Goal: Task Accomplishment & Management: Use online tool/utility

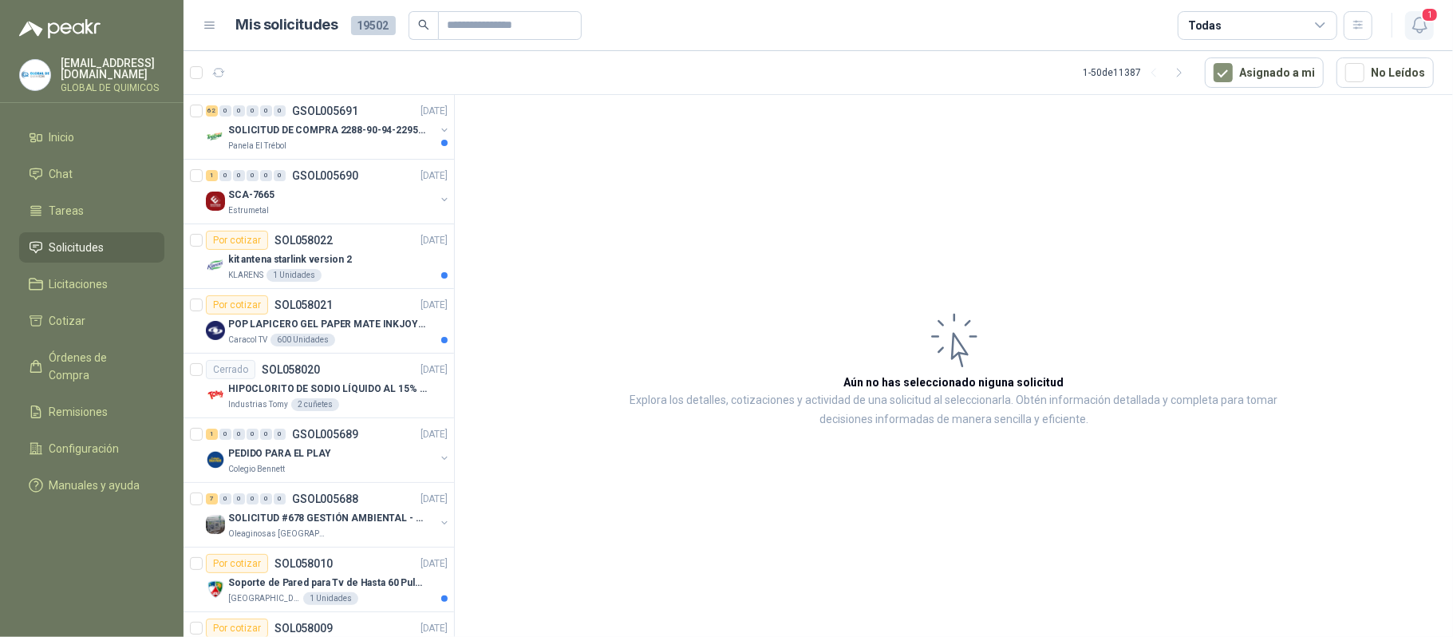
click at [1024, 27] on icon "button" at bounding box center [1420, 25] width 20 height 20
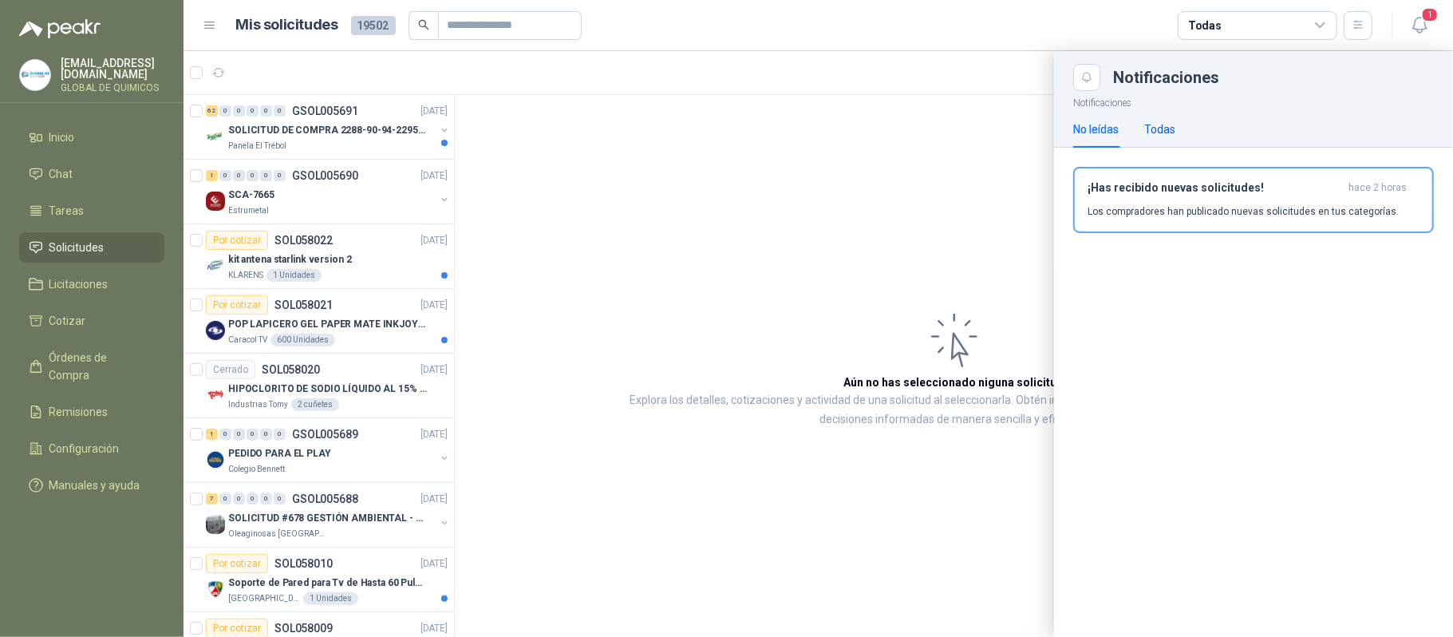
click at [1024, 129] on div "Todas" at bounding box center [1159, 130] width 31 height 18
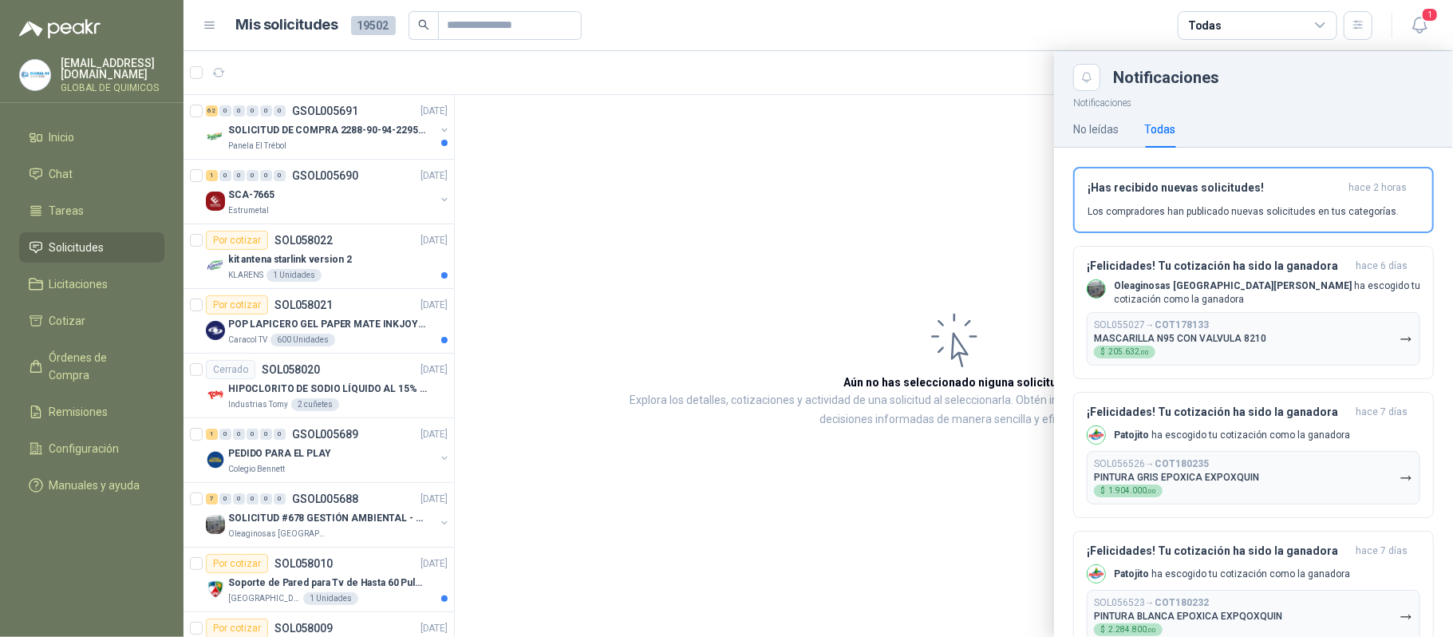
click at [343, 123] on div at bounding box center [819, 344] width 1270 height 586
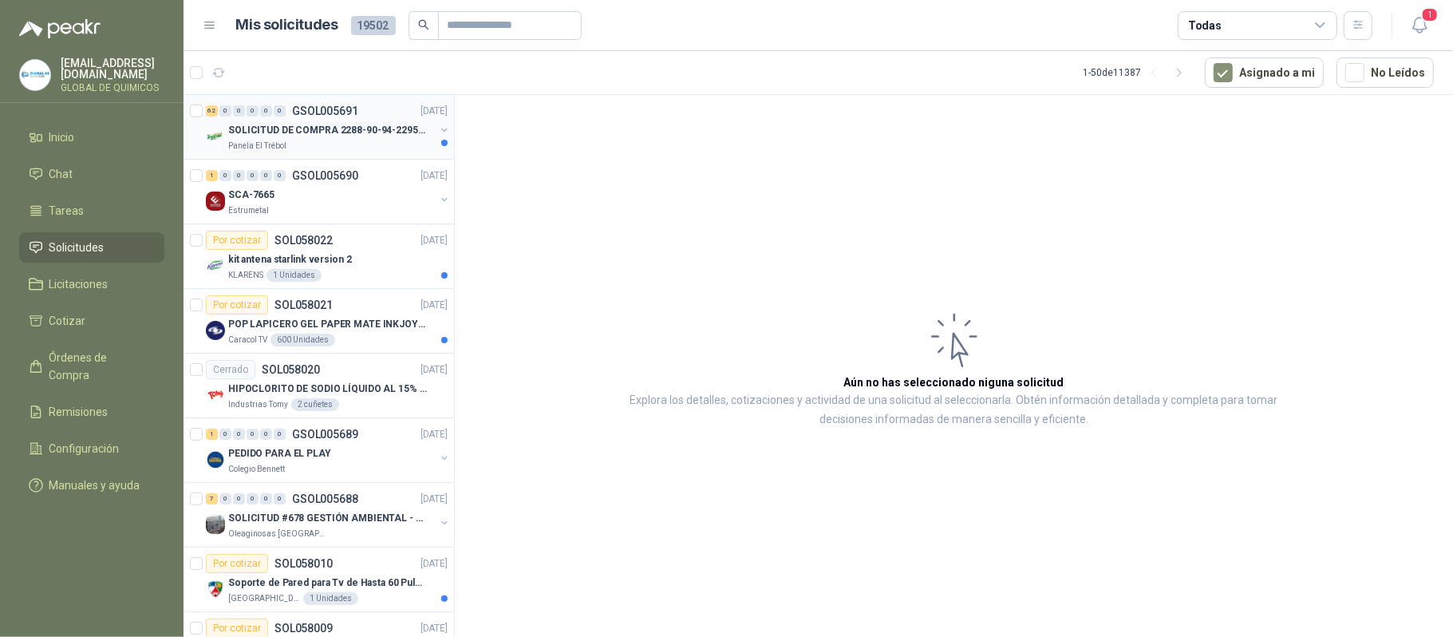
click at [343, 123] on p "SOLICITUD DE COMPRA 2288-90-94-2295-96-2301-02-04" at bounding box center [327, 130] width 199 height 15
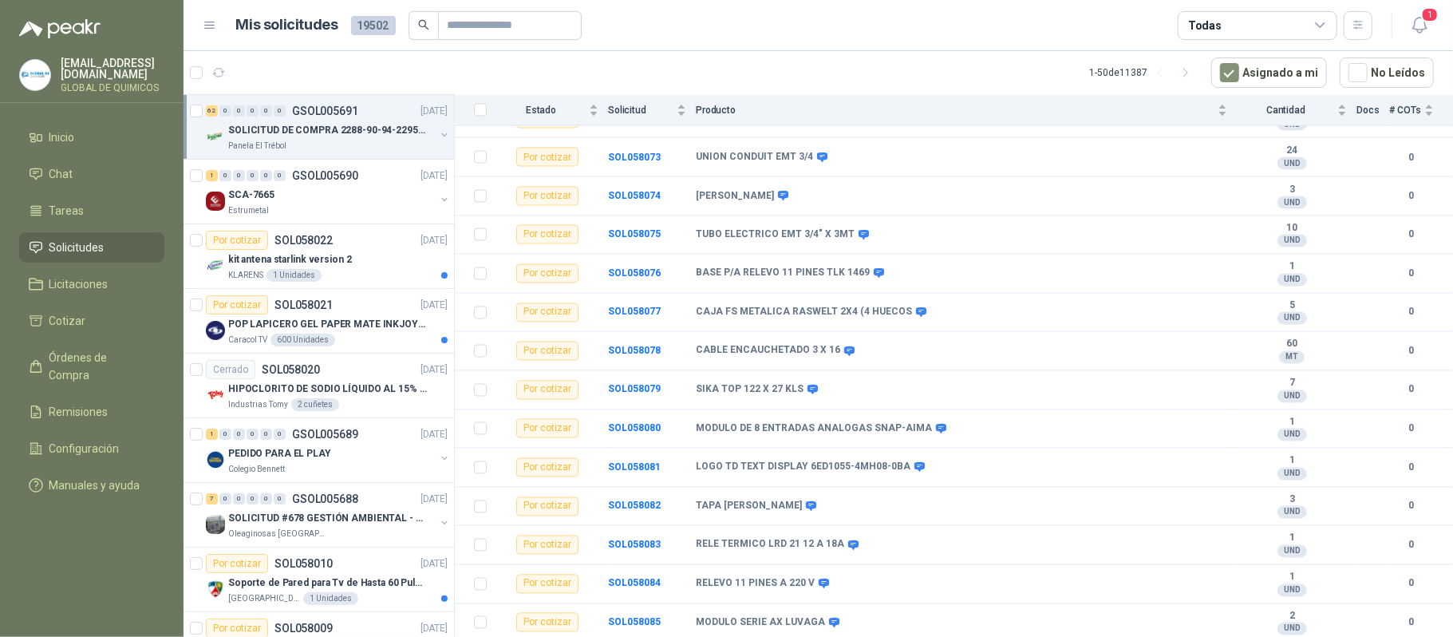
scroll to position [2137, 0]
click at [429, 189] on div "SCA-7665 Estrumetal" at bounding box center [328, 201] width 245 height 32
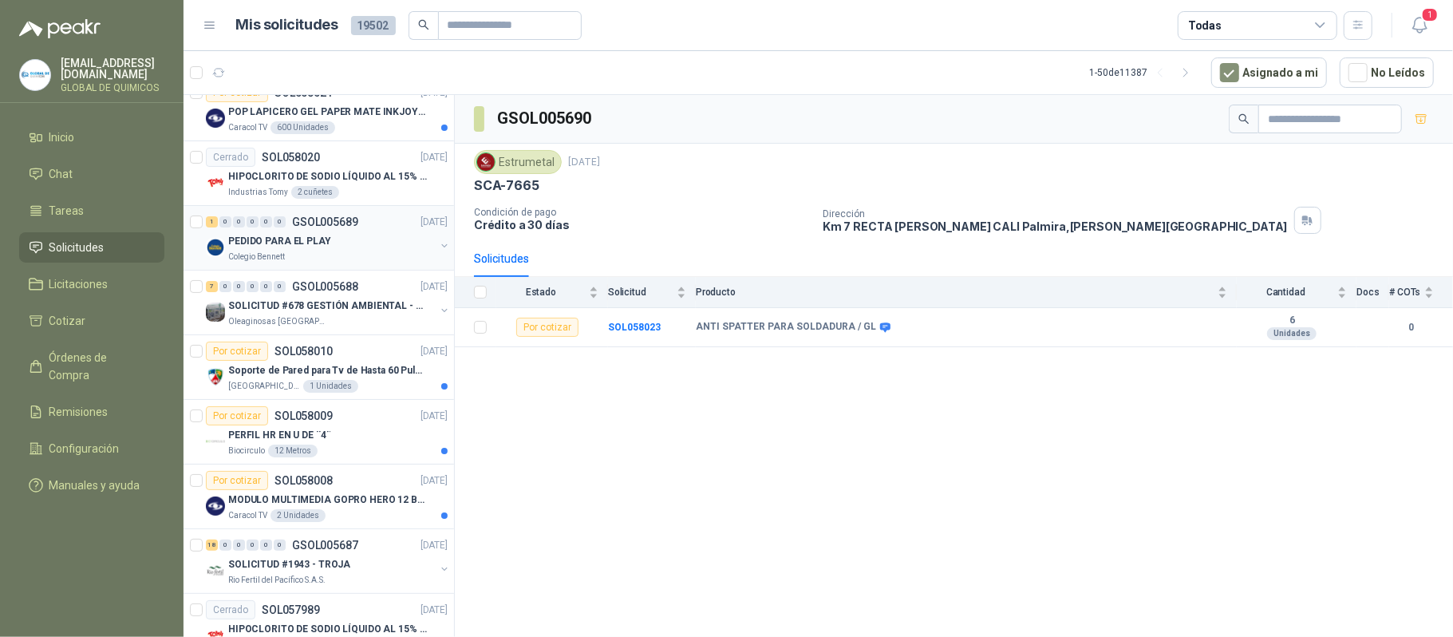
scroll to position [319, 0]
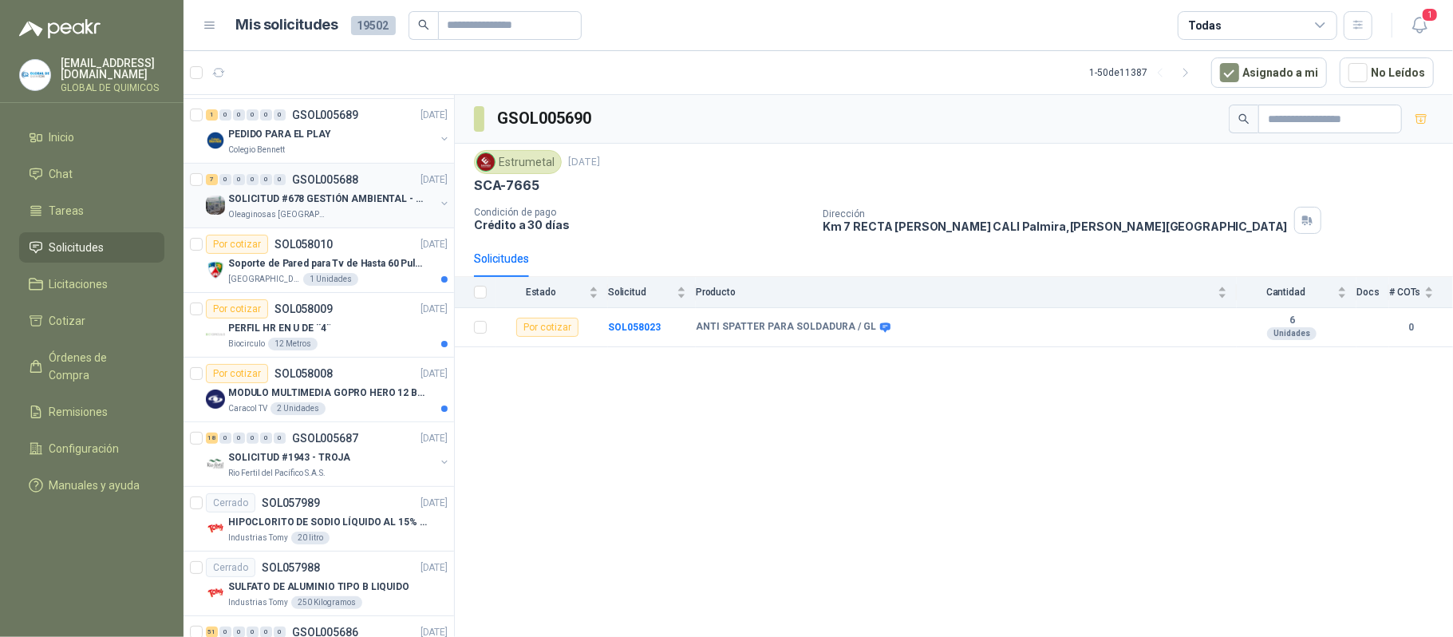
click at [415, 206] on p "SOLICITUD #678 GESTIÓN AMBIENTAL - TUMACO" at bounding box center [327, 199] width 199 height 15
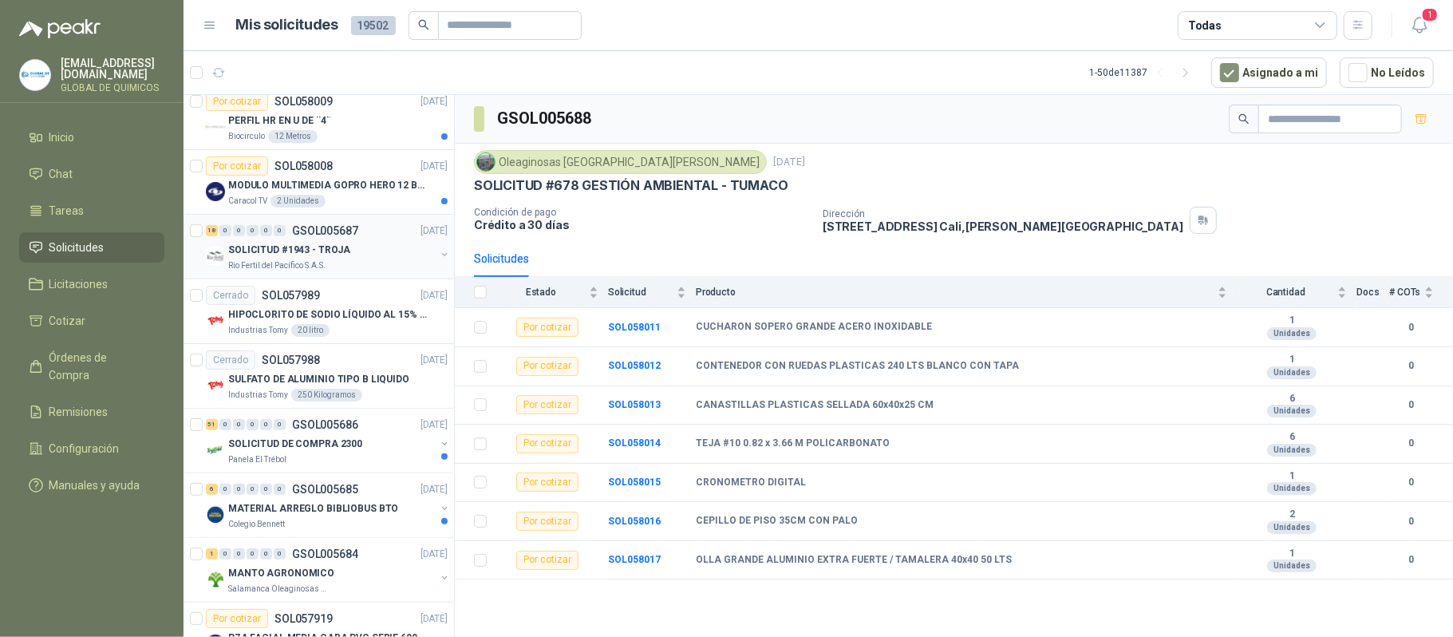
scroll to position [531, 0]
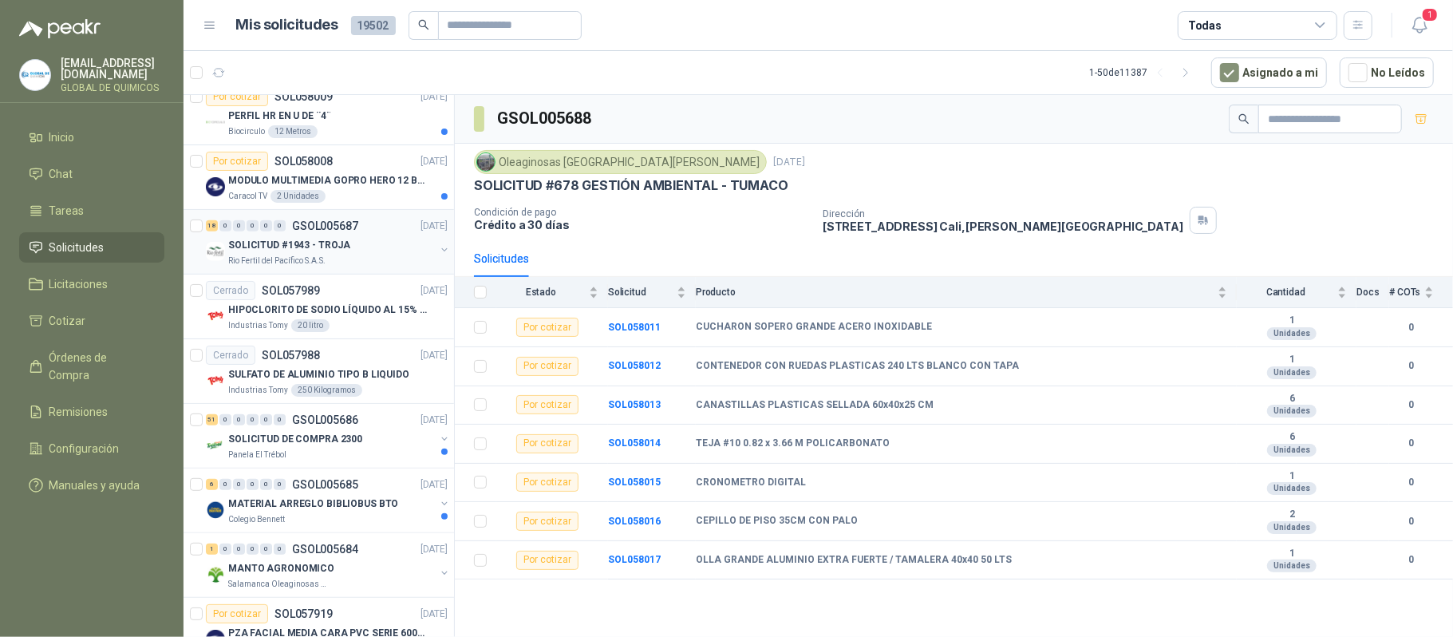
click at [384, 243] on div "SOLICITUD #1943 - TROJA" at bounding box center [331, 244] width 207 height 19
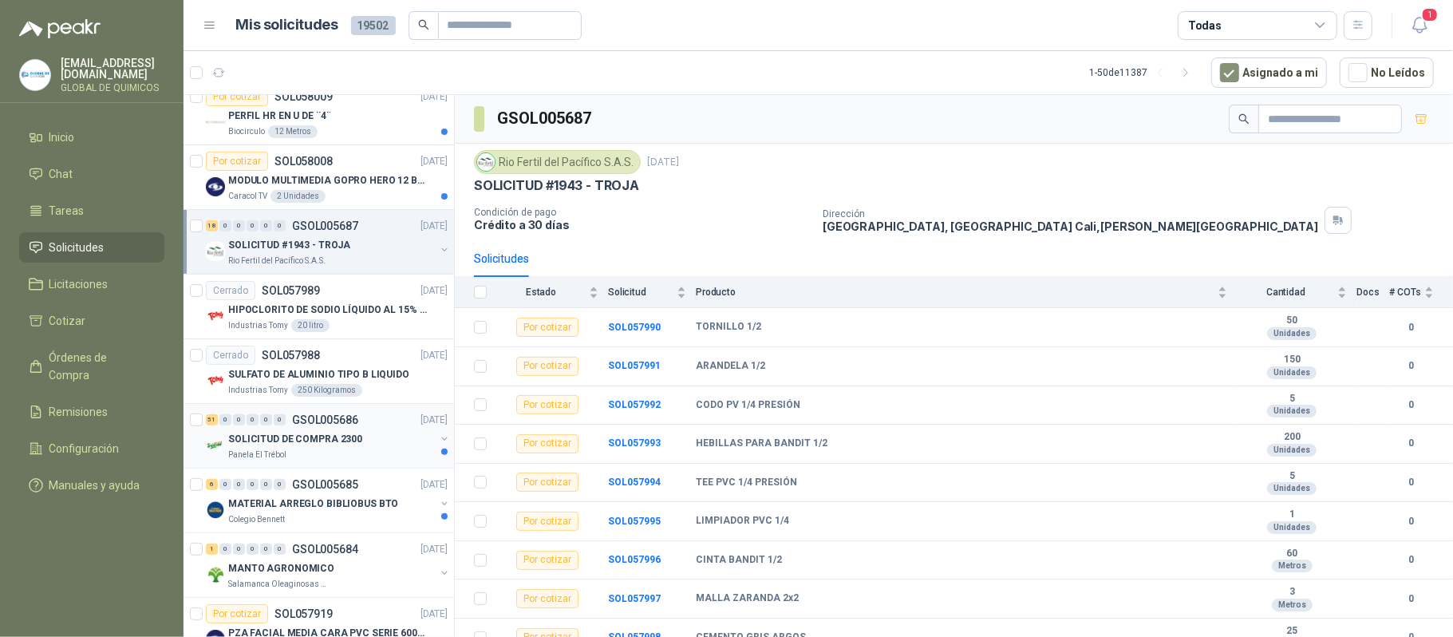
click at [316, 429] on div "51 0 0 0 0 0 GSOL005686 29/09/25" at bounding box center [328, 419] width 245 height 19
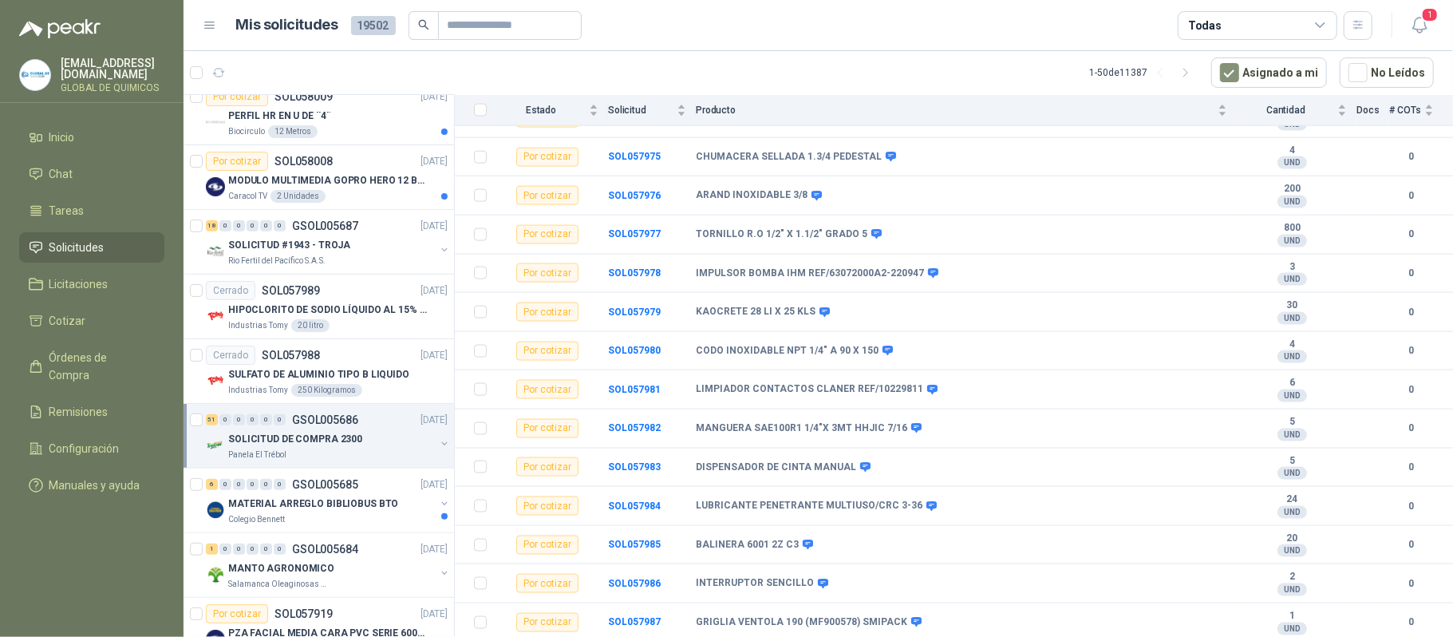
scroll to position [1699, 0]
click at [320, 441] on p "SOLICITUD DE COMPRA 2300" at bounding box center [295, 439] width 134 height 15
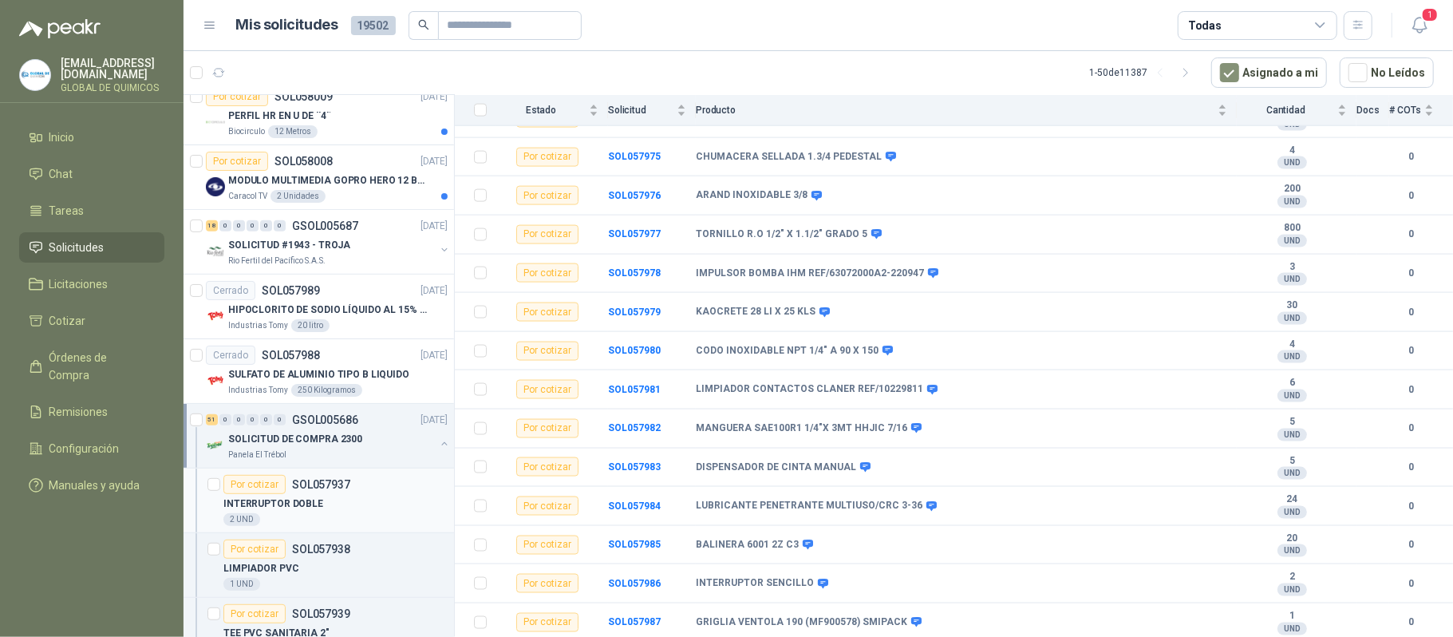
scroll to position [6, 0]
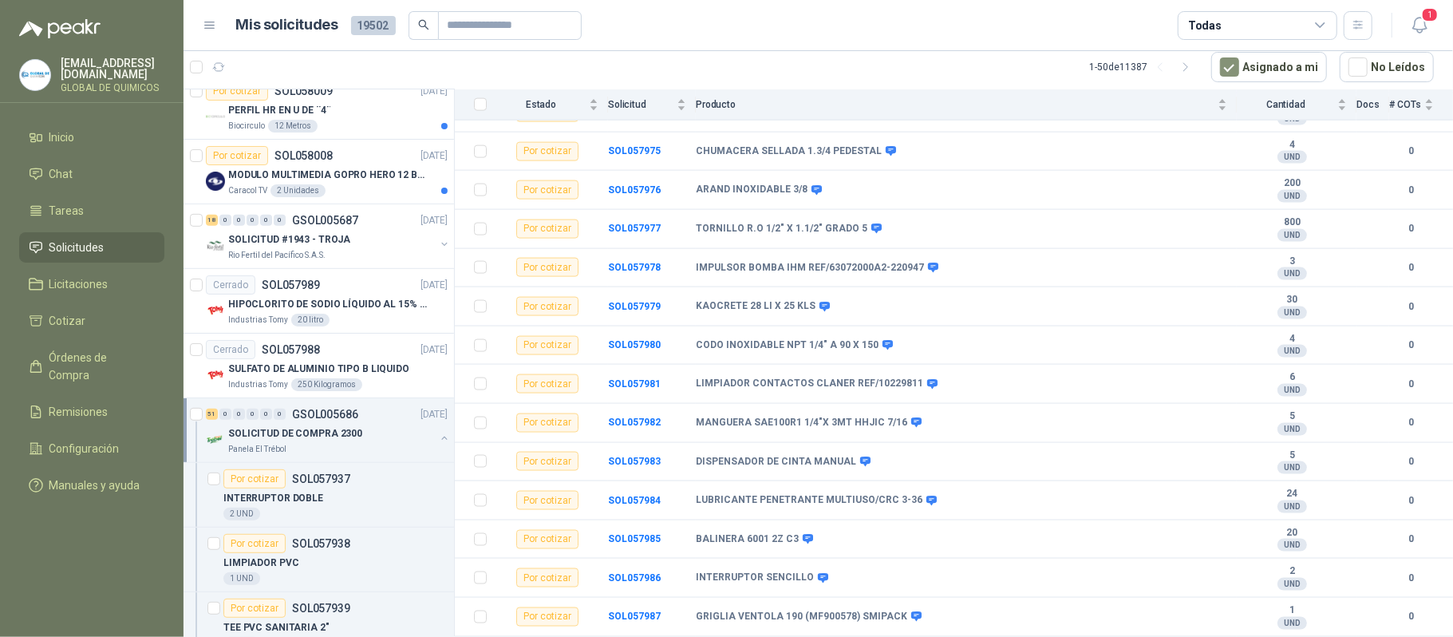
click at [438, 439] on button "button" at bounding box center [444, 438] width 13 height 13
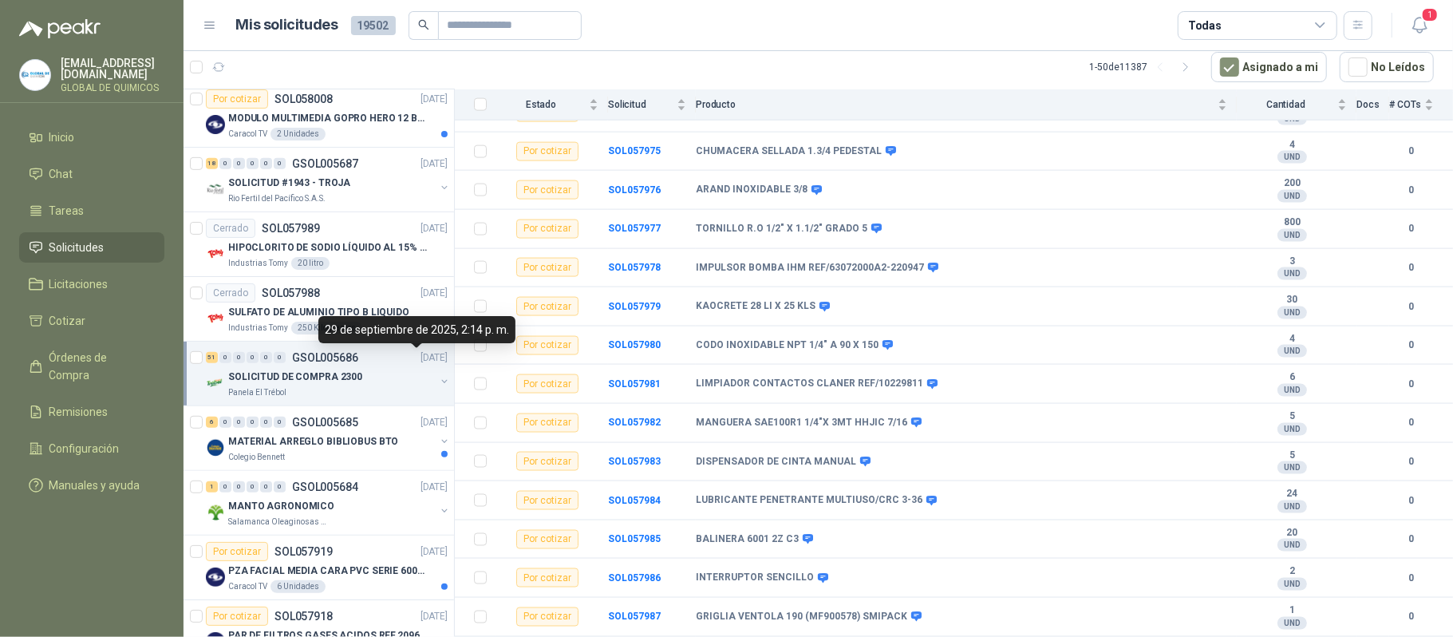
scroll to position [638, 0]
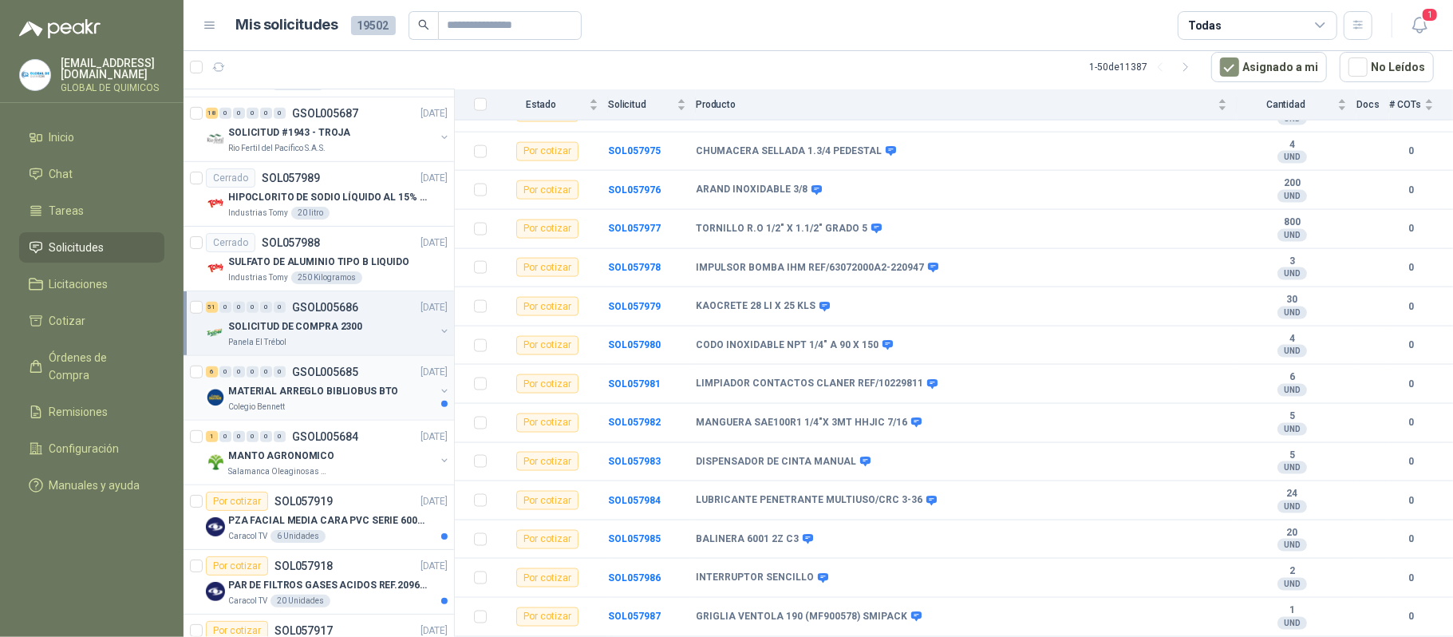
click at [386, 399] on p "MATERIAL ARREGLO BIBLIOBUS BTO" at bounding box center [313, 391] width 170 height 15
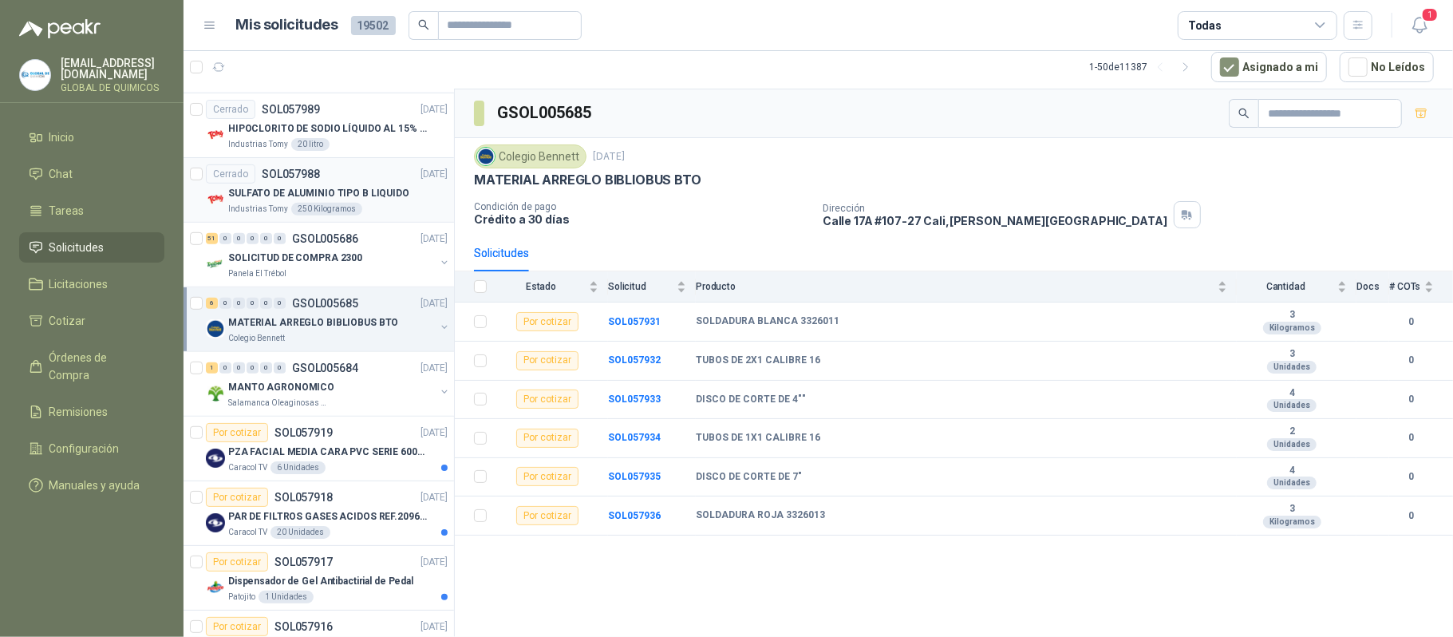
scroll to position [745, 0]
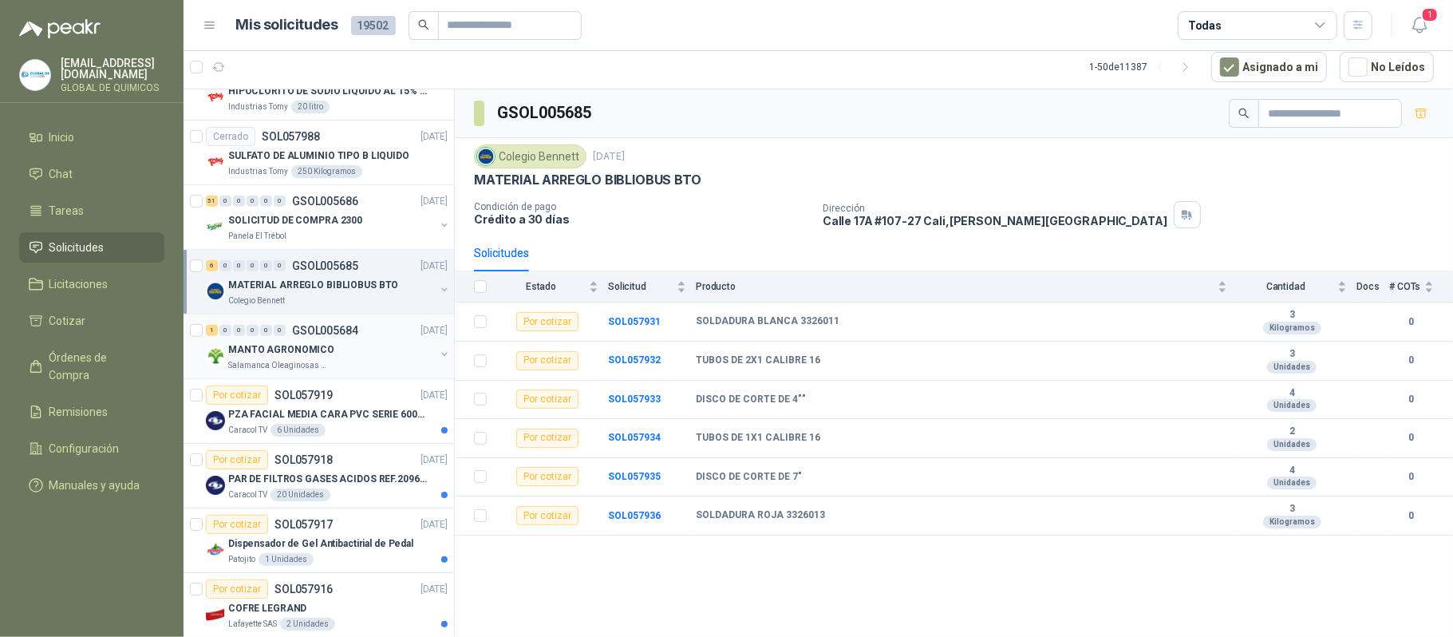
click at [372, 335] on div "1 0 0 0 0 0 GSOL005684 29/09/25" at bounding box center [328, 330] width 245 height 19
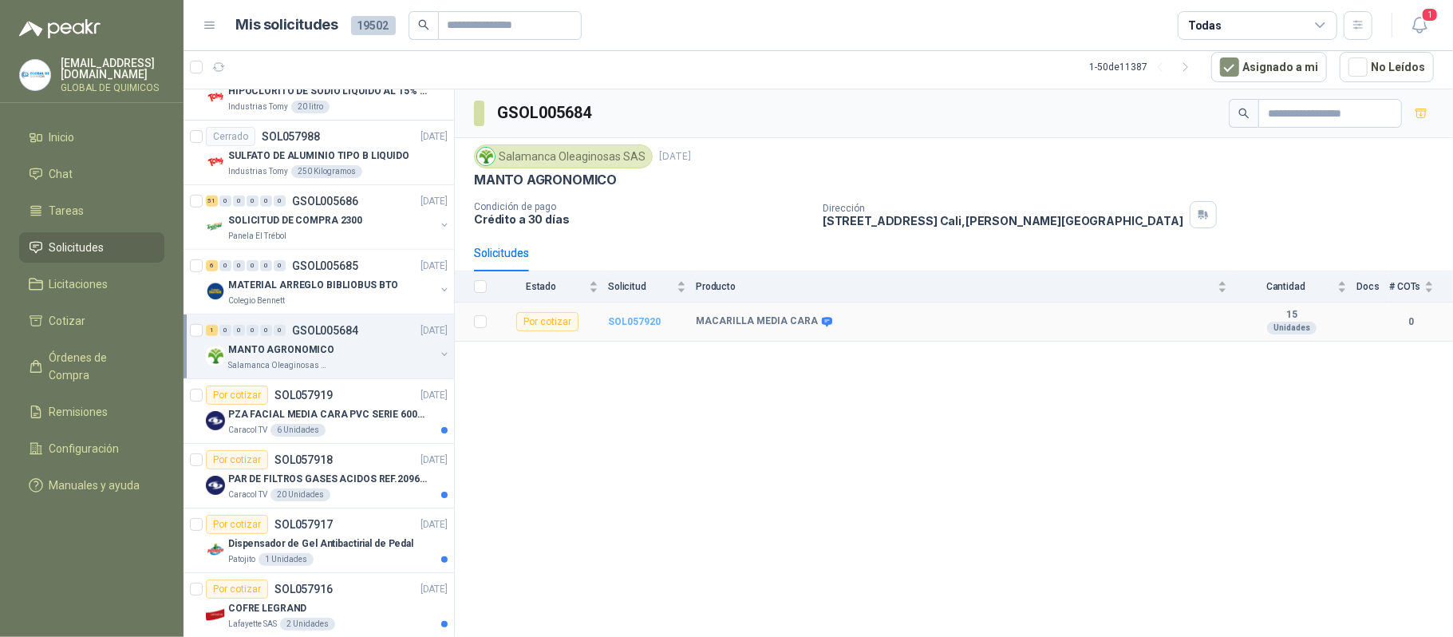
click at [619, 324] on b "SOL057920" at bounding box center [634, 321] width 53 height 11
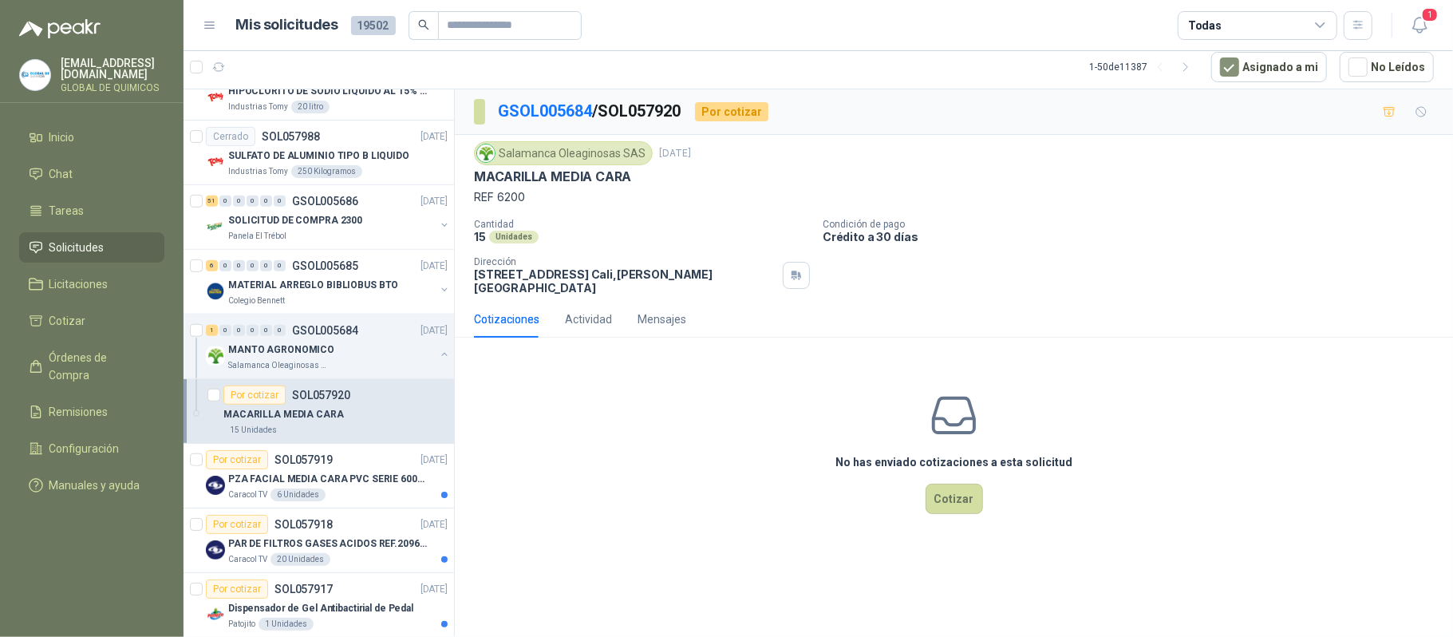
scroll to position [851, 0]
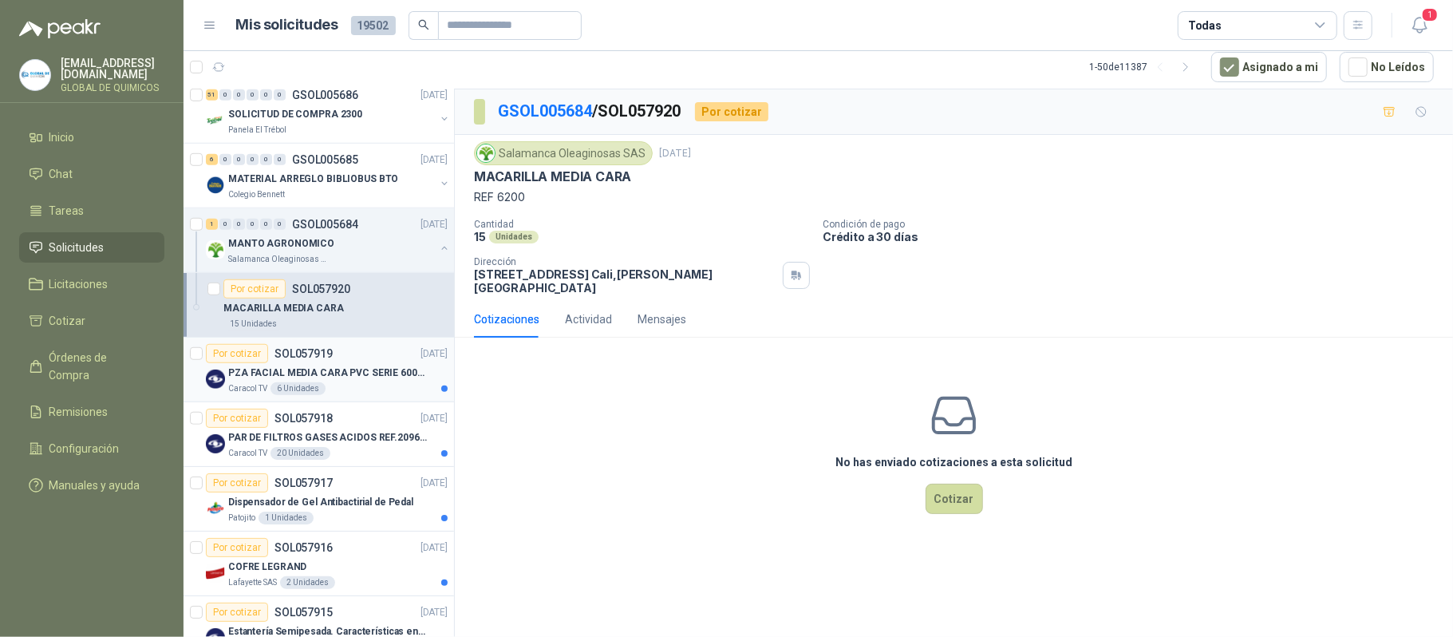
click at [362, 374] on p "PZA FACIAL MEDIA CARA PVC SERIE 6000 3M" at bounding box center [327, 372] width 199 height 15
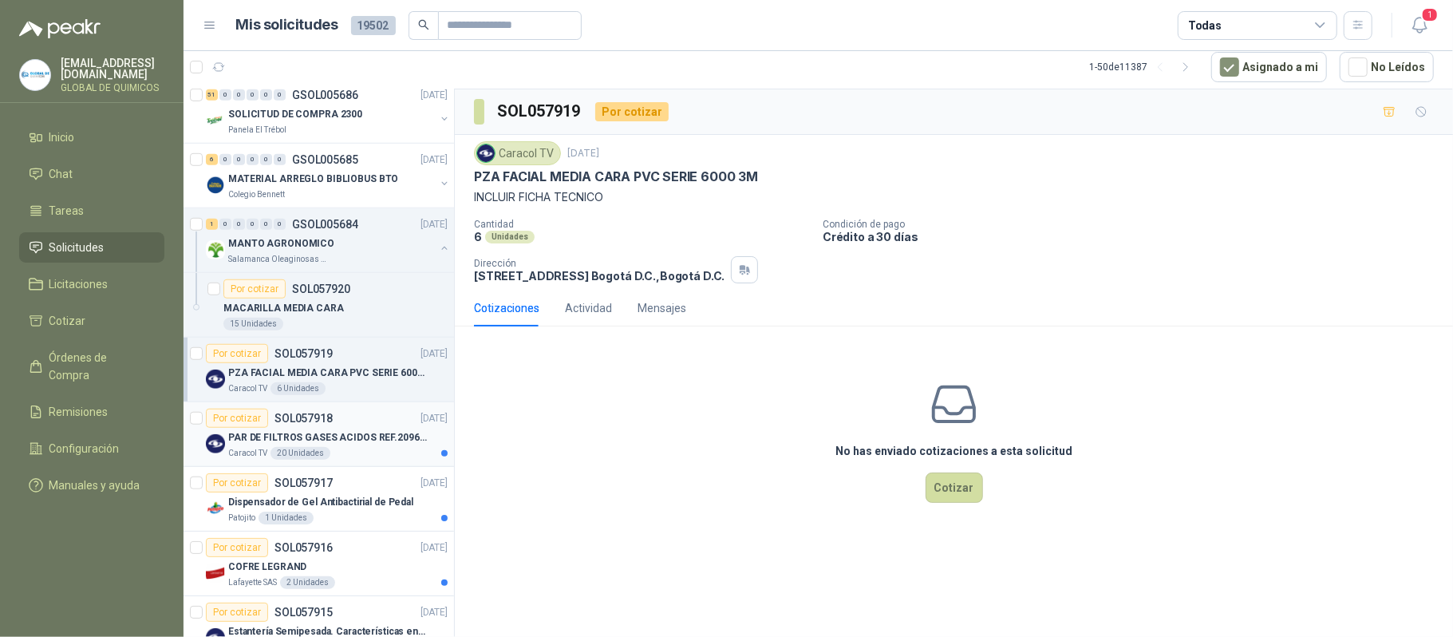
click at [279, 454] on div "20 Unidades" at bounding box center [301, 453] width 60 height 13
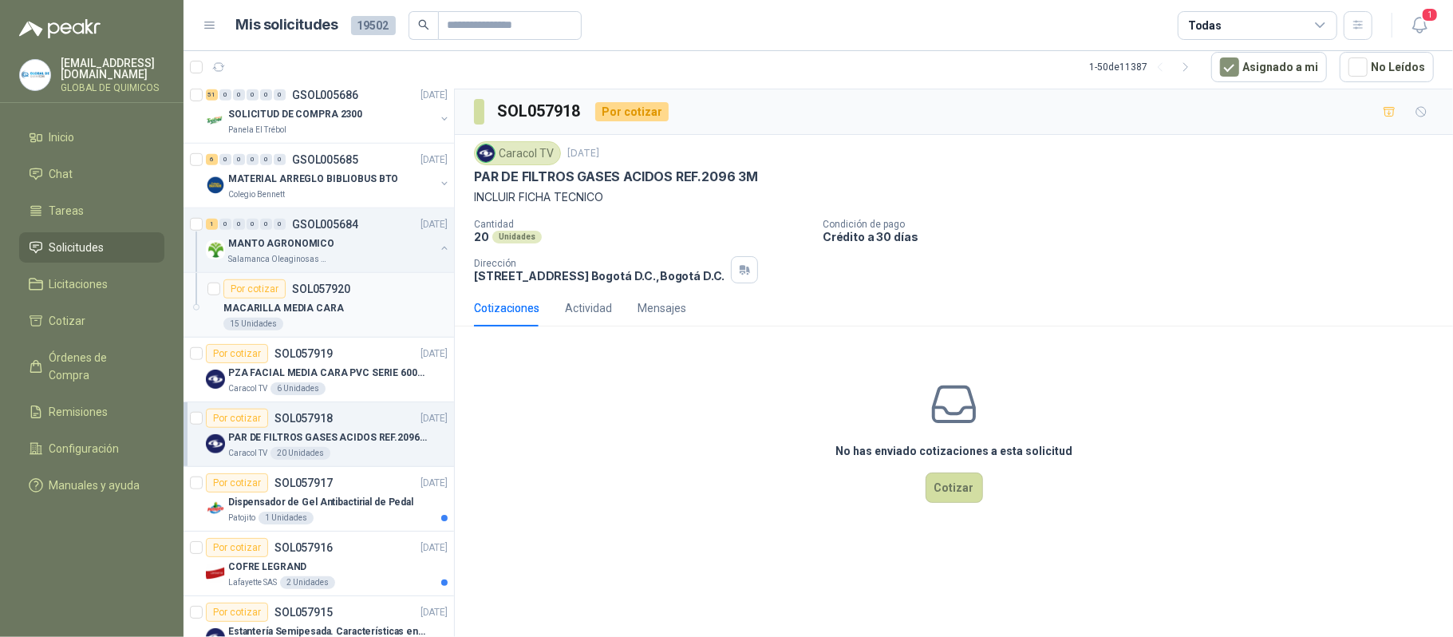
click at [301, 307] on p "MACARILLA MEDIA CARA" at bounding box center [283, 308] width 121 height 15
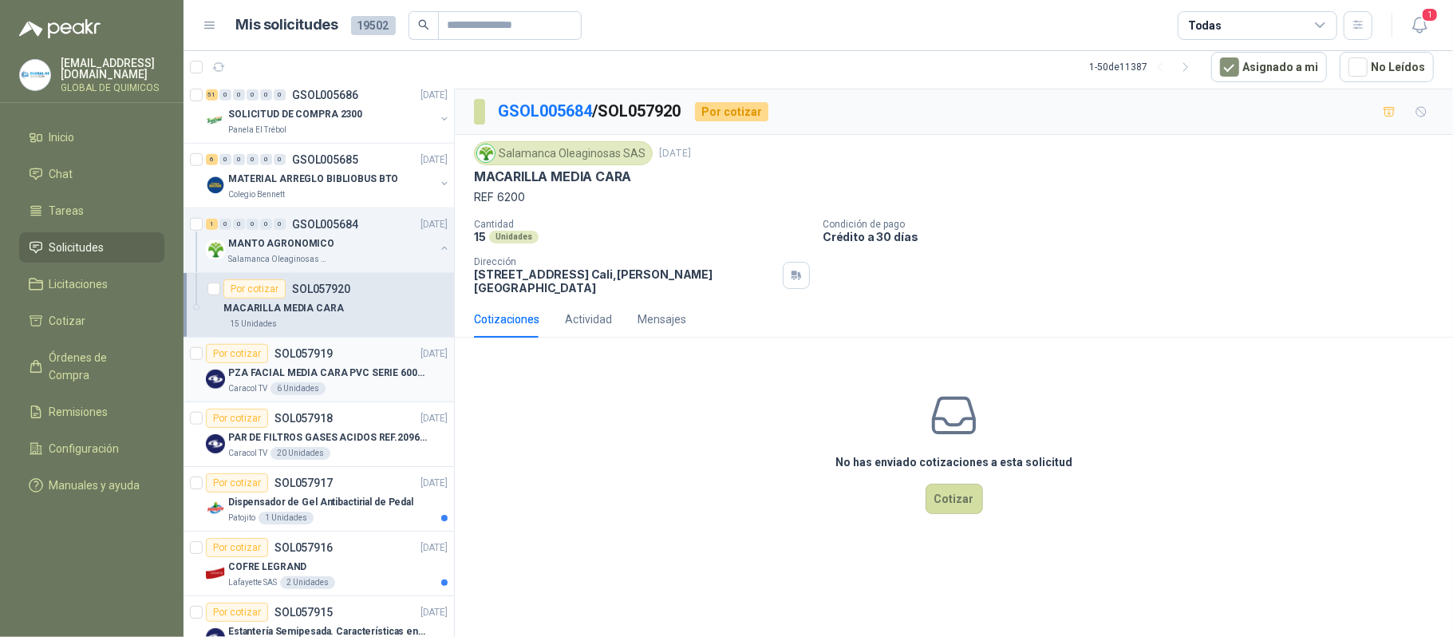
click at [348, 363] on div "Por cotizar SOL057919 29/09/25" at bounding box center [327, 353] width 242 height 19
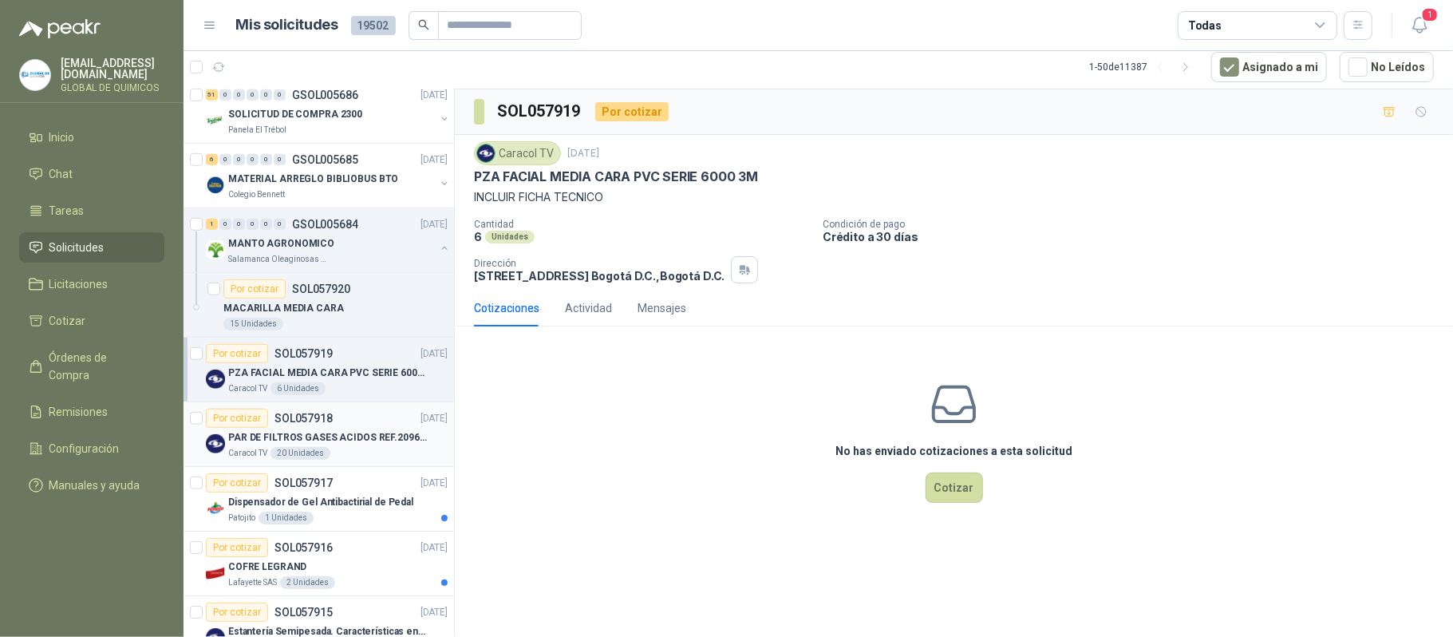
click at [276, 458] on div "20 Unidades" at bounding box center [301, 453] width 60 height 13
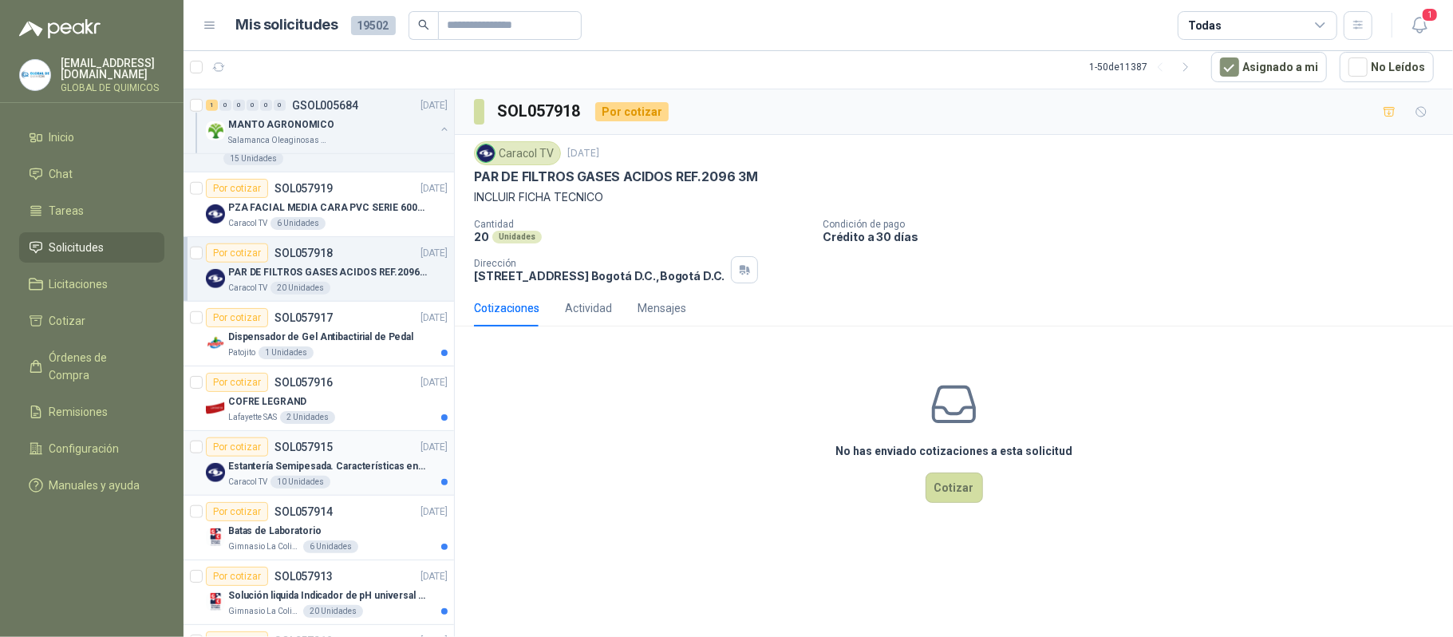
scroll to position [1064, 0]
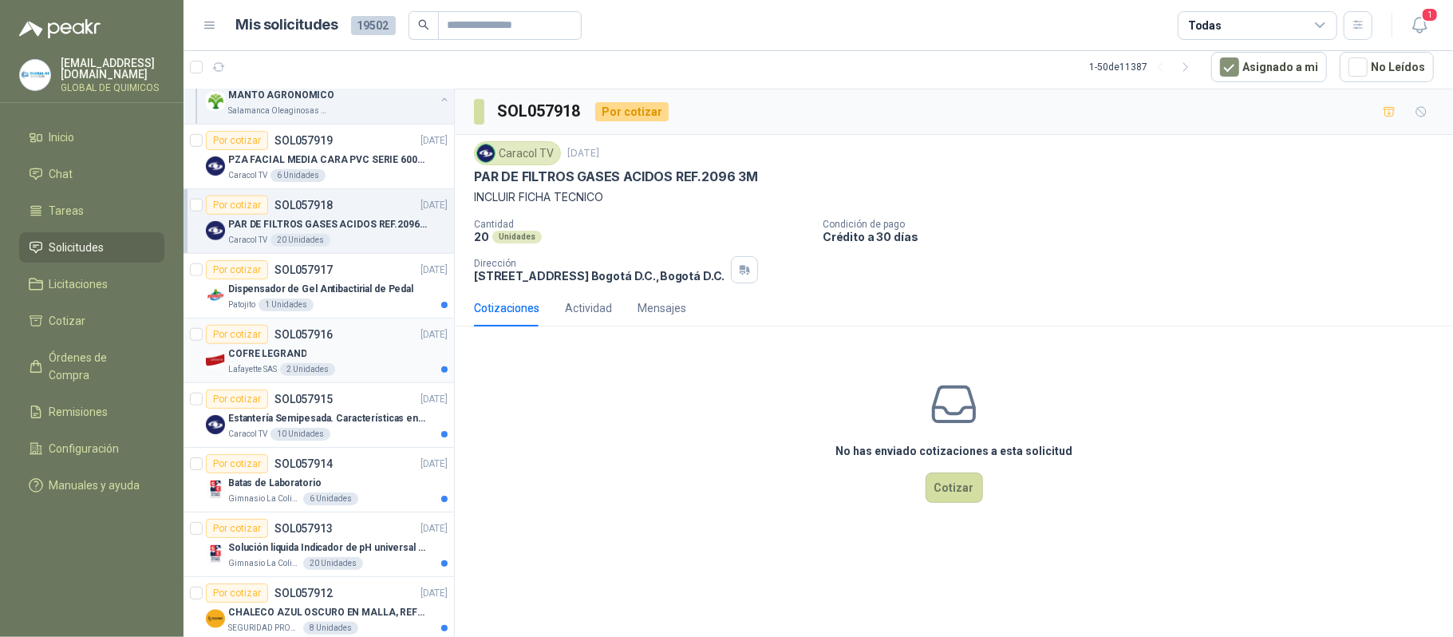
click at [374, 368] on div "Lafayette SAS 2 Unidades" at bounding box center [337, 369] width 219 height 13
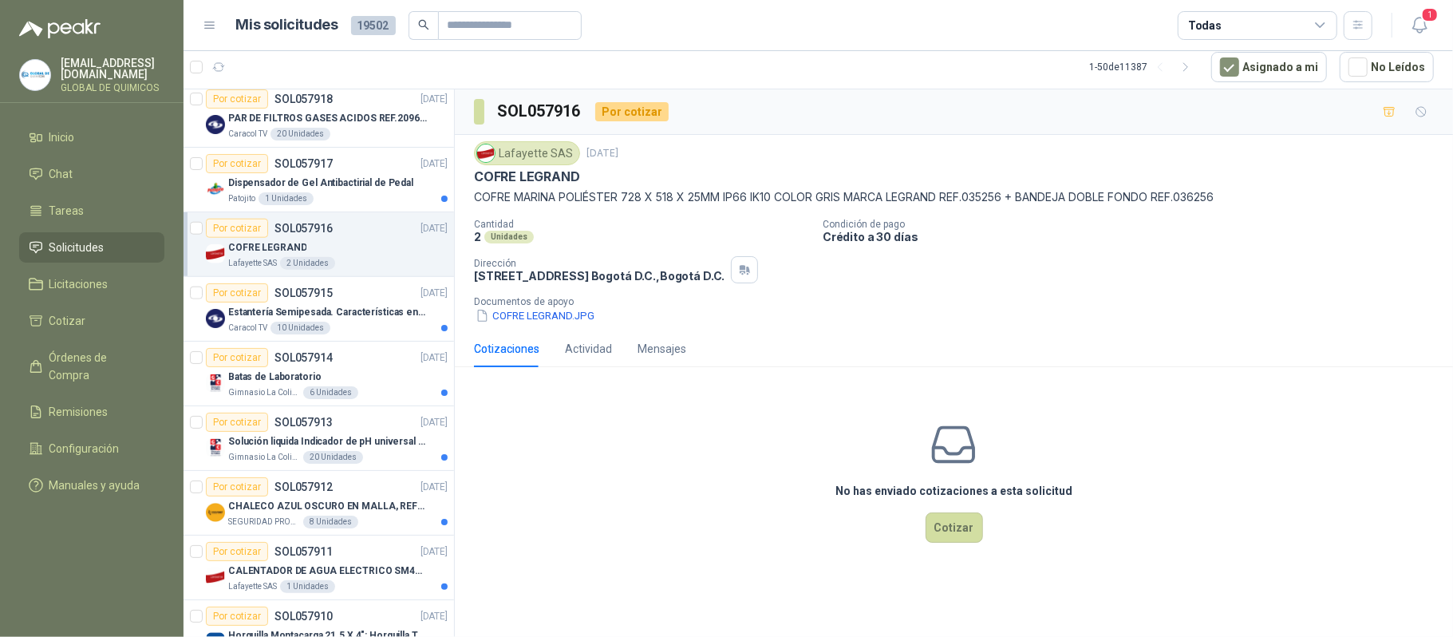
scroll to position [1277, 0]
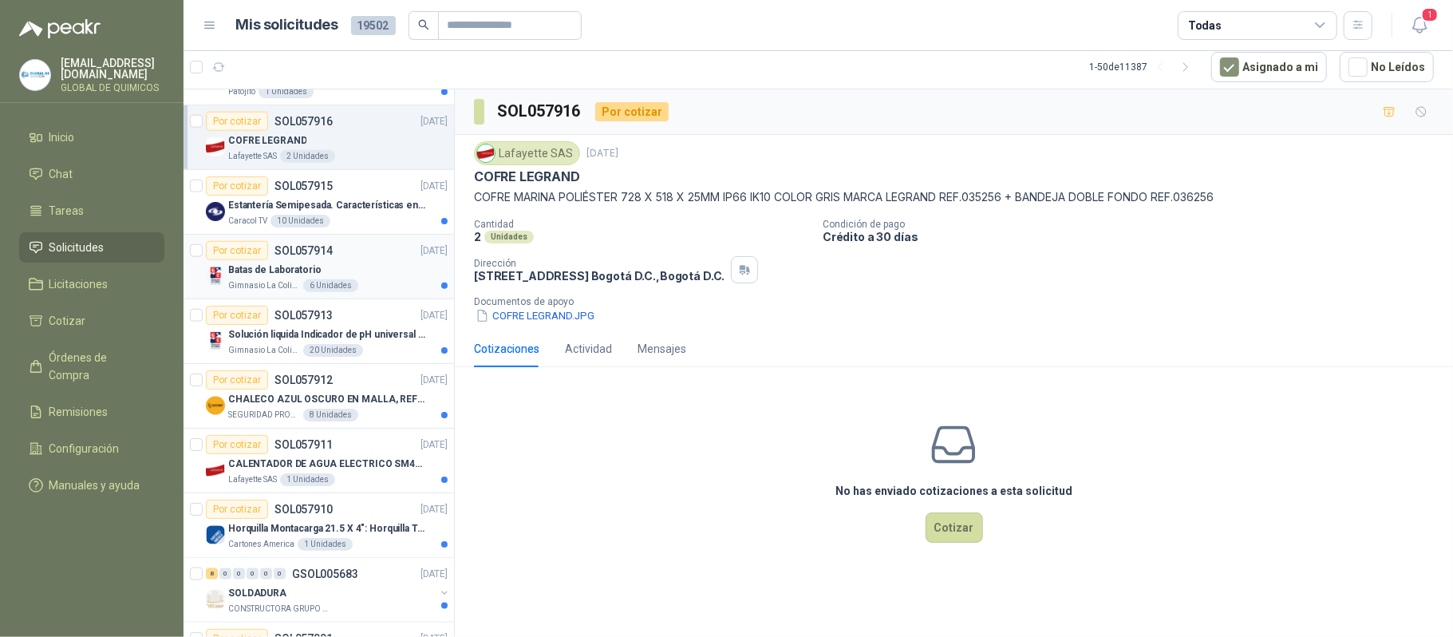
click at [355, 279] on div "Batas de Laboratorio" at bounding box center [337, 269] width 219 height 19
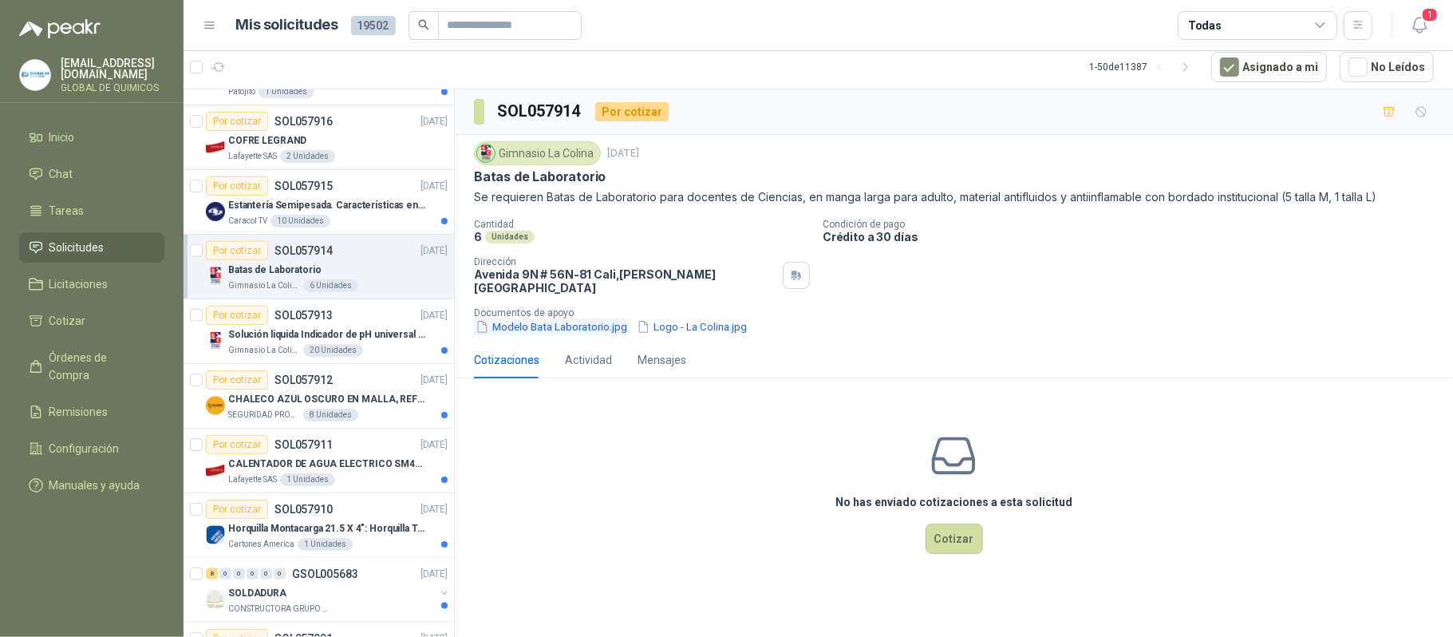
click at [557, 318] on button "Modelo Bata Laboratorio.jpg" at bounding box center [551, 326] width 155 height 17
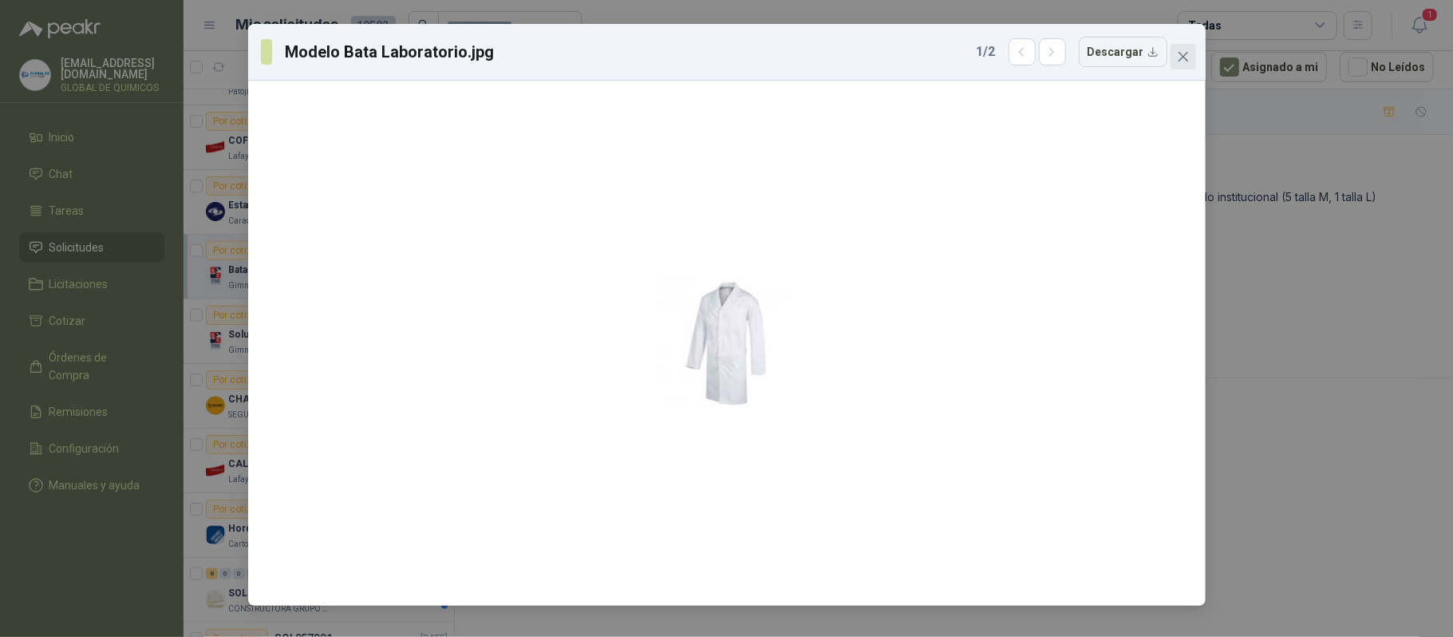
click at [1024, 61] on span "Close" at bounding box center [1184, 56] width 26 height 13
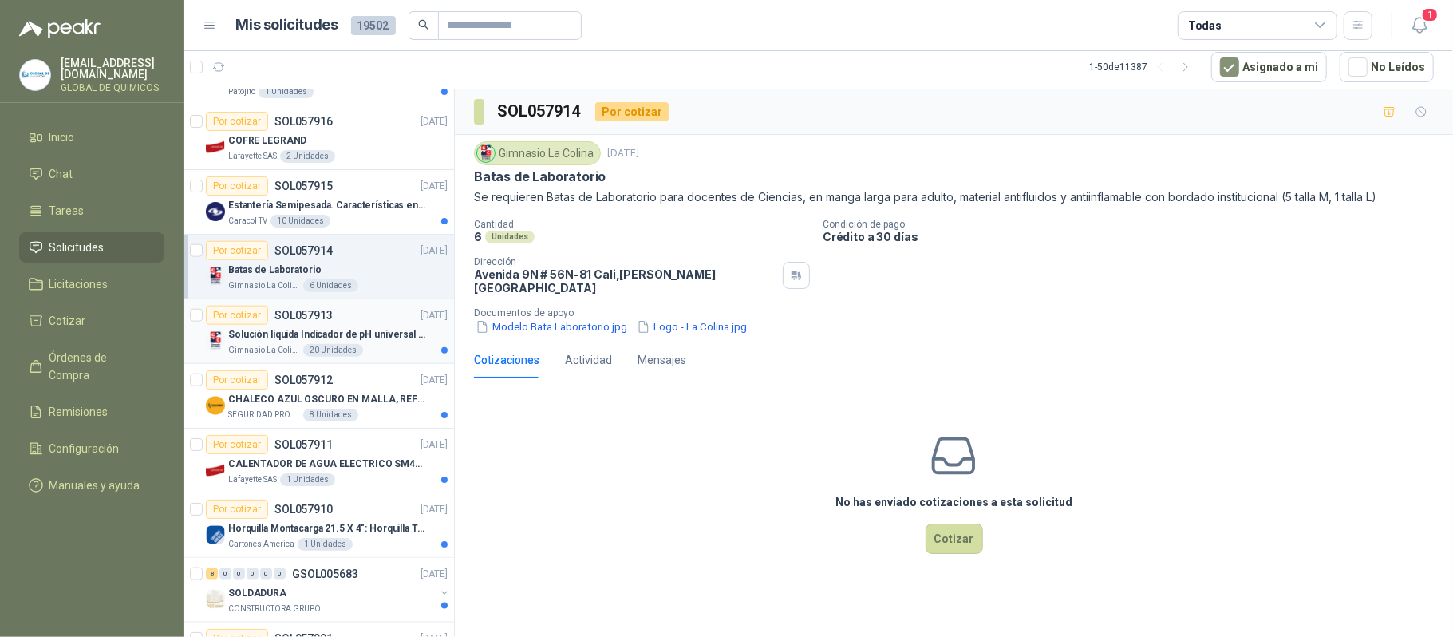
click at [348, 353] on div "20 Unidades" at bounding box center [333, 350] width 60 height 13
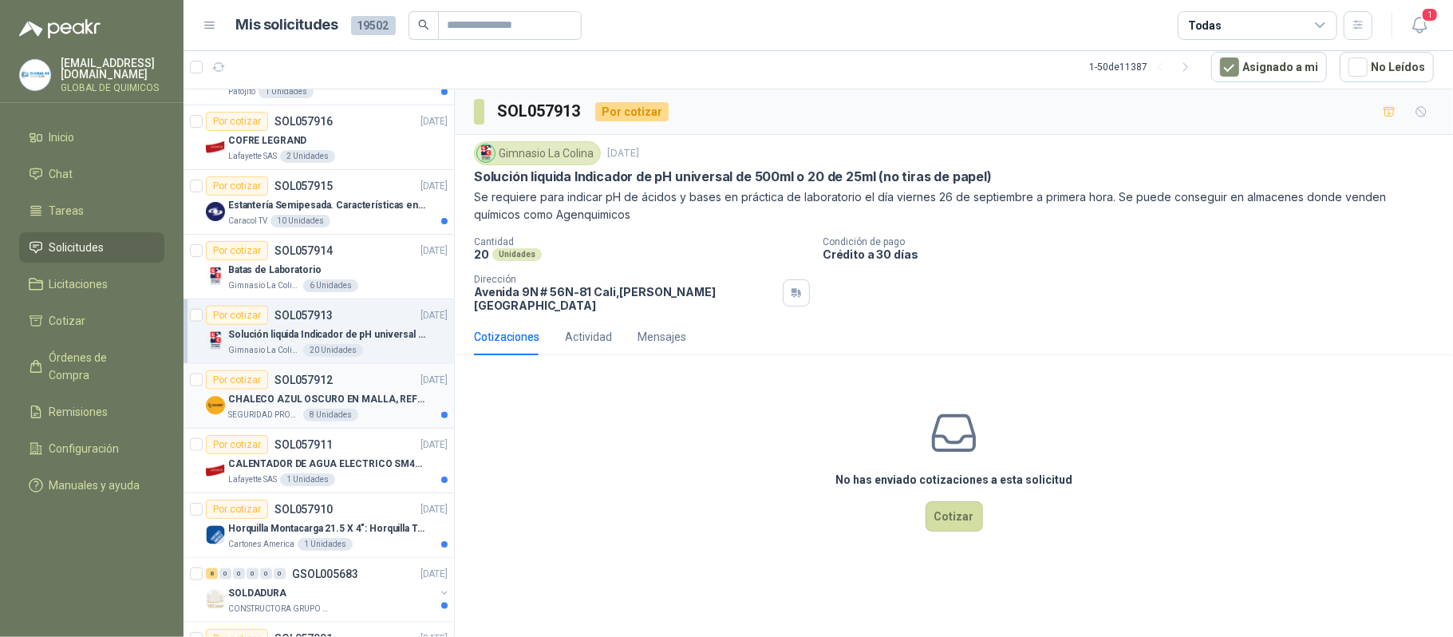
click at [393, 421] on div "SEGURIDAD PROVISER LTDA 8 Unidades" at bounding box center [337, 415] width 219 height 13
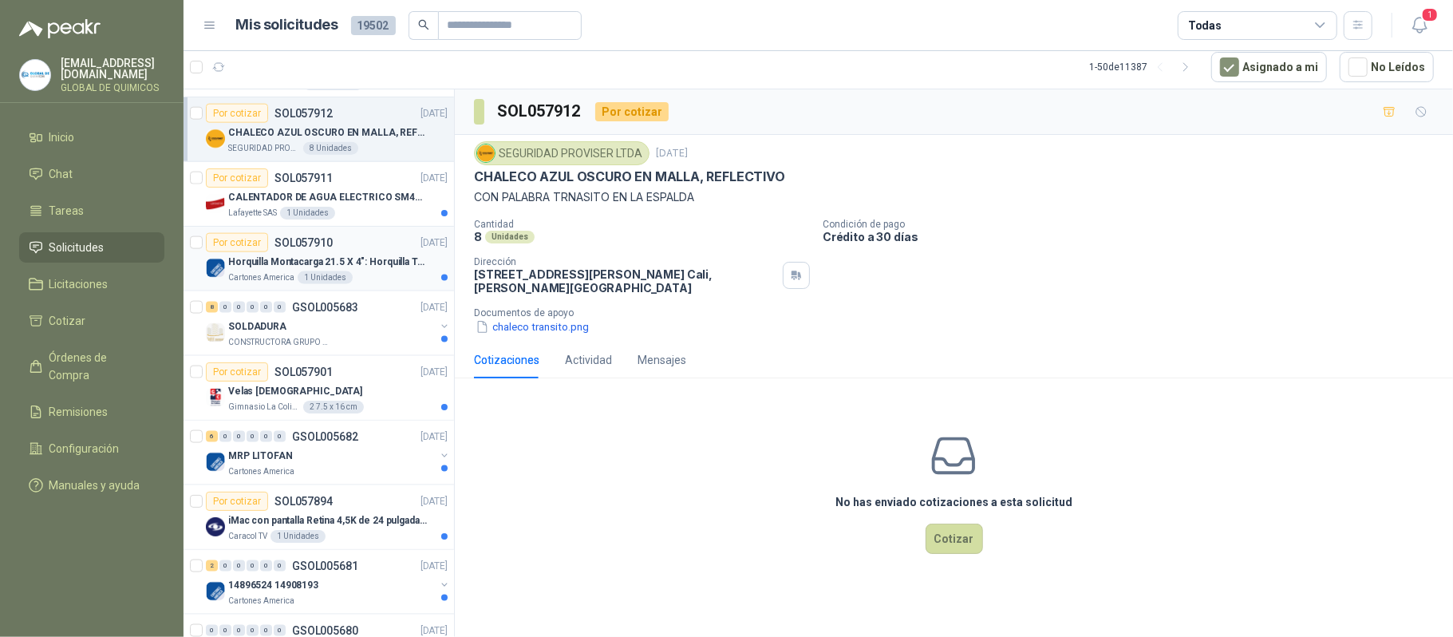
scroll to position [1596, 0]
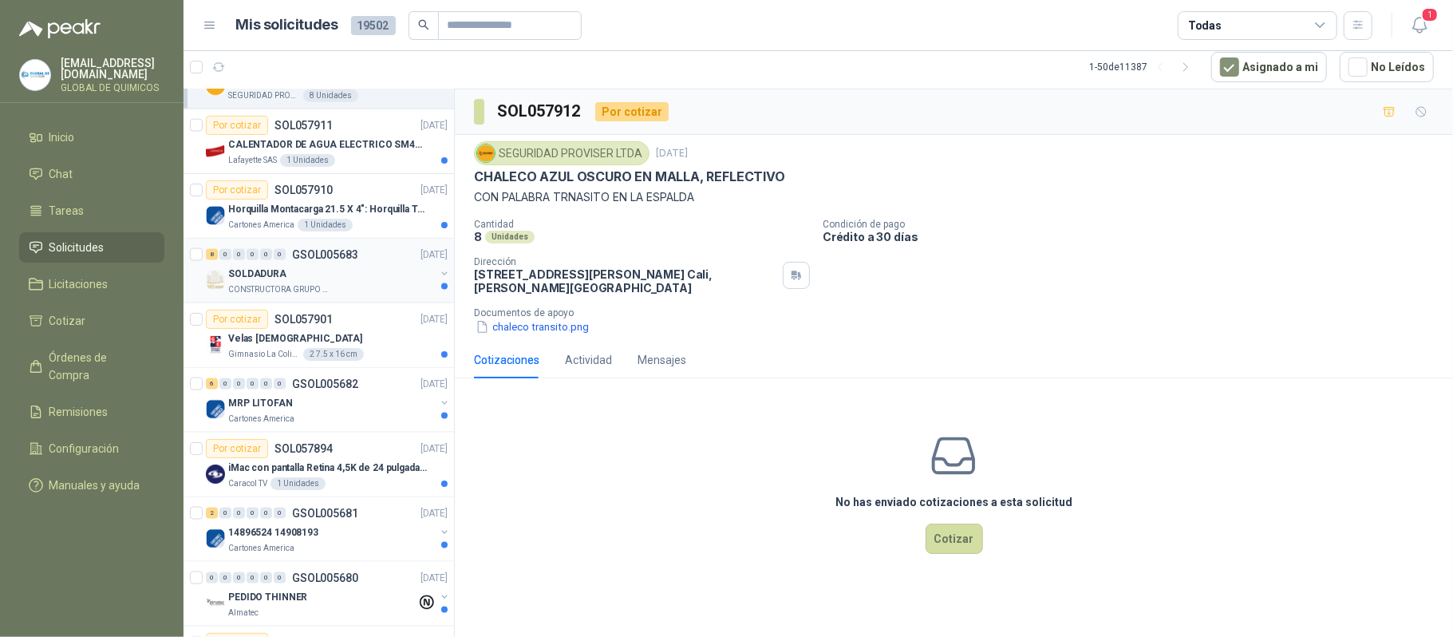
click at [374, 283] on div "SOLDADURA" at bounding box center [331, 273] width 207 height 19
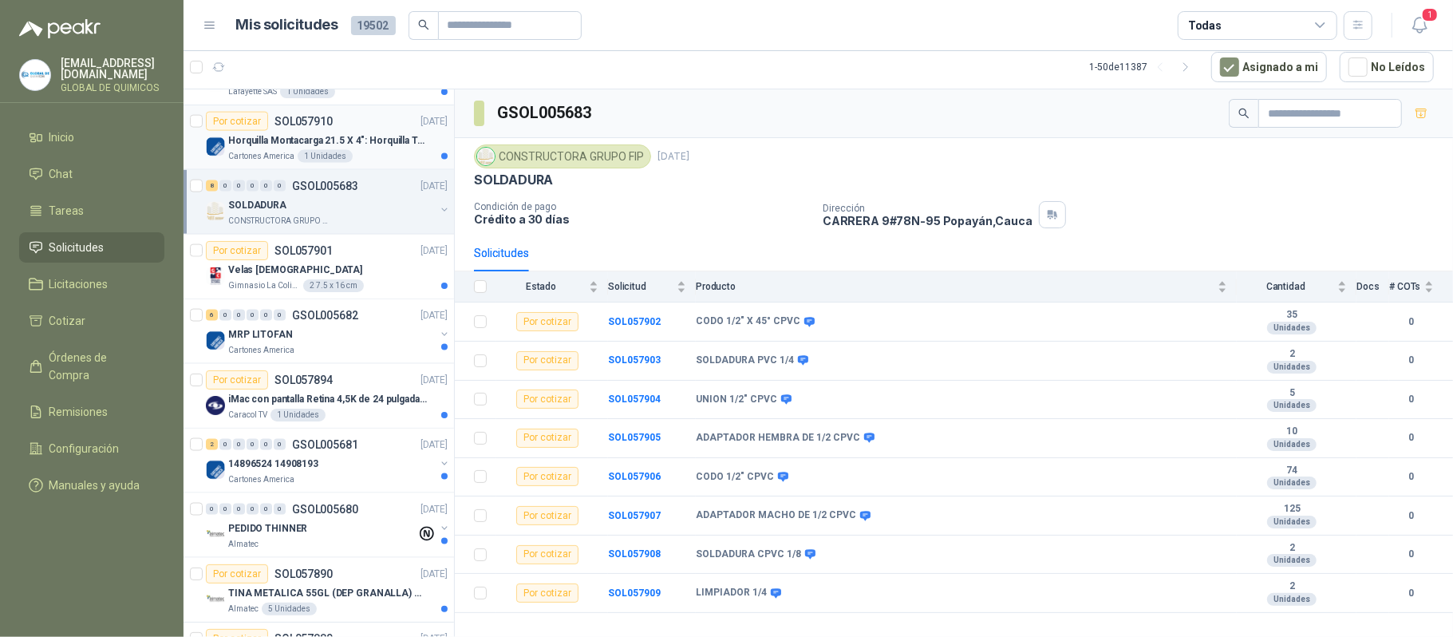
scroll to position [1702, 0]
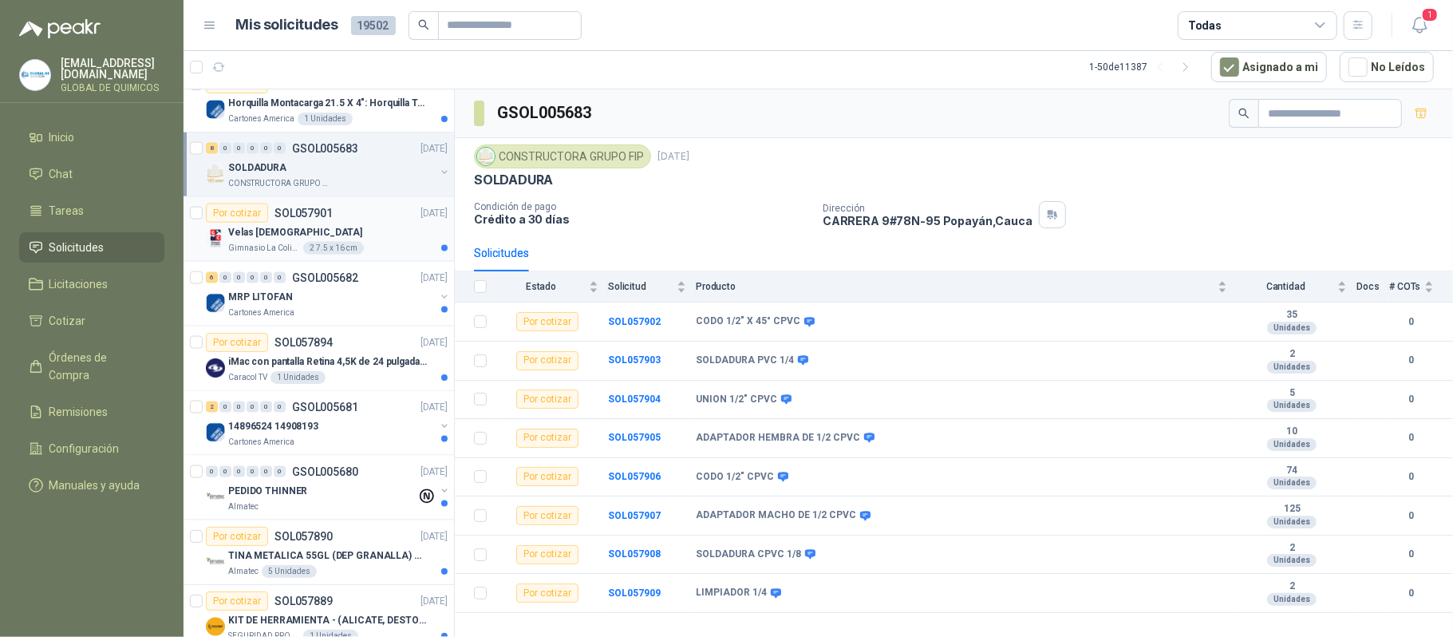
click at [385, 239] on div "Velas [DEMOGRAPHIC_DATA]" at bounding box center [337, 232] width 219 height 19
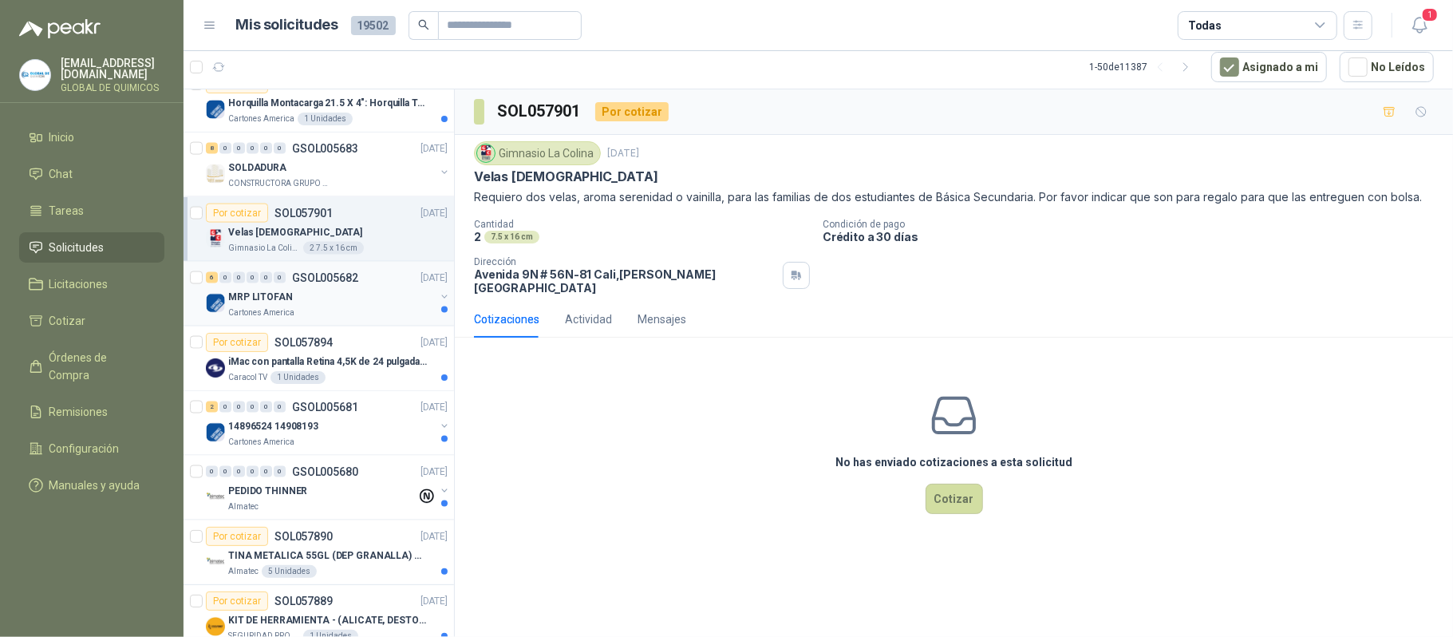
click at [356, 306] on div "MRP LITOFAN" at bounding box center [331, 296] width 207 height 19
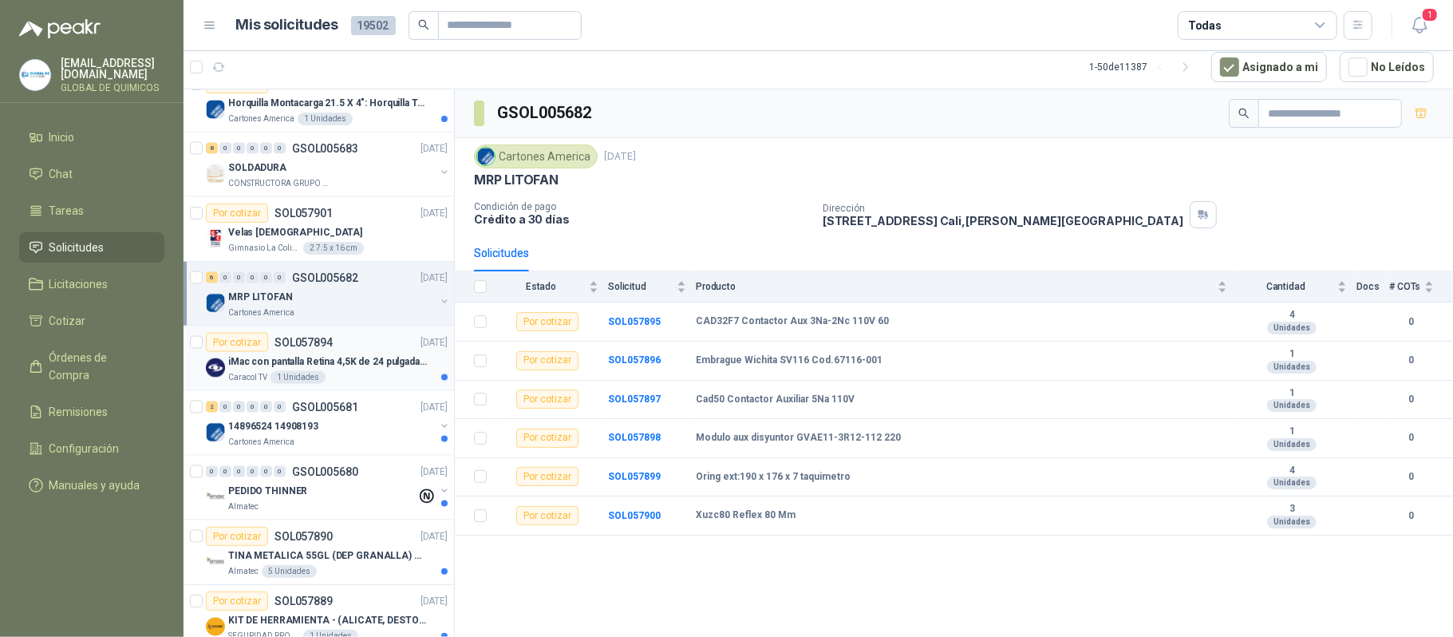
click at [337, 367] on p "iMac con pantalla Retina 4,5K de 24 pulgadas M4" at bounding box center [327, 361] width 199 height 15
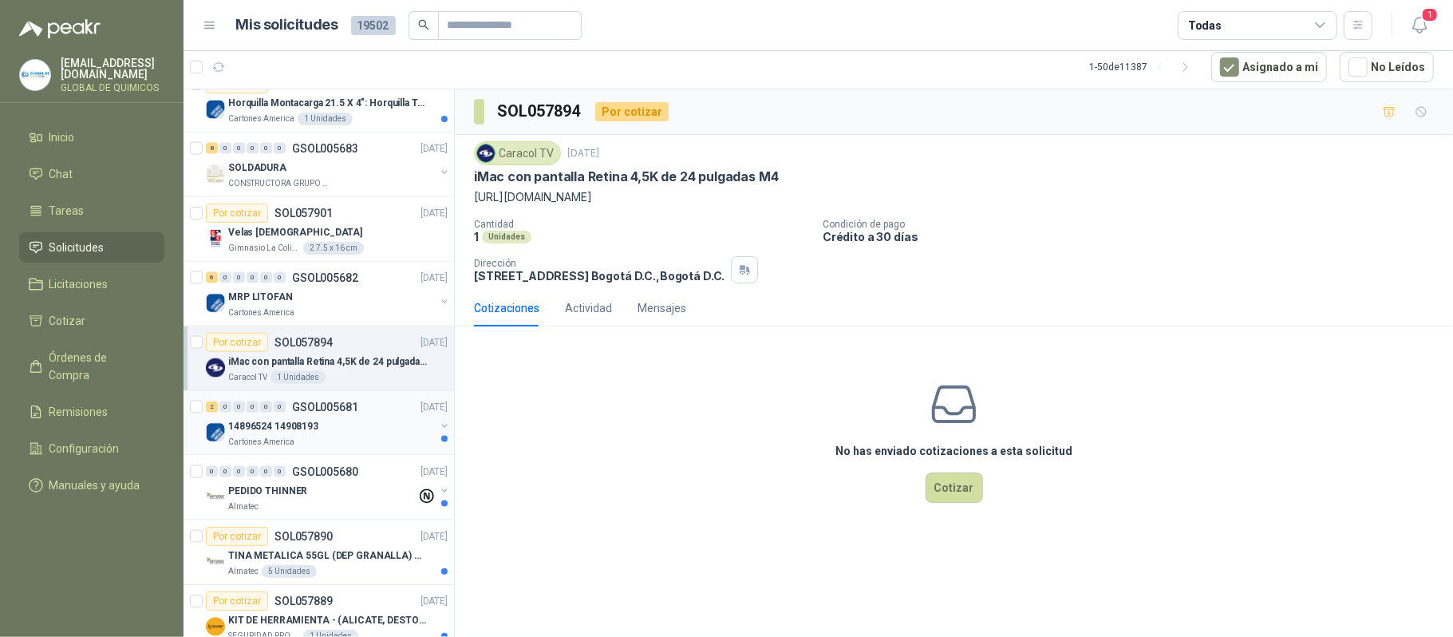
click at [327, 436] on div "14896524 14908193" at bounding box center [331, 426] width 207 height 19
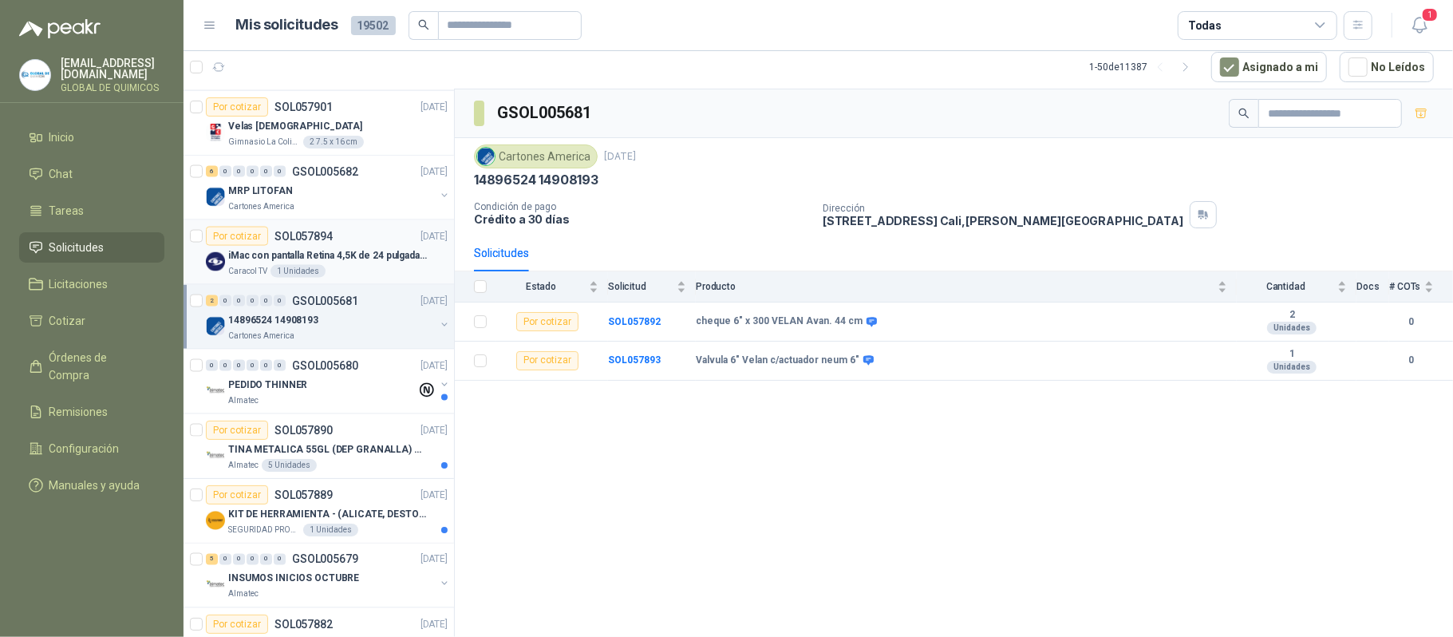
scroll to position [1915, 0]
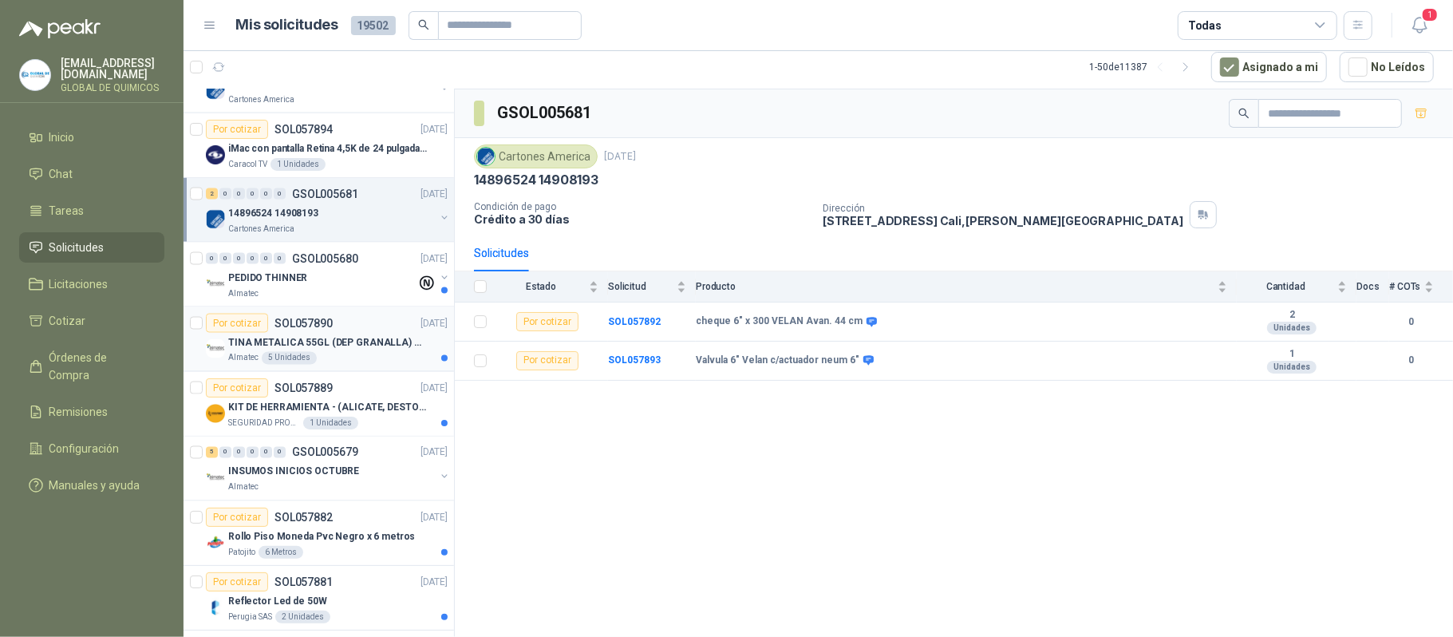
click at [342, 343] on p "TINA METALICA 55GL (DEP GRANALLA) CON TAPA" at bounding box center [327, 342] width 199 height 15
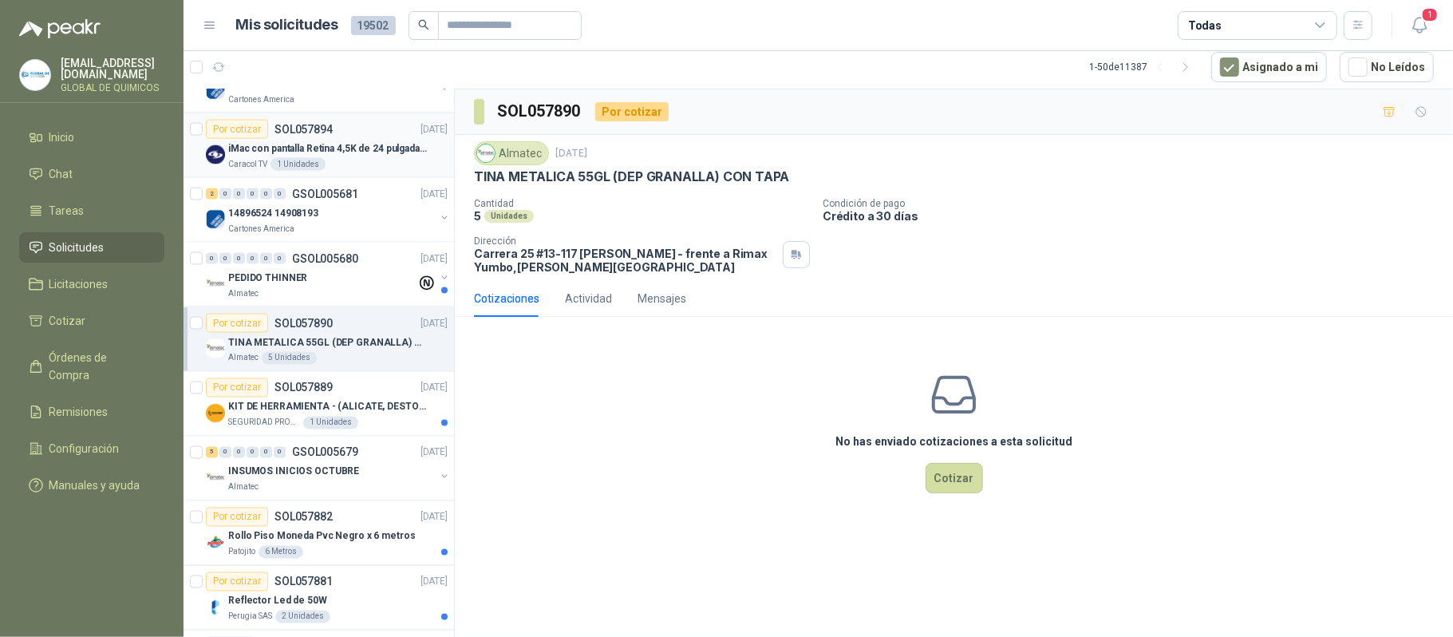
scroll to position [2021, 0]
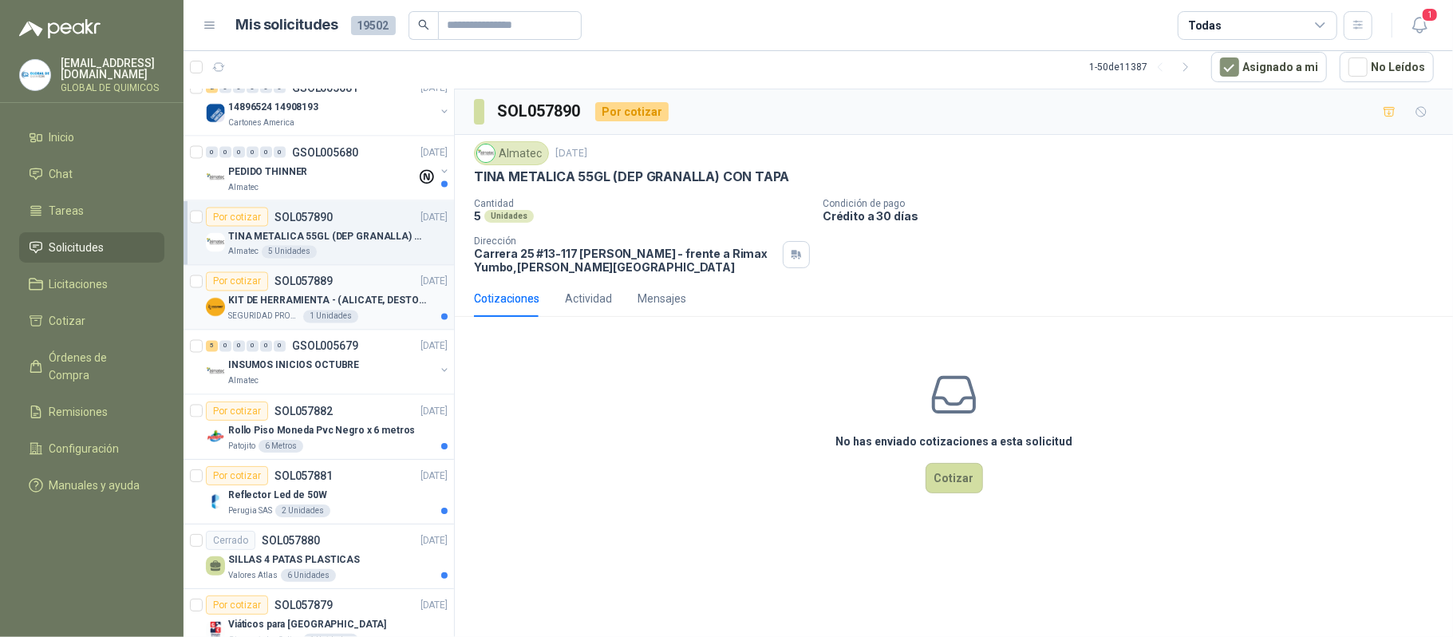
click at [352, 309] on p "KIT DE HERRAMIENTA - (ALICATE, DESTORNILLADOR,LLAVE DE EXPANSION, CRUCETA,LLAVE…" at bounding box center [327, 301] width 199 height 15
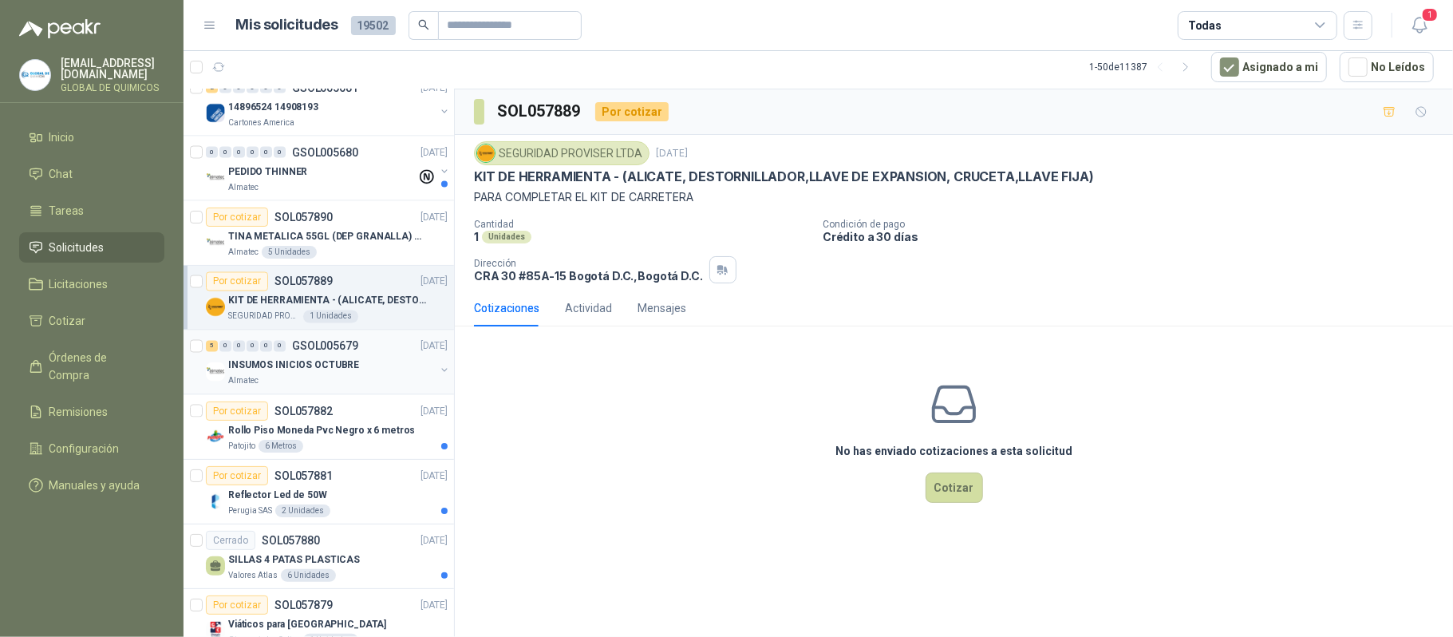
click at [326, 373] on p "INSUMOS INICIOS OCTUBRE" at bounding box center [293, 365] width 131 height 15
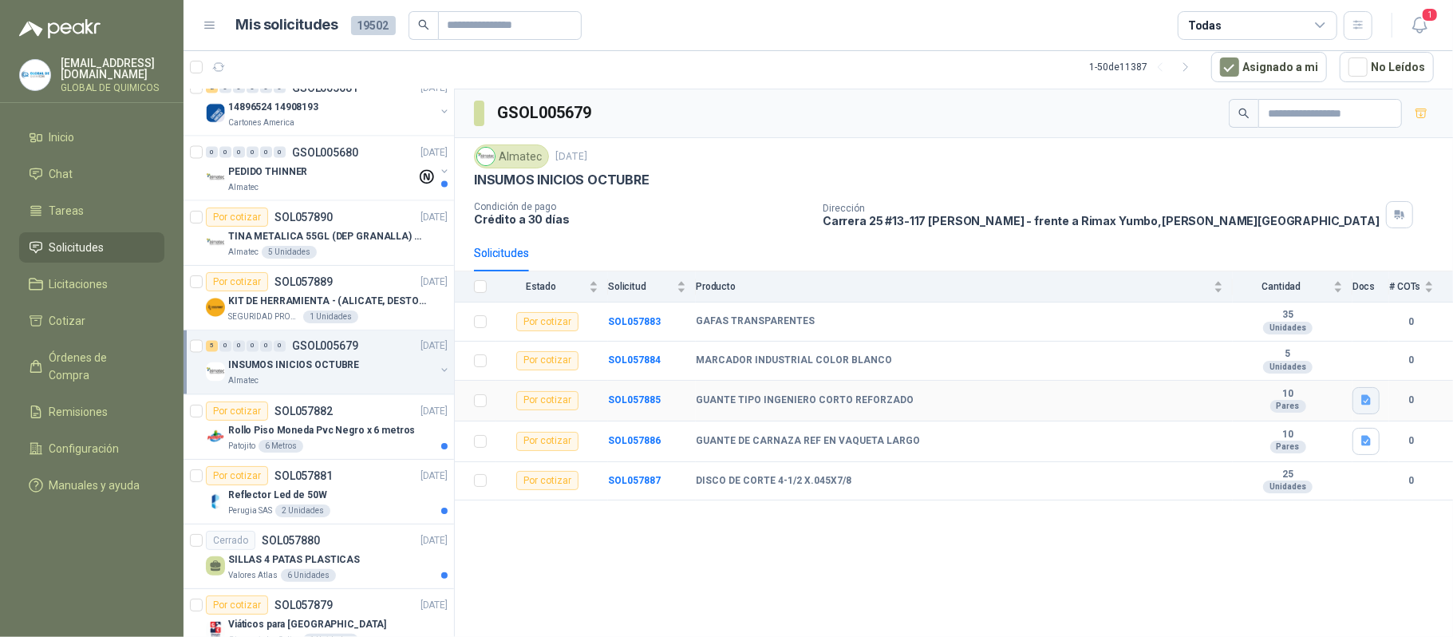
click at [1024, 404] on icon "button" at bounding box center [1366, 400] width 10 height 10
click at [1024, 371] on button "WhatsApp Image 2025-09-29 at 10.05.07 AM.jpeg" at bounding box center [1261, 369] width 216 height 17
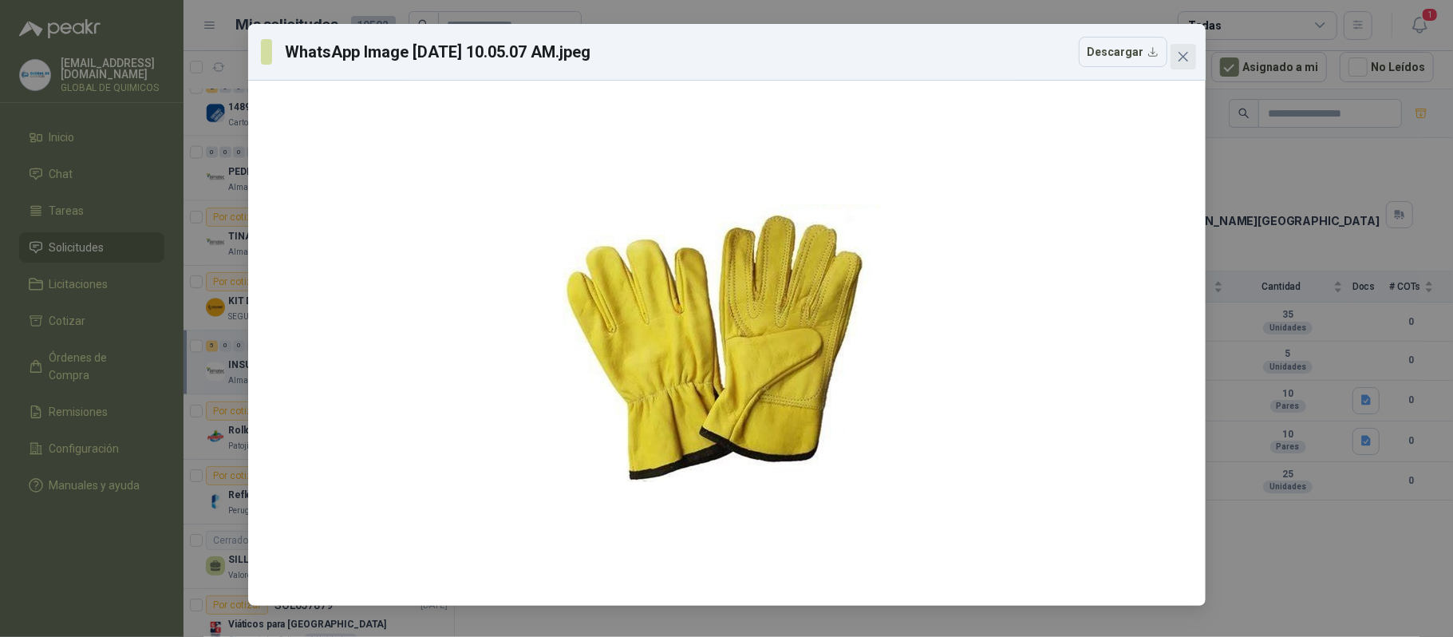
click at [1024, 56] on icon "close" at bounding box center [1183, 57] width 10 height 10
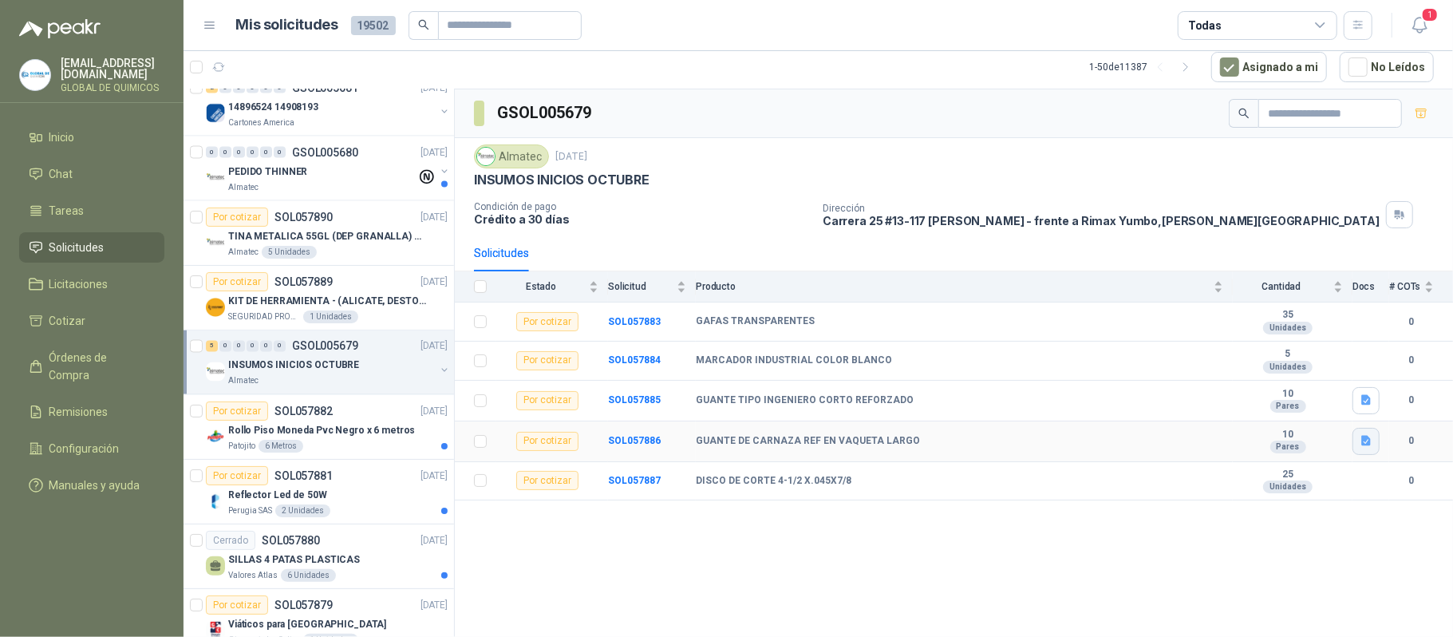
click at [1024, 446] on icon "button" at bounding box center [1366, 441] width 10 height 10
click at [1024, 407] on button "WhatsApp Image 2025-09-22 at 2.53.01 PM.jpeg" at bounding box center [1264, 410] width 211 height 17
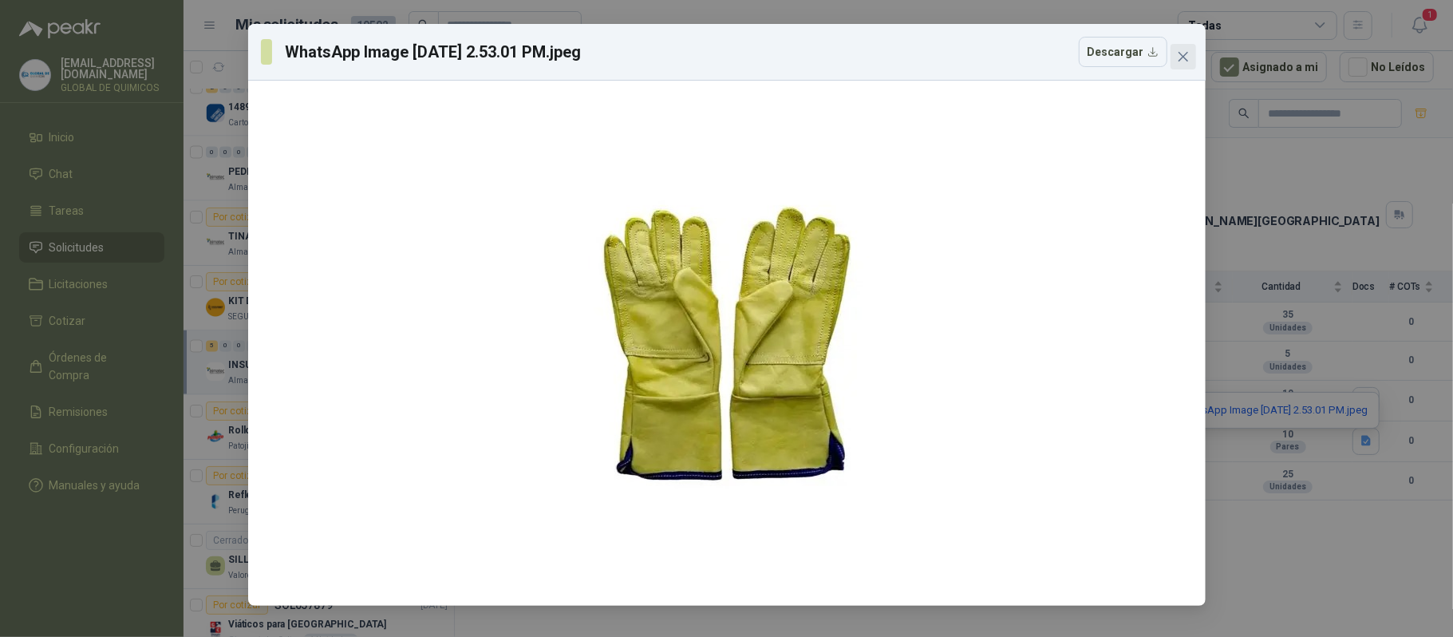
click at [1024, 56] on icon "close" at bounding box center [1183, 56] width 13 height 13
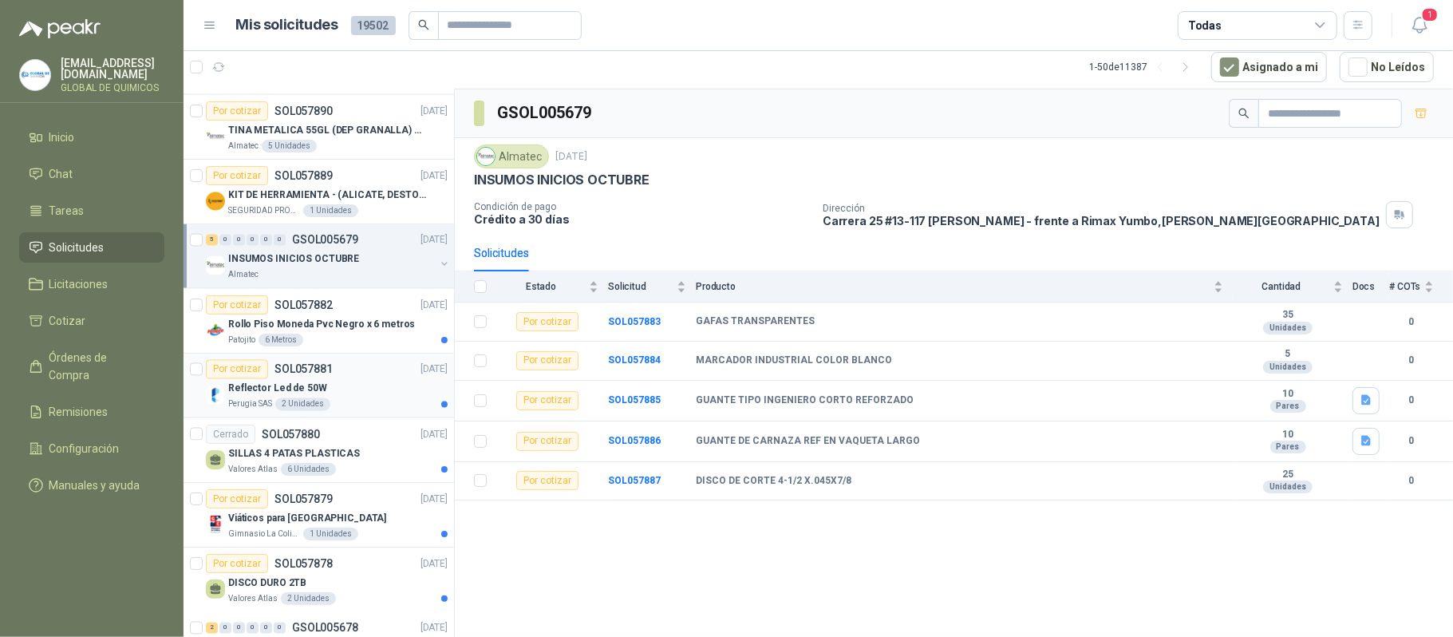
scroll to position [2234, 0]
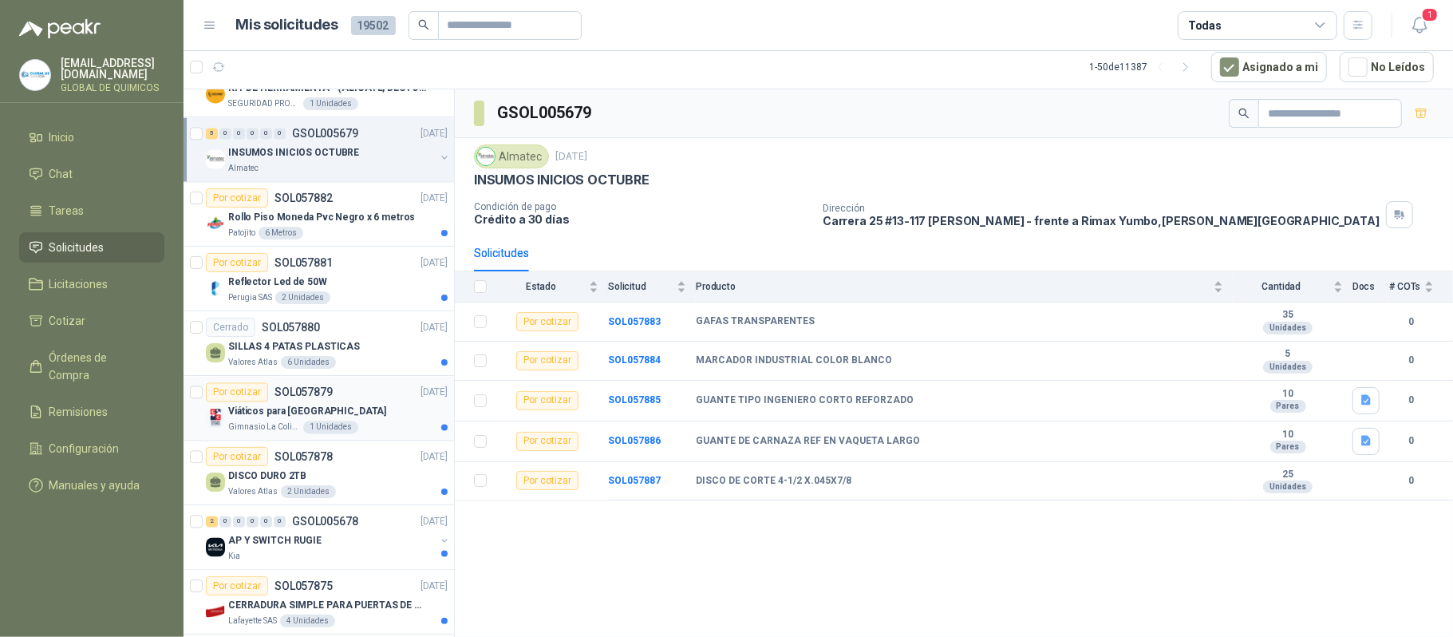
click at [311, 433] on div "1 Unidades" at bounding box center [330, 427] width 55 height 13
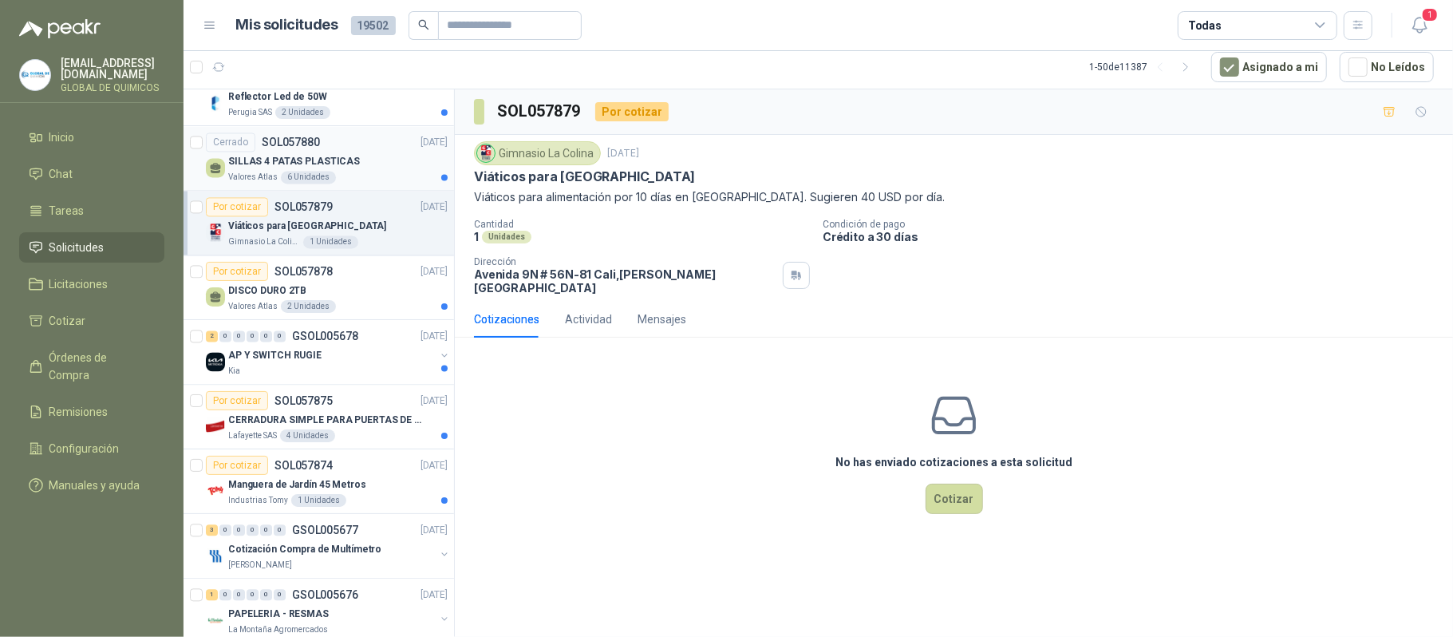
scroll to position [2447, 0]
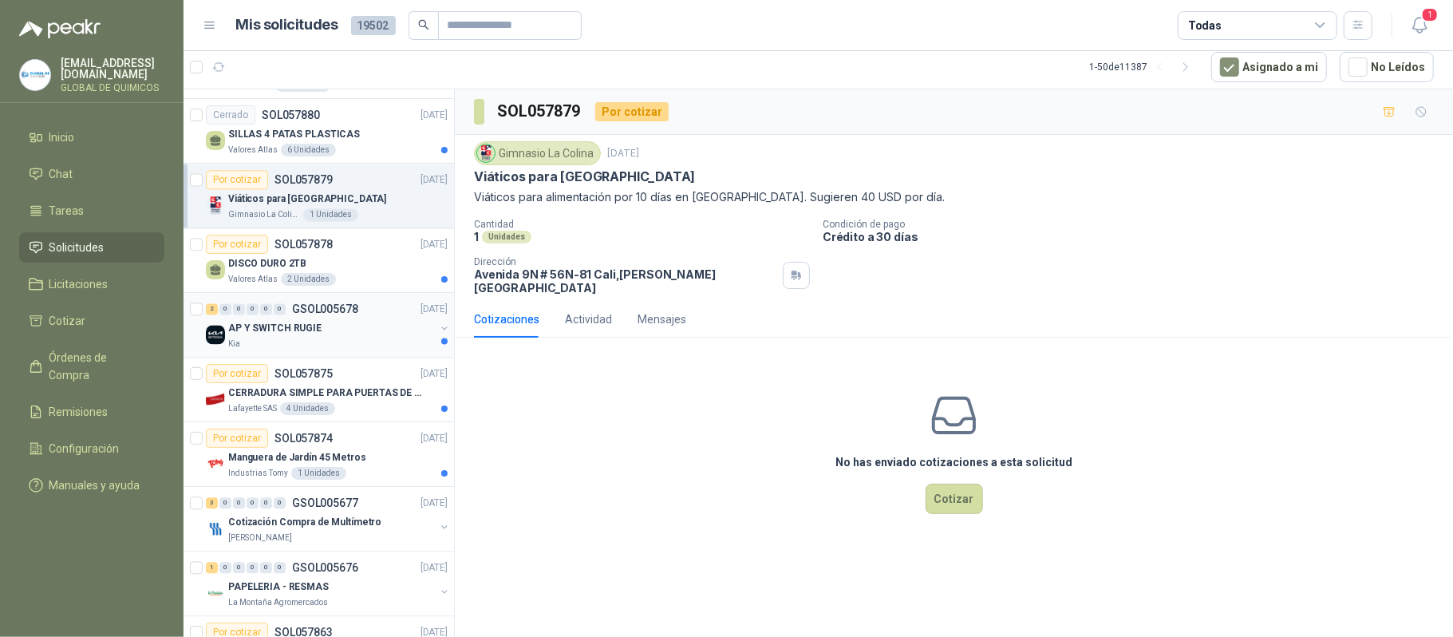
click at [332, 338] on div "AP Y SWITCH RUGIE" at bounding box center [331, 327] width 207 height 19
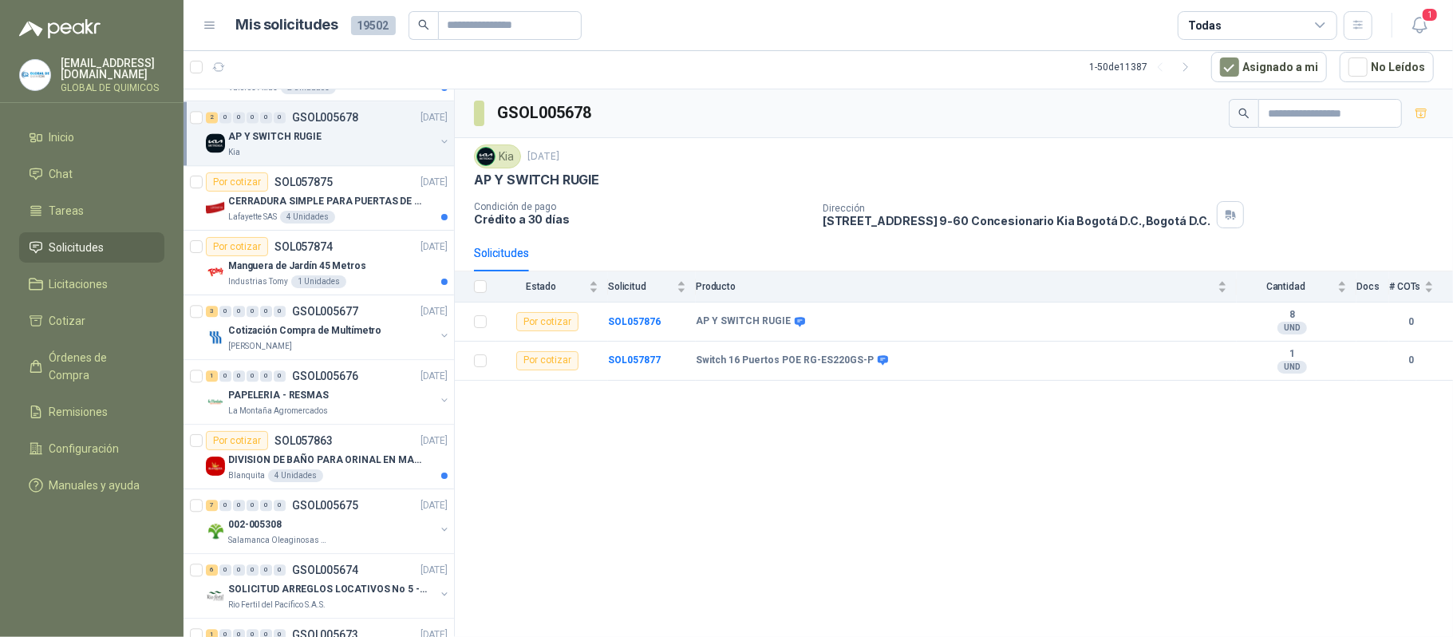
scroll to position [2660, 0]
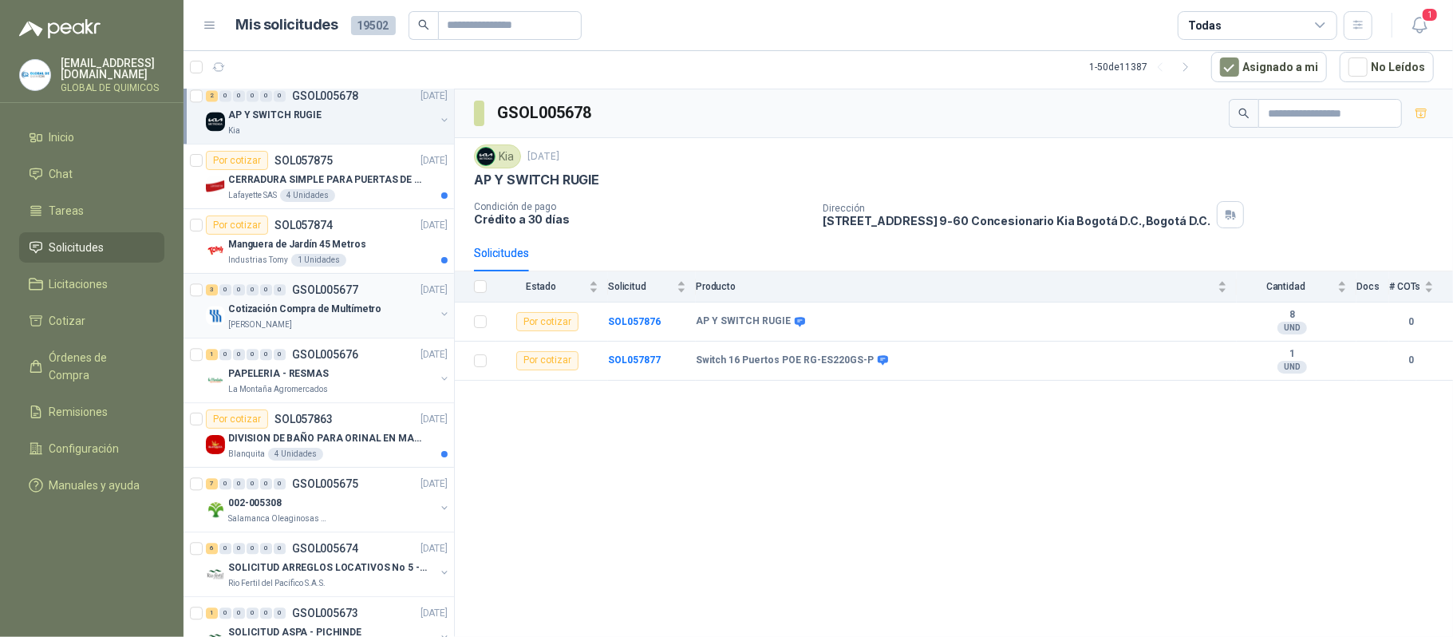
click at [336, 317] on p "Cotización Compra de Multímetro" at bounding box center [304, 309] width 153 height 15
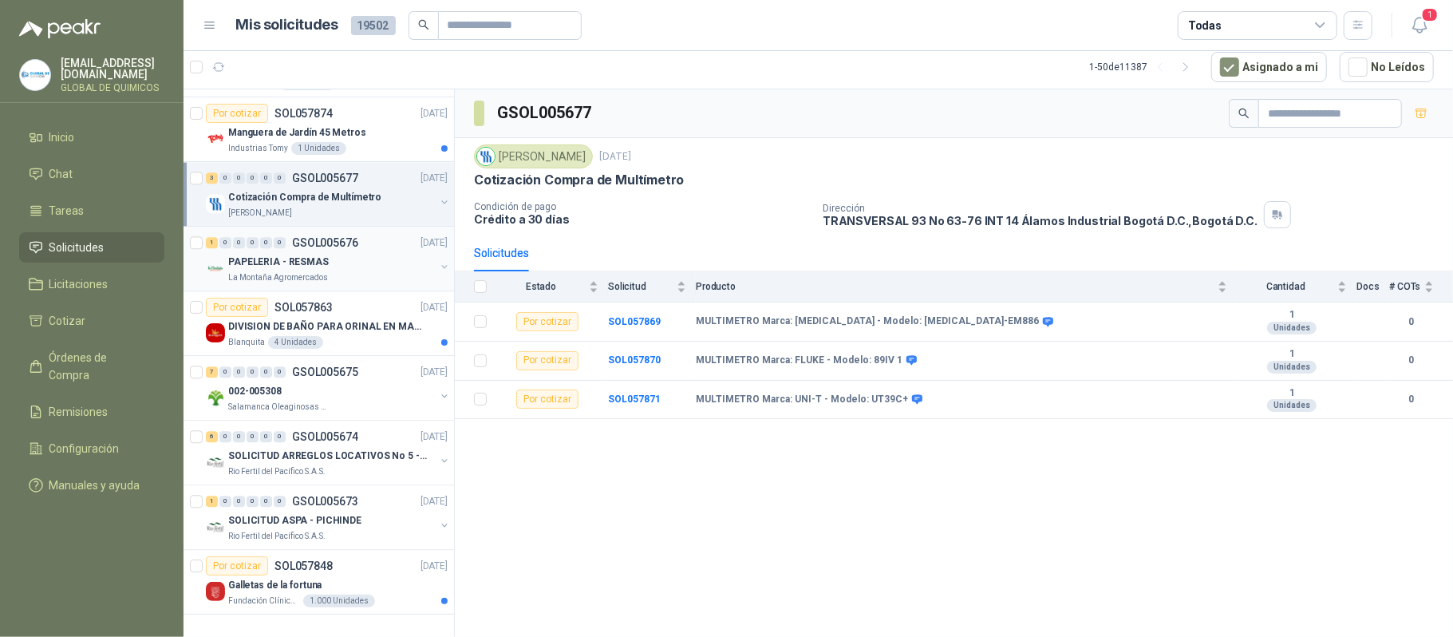
scroll to position [2797, 0]
click at [346, 367] on div "7 0 0 0 0 0 GSOL005675 26/09/25" at bounding box center [328, 371] width 245 height 19
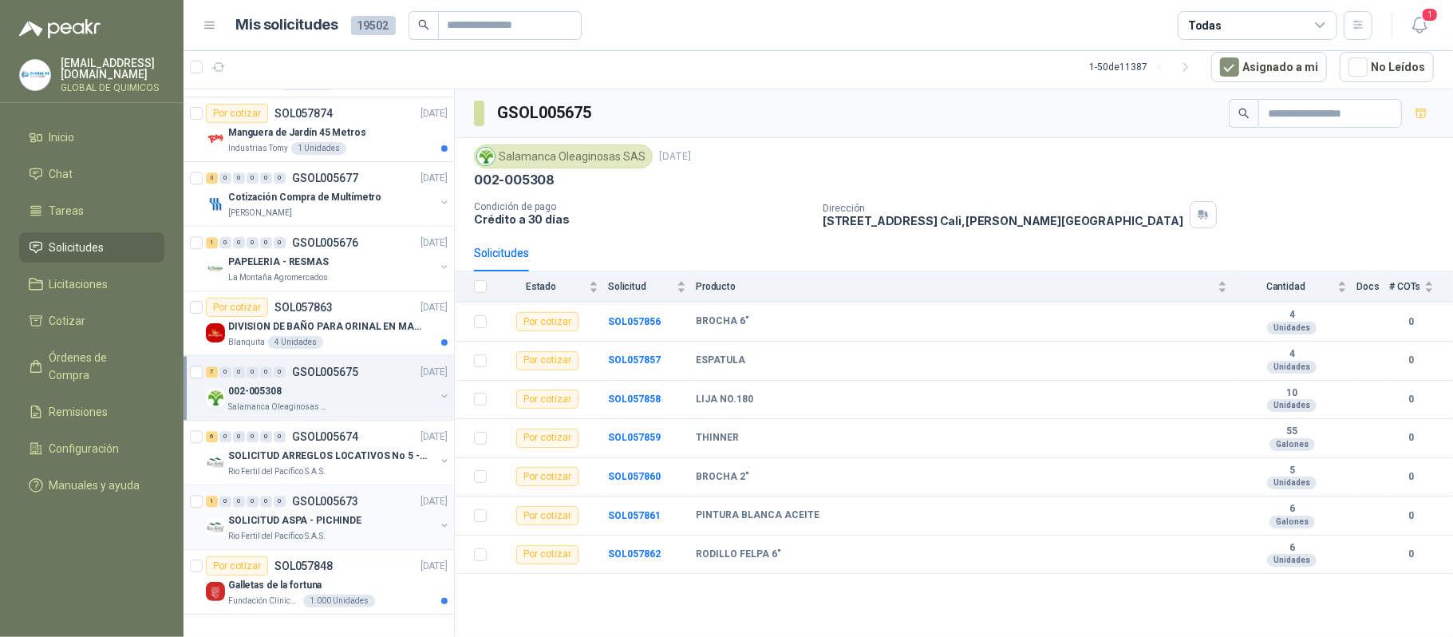
click at [320, 513] on p "SOLICITUD ASPA - PICHINDE" at bounding box center [294, 520] width 133 height 15
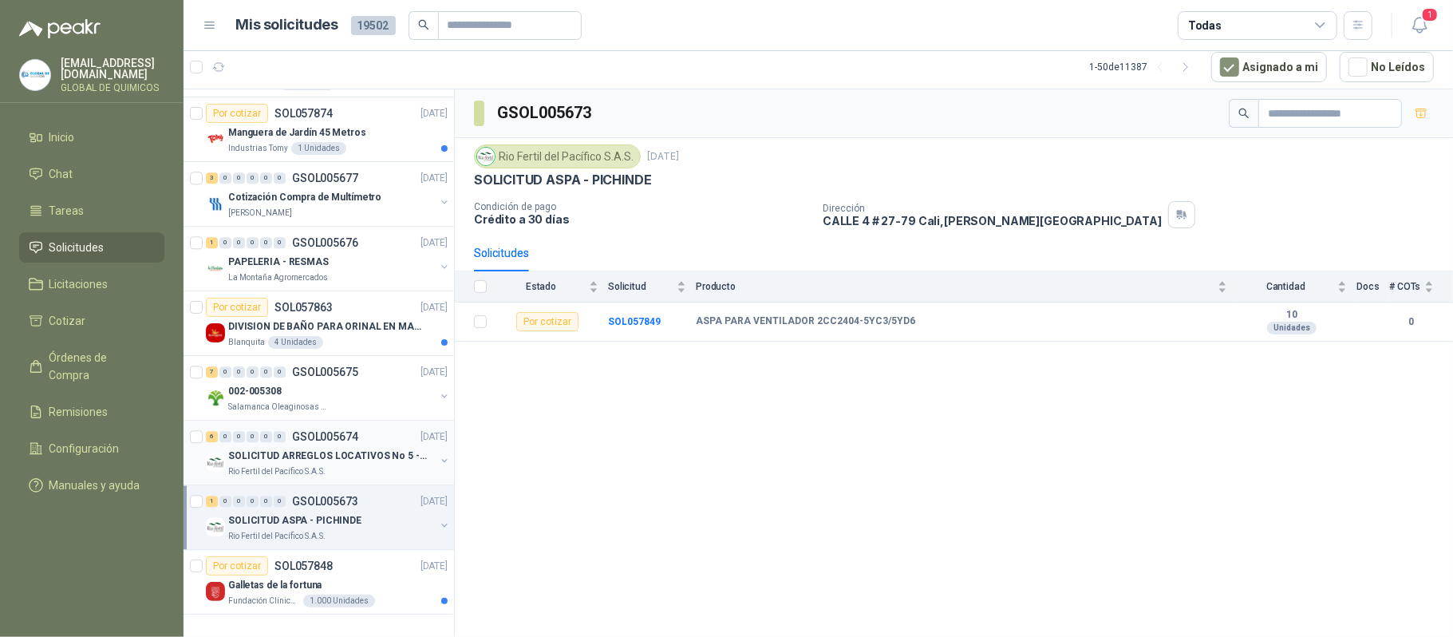
click at [324, 448] on p "SOLICITUD ARREGLOS LOCATIVOS No 5 - PICHINDE" at bounding box center [327, 455] width 199 height 15
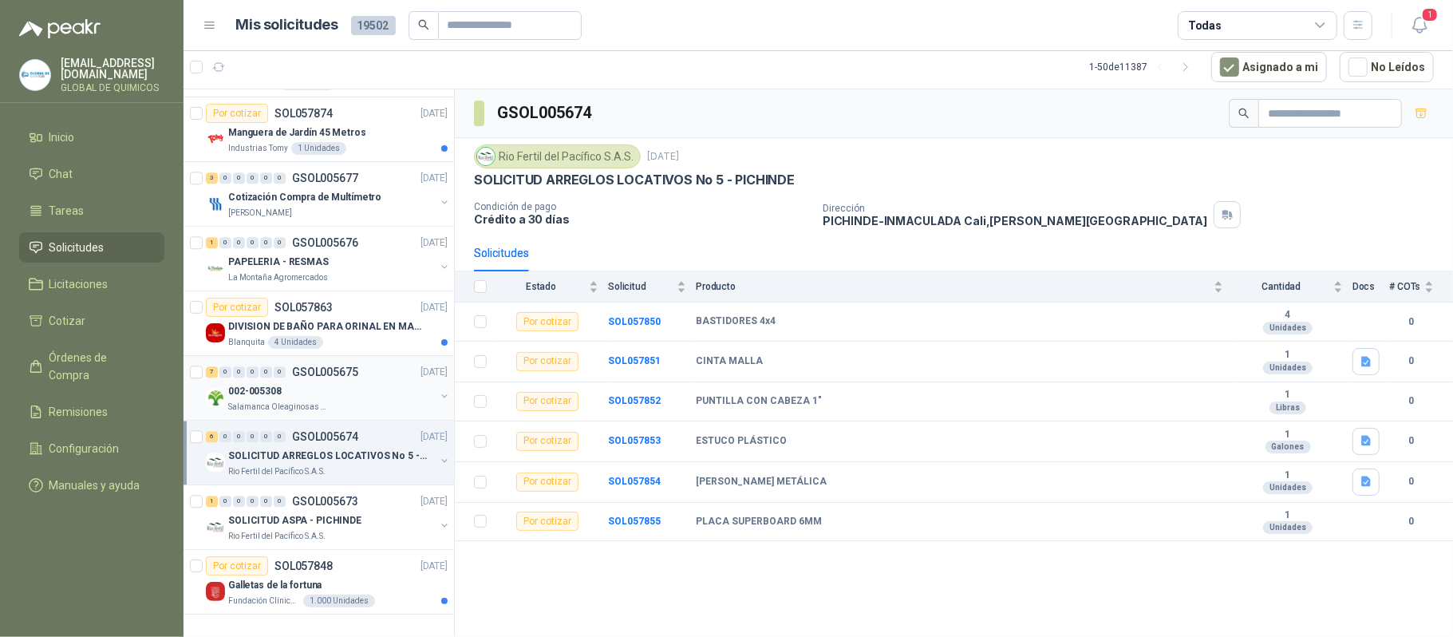
click at [334, 384] on div "002-005308" at bounding box center [331, 390] width 207 height 19
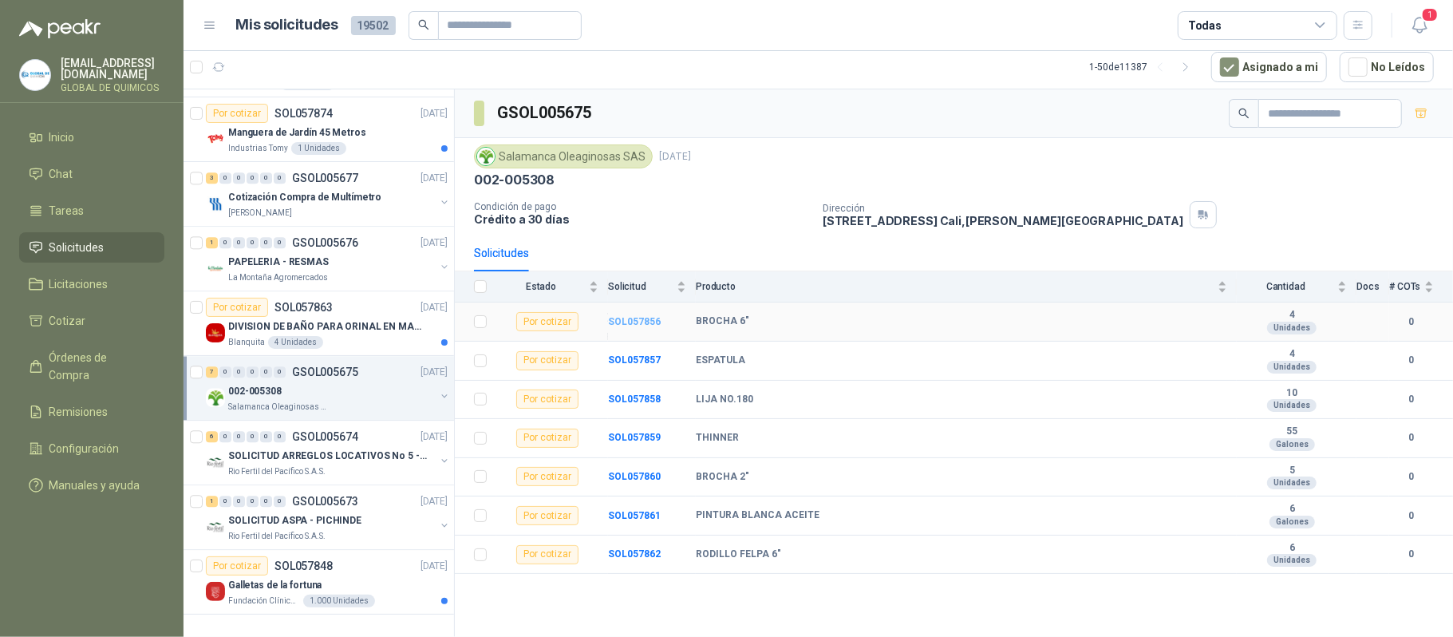
click at [623, 321] on b "SOL057856" at bounding box center [634, 321] width 53 height 11
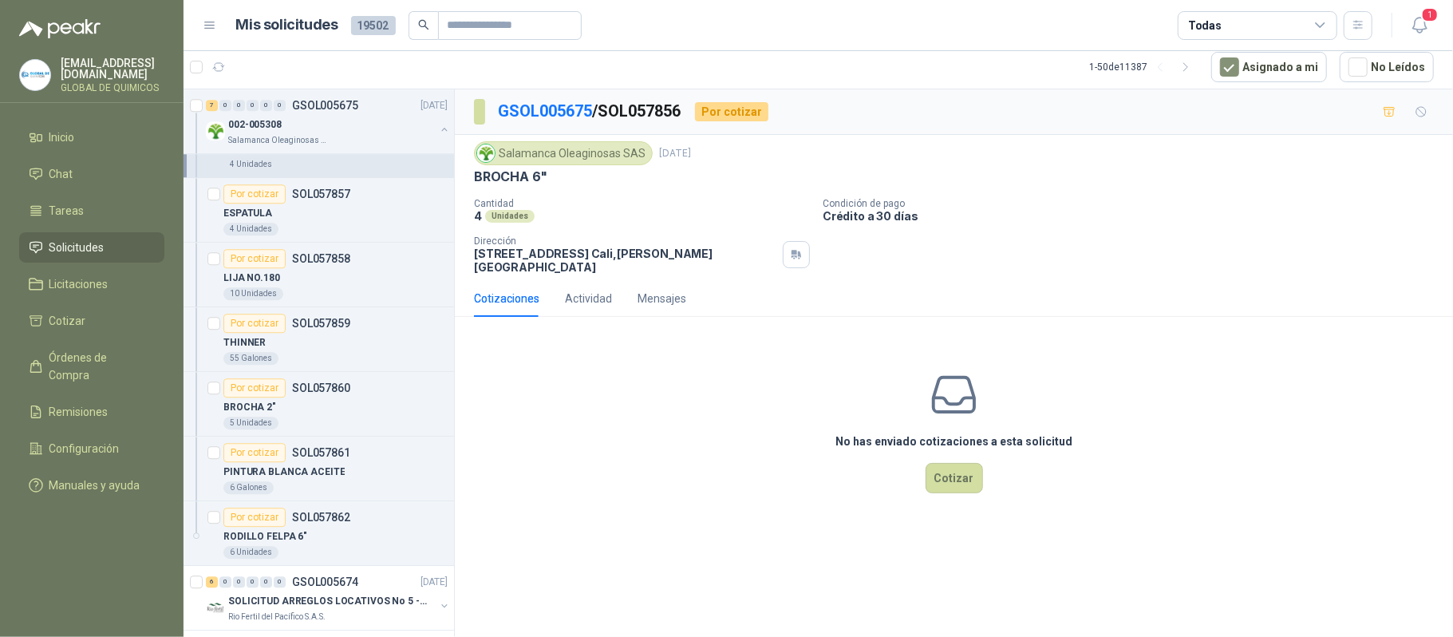
scroll to position [3116, 0]
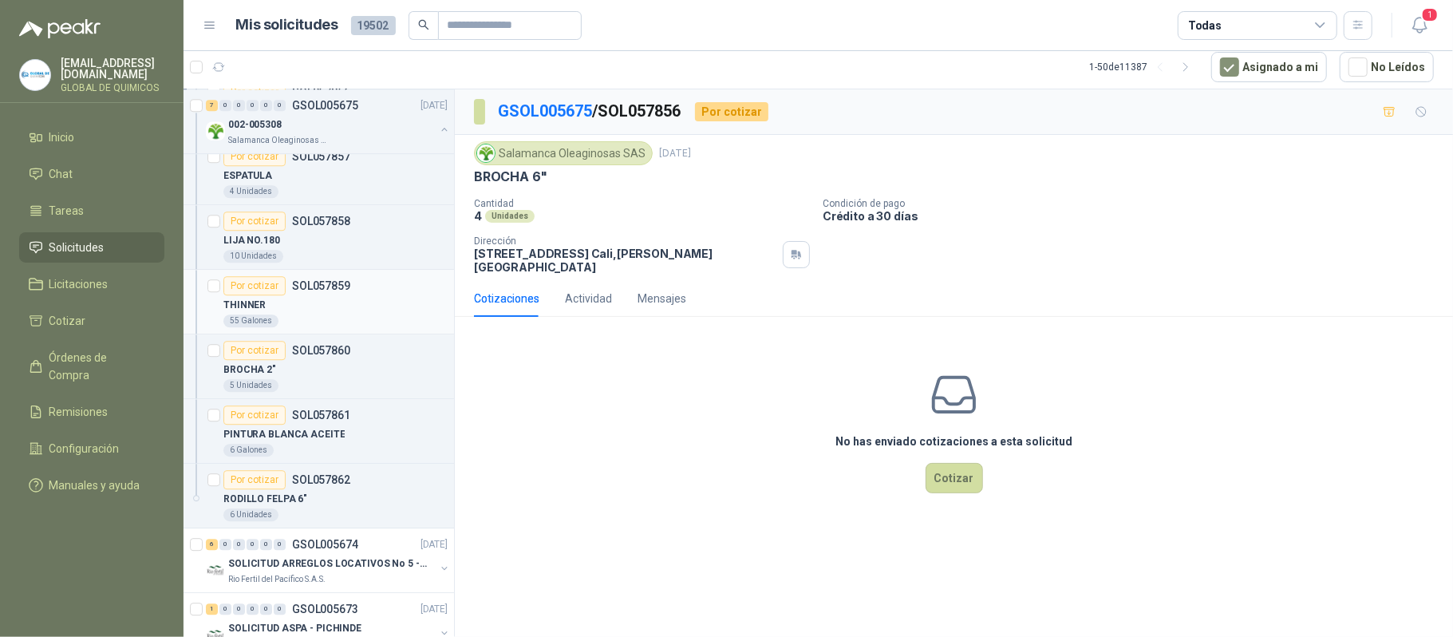
click at [338, 314] on div "THINNER" at bounding box center [335, 304] width 224 height 19
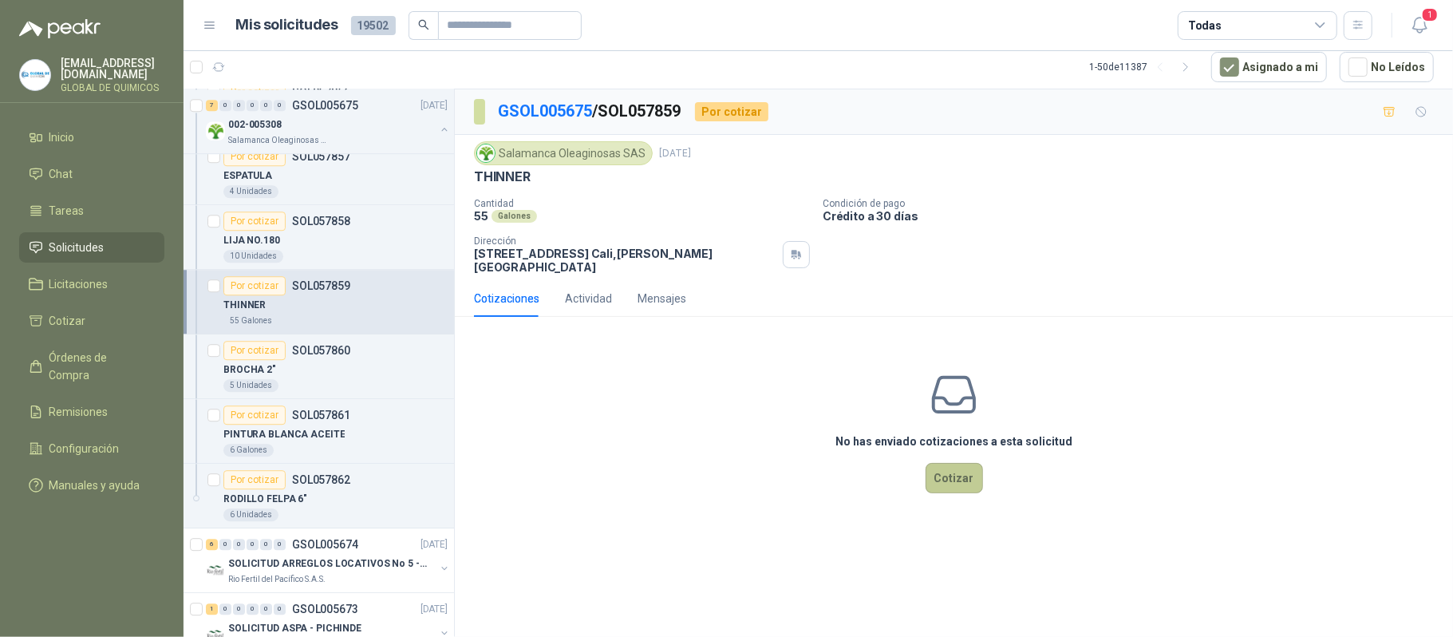
click at [968, 463] on button "Cotizar" at bounding box center [954, 478] width 57 height 30
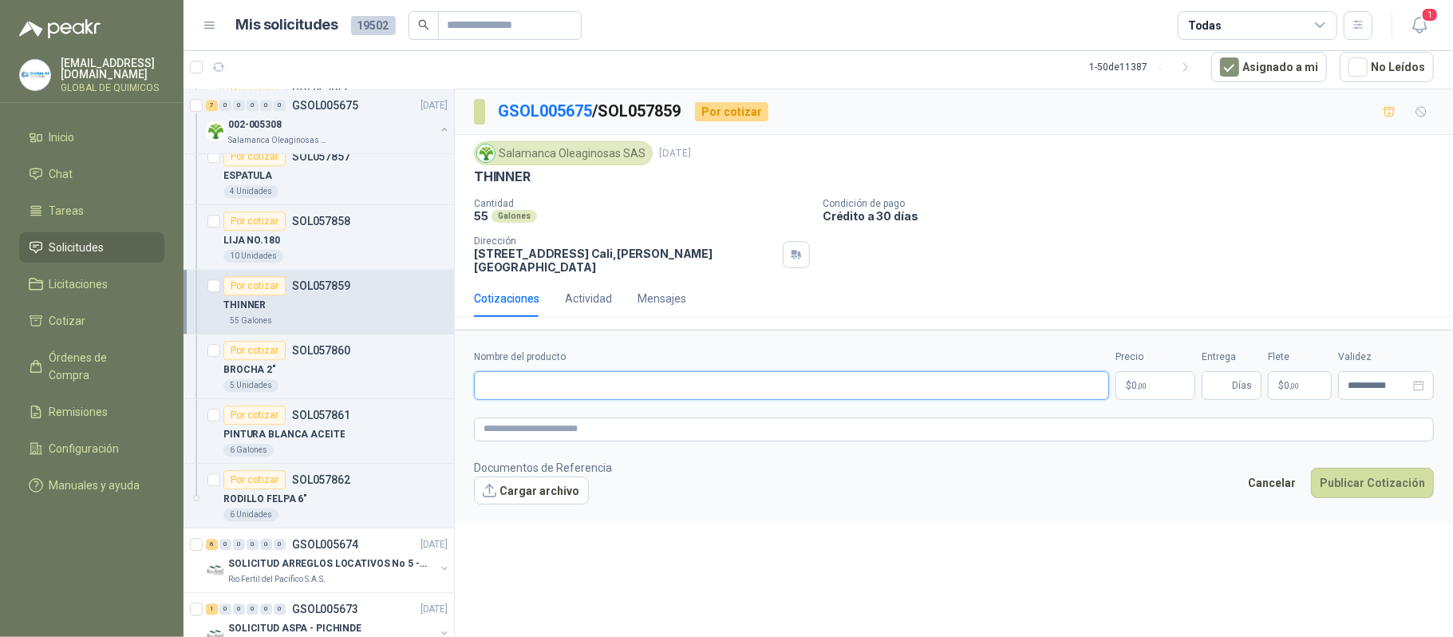
click at [639, 389] on input "Nombre del producto" at bounding box center [791, 385] width 635 height 29
type input "*"
click at [579, 377] on input "**********" at bounding box center [791, 385] width 635 height 29
type input "**********"
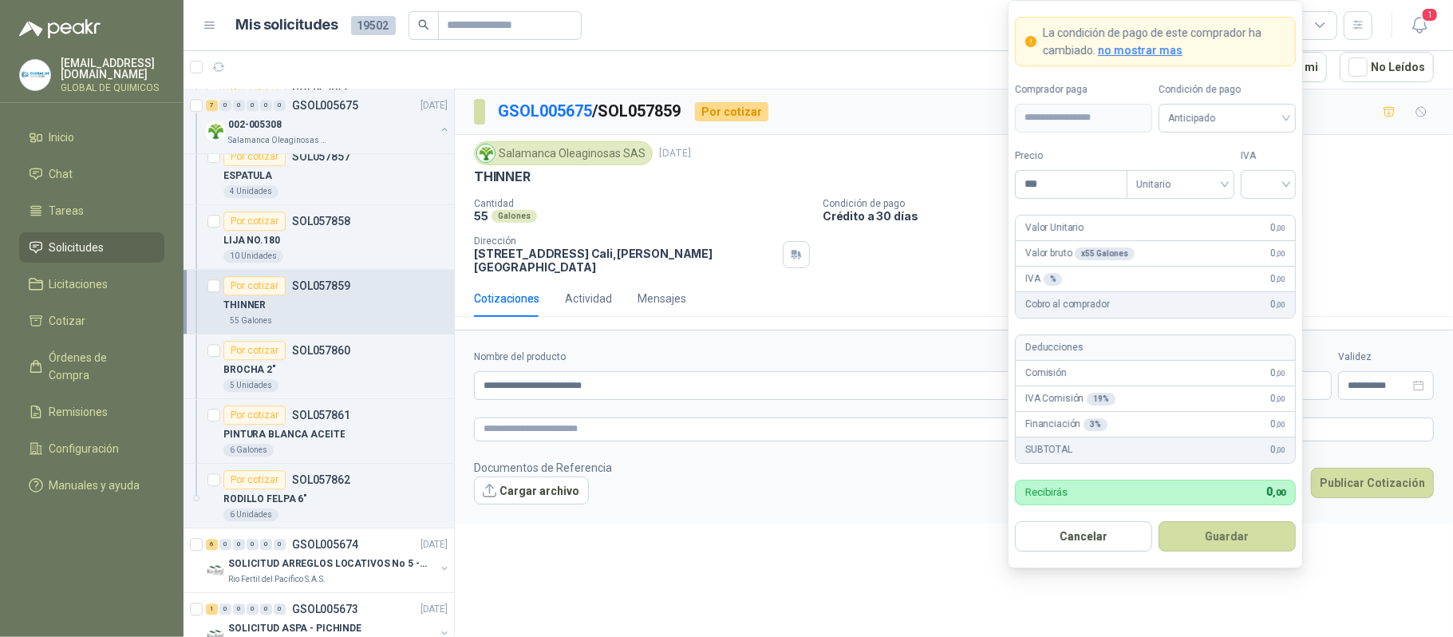
click at [1024, 374] on body "globaldequimicos@gmail.com GLOBAL DE QUIMICOS Inicio Chat Tareas Solicitudes Li…" at bounding box center [726, 318] width 1453 height 637
click at [1024, 176] on input "***" at bounding box center [1071, 184] width 111 height 27
click at [1024, 180] on input "search" at bounding box center [1269, 183] width 36 height 24
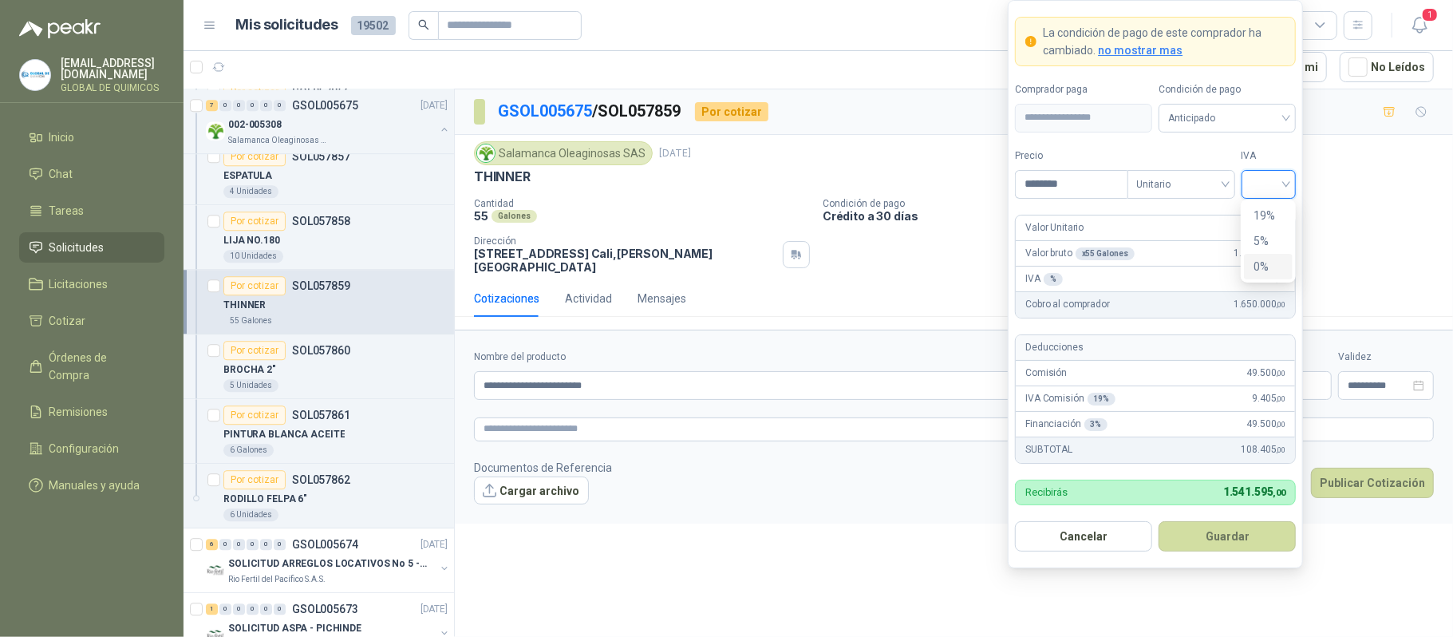
click at [1024, 265] on div "0%" at bounding box center [1269, 267] width 30 height 18
click at [1024, 192] on input "********" at bounding box center [1071, 184] width 111 height 27
type input "********"
click at [1024, 536] on button "Guardar" at bounding box center [1227, 536] width 137 height 30
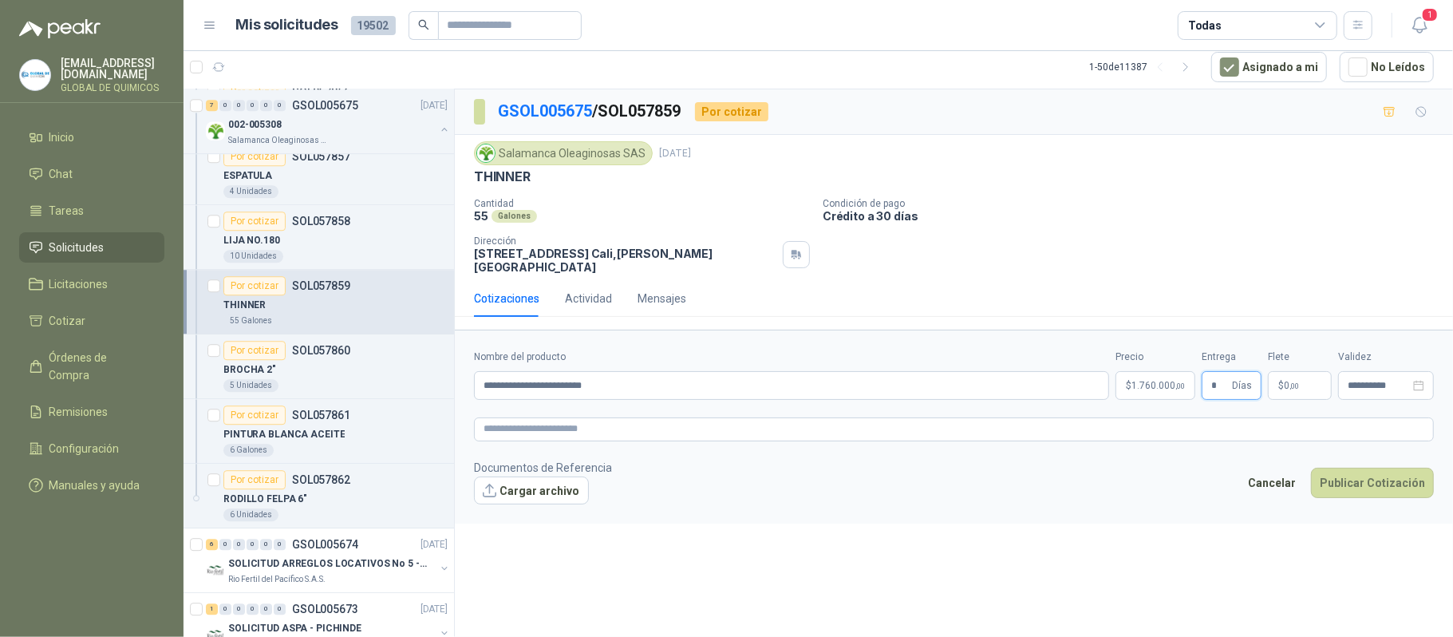
type input "*"
click at [1024, 381] on span "0 ,00" at bounding box center [1291, 386] width 15 height 10
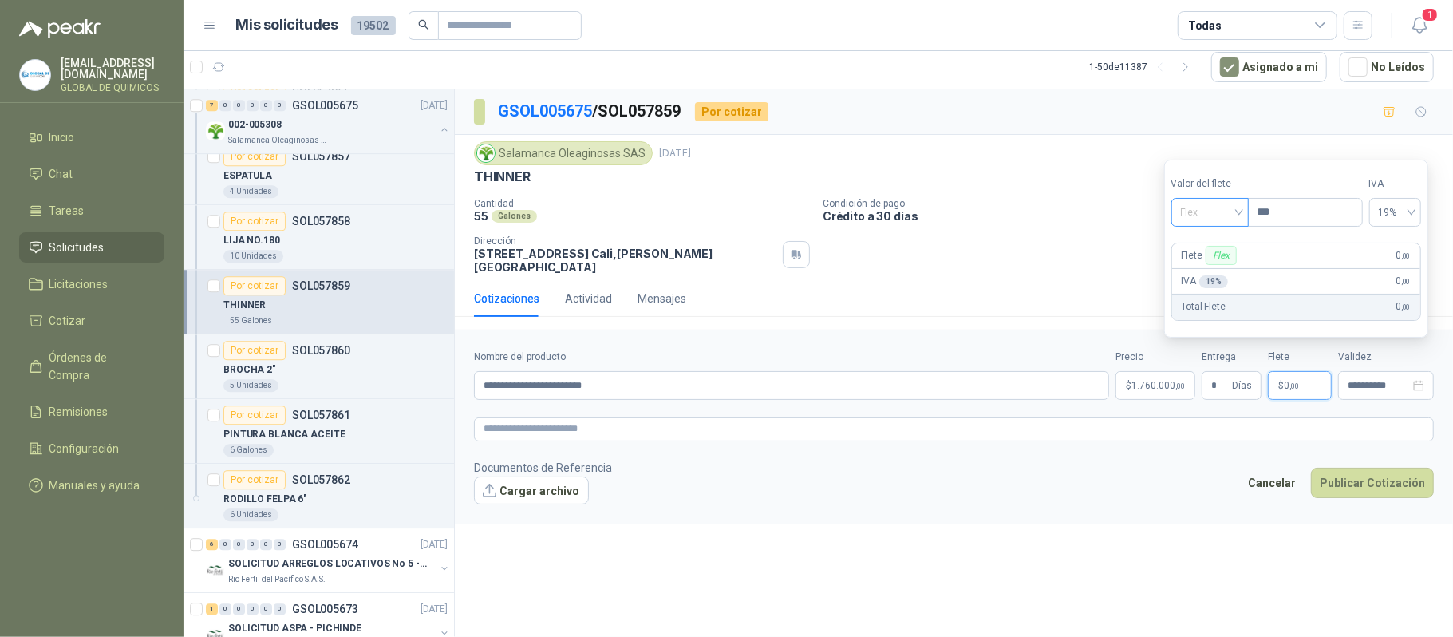
click at [1024, 206] on span "Flex" at bounding box center [1210, 212] width 58 height 24
click at [1024, 269] on div "Incluido" at bounding box center [1211, 271] width 55 height 18
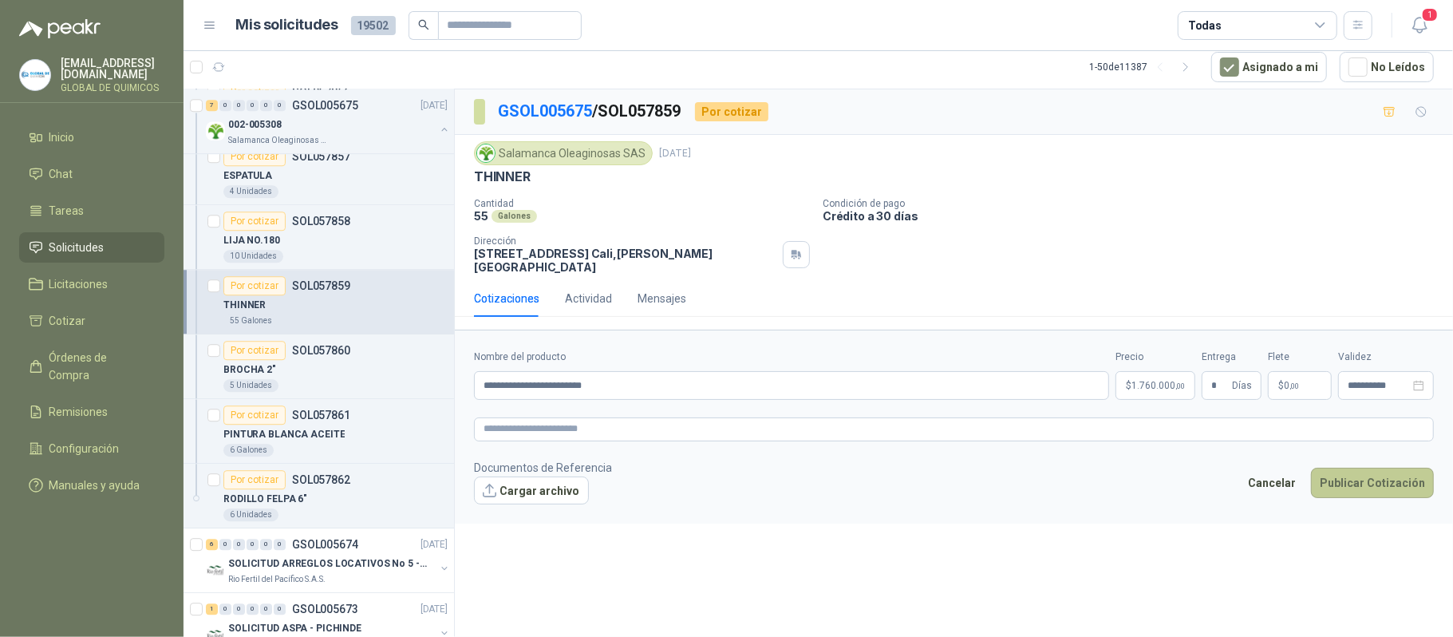
click at [1024, 474] on button "Publicar Cotización" at bounding box center [1372, 483] width 123 height 30
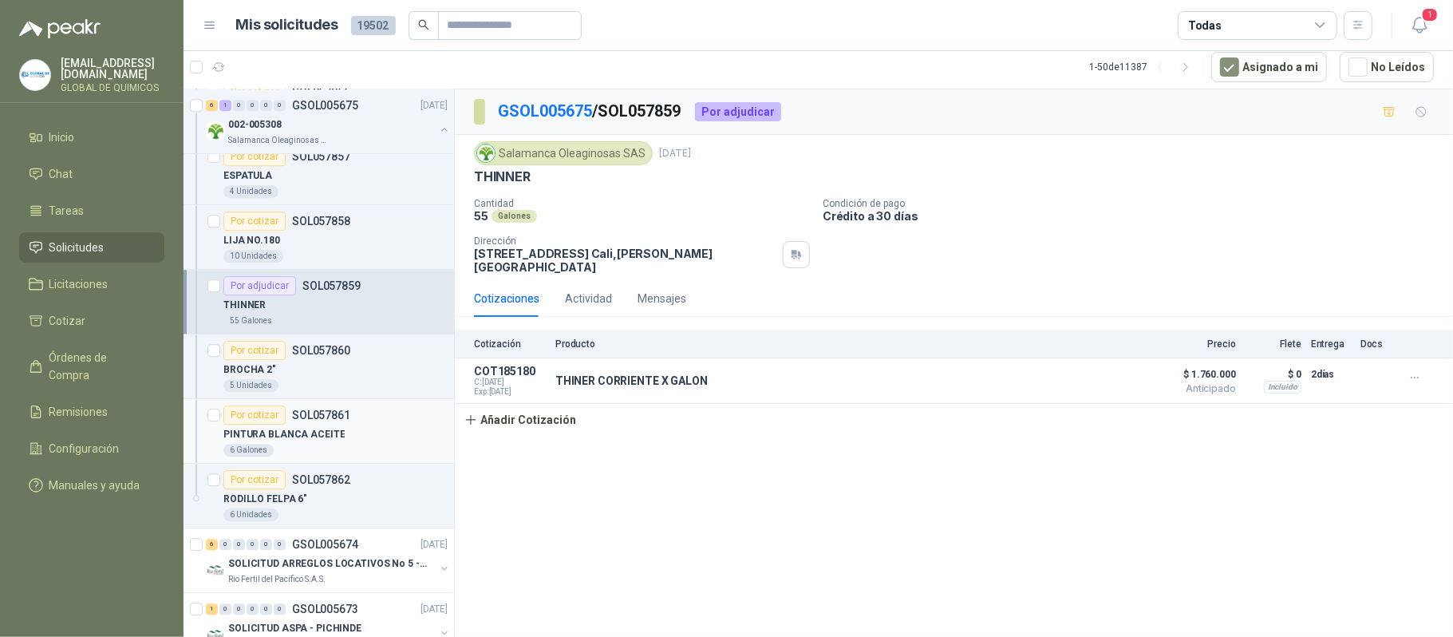
click at [385, 444] on div "PINTURA BLANCA ACEITE" at bounding box center [335, 434] width 224 height 19
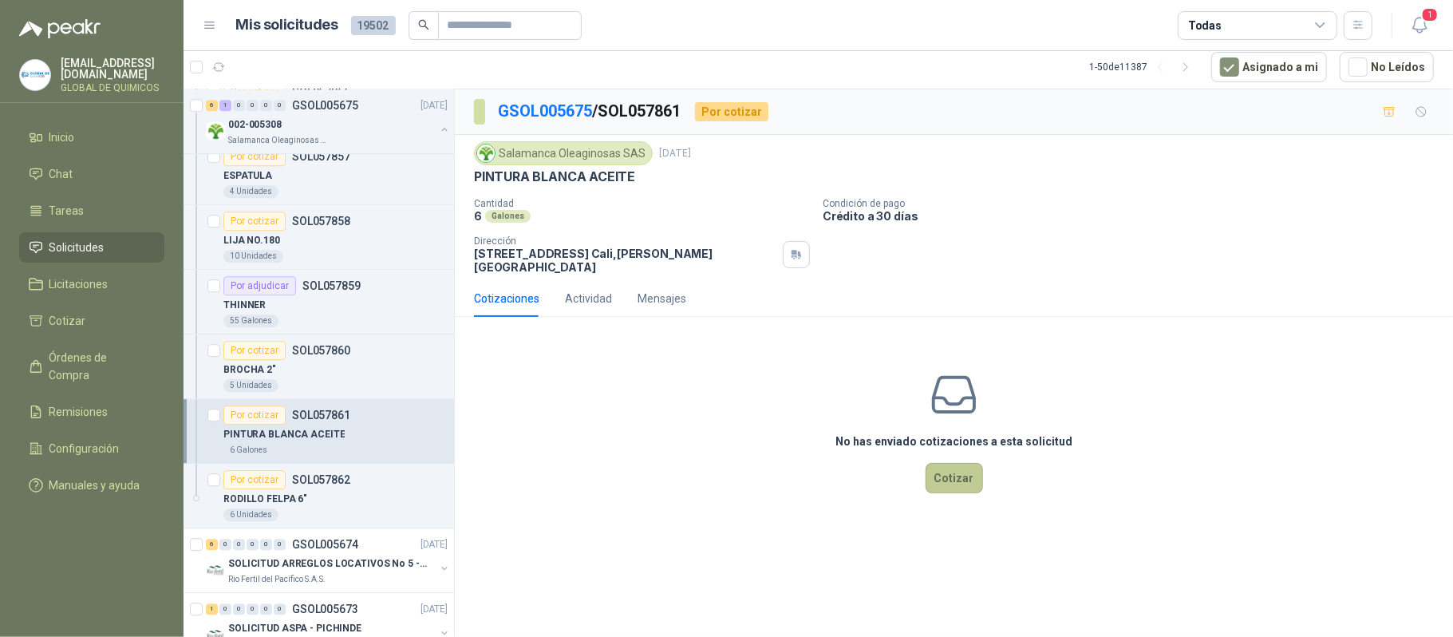
click at [961, 468] on button "Cotizar" at bounding box center [954, 478] width 57 height 30
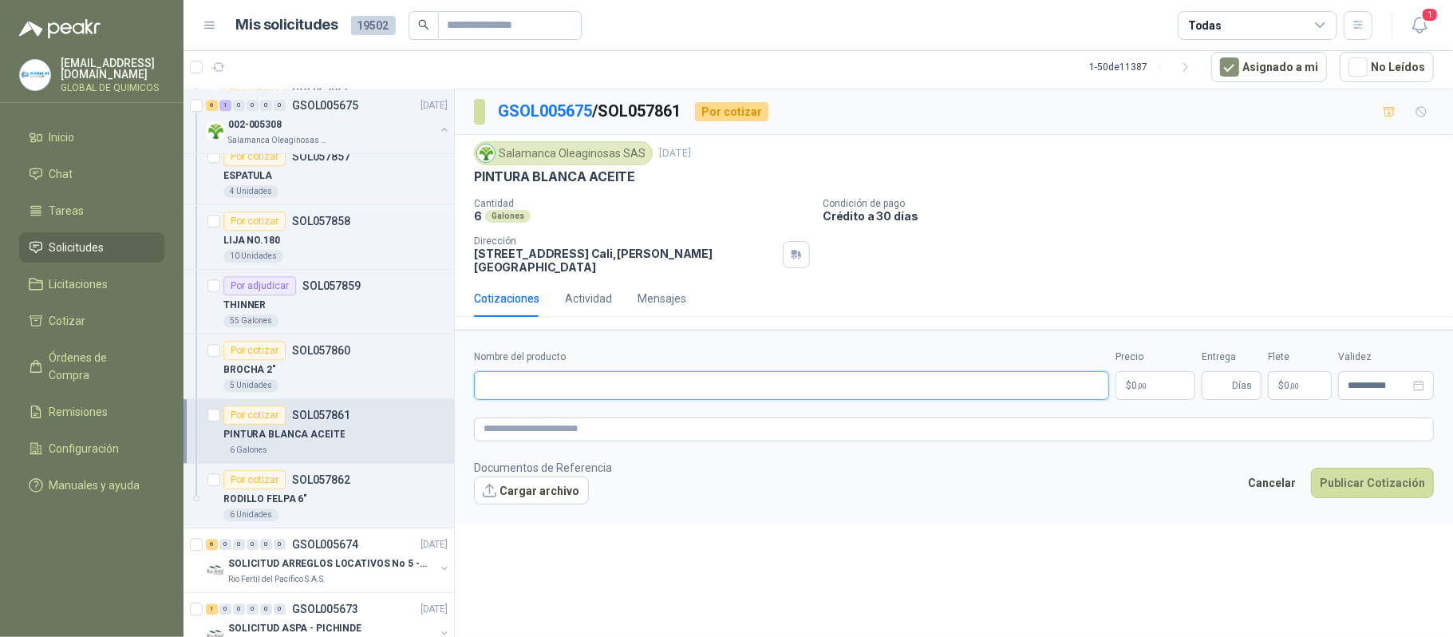
click at [642, 375] on input "Nombre del producto" at bounding box center [791, 385] width 635 height 29
type input "**********"
click at [1024, 364] on body "globaldequimicos@gmail.com GLOBAL DE QUIMICOS Inicio Chat Tareas Solicitudes Li…" at bounding box center [726, 318] width 1453 height 637
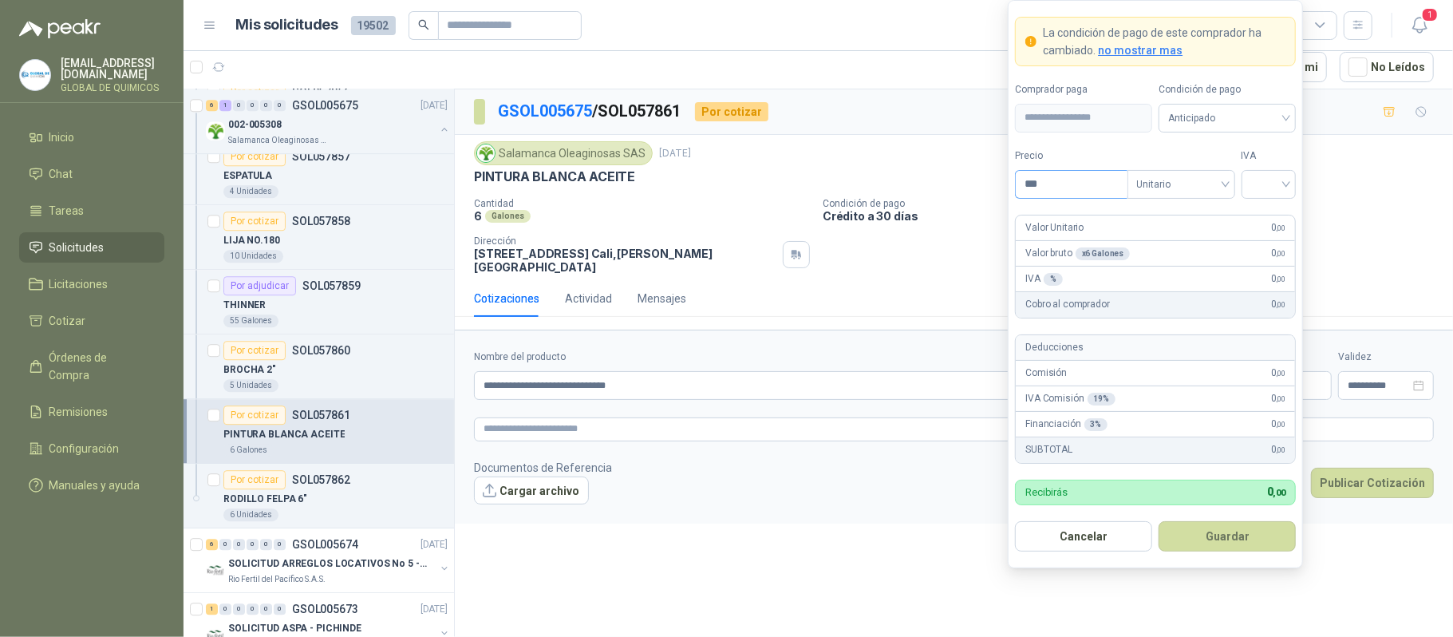
click at [1024, 180] on input "***" at bounding box center [1071, 184] width 111 height 27
type input "********"
click at [1024, 172] on input "search" at bounding box center [1269, 183] width 36 height 24
click at [1024, 217] on div "19%" at bounding box center [1269, 216] width 30 height 18
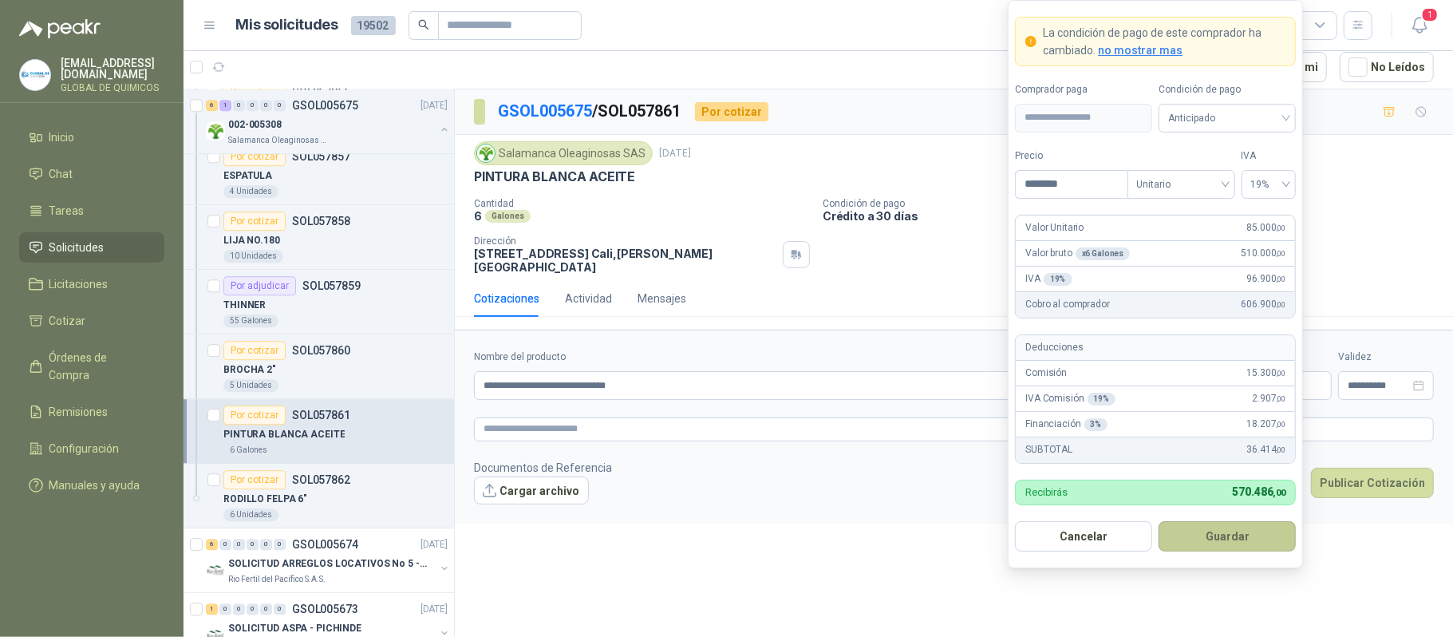
click at [1024, 541] on button "Guardar" at bounding box center [1227, 536] width 137 height 30
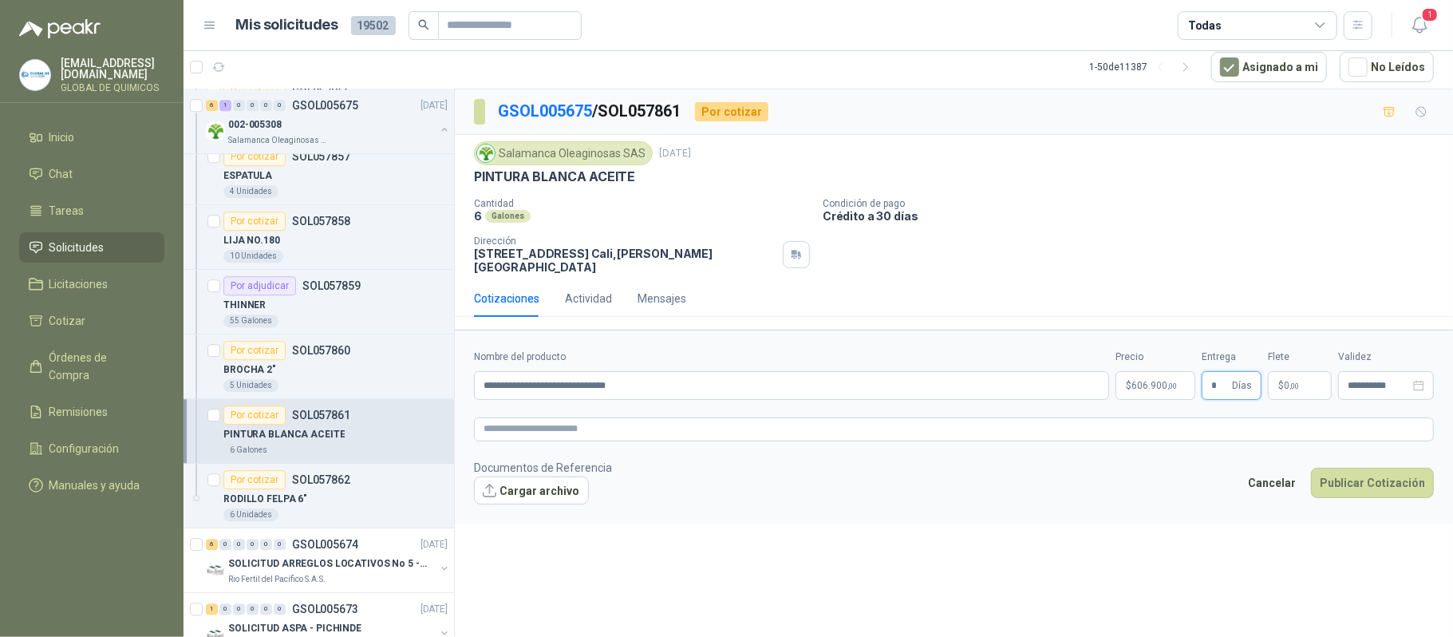
type input "*"
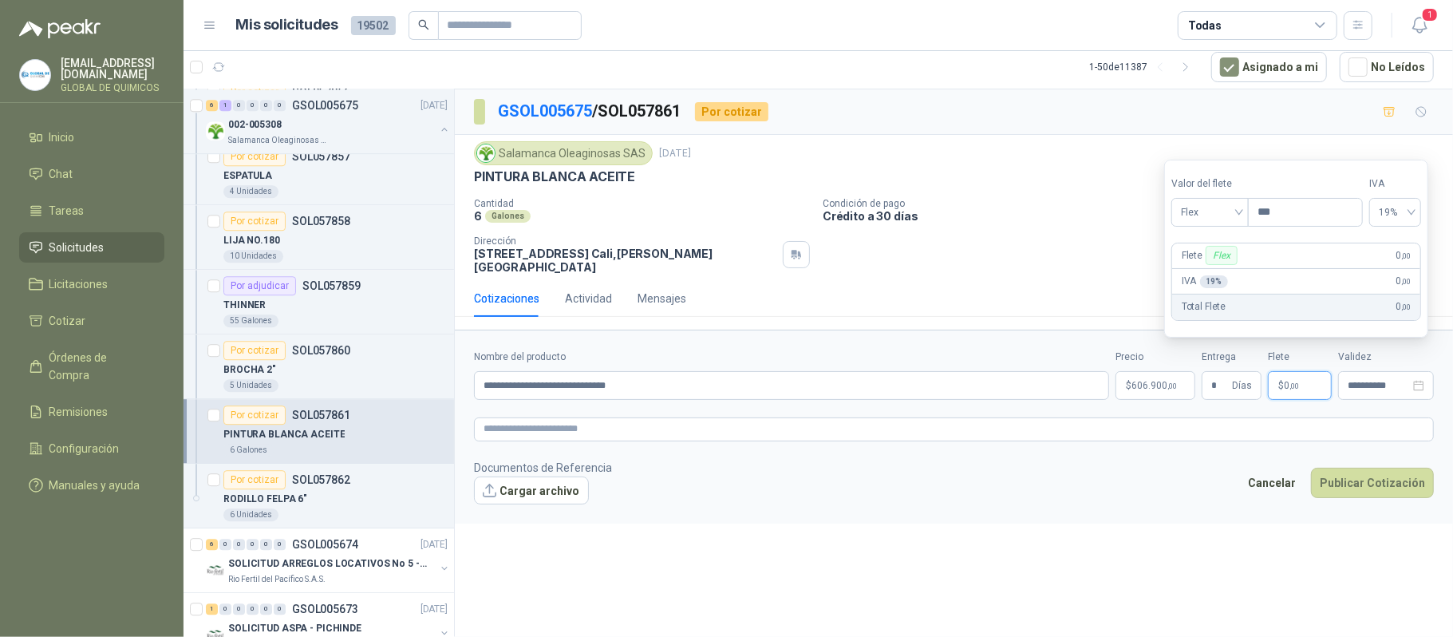
click at [1024, 378] on p "$ 0 ,00" at bounding box center [1300, 385] width 64 height 29
click at [1024, 215] on span "Flex" at bounding box center [1210, 212] width 58 height 24
drag, startPoint x: 1211, startPoint y: 275, endPoint x: 769, endPoint y: 361, distance: 449.5
click at [1024, 276] on div "Incluido" at bounding box center [1211, 271] width 55 height 18
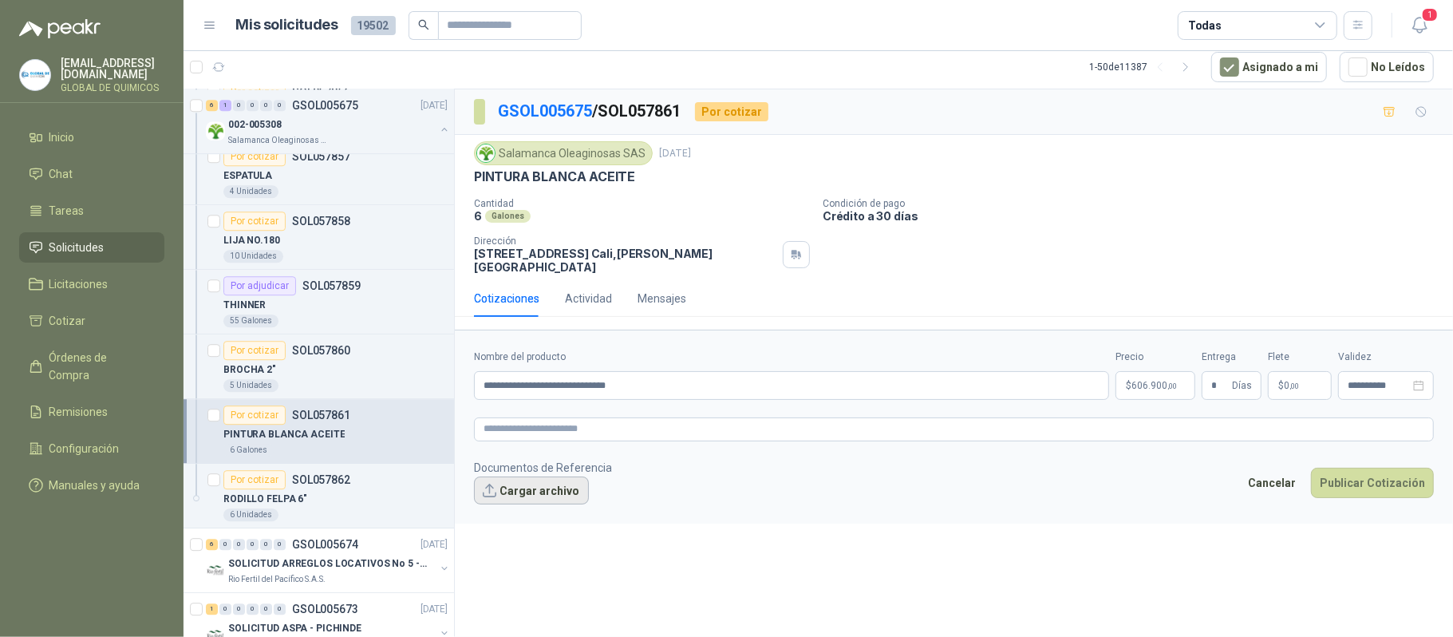
click at [531, 483] on button "Cargar archivo" at bounding box center [531, 490] width 115 height 29
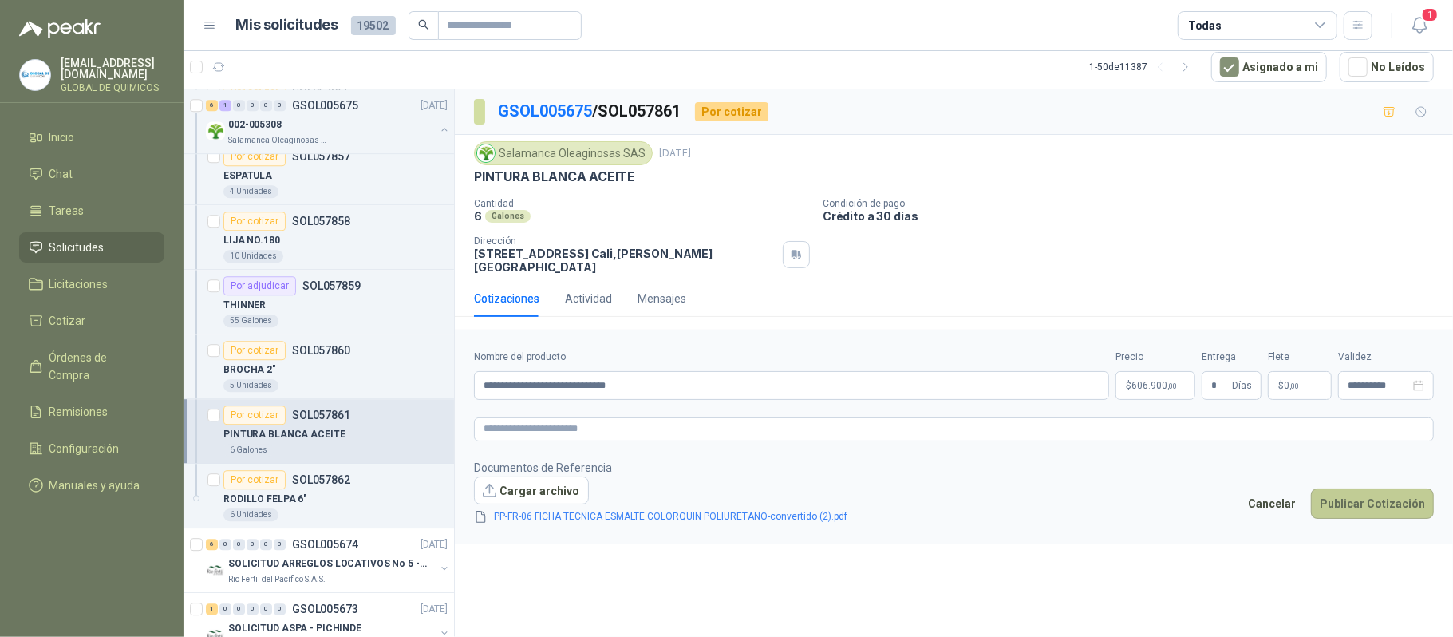
click at [1024, 490] on button "Publicar Cotización" at bounding box center [1372, 503] width 123 height 30
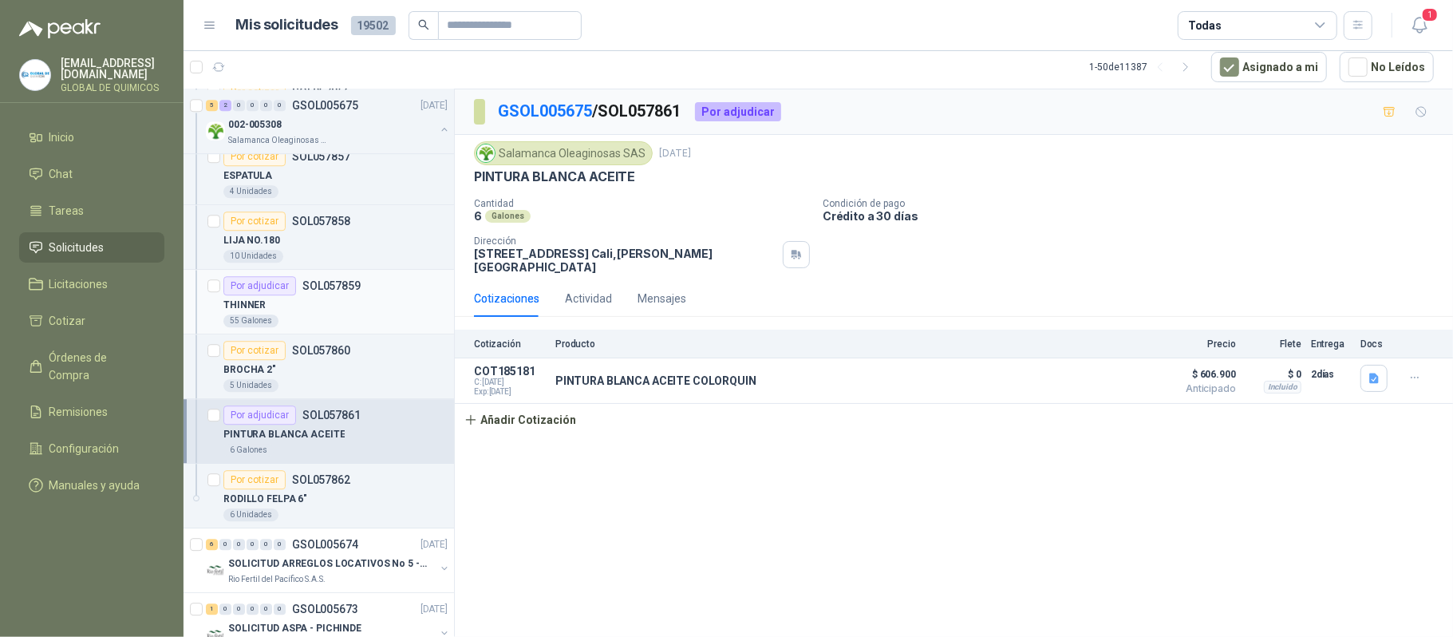
click at [318, 291] on p "SOL057859" at bounding box center [331, 285] width 58 height 11
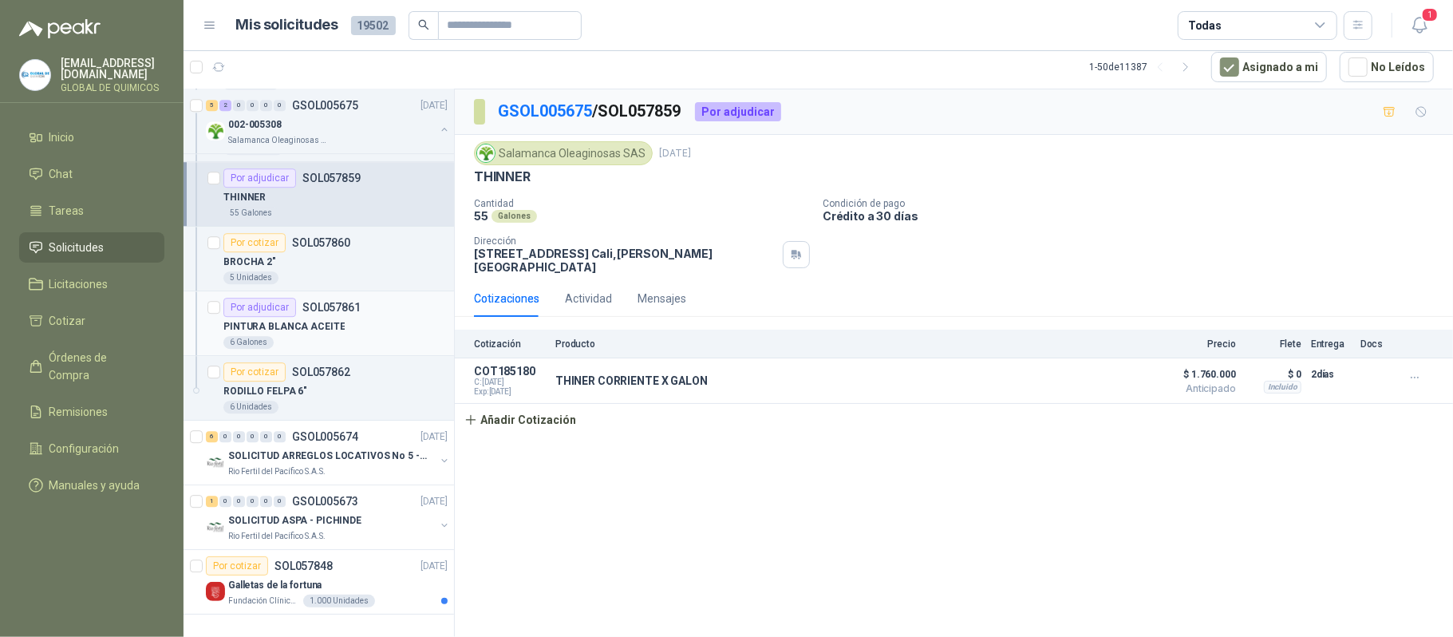
scroll to position [3251, 0]
click at [373, 465] on div "Rio Fertil del Pacífico S.A.S." at bounding box center [331, 471] width 207 height 13
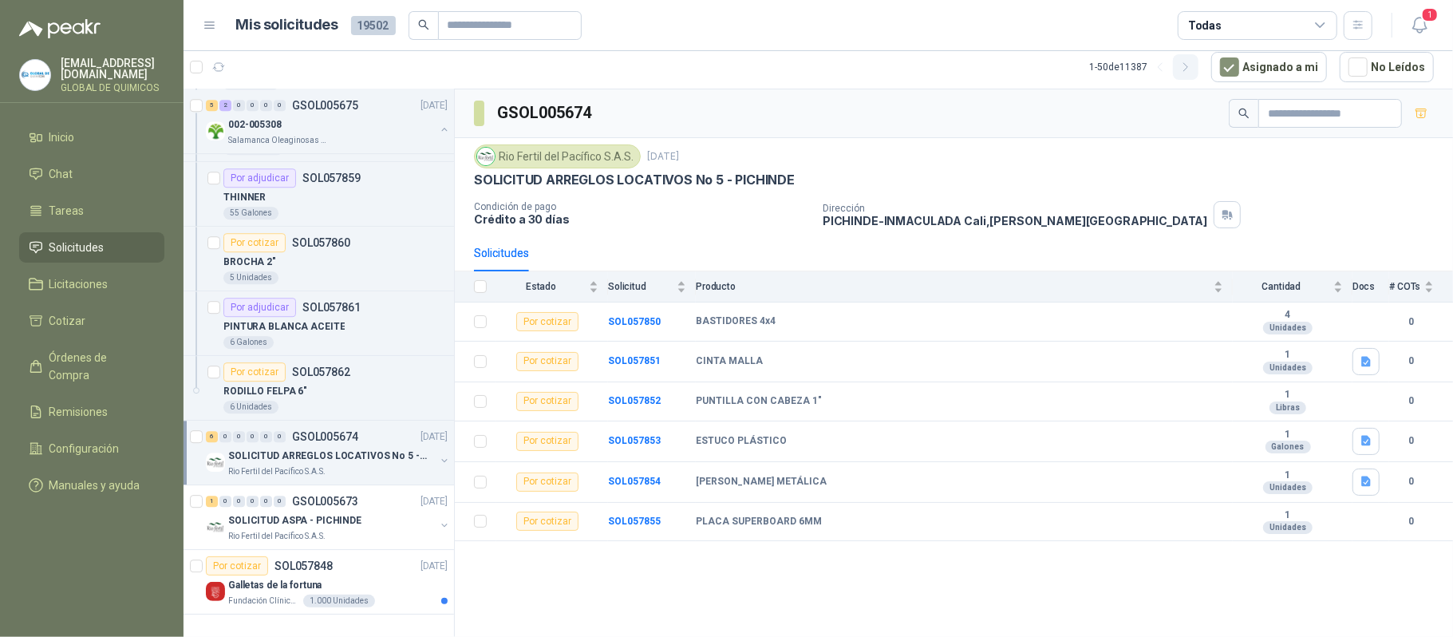
click at [1024, 72] on icon "button" at bounding box center [1186, 68] width 14 height 14
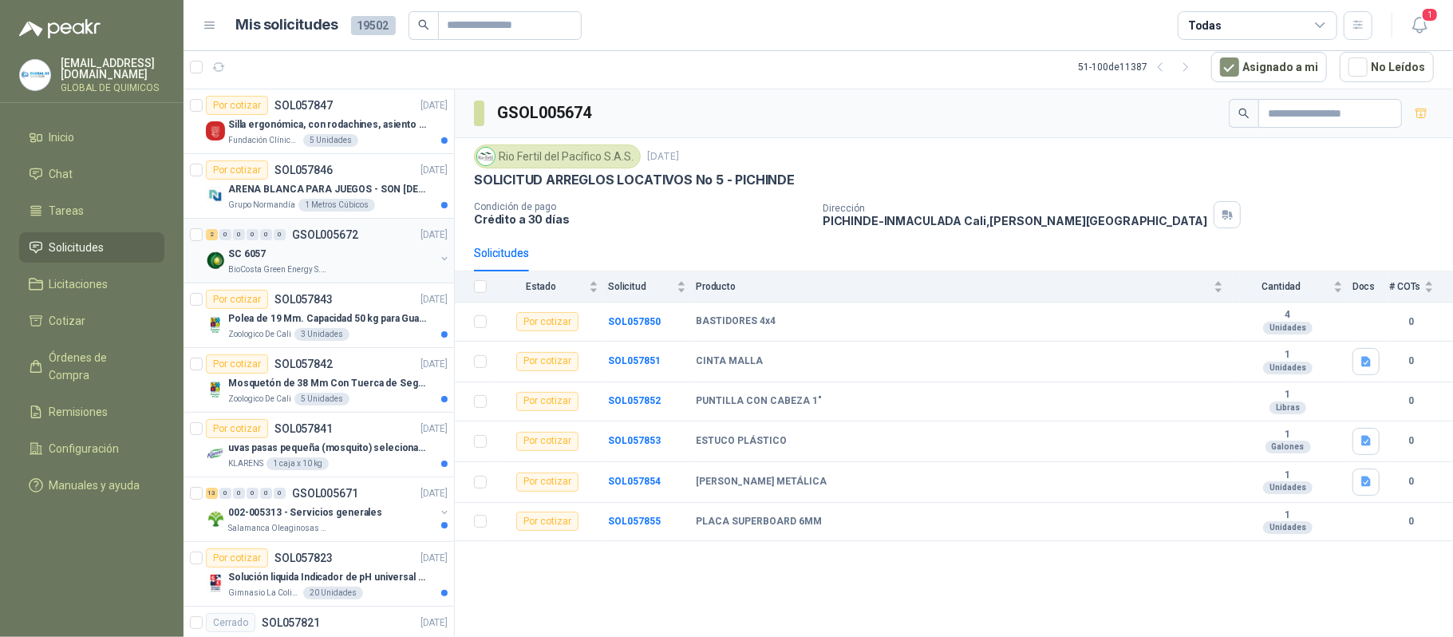
click at [422, 255] on div "SC 6057 BioCosta Green Energy S.A.S" at bounding box center [328, 260] width 245 height 32
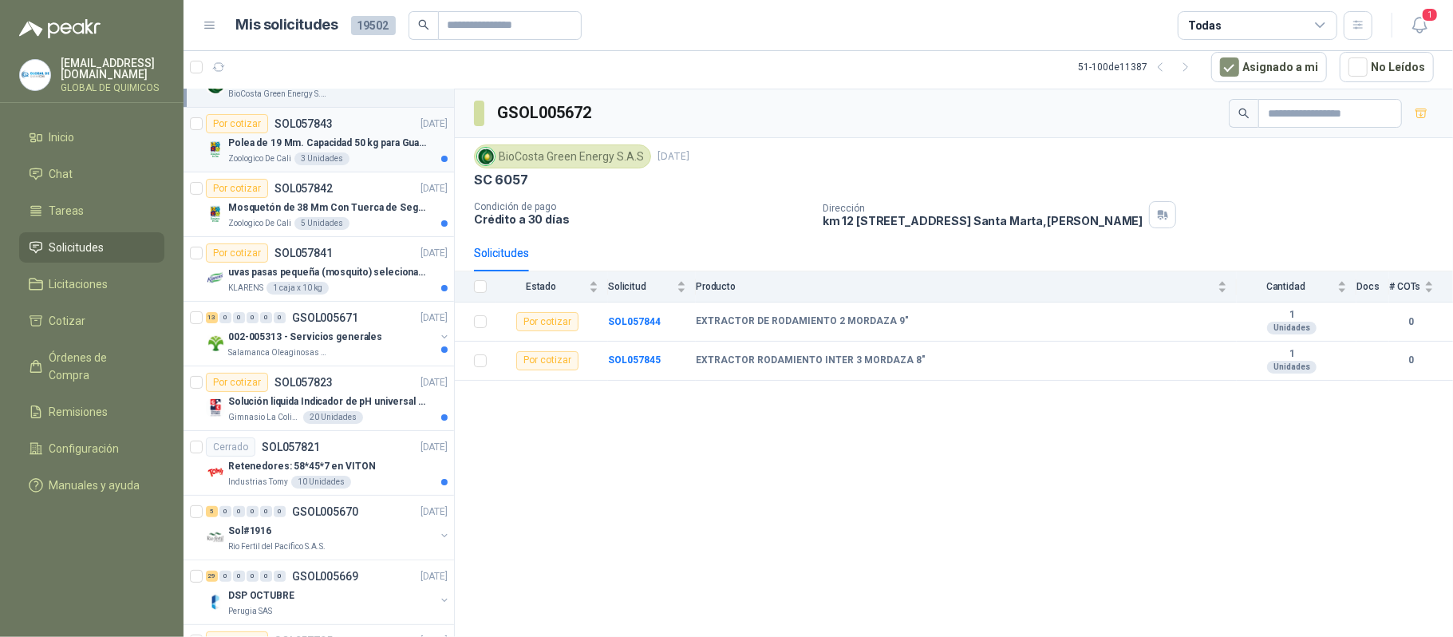
scroll to position [212, 0]
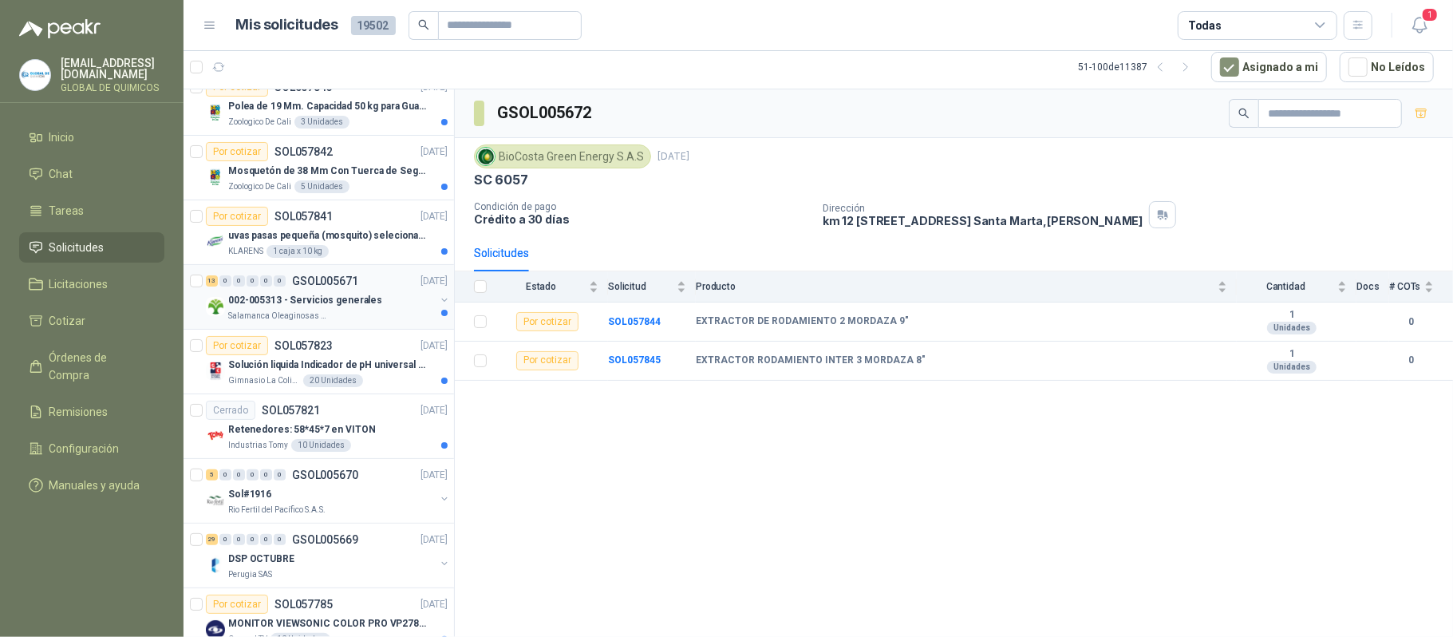
click at [381, 305] on div "002-005313 - Servicios generales" at bounding box center [331, 299] width 207 height 19
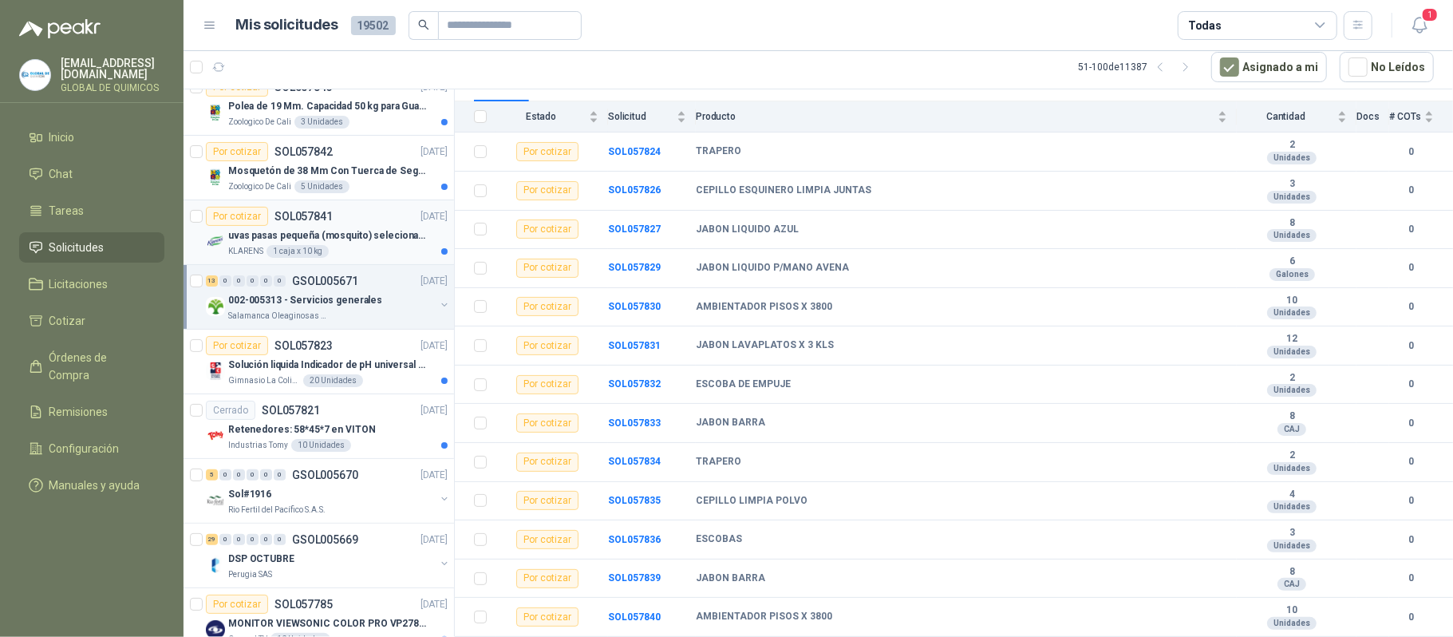
scroll to position [319, 0]
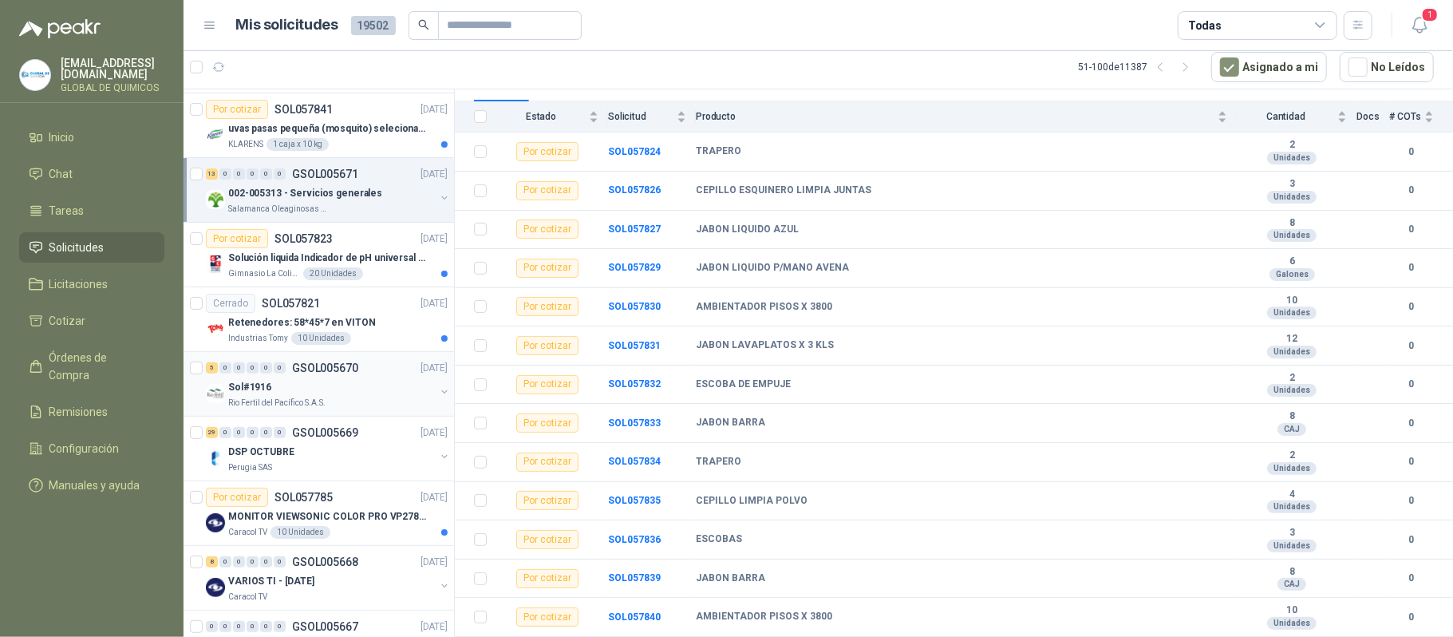
click at [388, 384] on div "Sol#1916" at bounding box center [331, 386] width 207 height 19
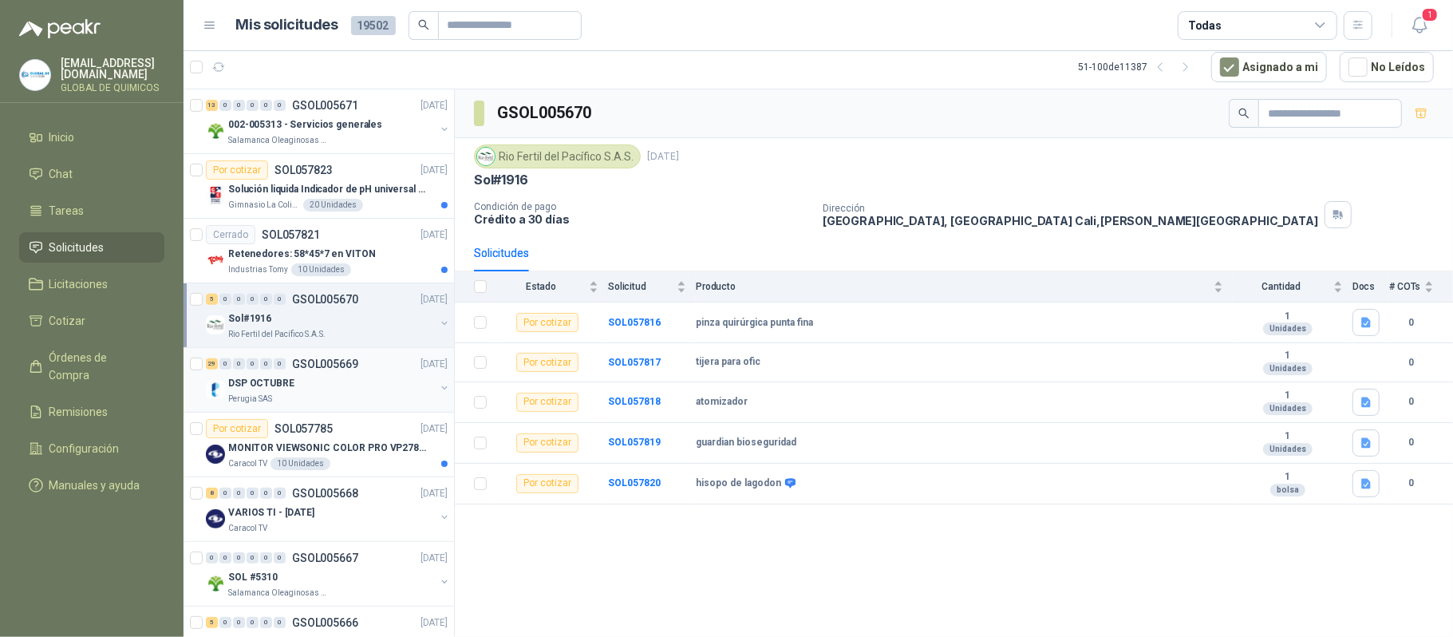
scroll to position [425, 0]
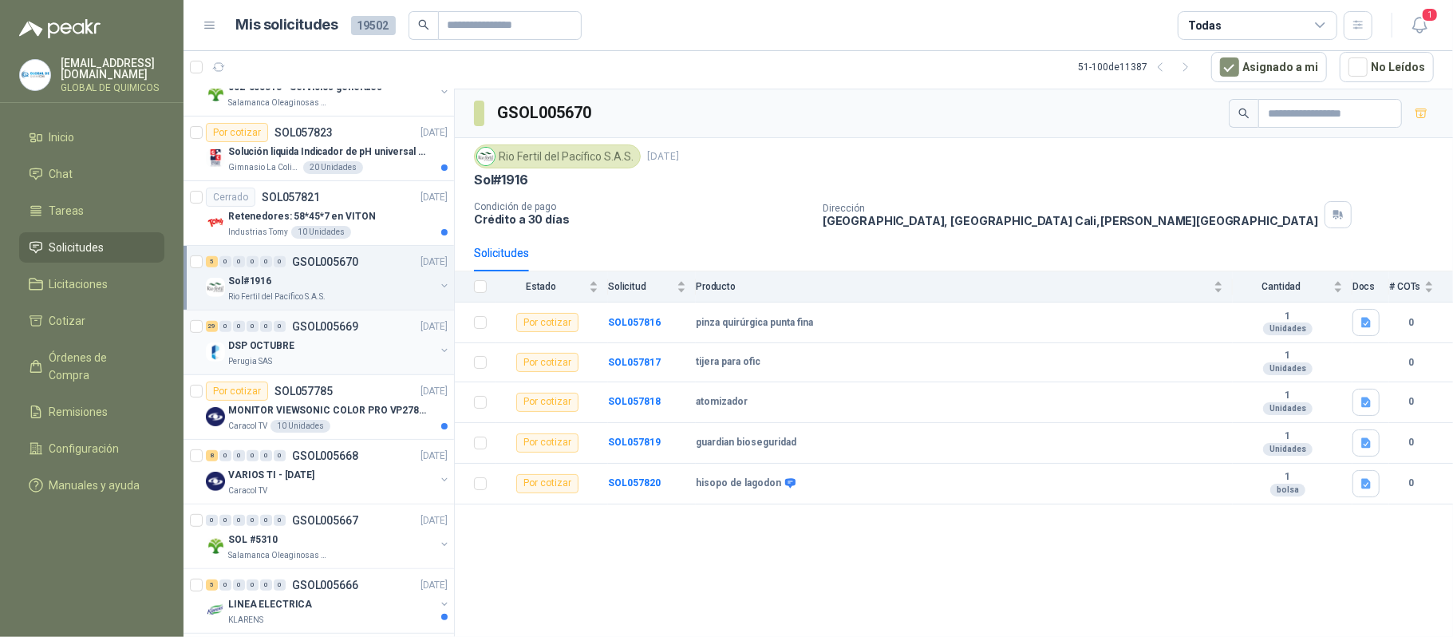
click at [361, 348] on div "DSP OCTUBRE" at bounding box center [331, 345] width 207 height 19
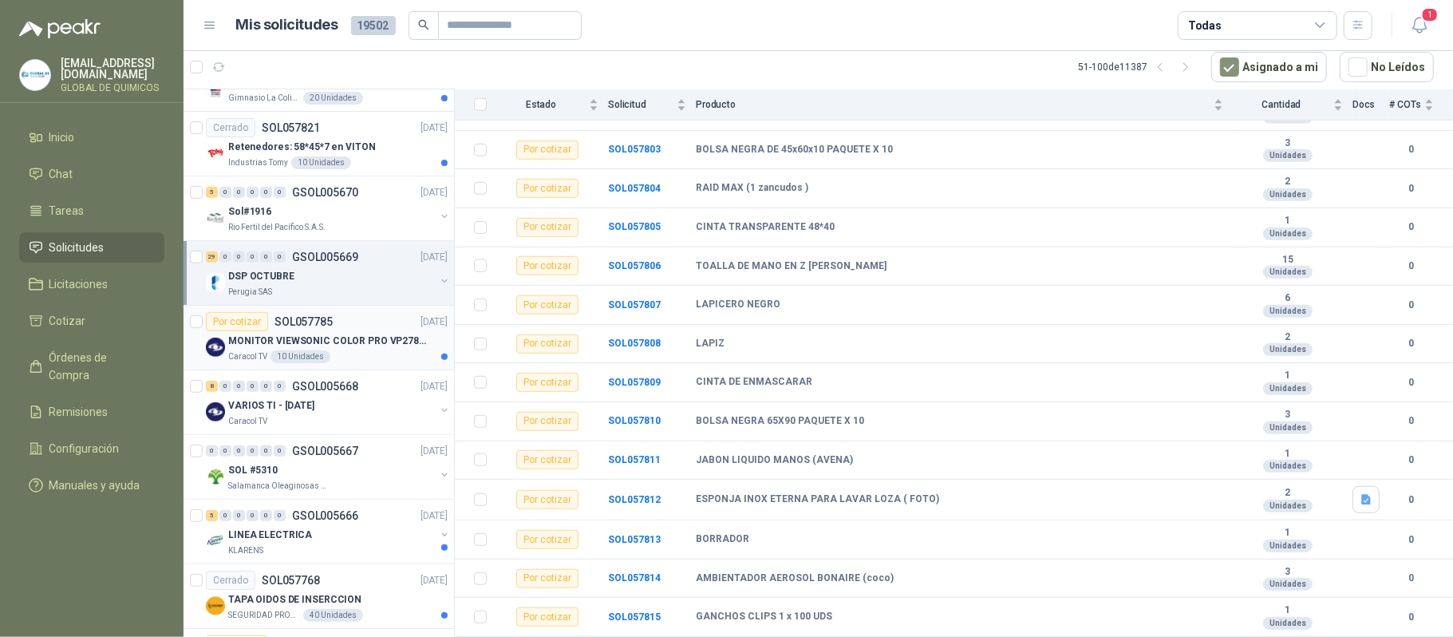
scroll to position [531, 0]
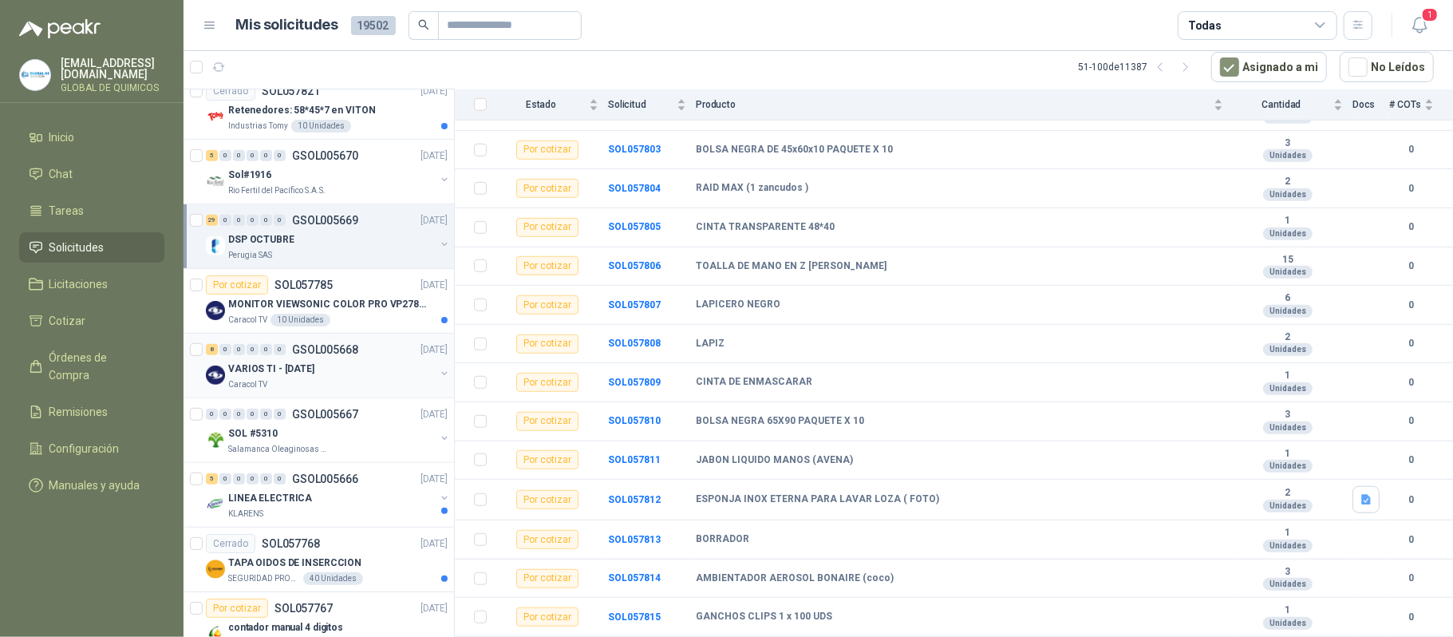
click at [311, 377] on p "VARIOS TI - SEPT 2025" at bounding box center [271, 369] width 86 height 15
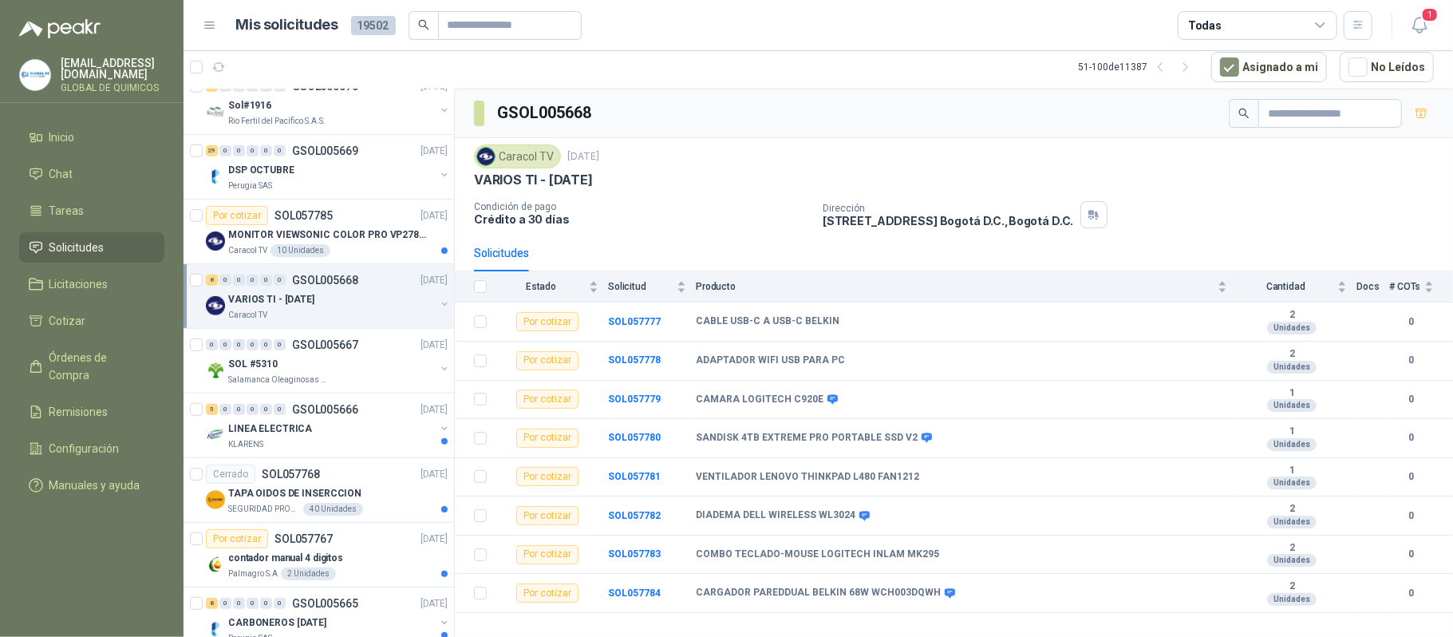
scroll to position [638, 0]
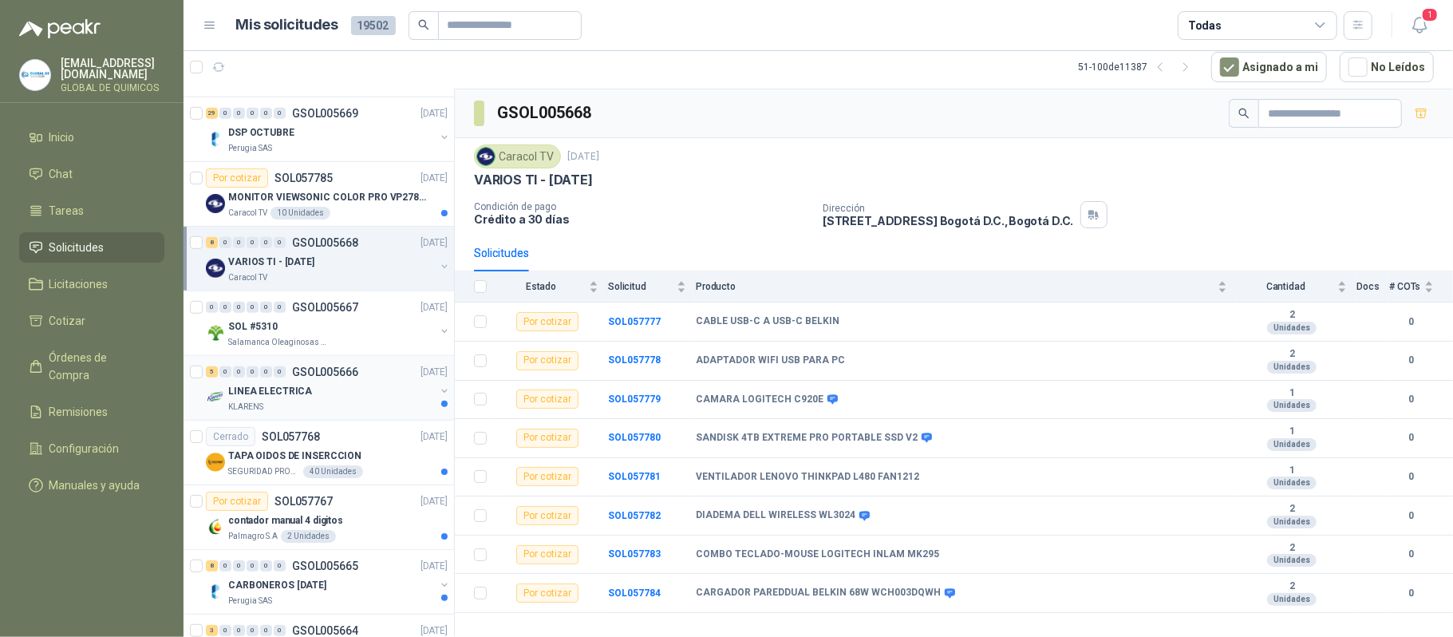
click at [409, 394] on div "LINEA ELECTRICA" at bounding box center [331, 390] width 207 height 19
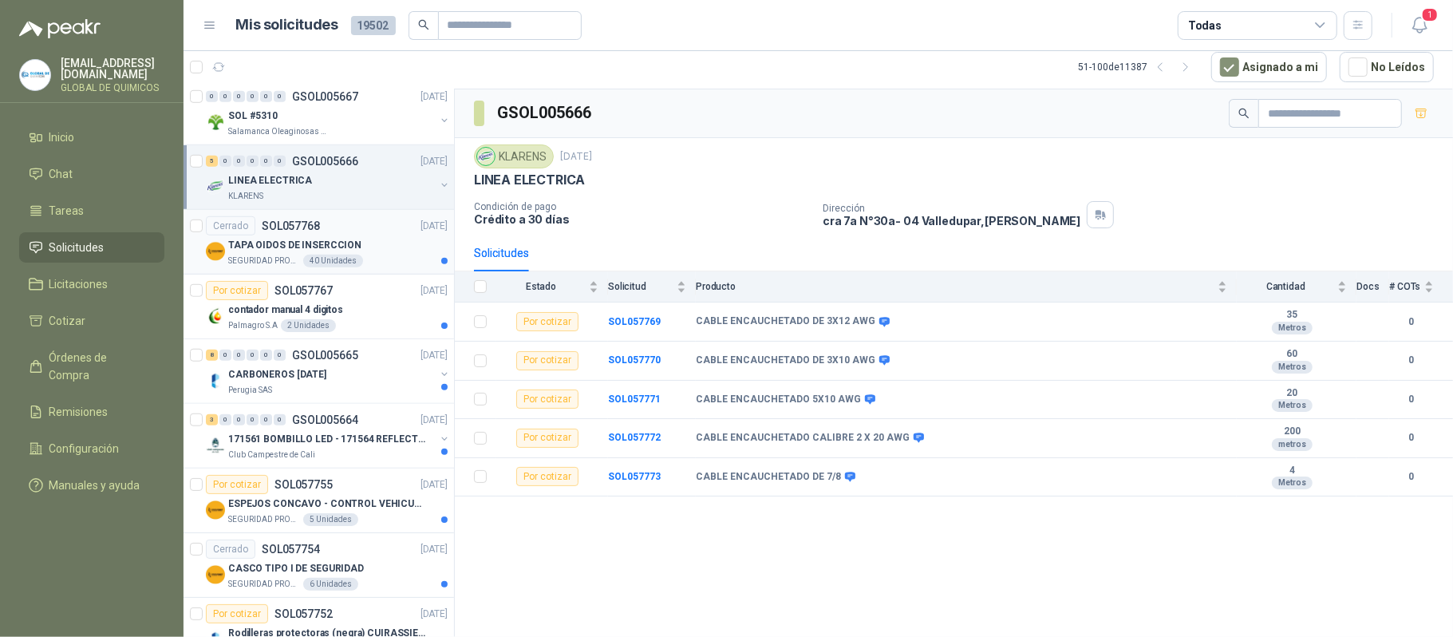
scroll to position [851, 0]
click at [384, 253] on div "TAPA OIDOS DE INSERCCION" at bounding box center [337, 243] width 219 height 19
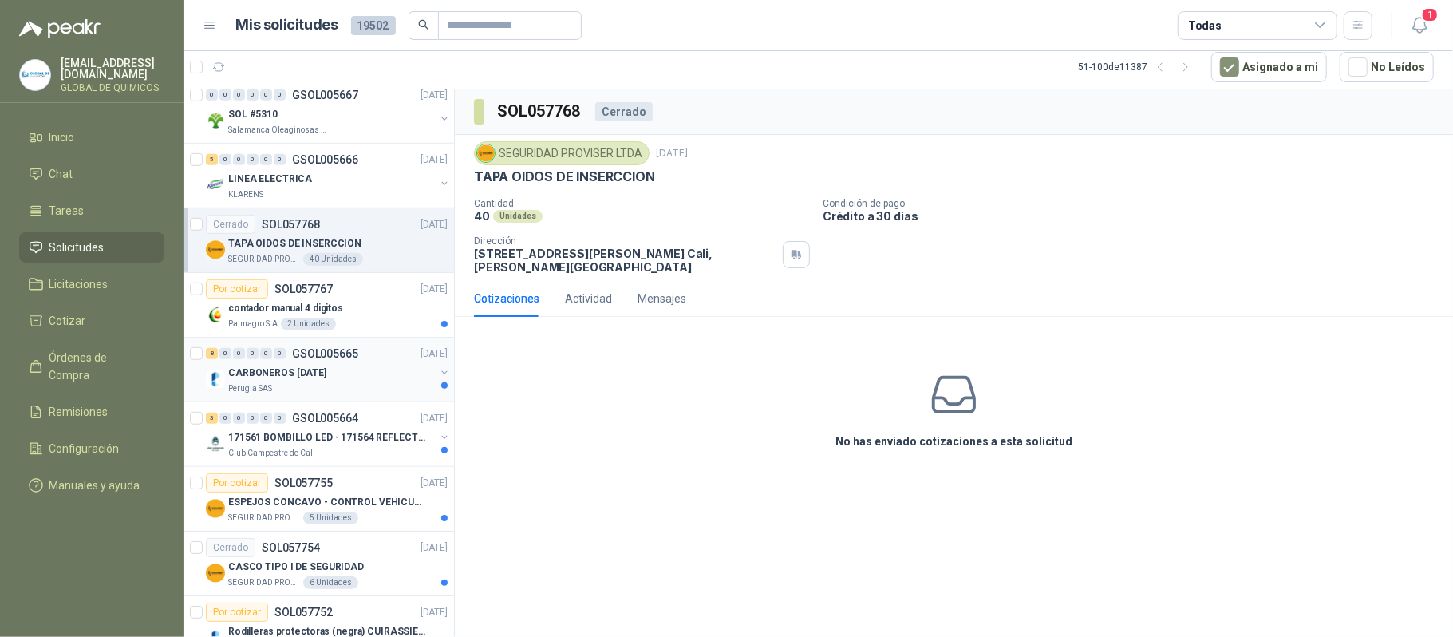
click at [394, 374] on div "CARBONEROS 2 OCT" at bounding box center [331, 372] width 207 height 19
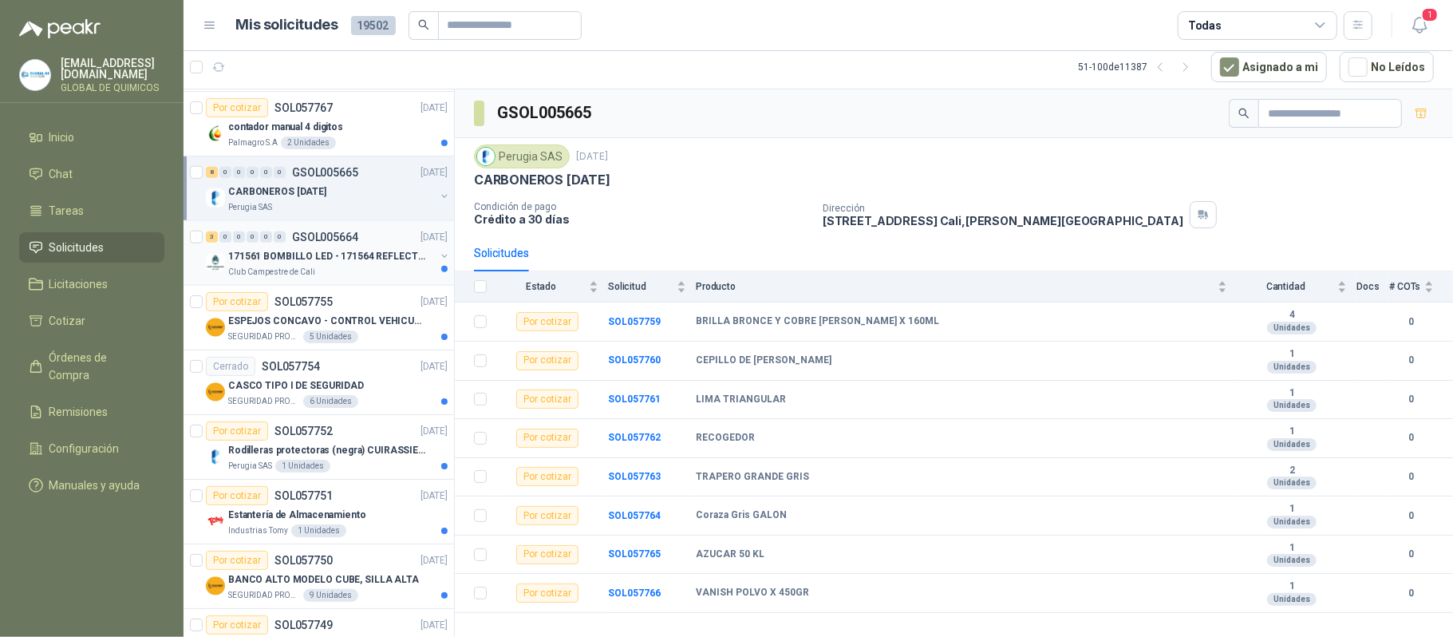
scroll to position [1064, 0]
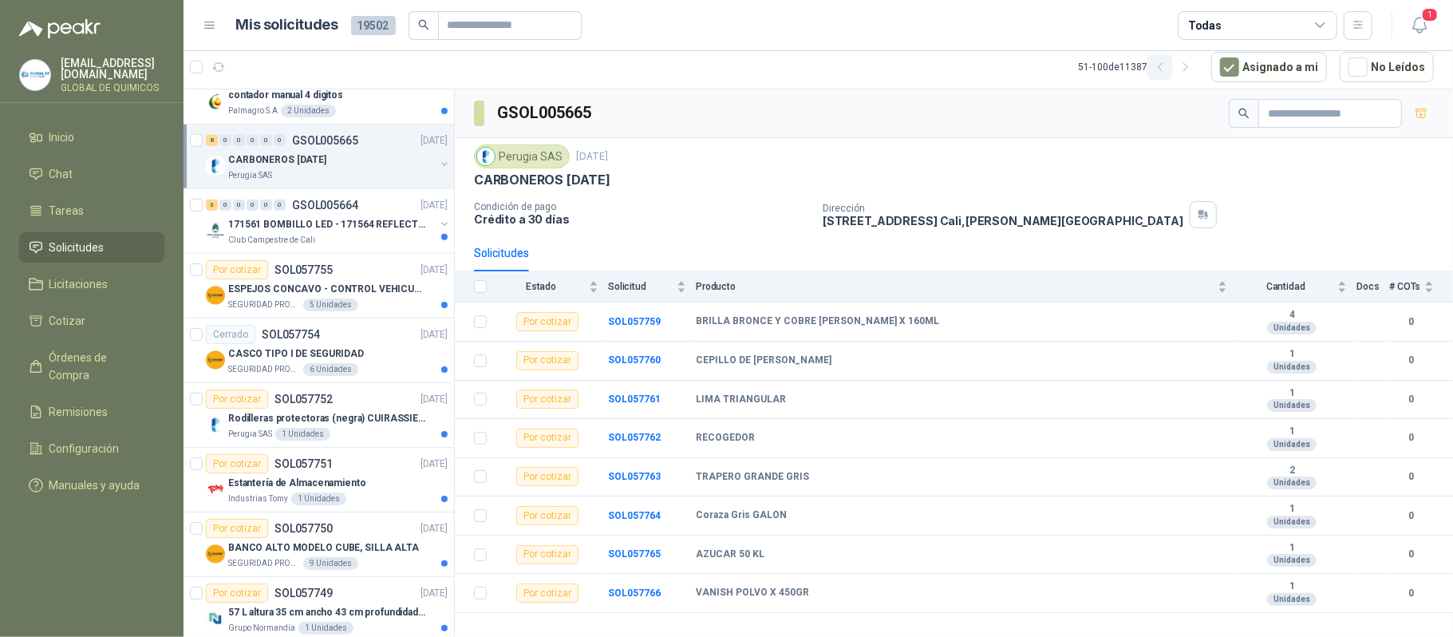
click at [1024, 65] on icon "button" at bounding box center [1161, 68] width 14 height 14
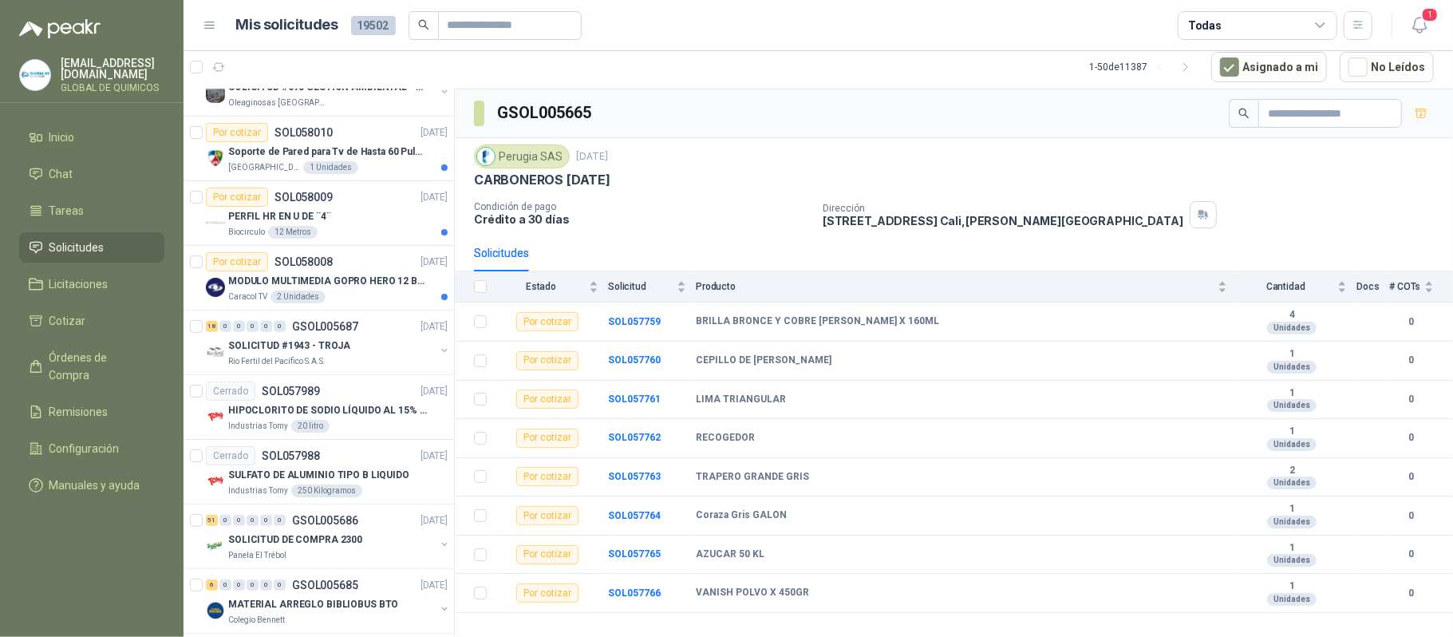
scroll to position [0, 0]
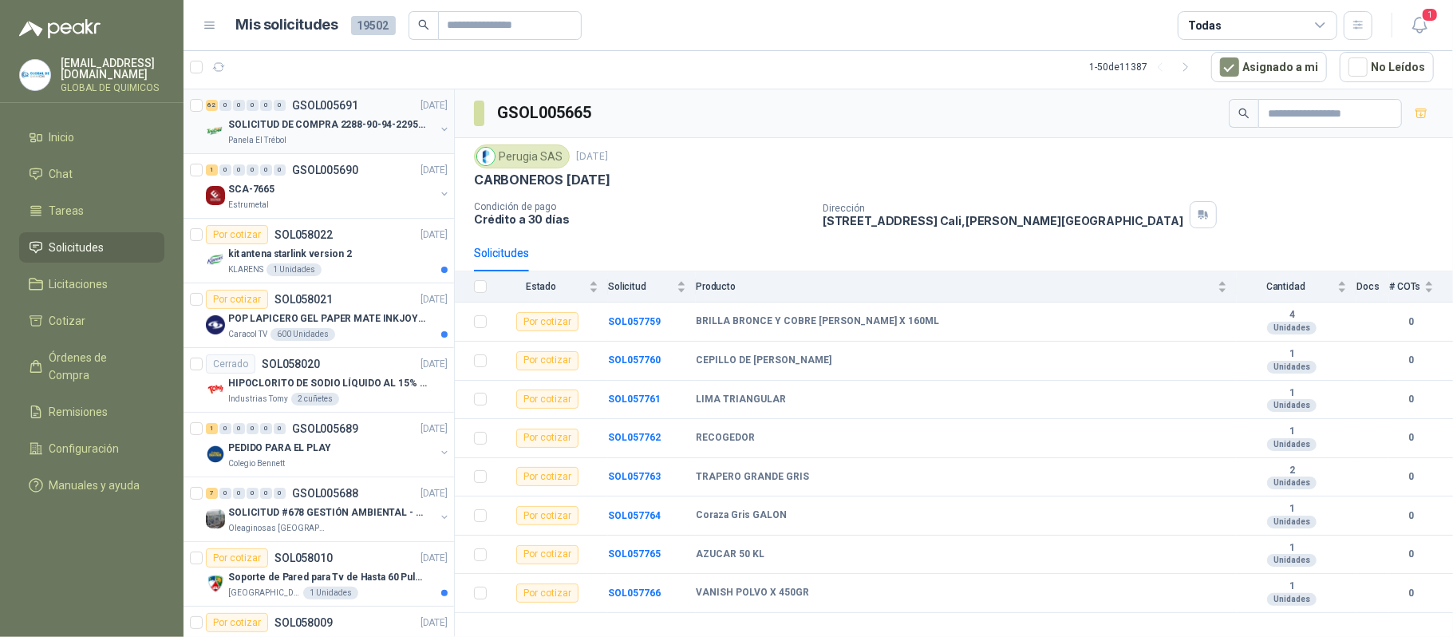
click at [438, 131] on button "button" at bounding box center [444, 129] width 13 height 13
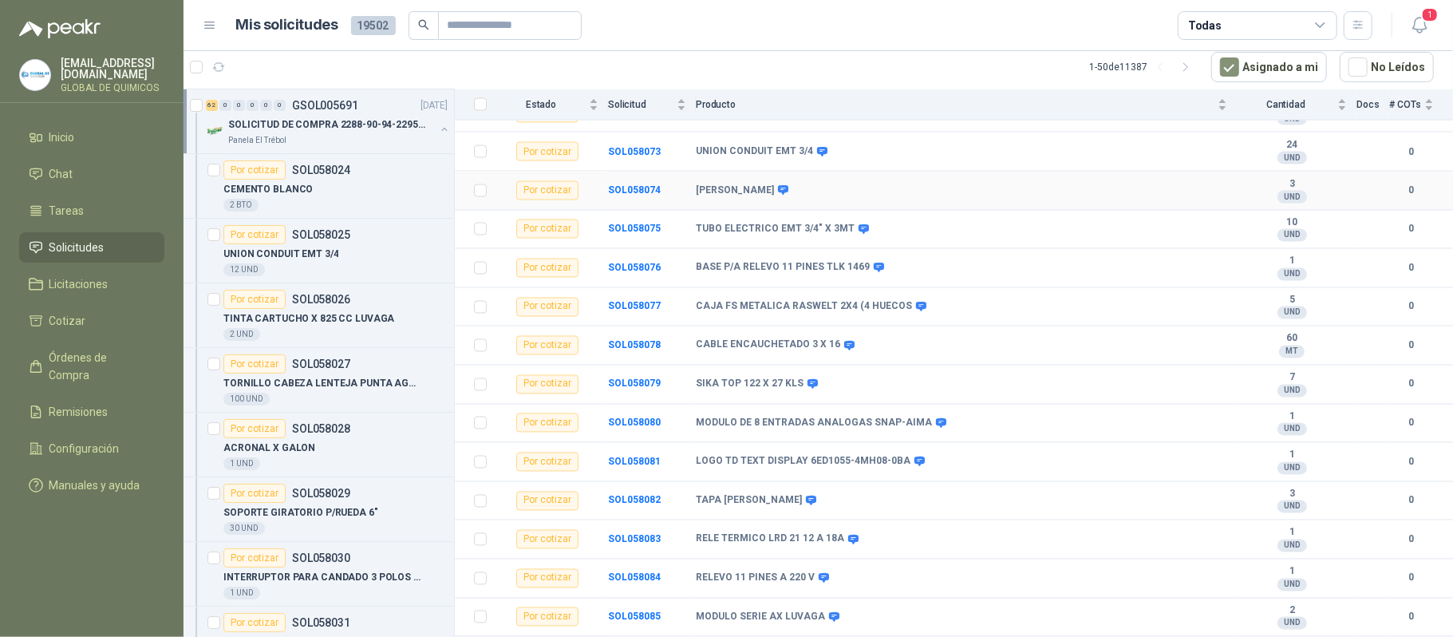
scroll to position [2137, 0]
click at [425, 128] on p "SOLICITUD DE COMPRA 2288-90-94-2295-96-2301-02-04" at bounding box center [327, 124] width 199 height 15
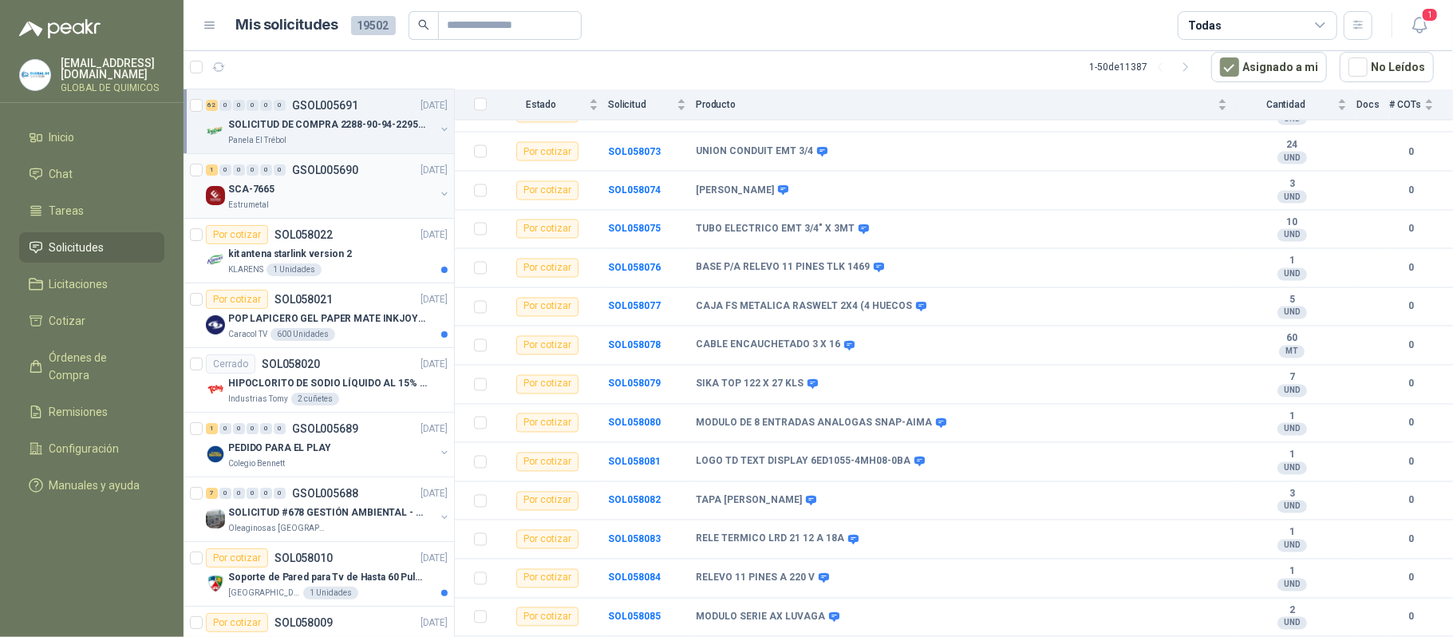
click at [397, 189] on div "SCA-7665" at bounding box center [331, 189] width 207 height 19
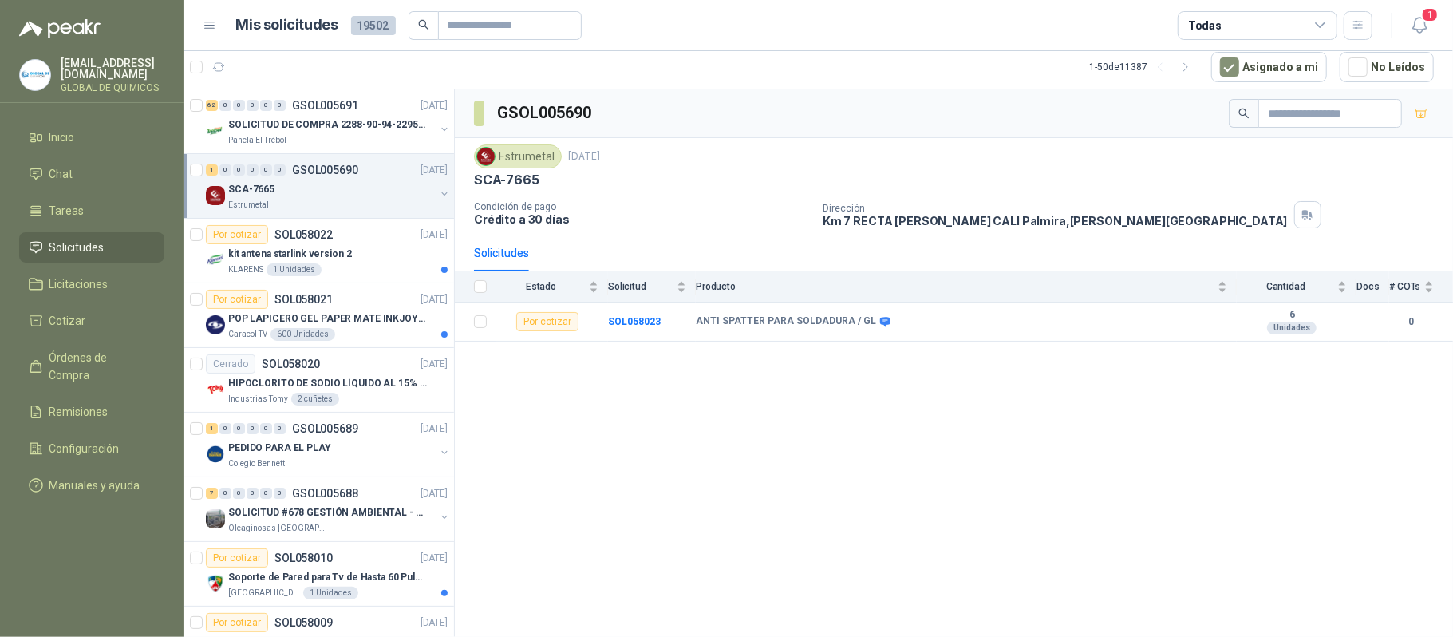
click at [397, 189] on div "SCA-7665" at bounding box center [331, 189] width 207 height 19
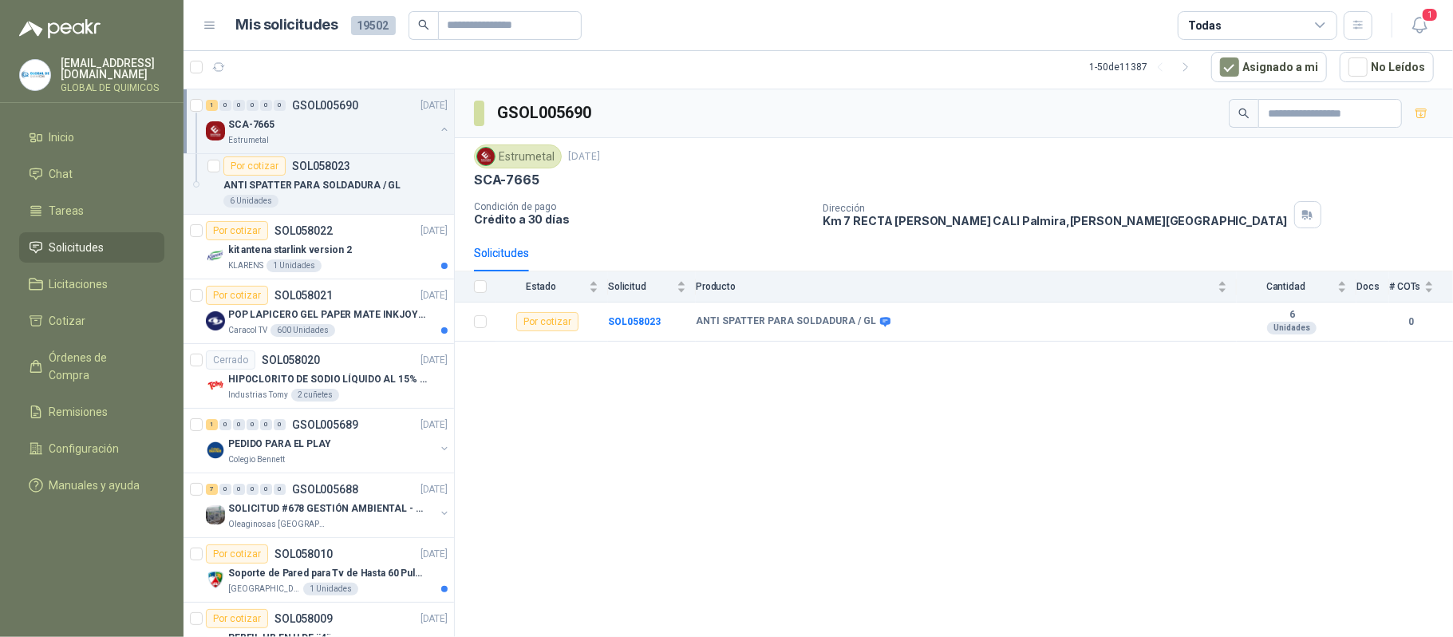
scroll to position [106, 0]
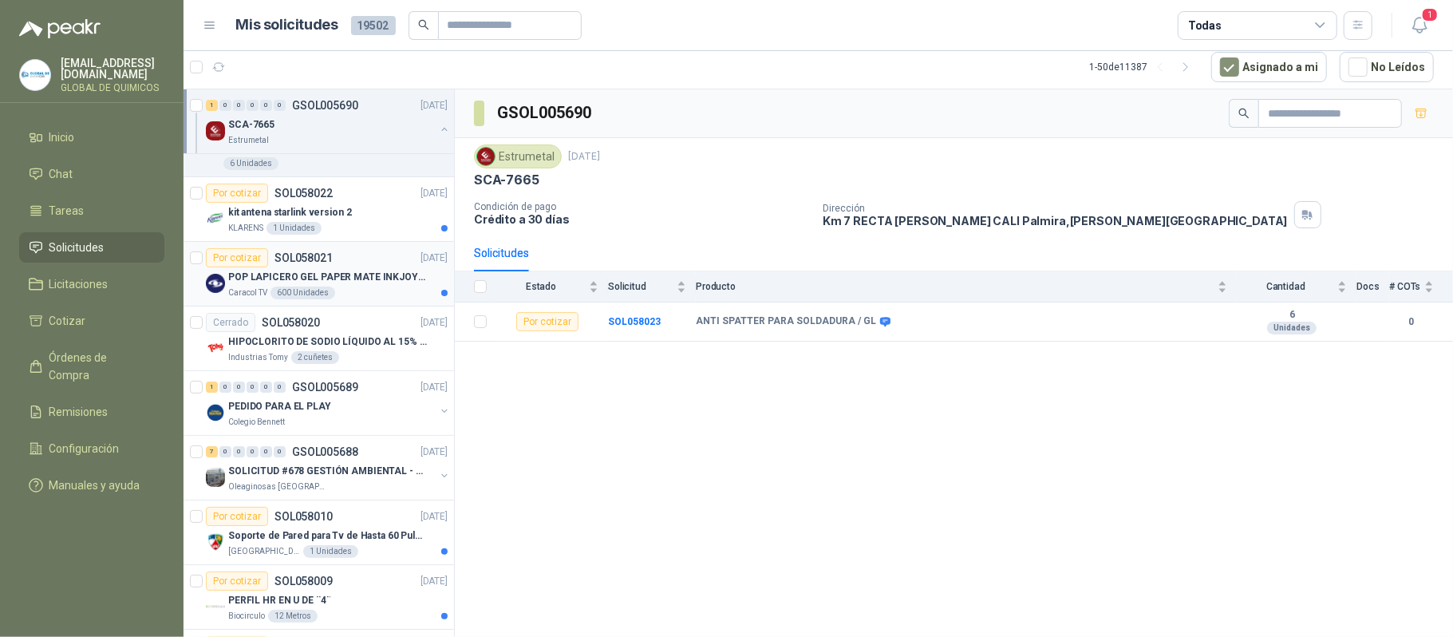
click at [390, 268] on div "POP LAPICERO GEL PAPER MATE INKJOY 0.7 (Revisar el adjunto)" at bounding box center [337, 276] width 219 height 19
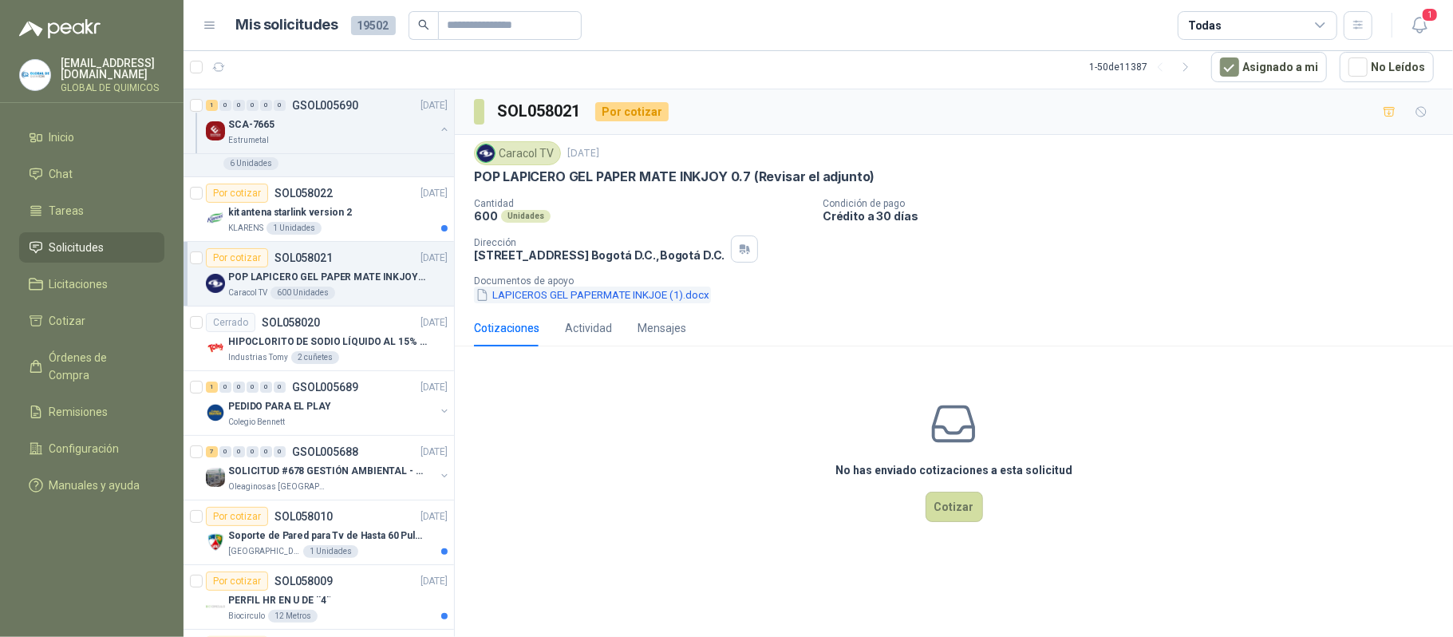
click at [541, 303] on button "LAPICEROS GEL PAPERMATE INKJOE (1).docx" at bounding box center [592, 294] width 237 height 17
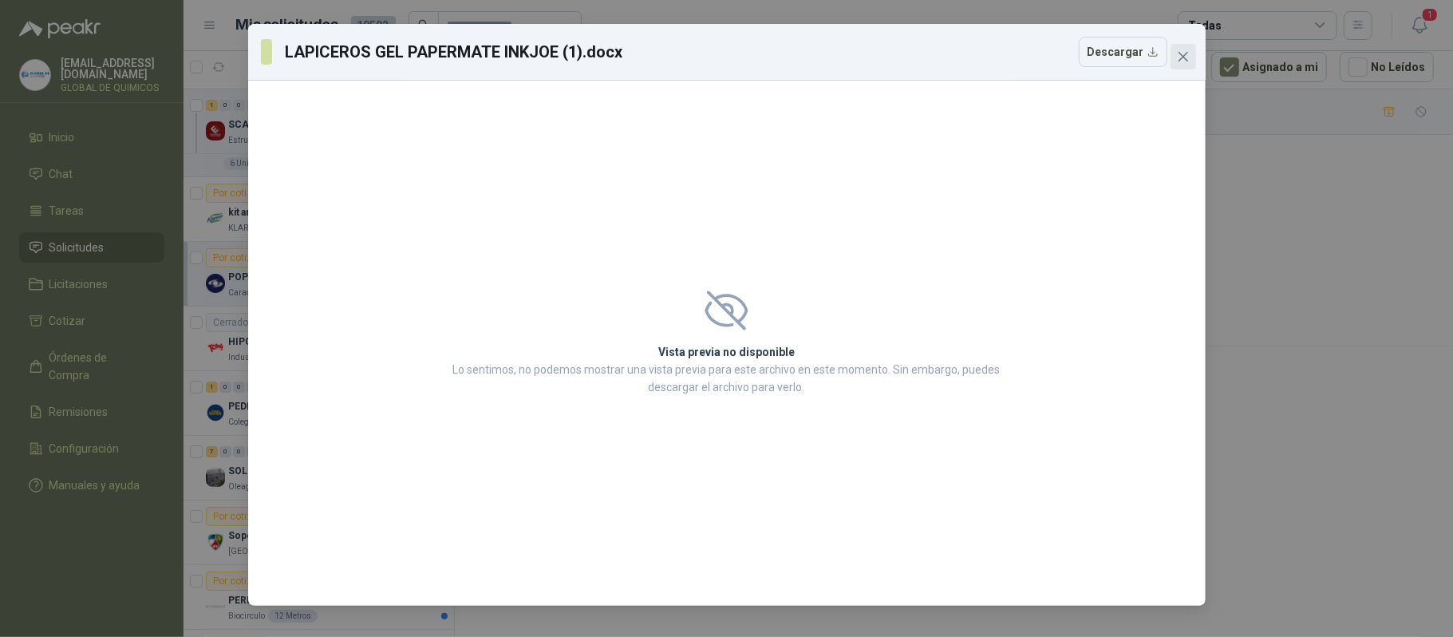
click at [1024, 50] on icon "close" at bounding box center [1183, 56] width 13 height 13
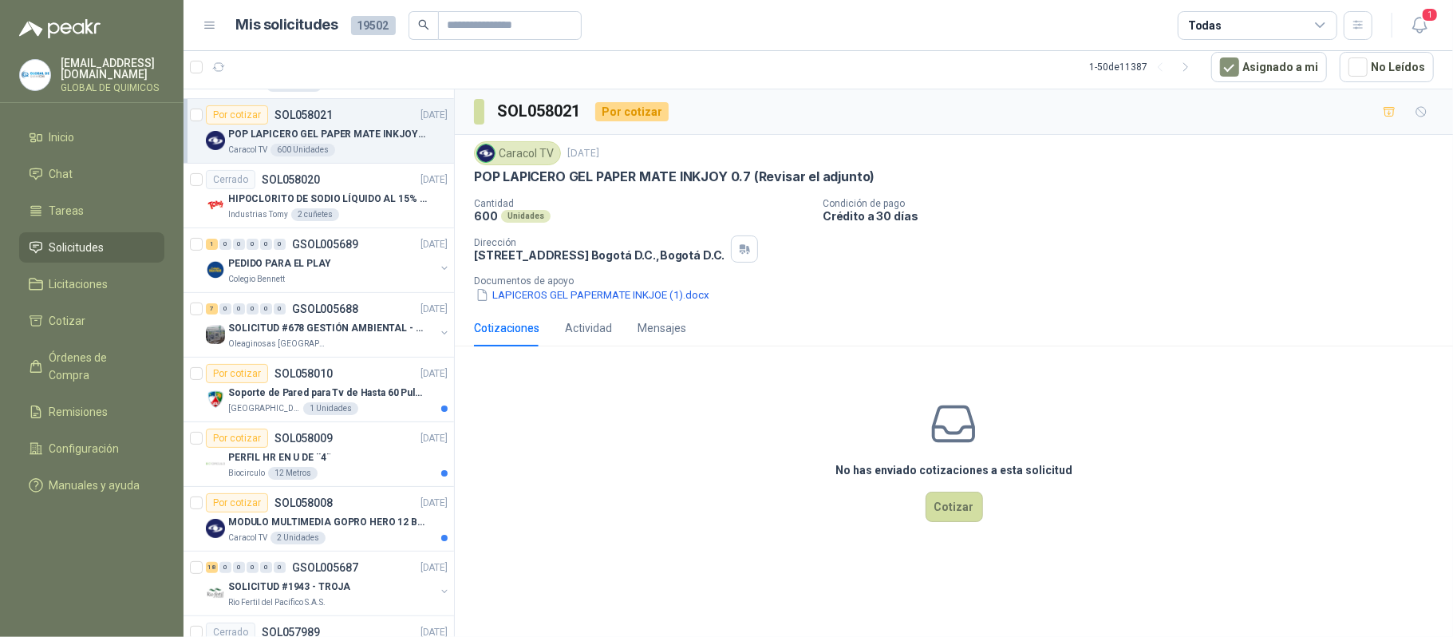
scroll to position [319, 0]
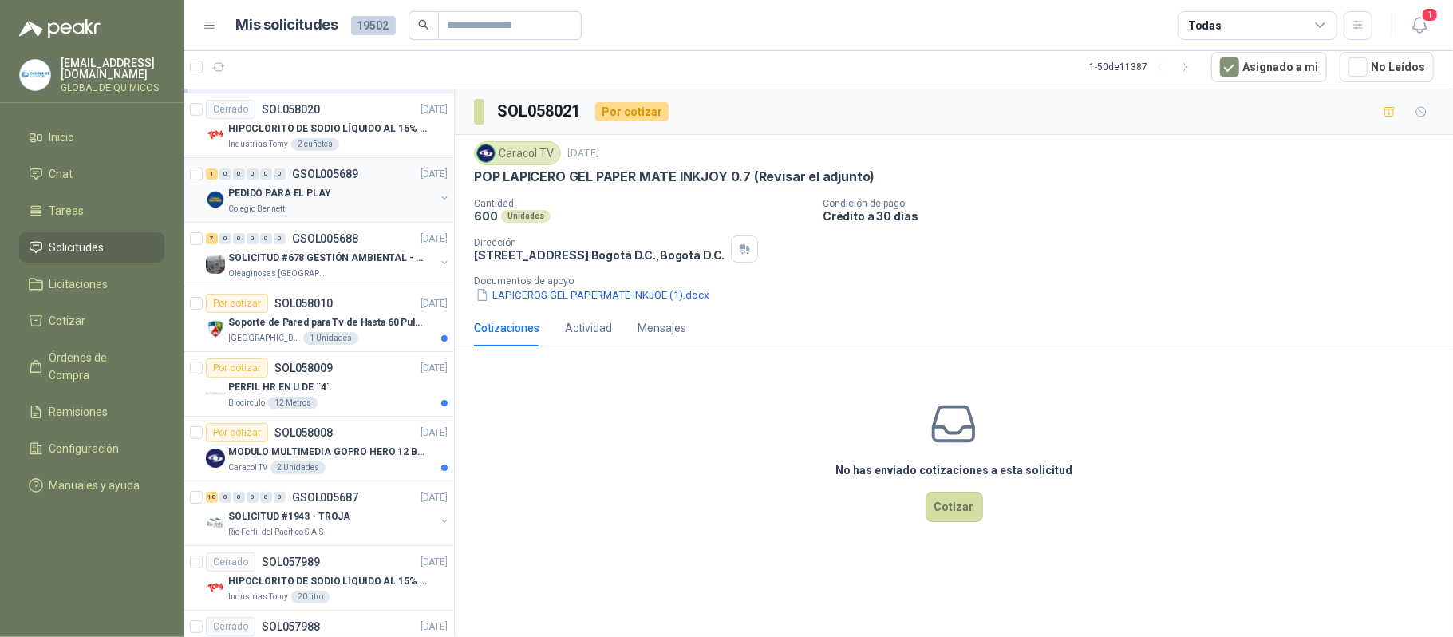
click at [421, 173] on p "[DATE]" at bounding box center [434, 174] width 27 height 15
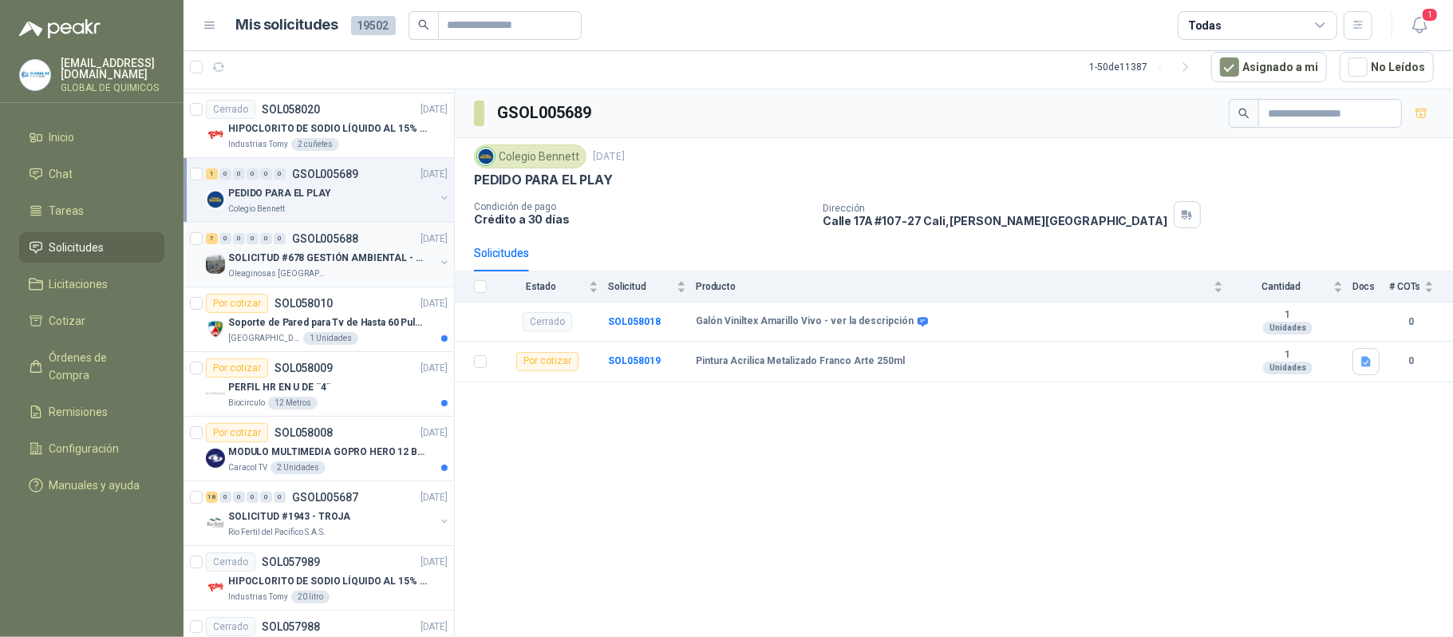
click at [377, 269] on div "Oleaginosas [GEOGRAPHIC_DATA][PERSON_NAME]" at bounding box center [331, 273] width 207 height 13
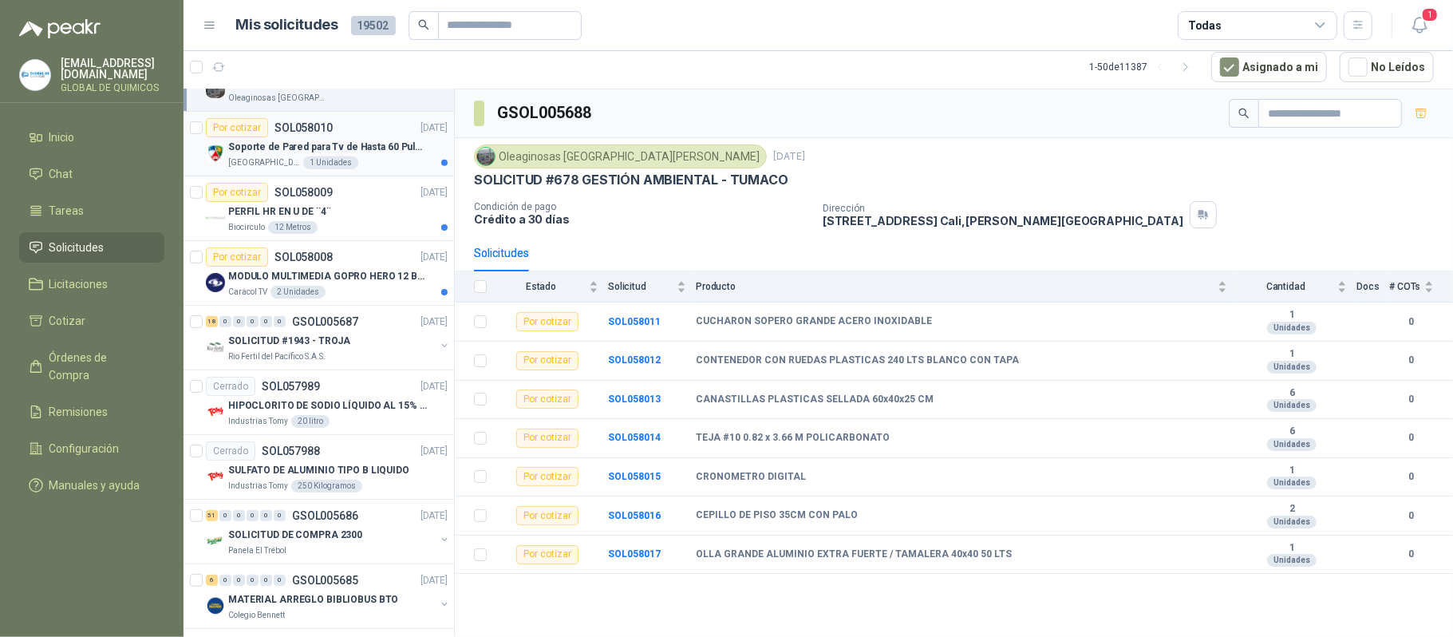
scroll to position [531, 0]
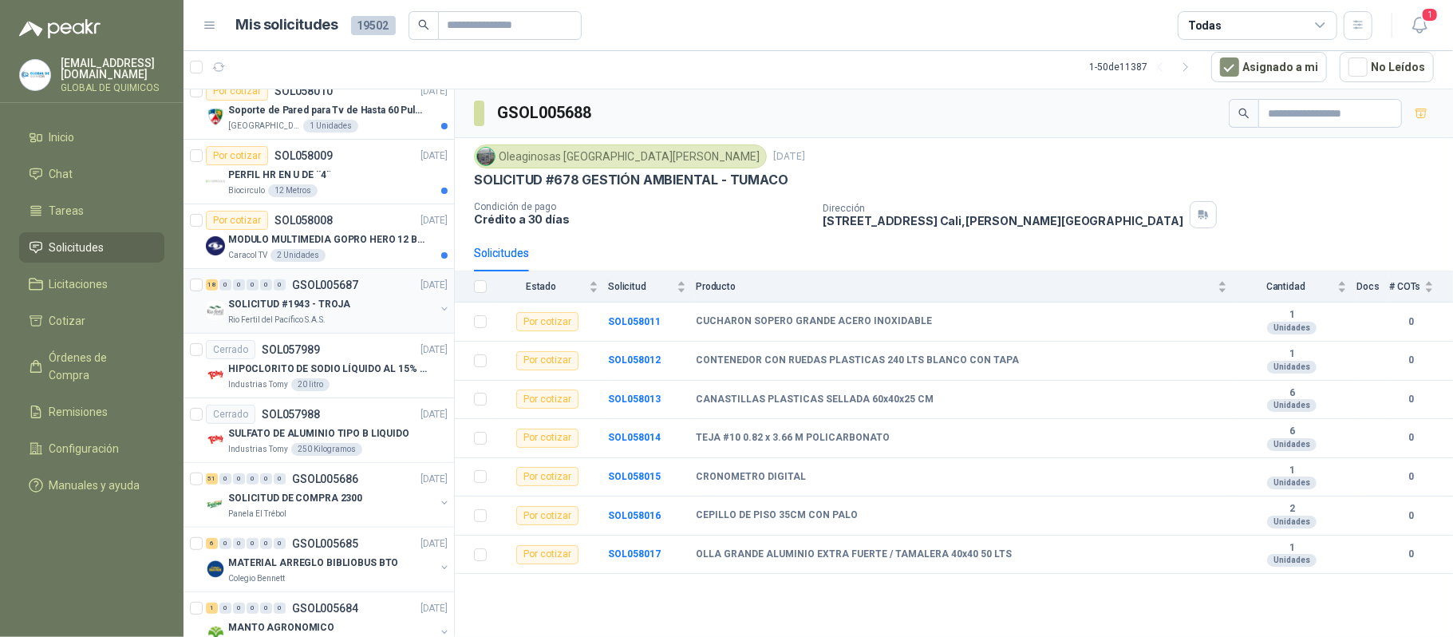
click at [386, 305] on div "SOLICITUD #1943 - TROJA" at bounding box center [331, 303] width 207 height 19
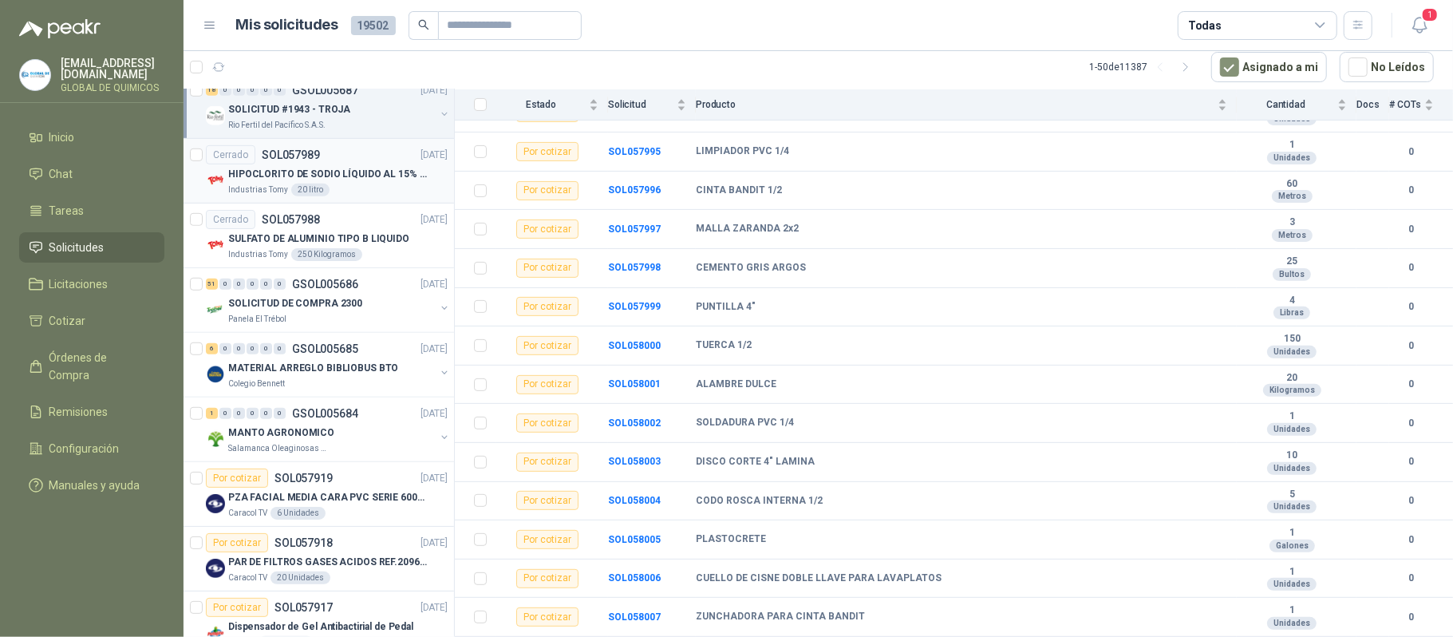
scroll to position [745, 0]
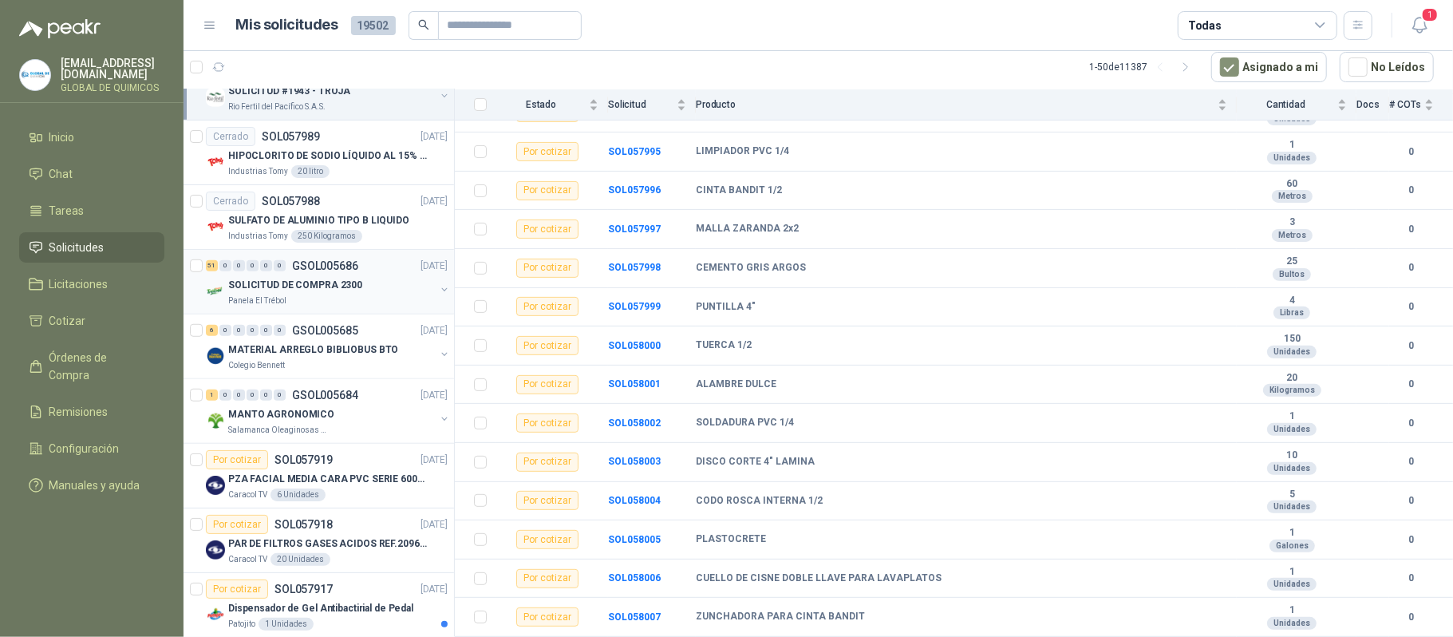
click at [388, 273] on div "51 0 0 0 0 0 GSOL005686 29/09/25" at bounding box center [328, 265] width 245 height 19
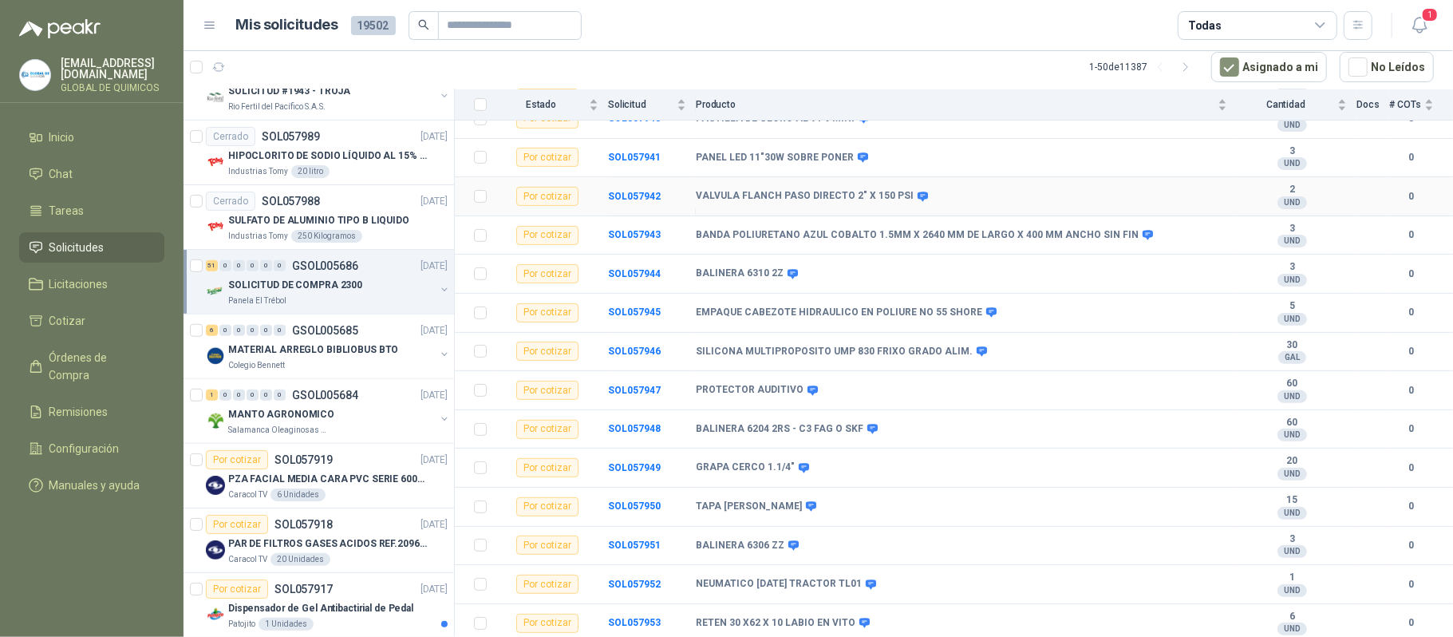
scroll to position [425, 0]
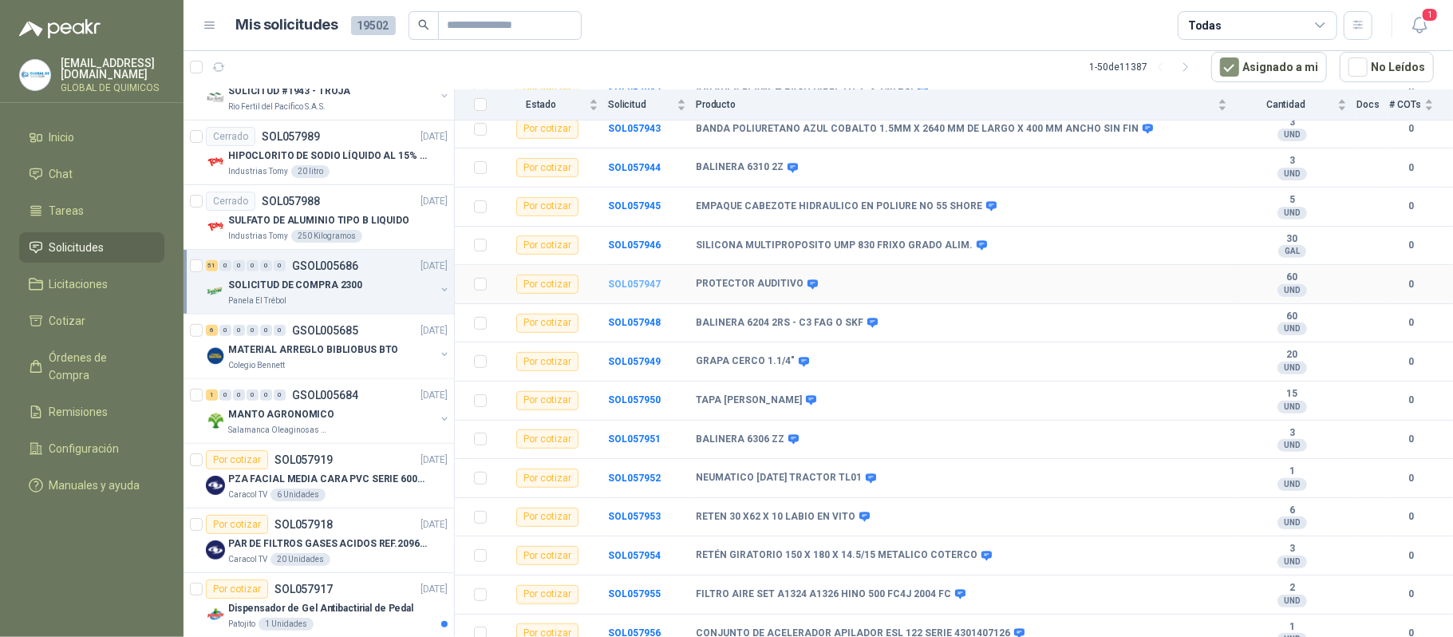
click at [648, 290] on b "SOL057947" at bounding box center [634, 284] width 53 height 11
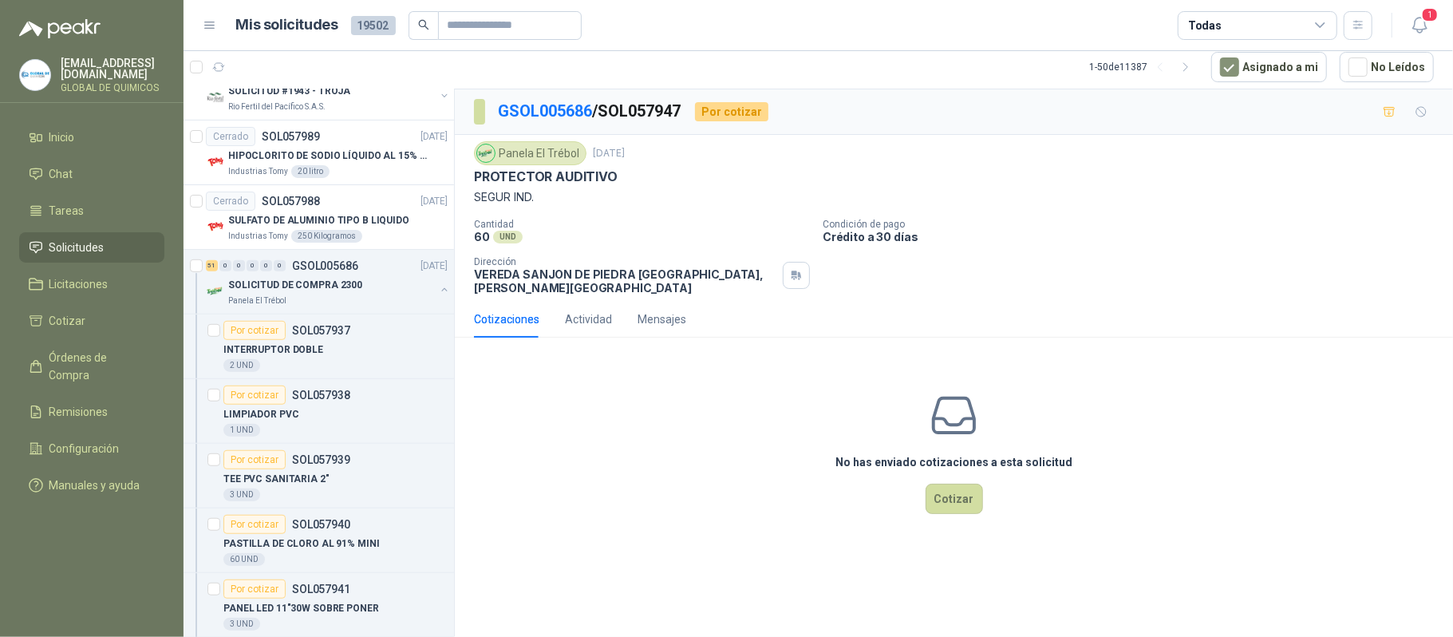
click at [584, 176] on p "PROTECTOR AUDITIVO" at bounding box center [546, 176] width 144 height 17
click at [583, 176] on p "PROTECTOR AUDITIVO" at bounding box center [546, 176] width 144 height 17
click at [964, 490] on button "Cotizar" at bounding box center [954, 499] width 57 height 30
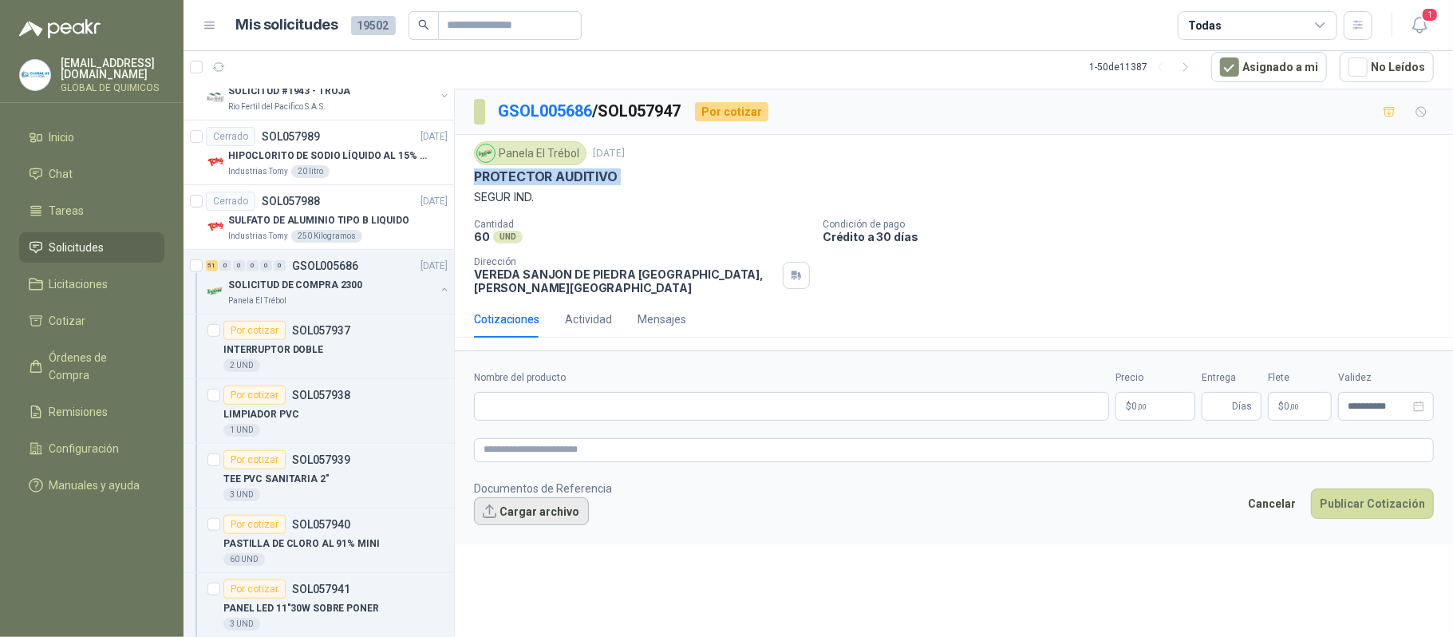
click at [568, 497] on button "Cargar archivo" at bounding box center [531, 511] width 115 height 29
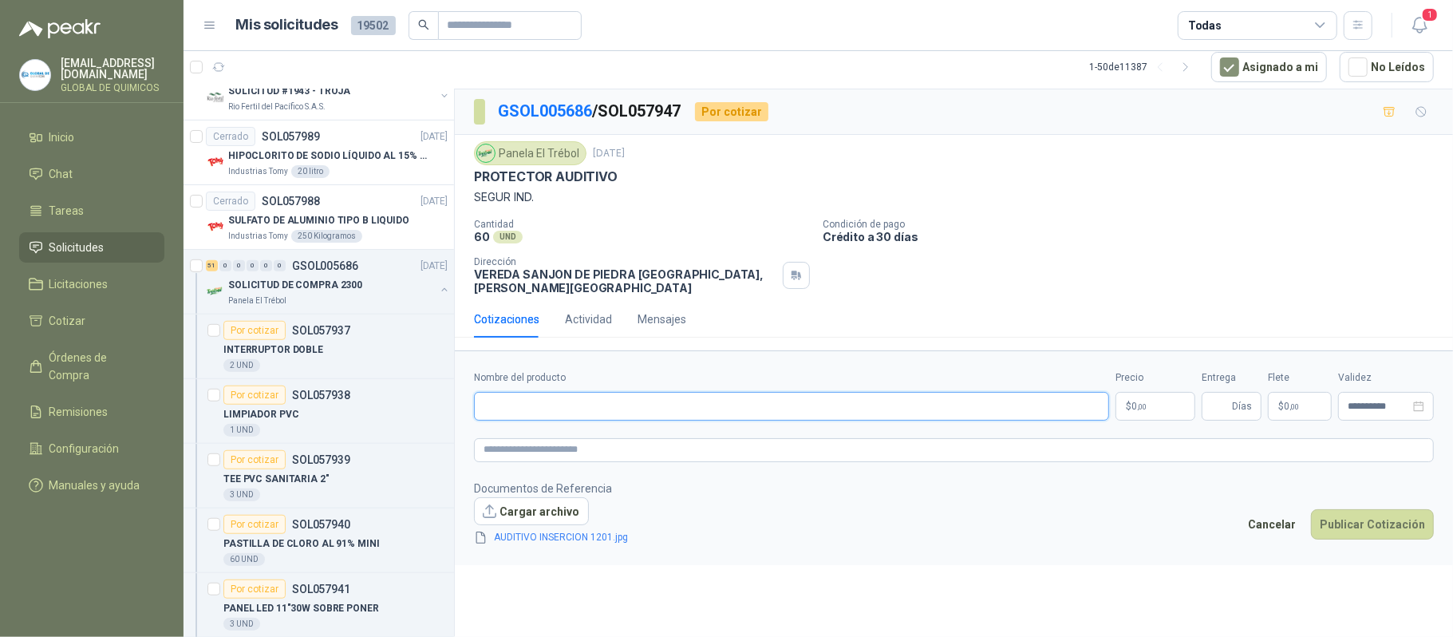
click at [586, 393] on input "Nombre del producto" at bounding box center [791, 406] width 635 height 29
type input "*"
click at [569, 530] on link "AUDITIVO INSERCION 1201.jpg" at bounding box center [561, 537] width 147 height 15
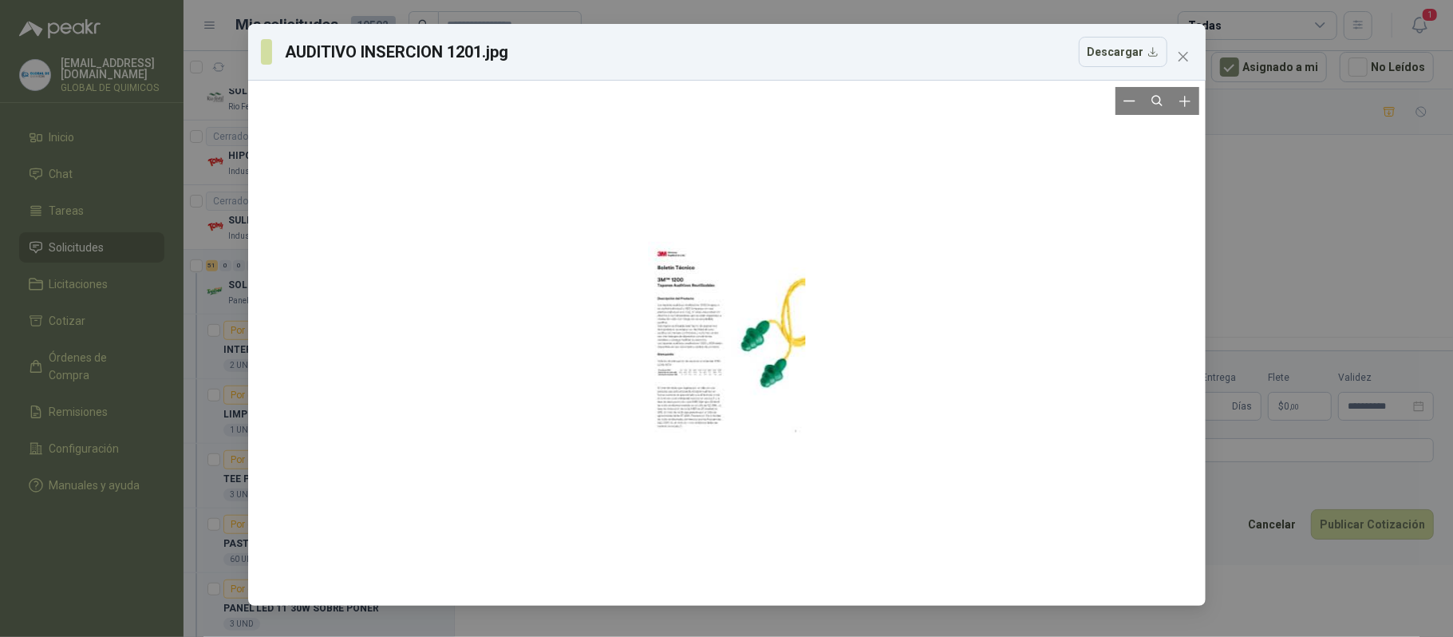
click at [664, 313] on div at bounding box center [726, 343] width 157 height 512
click at [1024, 56] on icon "close" at bounding box center [1183, 57] width 10 height 10
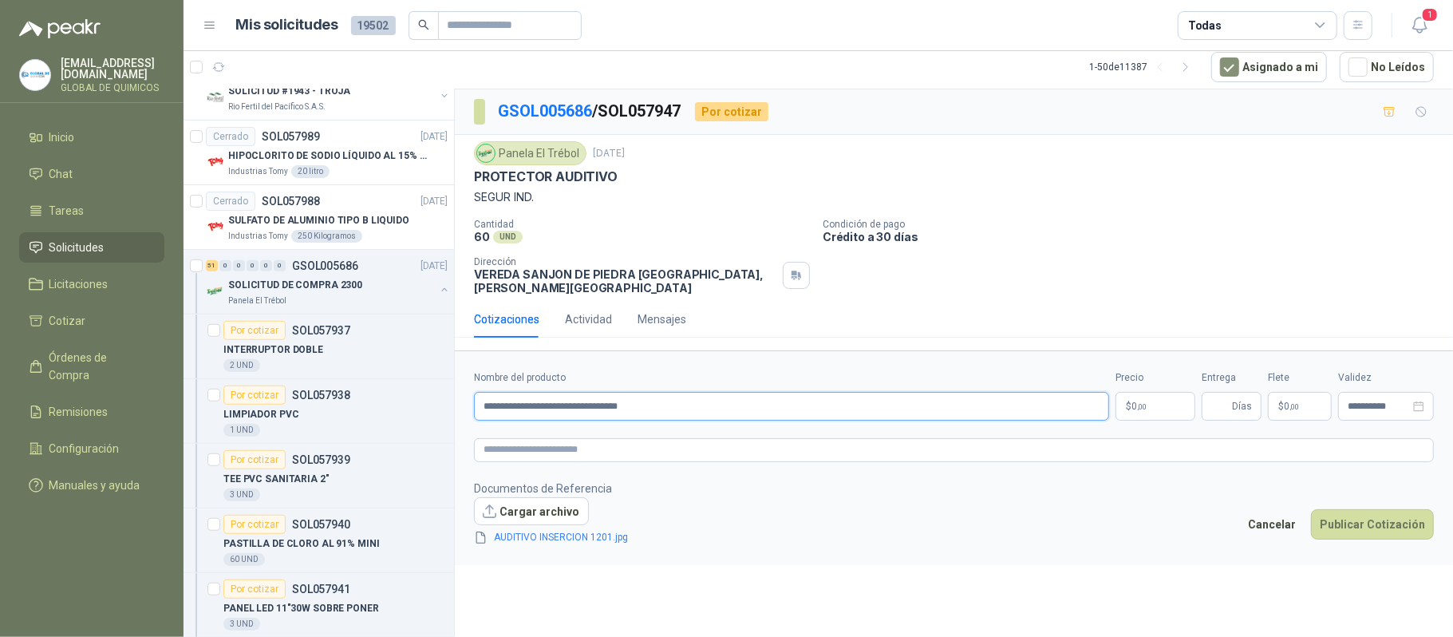
click at [703, 392] on input "**********" at bounding box center [791, 406] width 635 height 29
type input "**********"
click at [1024, 406] on body "globaldequimicos@gmail.com GLOBAL DE QUIMICOS Inicio Chat Tareas Solicitudes Li…" at bounding box center [726, 318] width 1453 height 637
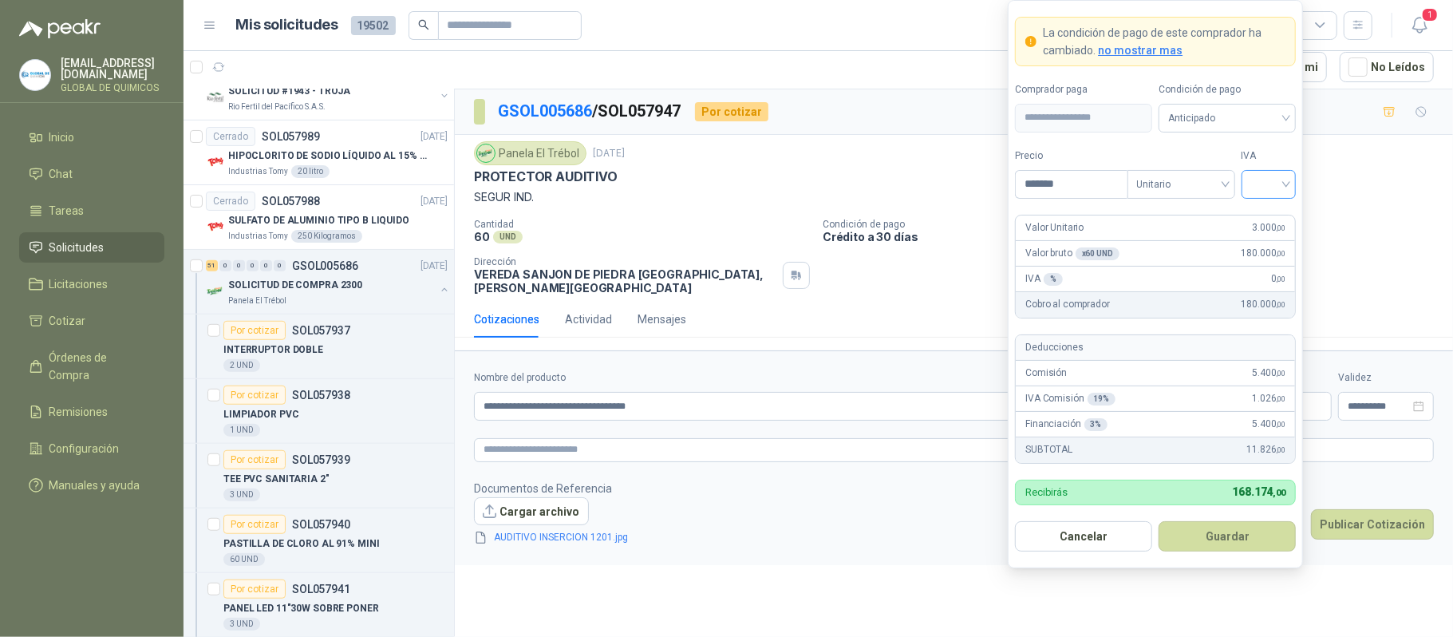
click at [1024, 192] on div at bounding box center [1269, 184] width 55 height 29
type input "*******"
click at [1024, 223] on div "19%" at bounding box center [1269, 216] width 30 height 18
click at [1024, 540] on button "Guardar" at bounding box center [1227, 536] width 137 height 30
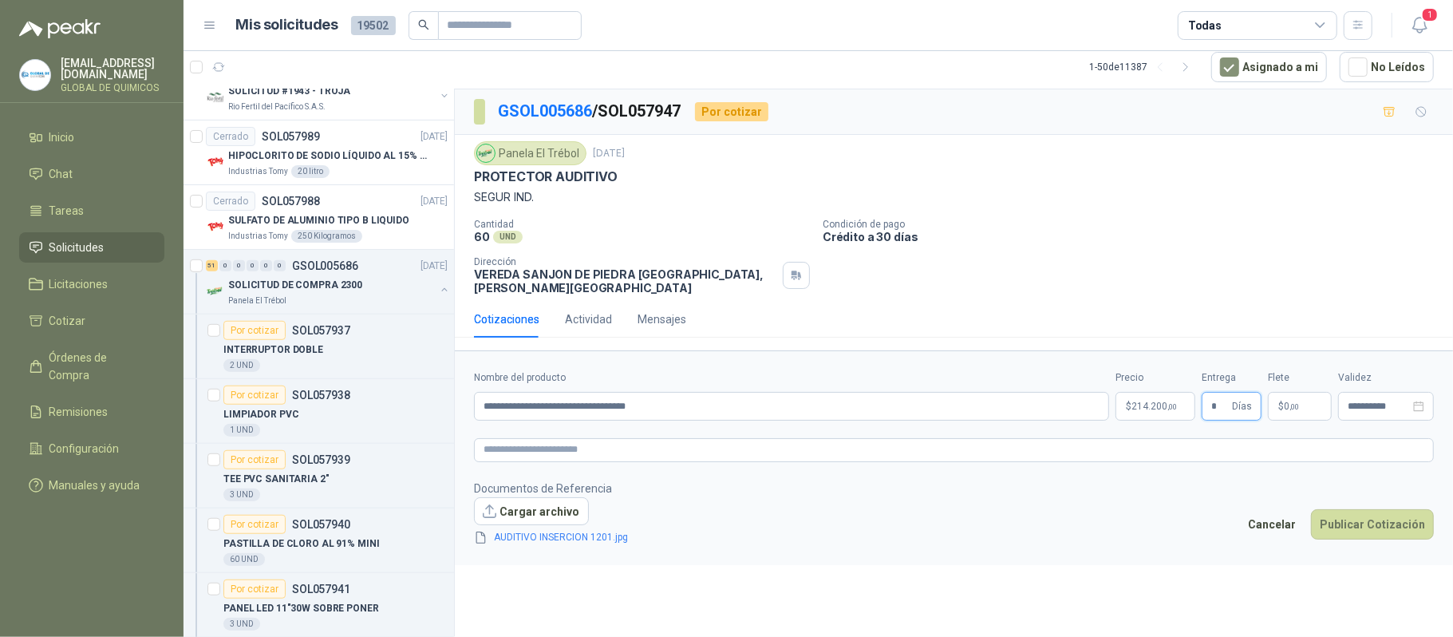
type input "*"
drag, startPoint x: 1302, startPoint y: 399, endPoint x: 1290, endPoint y: 365, distance: 36.3
click at [1024, 397] on p "$ 0 ,00" at bounding box center [1300, 406] width 64 height 29
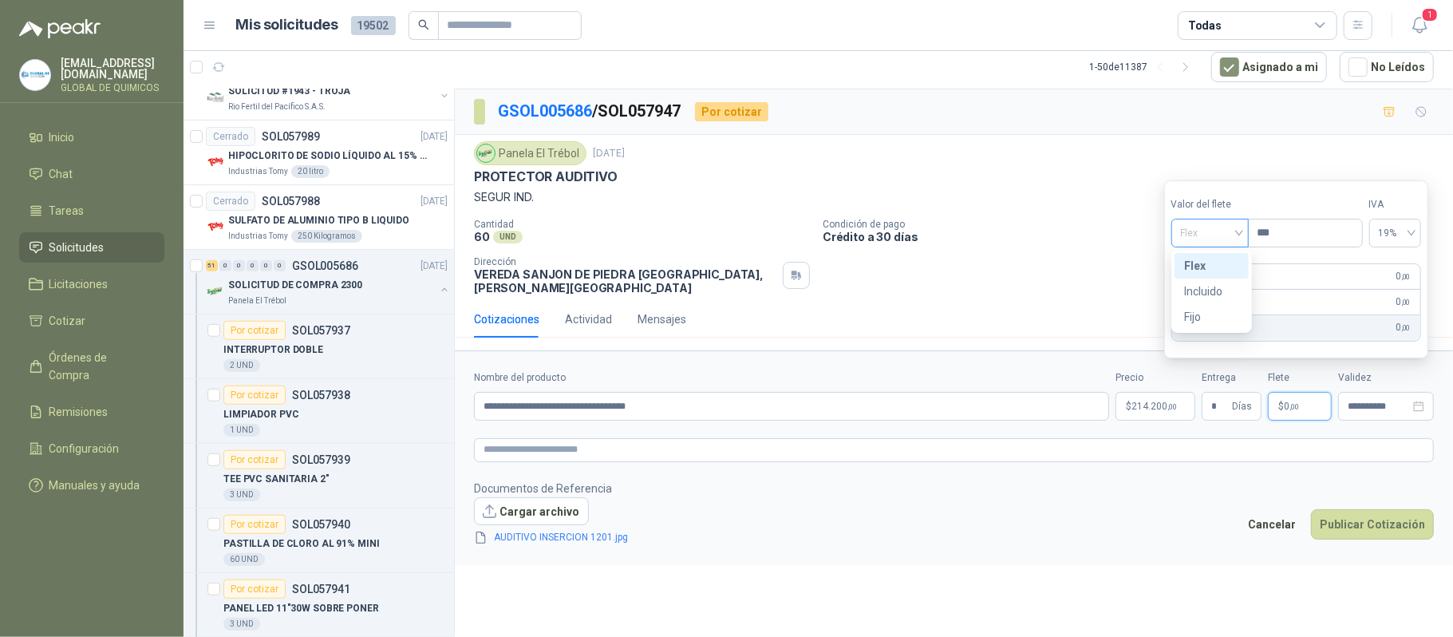
click at [1024, 243] on span "Flex" at bounding box center [1210, 233] width 58 height 24
click at [1024, 289] on div "Incluido" at bounding box center [1211, 292] width 55 height 18
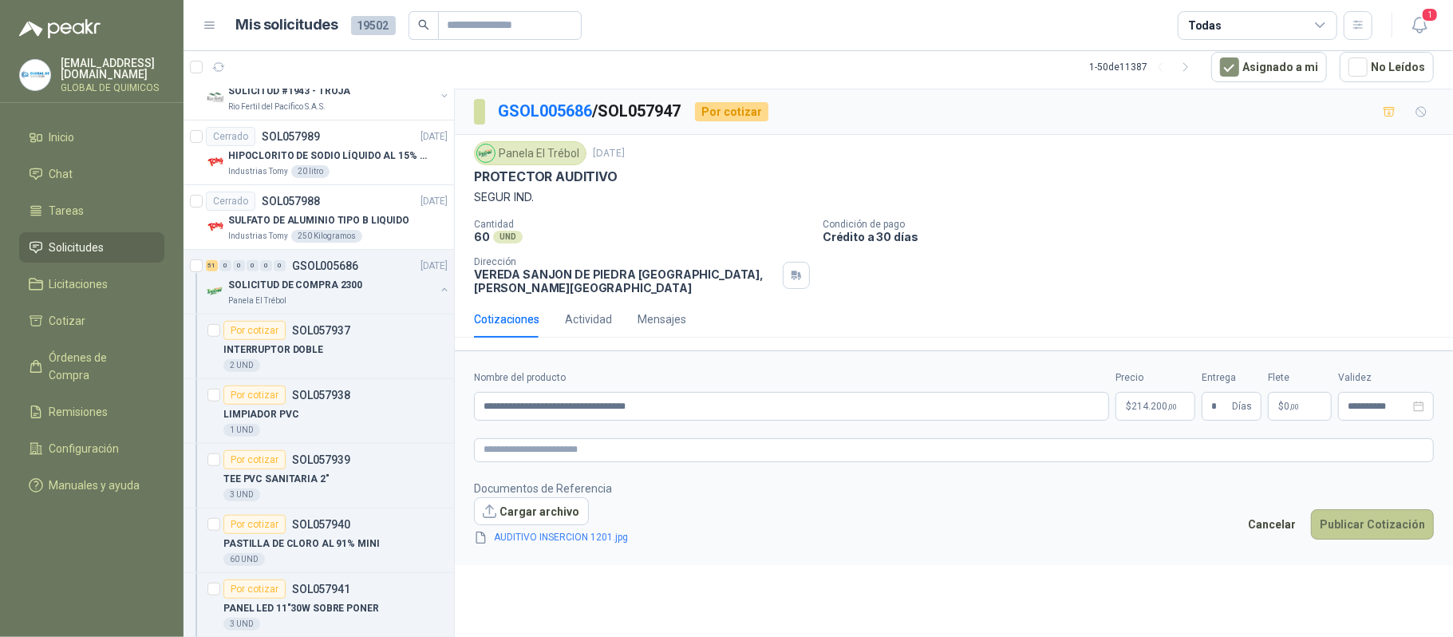
click at [1024, 514] on button "Publicar Cotización" at bounding box center [1372, 524] width 123 height 30
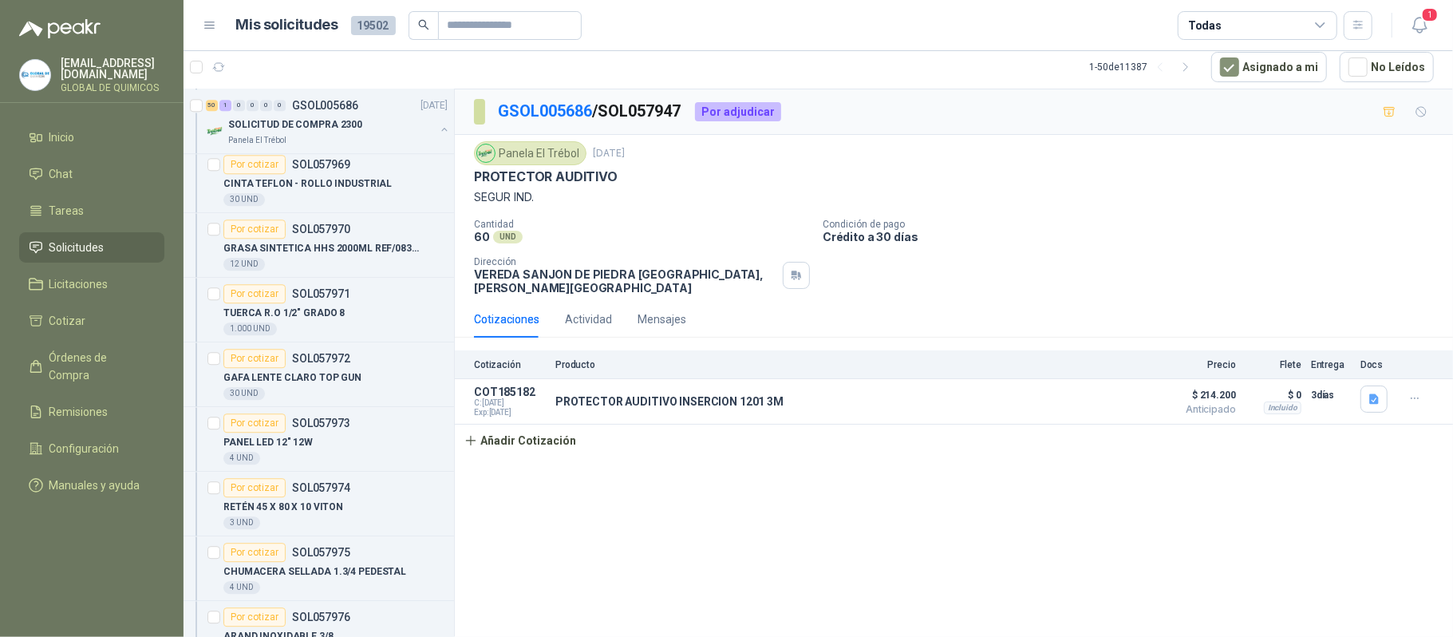
scroll to position [3085, 0]
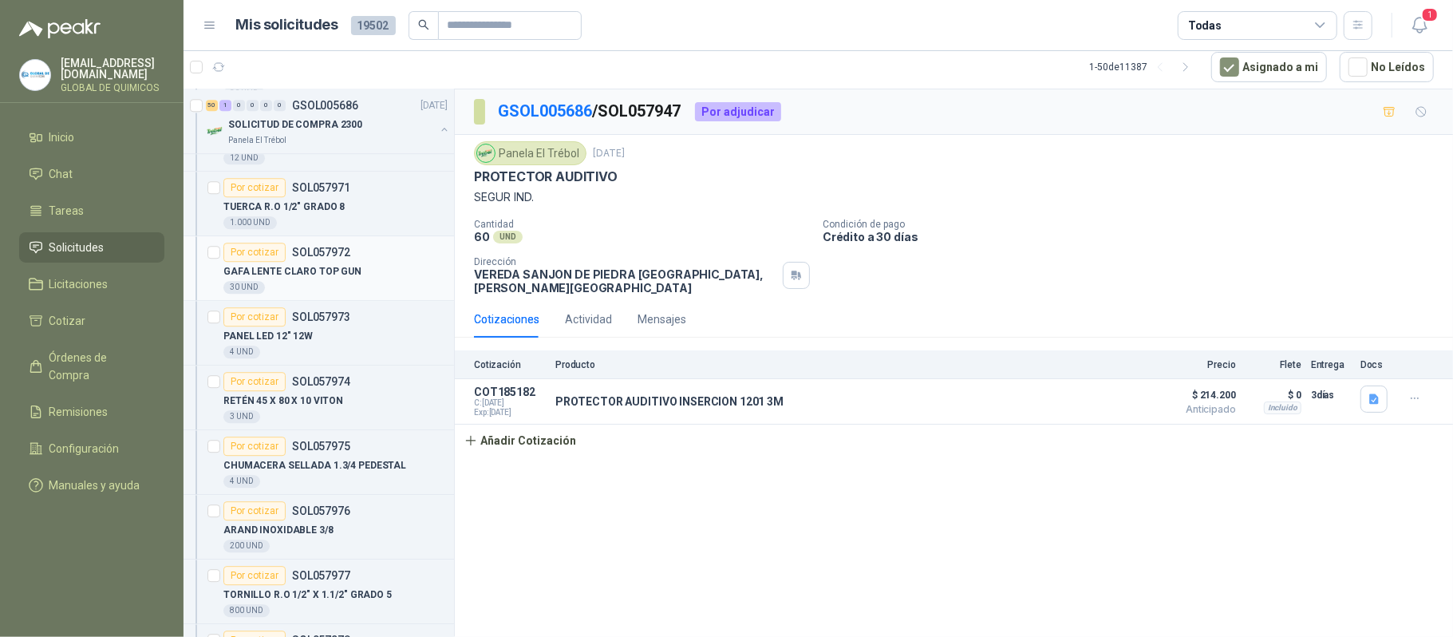
click at [365, 281] on div "GAFA LENTE CLARO TOP GUN" at bounding box center [335, 271] width 224 height 19
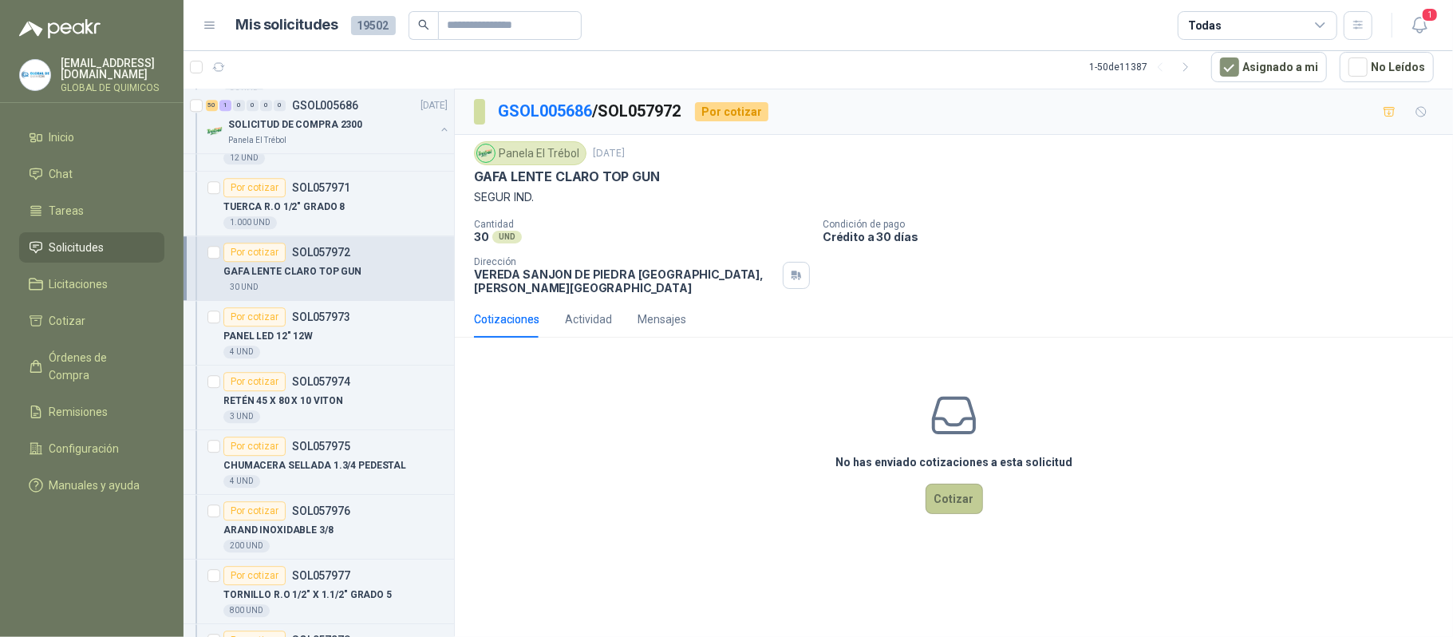
click at [949, 493] on button "Cotizar" at bounding box center [954, 499] width 57 height 30
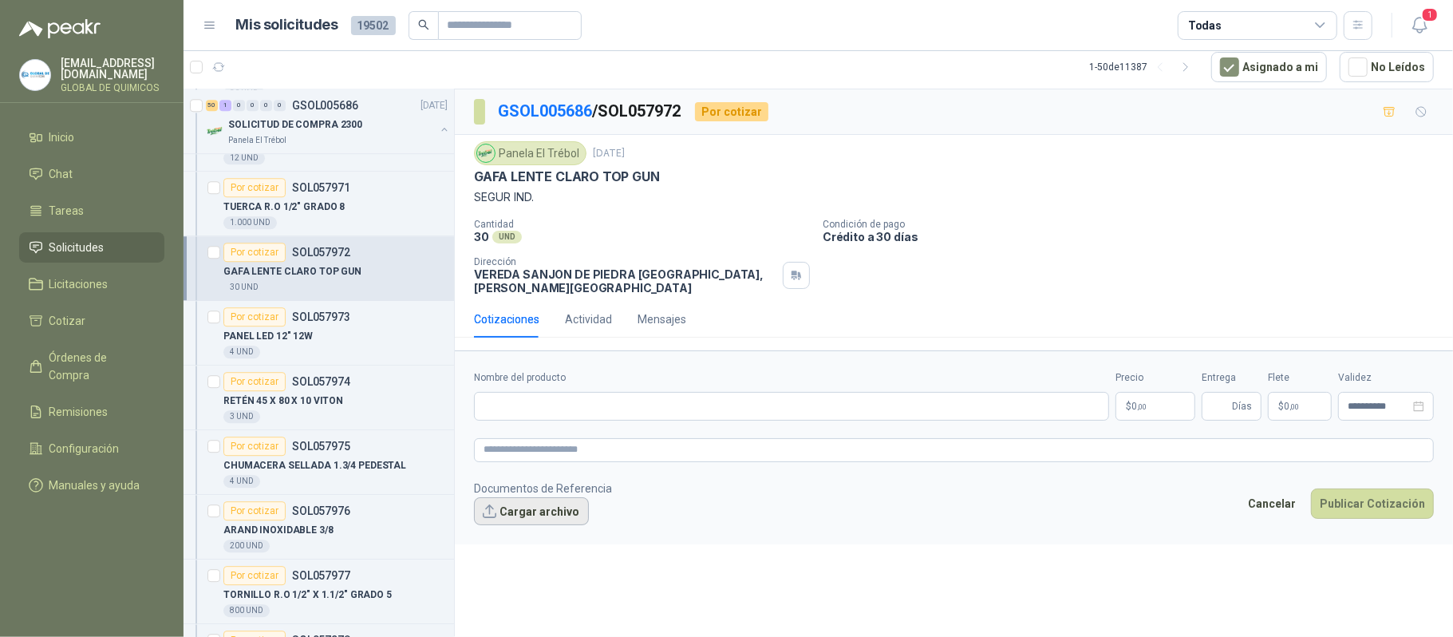
click at [557, 501] on button "Cargar archivo" at bounding box center [531, 511] width 115 height 29
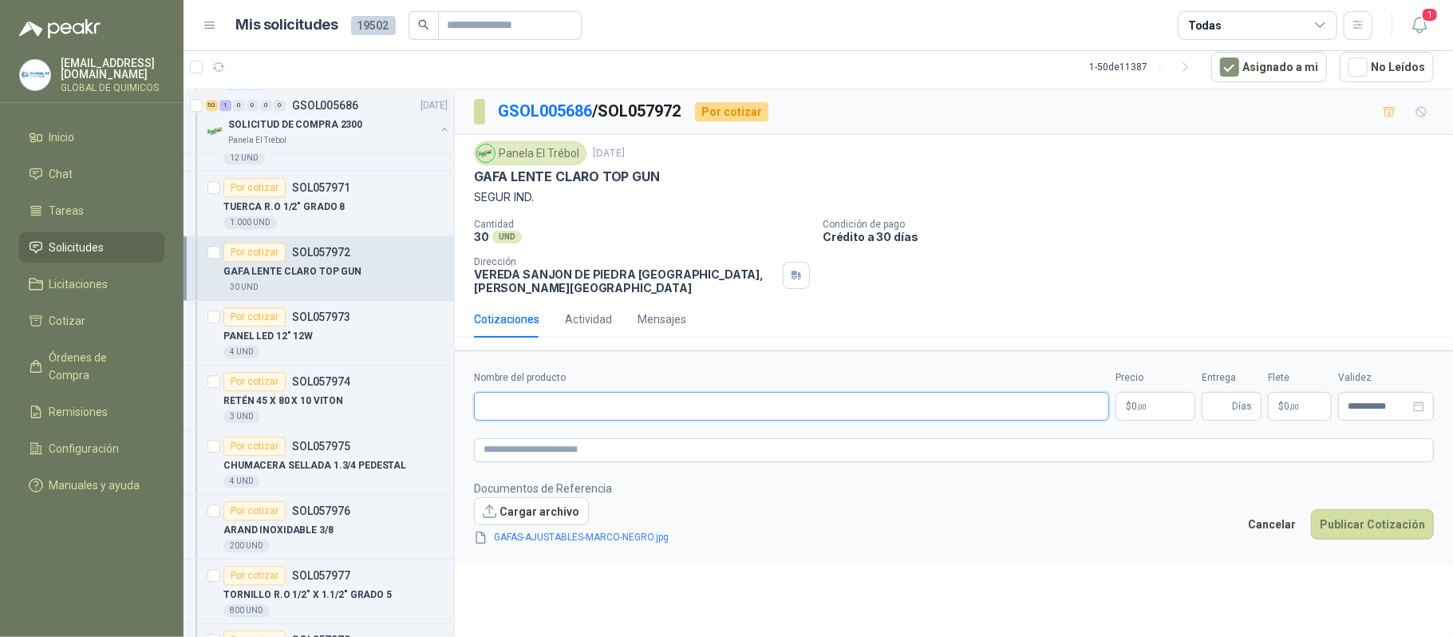
click at [605, 392] on input "Nombre del producto" at bounding box center [791, 406] width 635 height 29
type input "*"
type input "**********"
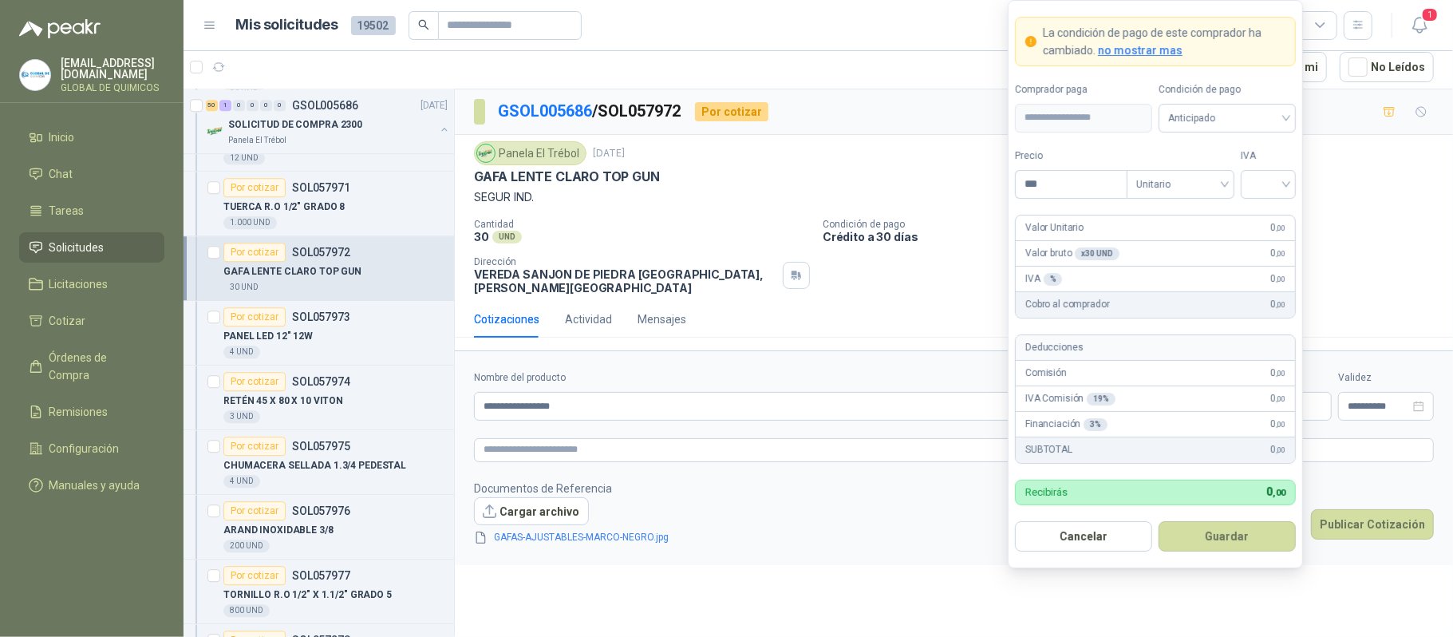
click at [1024, 393] on body "globaldequimicos@gmail.com GLOBAL DE QUIMICOS Inicio Chat Tareas Solicitudes Li…" at bounding box center [726, 318] width 1453 height 637
type input "*******"
click at [1024, 166] on div "IVA" at bounding box center [1269, 173] width 55 height 50
click at [1024, 180] on input "search" at bounding box center [1269, 183] width 36 height 24
click at [1024, 201] on div "19 5 19% 5% 0%" at bounding box center [1268, 241] width 55 height 83
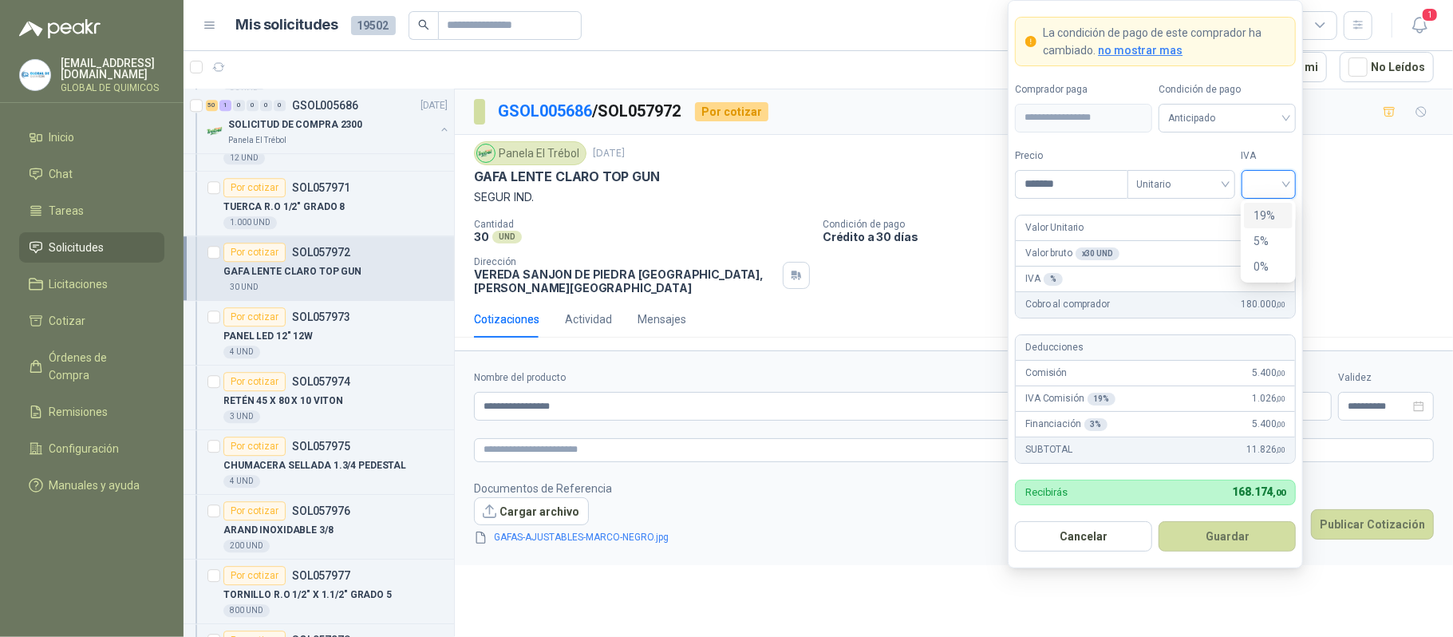
click at [1024, 207] on div "19%" at bounding box center [1269, 216] width 30 height 18
click at [1024, 527] on button "Guardar" at bounding box center [1227, 536] width 137 height 30
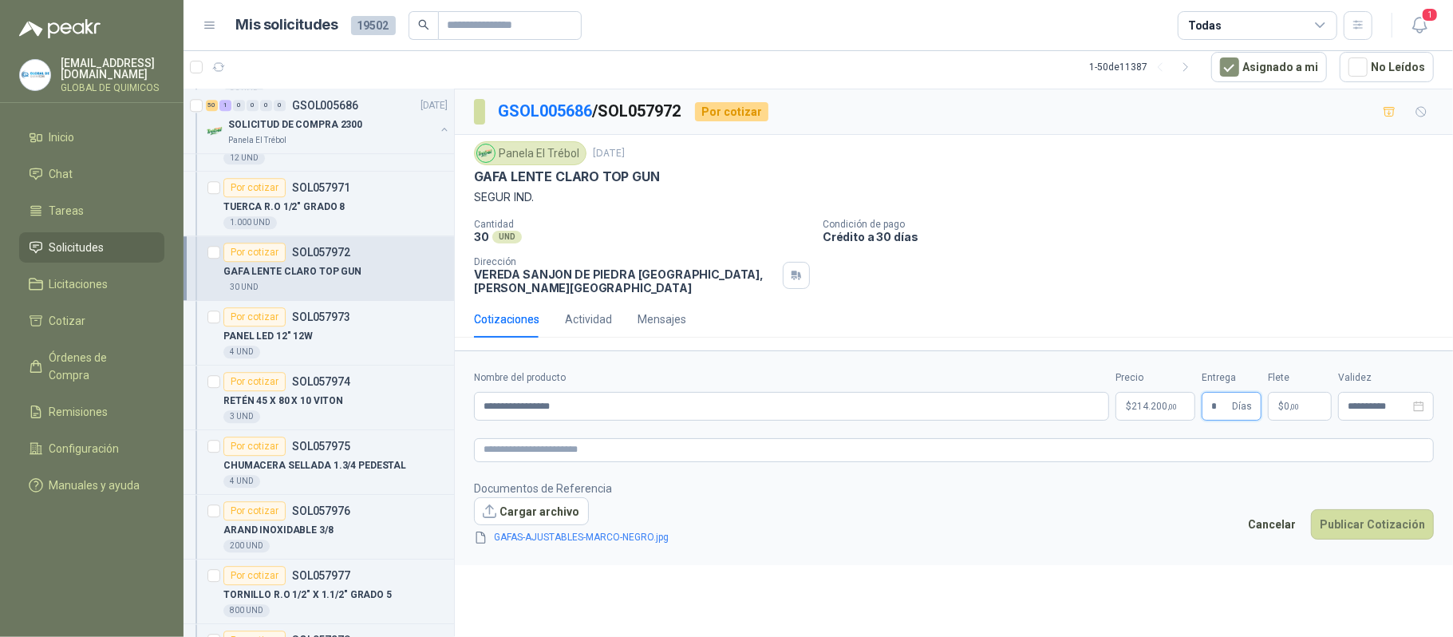
type input "*"
click at [1024, 392] on p "$ 0 ,00" at bounding box center [1300, 406] width 64 height 29
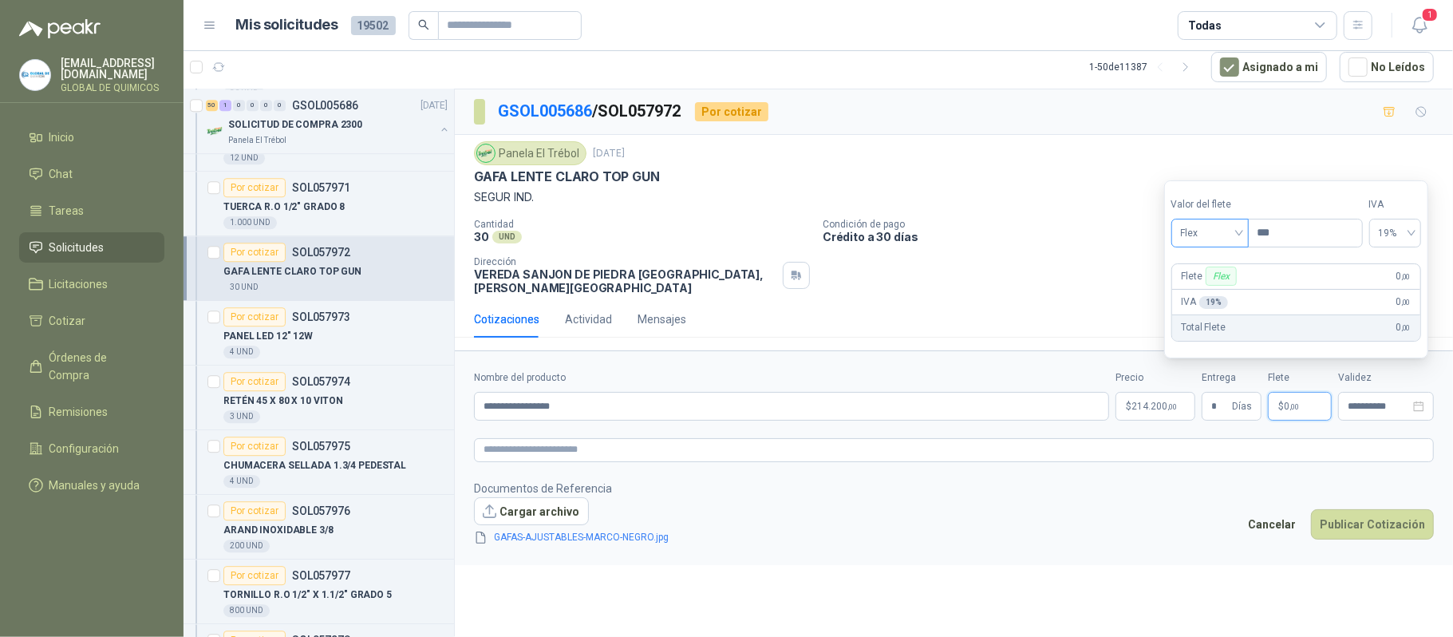
click at [1024, 222] on span "Flex" at bounding box center [1210, 233] width 58 height 24
click at [1024, 298] on div "Incluido" at bounding box center [1211, 292] width 55 height 18
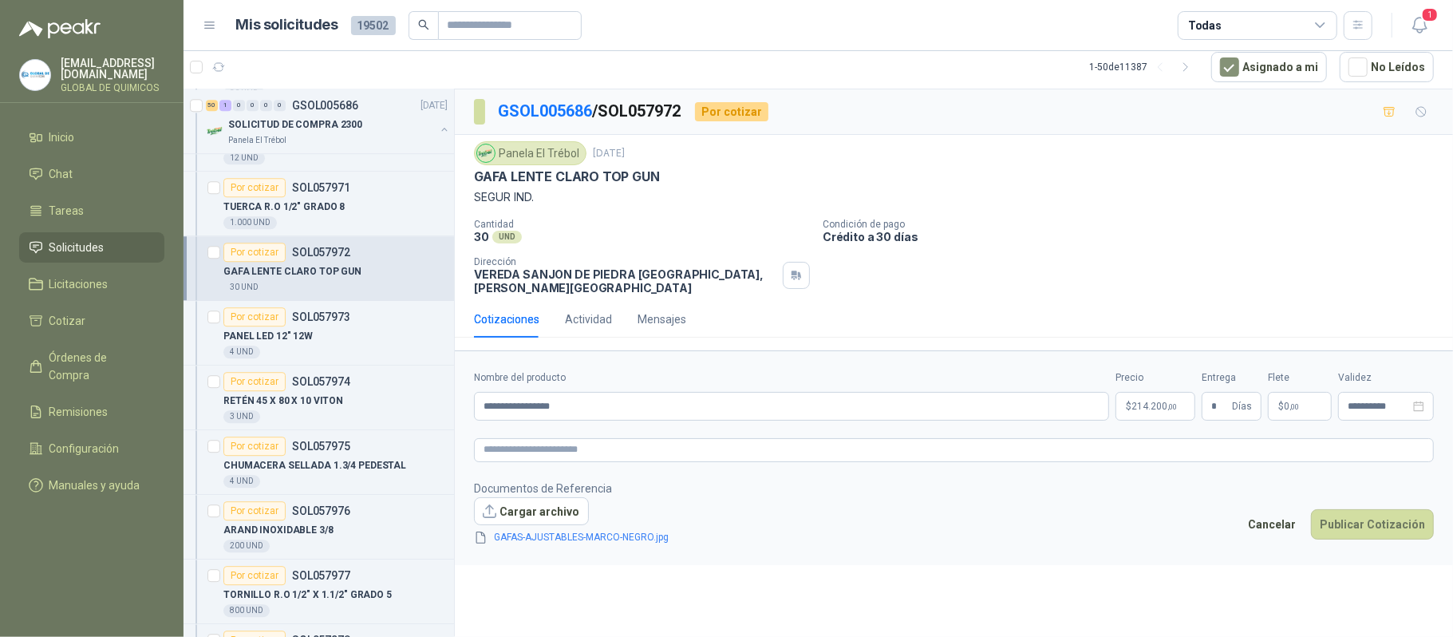
click at [1024, 498] on footer "Documentos de Referencia Cargar archivo GAFAS-AJUSTABLES-MARCO-NEGRO.jpg Cancel…" at bounding box center [954, 513] width 960 height 67
click at [1024, 509] on button "Publicar Cotización" at bounding box center [1372, 524] width 123 height 30
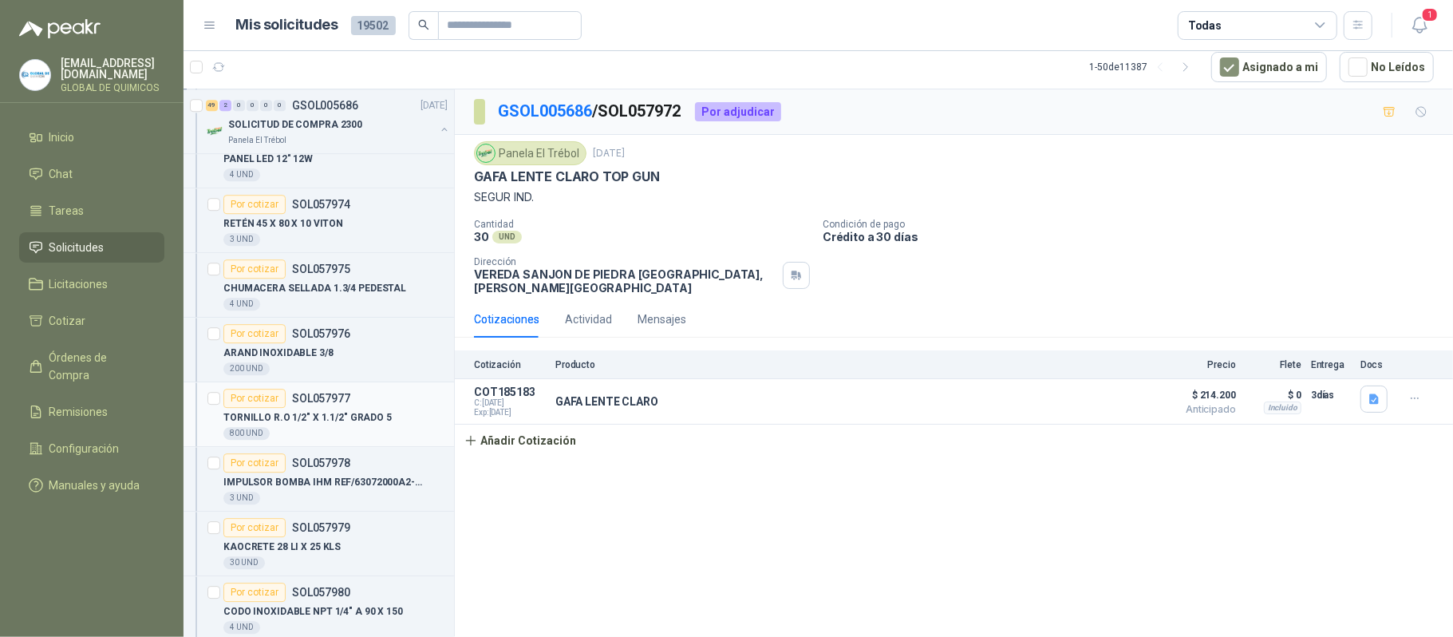
scroll to position [3298, 0]
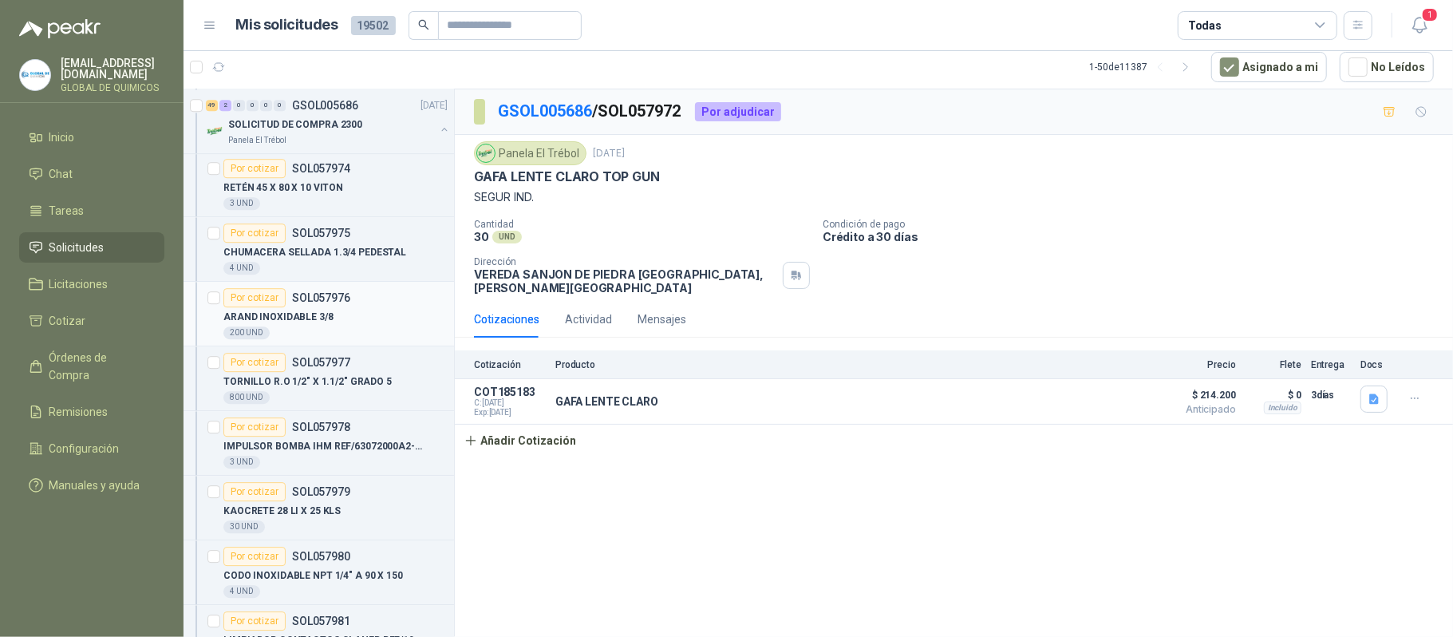
click at [279, 325] on p "ARAND INOXIDABLE 3/8" at bounding box center [278, 317] width 110 height 15
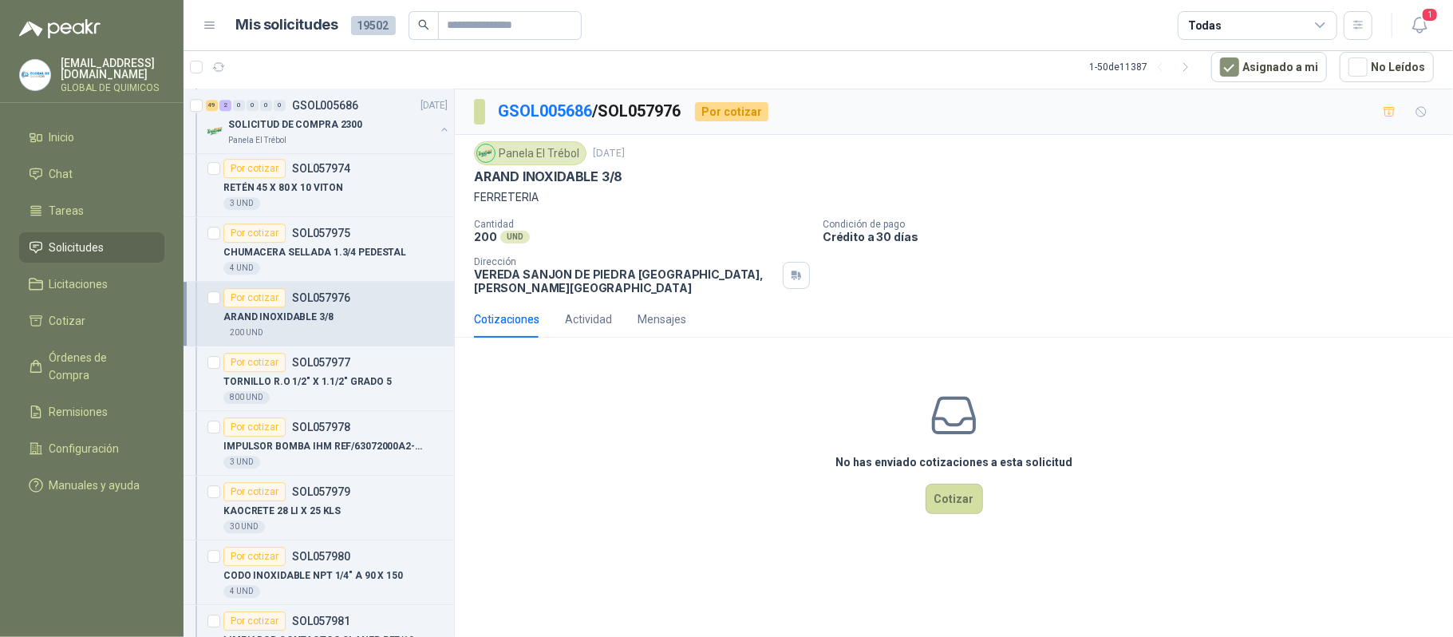
click at [557, 173] on p "ARAND INOXIDABLE 3/8" at bounding box center [548, 176] width 148 height 17
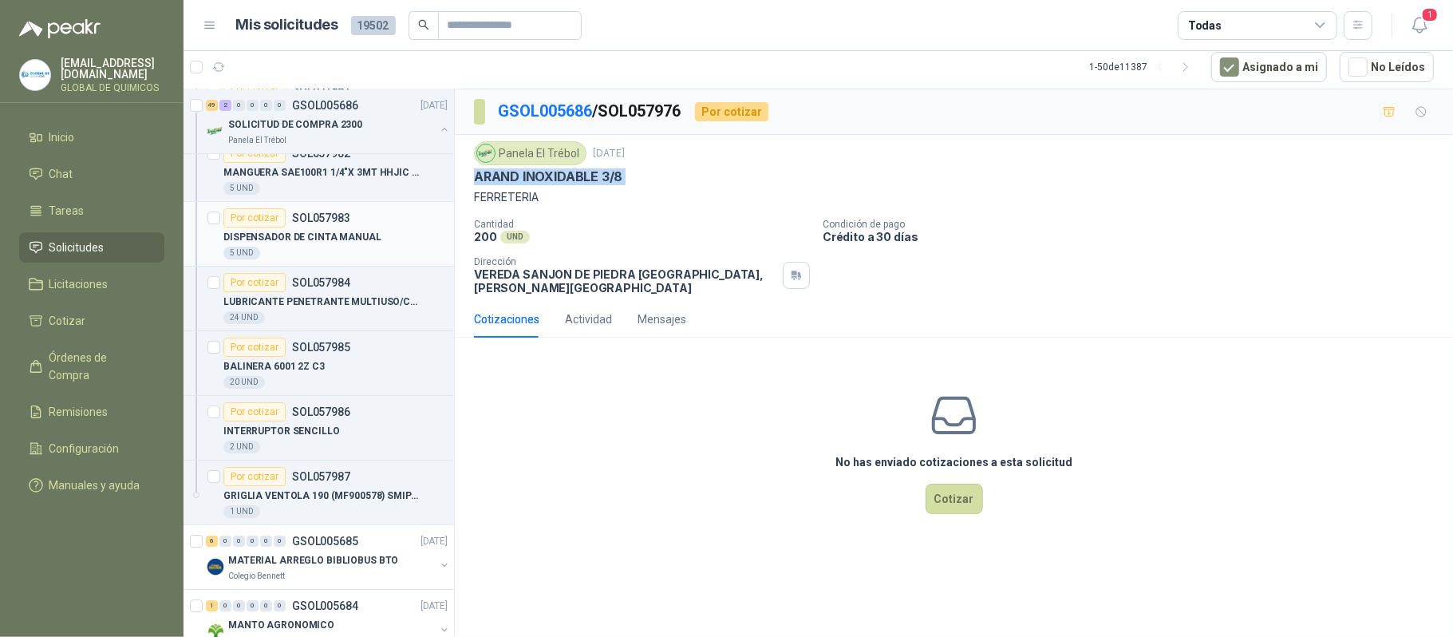
scroll to position [4043, 0]
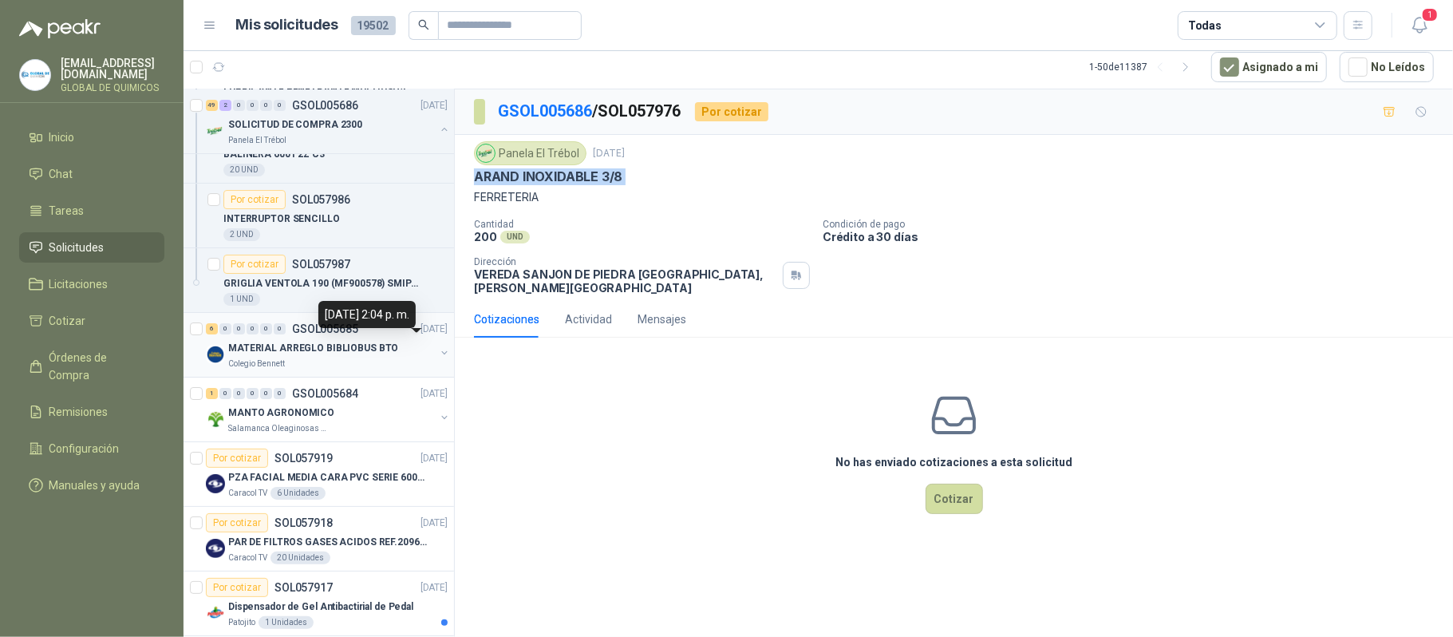
click at [438, 359] on button "button" at bounding box center [444, 352] width 13 height 13
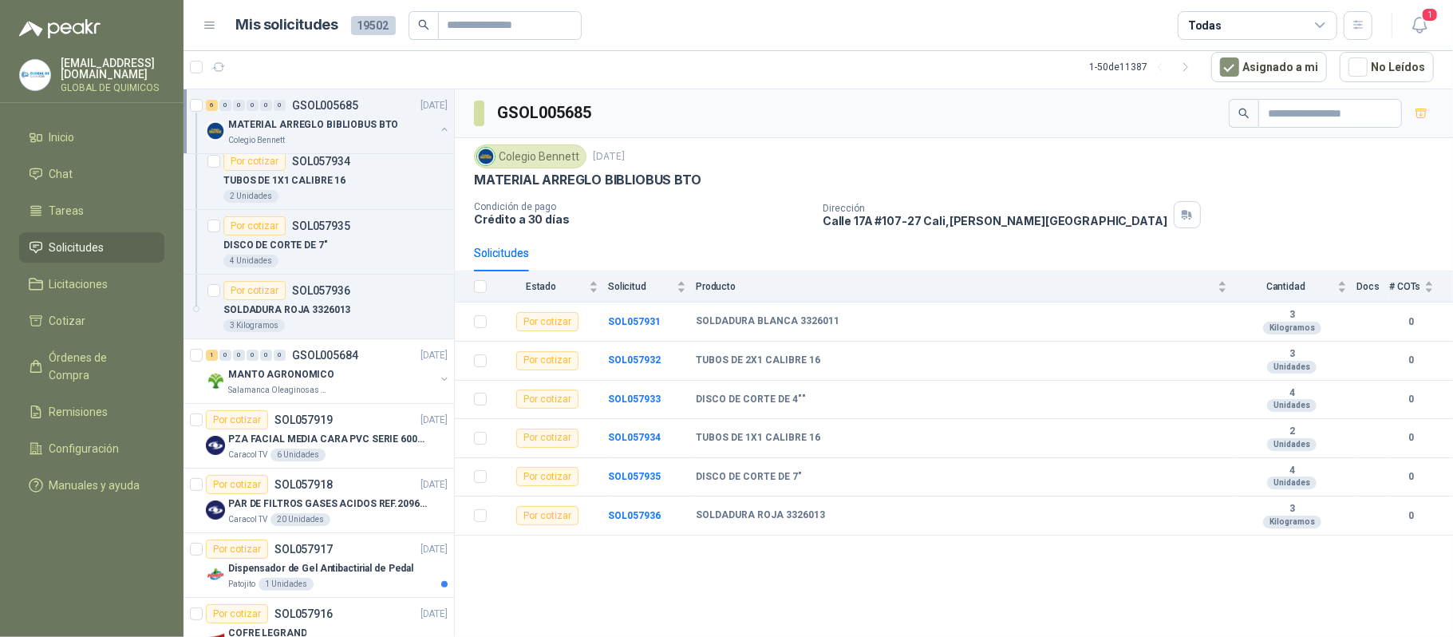
scroll to position [4575, 0]
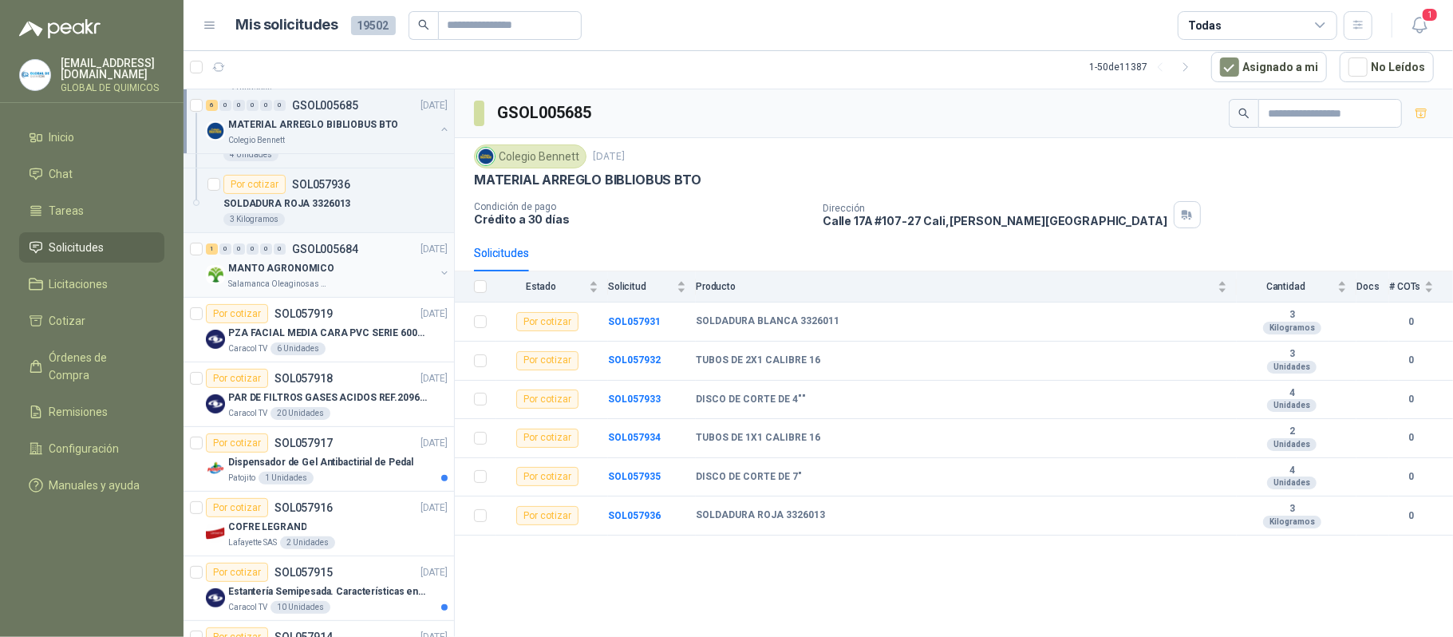
click at [380, 278] on div "MANTO AGRONOMICO" at bounding box center [331, 268] width 207 height 19
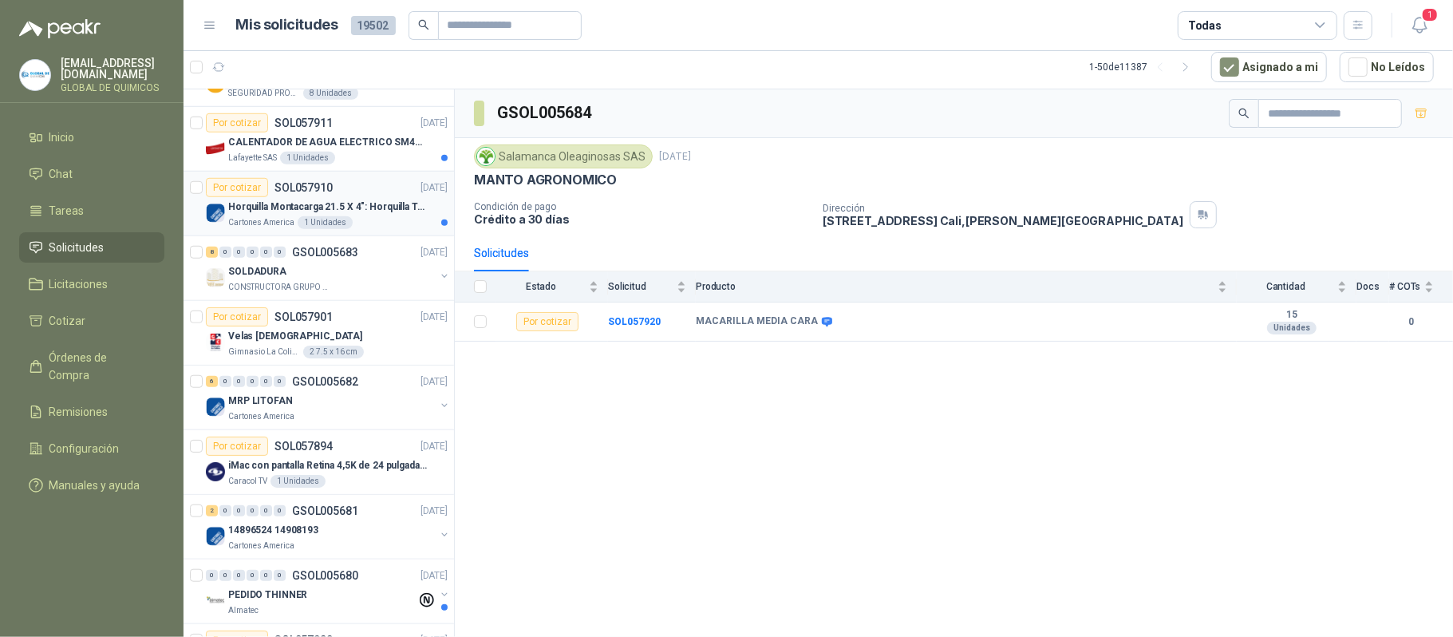
scroll to position [5320, 0]
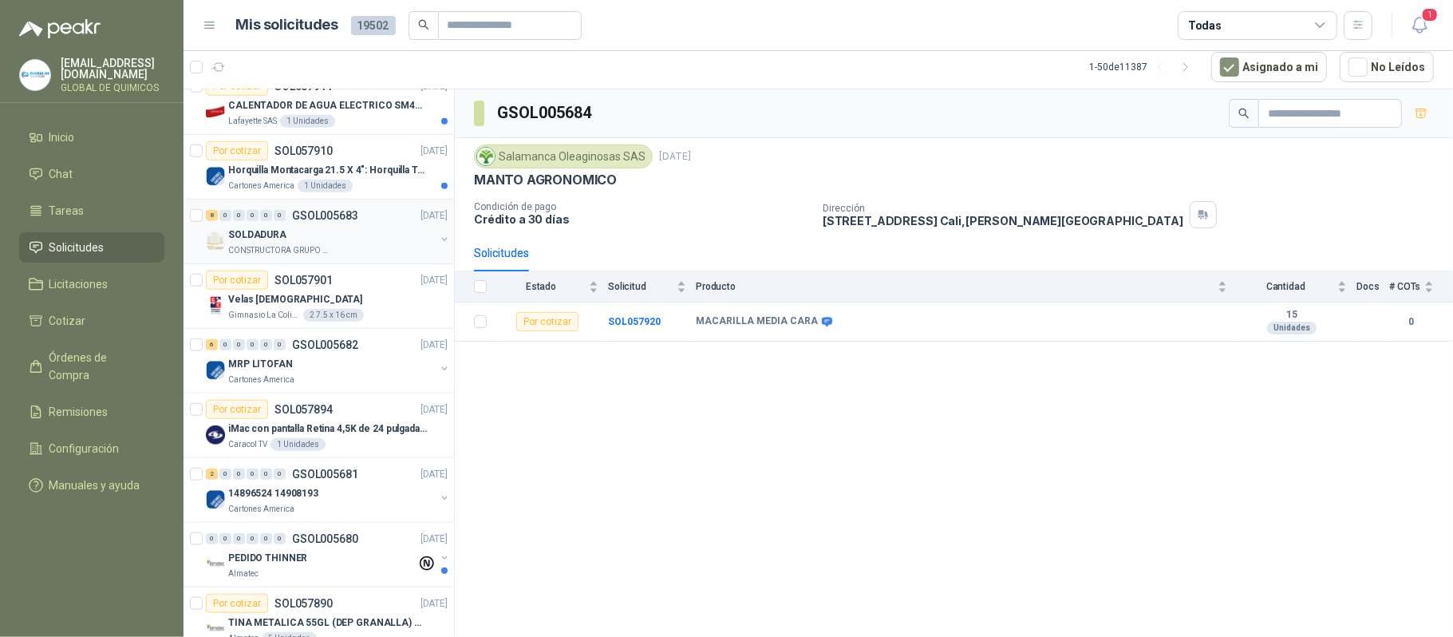
click at [365, 244] on div "SOLDADURA" at bounding box center [331, 234] width 207 height 19
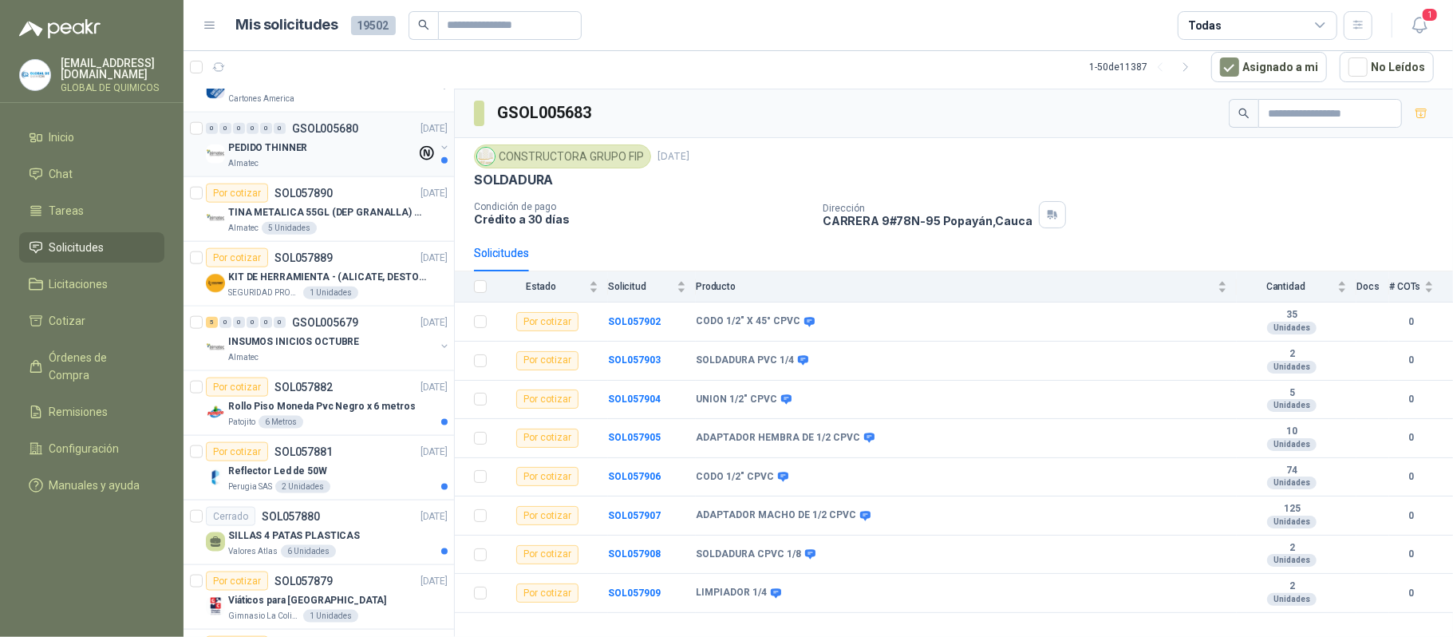
scroll to position [5746, 0]
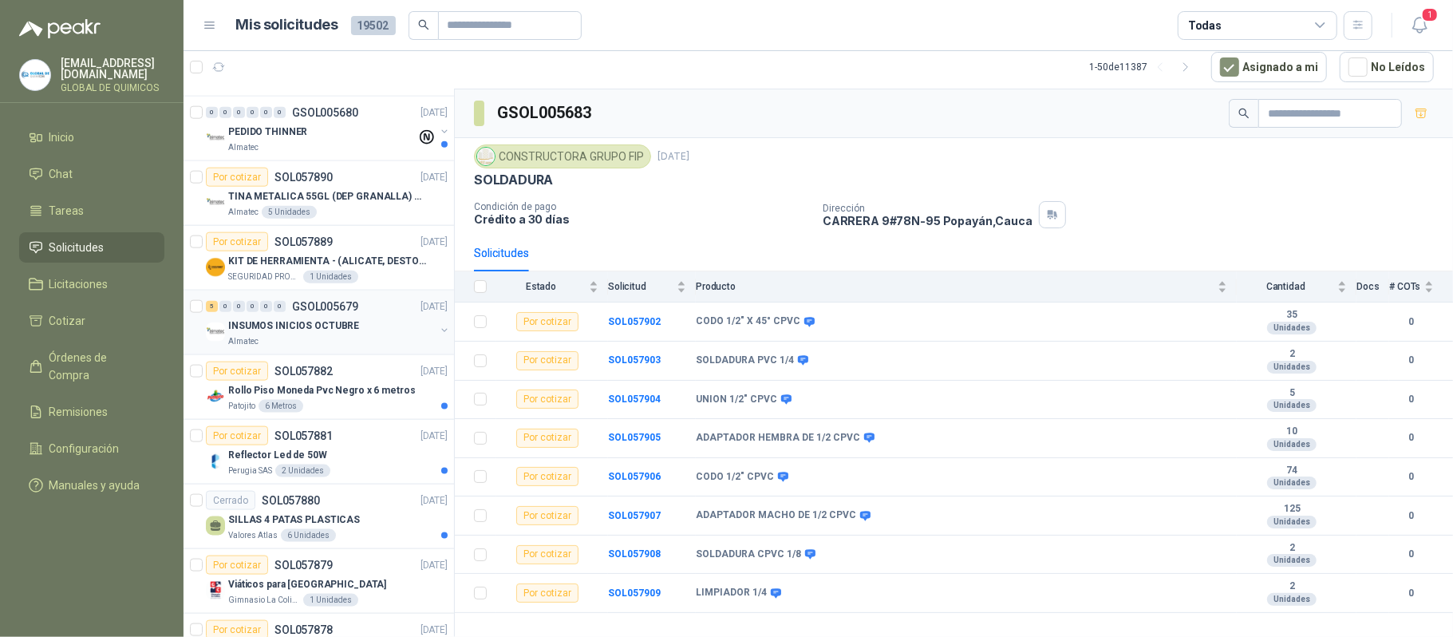
click at [364, 316] on div "5 0 0 0 0 0 GSOL005679 29/09/25" at bounding box center [328, 306] width 245 height 19
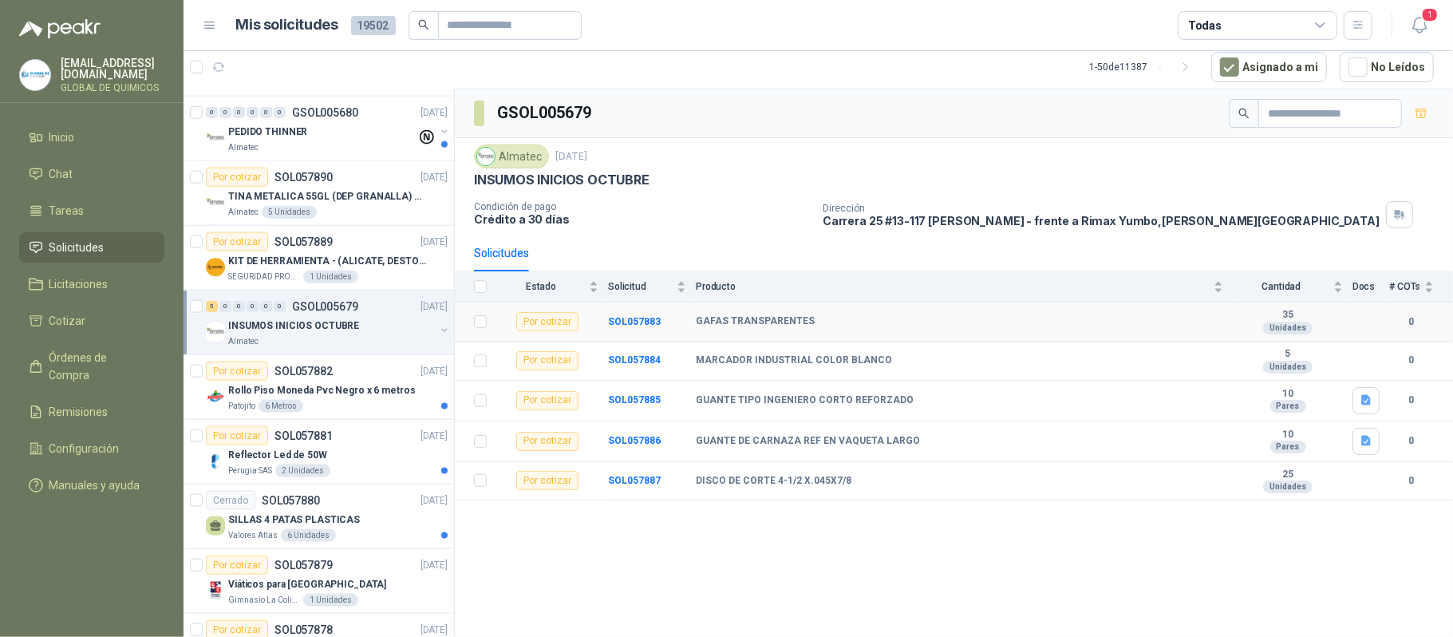
click at [643, 314] on td "SOL057883" at bounding box center [652, 321] width 88 height 39
click at [646, 319] on b "SOL057883" at bounding box center [634, 321] width 53 height 11
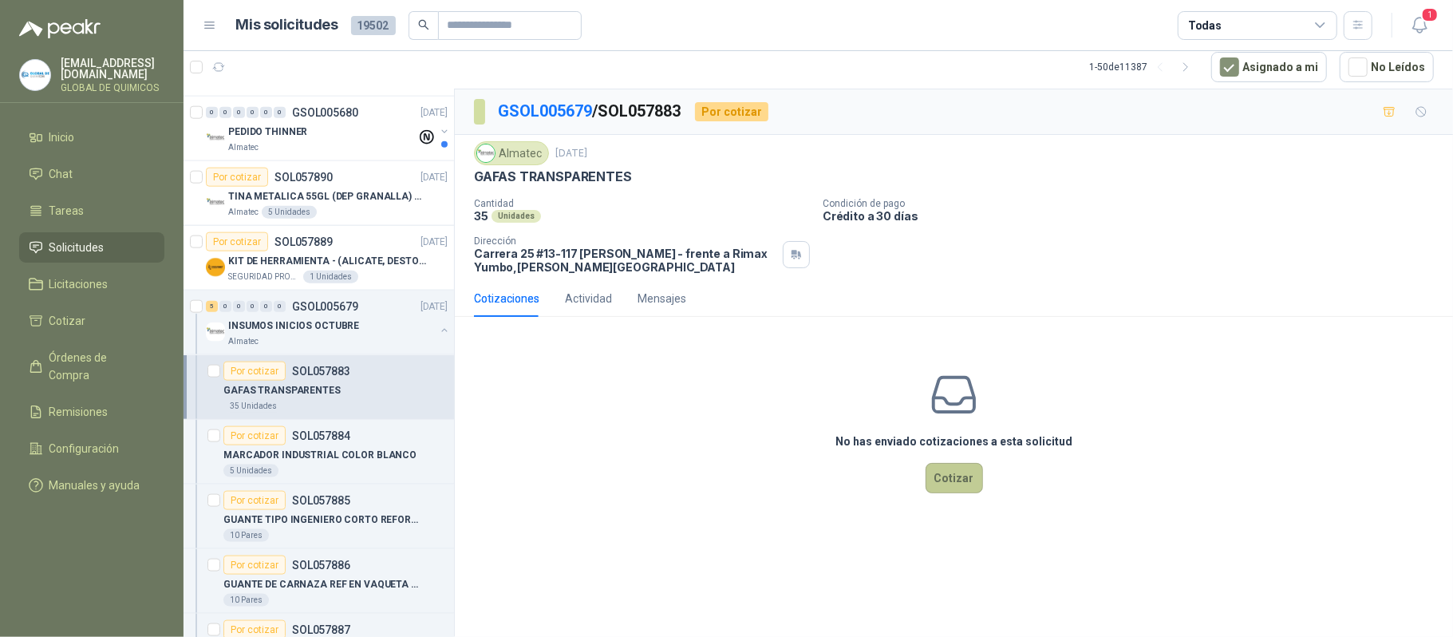
click at [966, 486] on button "Cotizar" at bounding box center [954, 478] width 57 height 30
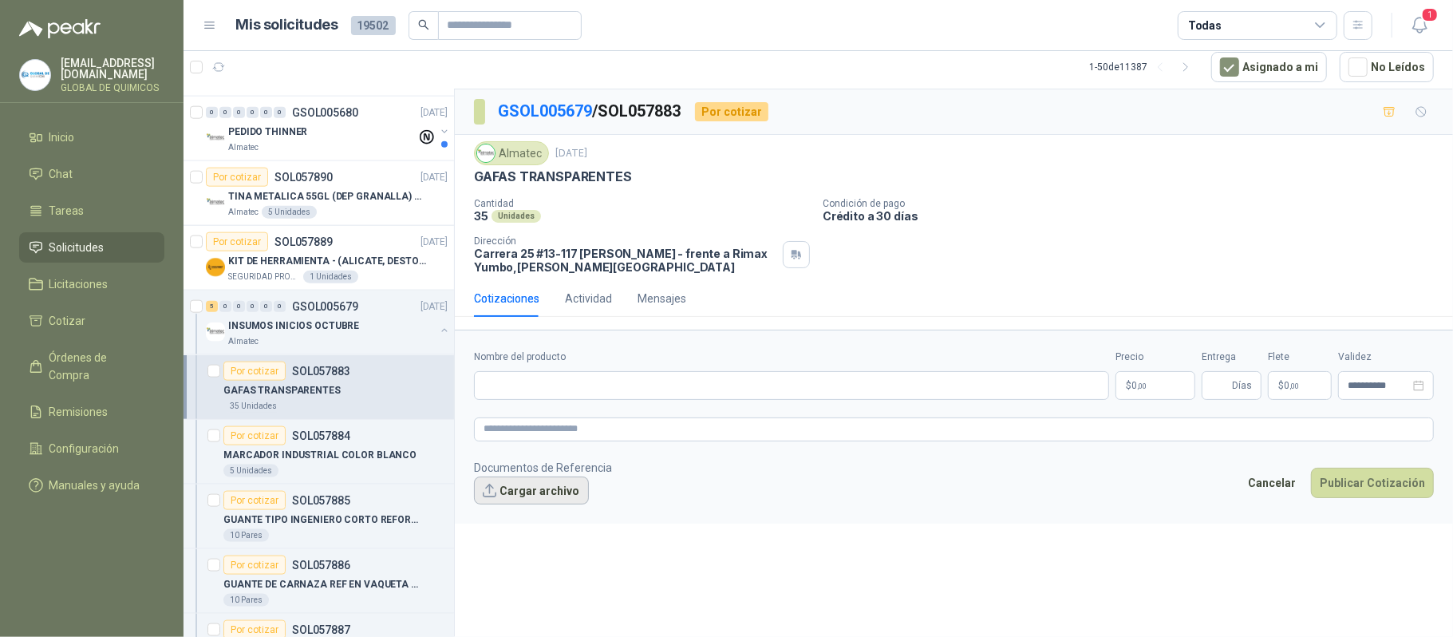
click at [567, 500] on button "Cargar archivo" at bounding box center [531, 490] width 115 height 29
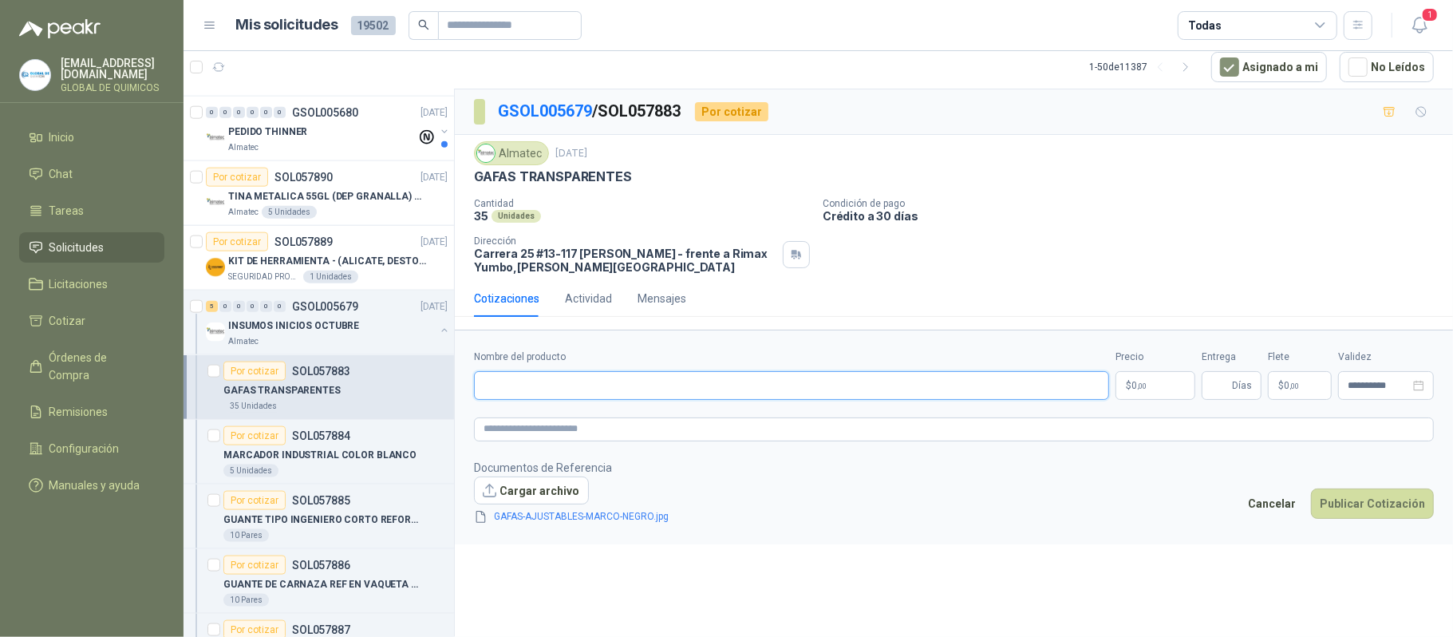
click at [599, 391] on input "Nombre del producto" at bounding box center [791, 385] width 635 height 29
type input "**********"
click at [1024, 385] on body "globaldequimicos@gmail.com GLOBAL DE QUIMICOS Inicio Chat Tareas Solicitudes Li…" at bounding box center [726, 318] width 1453 height 637
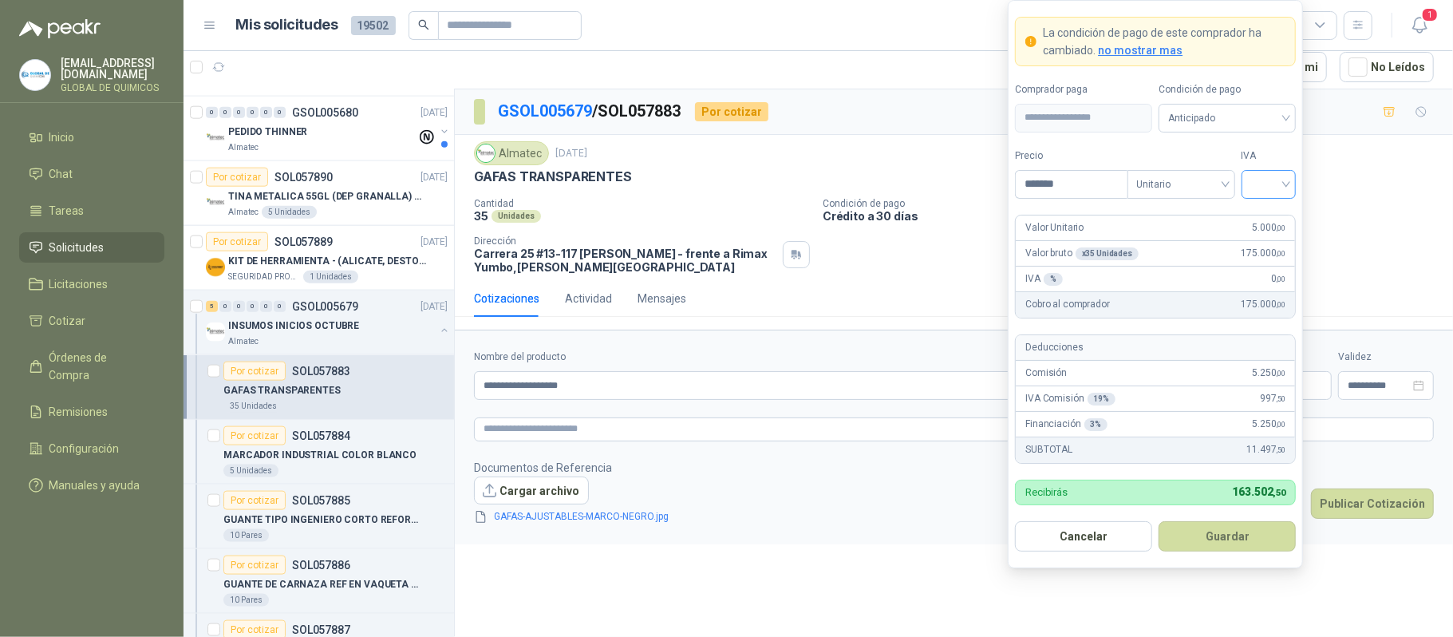
click at [1024, 171] on input "search" at bounding box center [1269, 183] width 36 height 24
click at [1024, 211] on div "19%" at bounding box center [1269, 216] width 30 height 18
click at [1024, 173] on input "*******" at bounding box center [1071, 184] width 111 height 27
type input "*******"
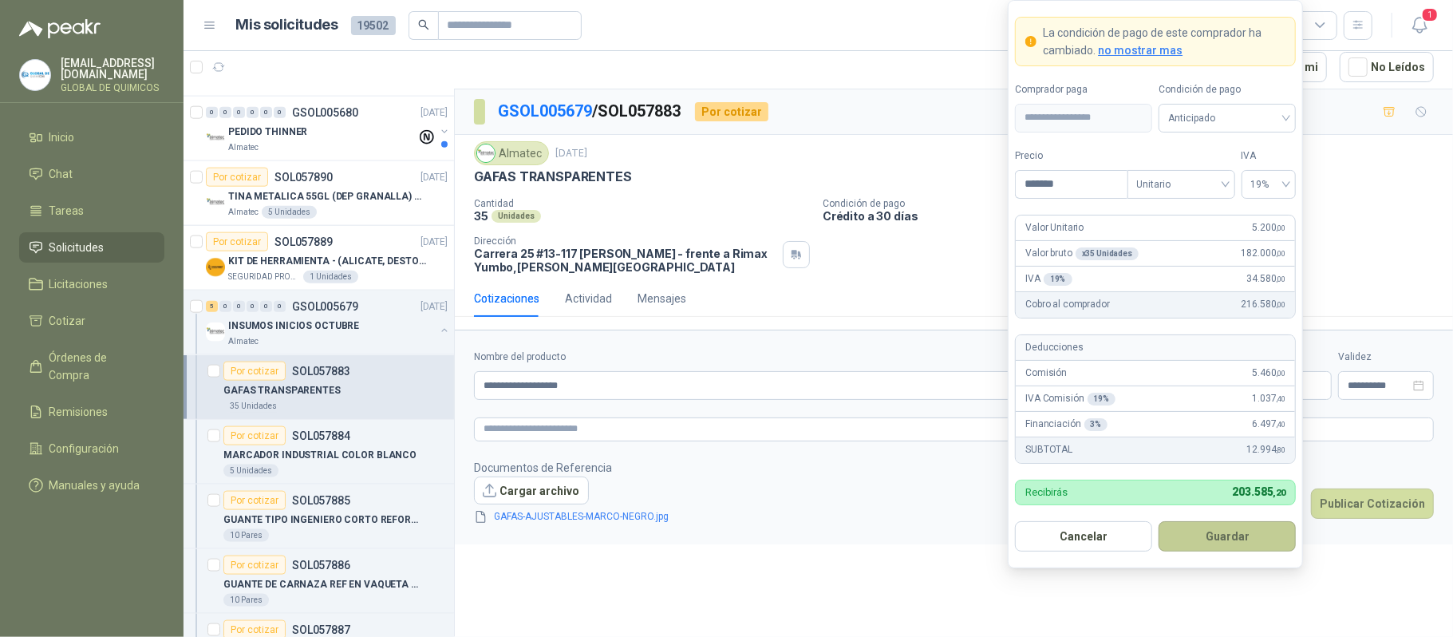
click at [1024, 540] on button "Guardar" at bounding box center [1227, 536] width 137 height 30
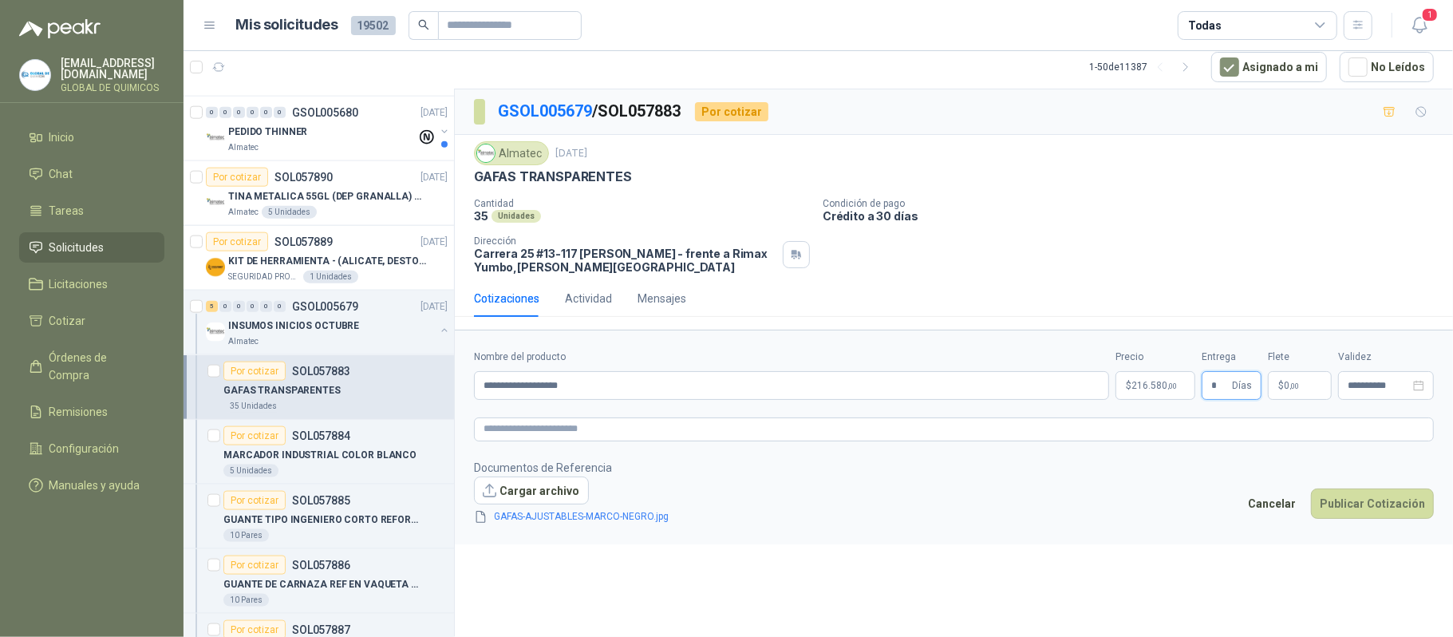
type input "*"
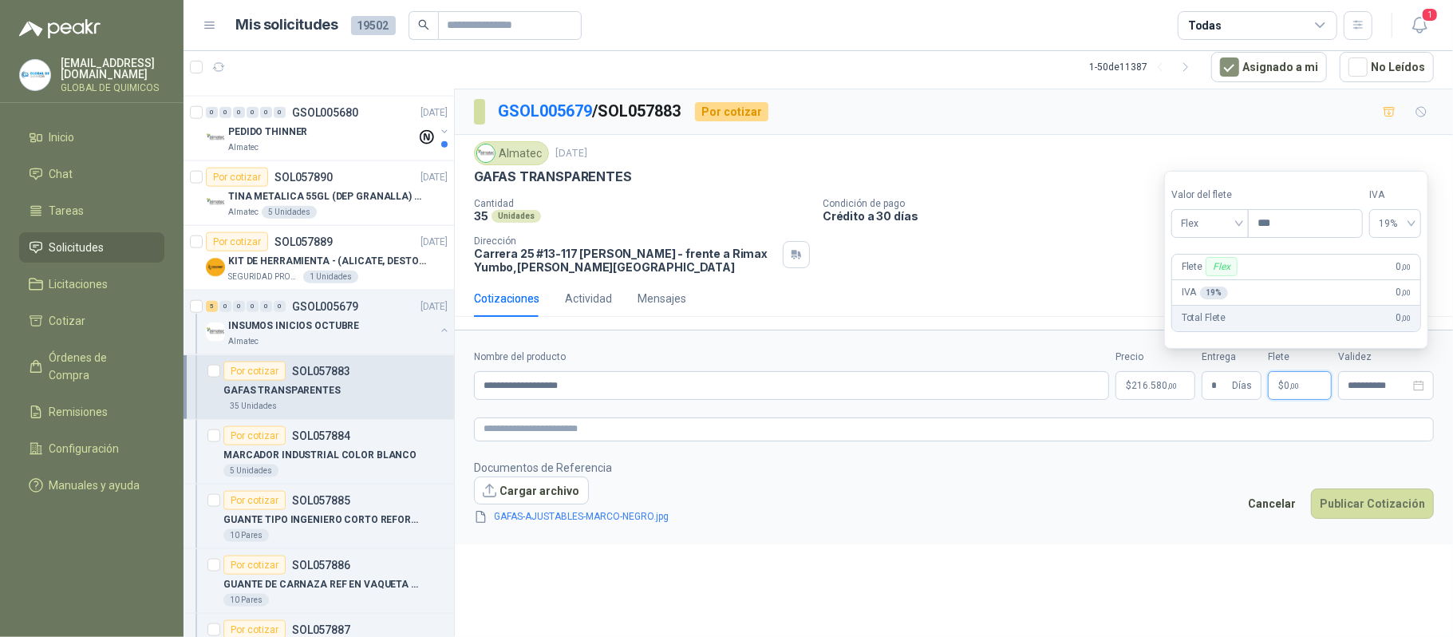
click at [1024, 384] on span "0 ,00" at bounding box center [1291, 386] width 15 height 10
click at [1024, 227] on span "Flex" at bounding box center [1210, 223] width 58 height 24
click at [1024, 286] on div "Incluido" at bounding box center [1211, 283] width 55 height 18
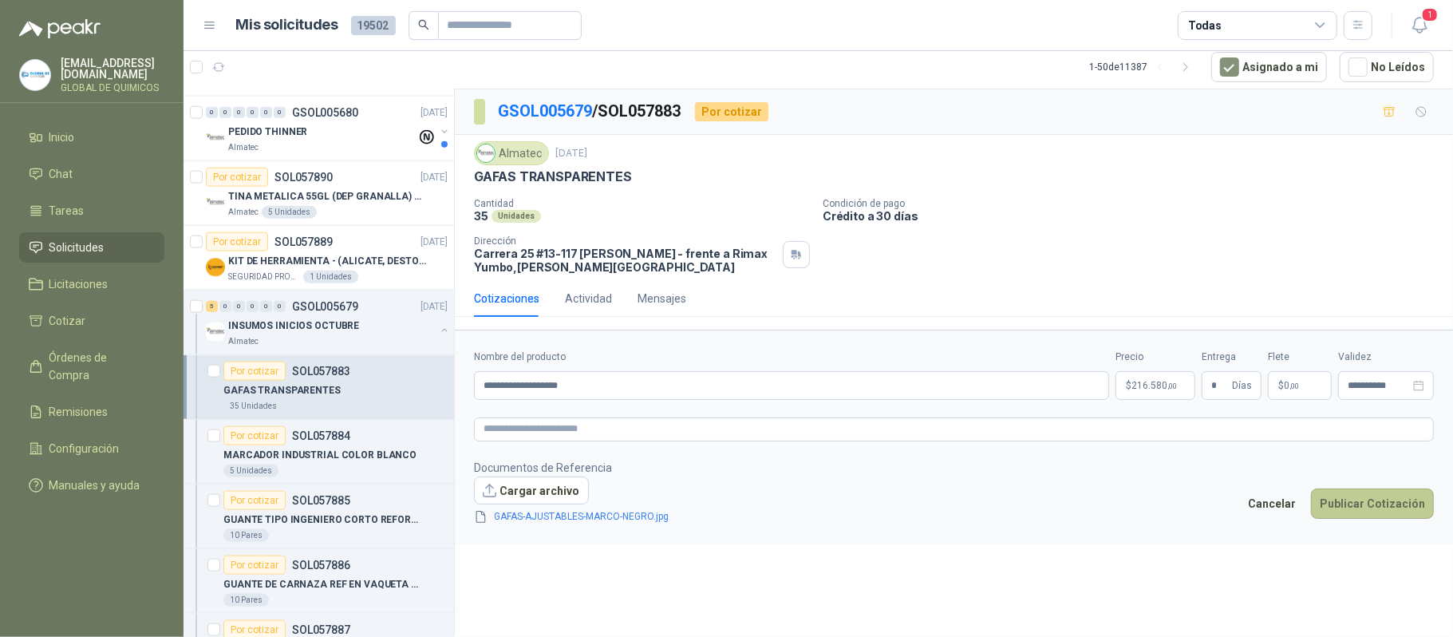
click at [1024, 502] on button "Publicar Cotización" at bounding box center [1372, 503] width 123 height 30
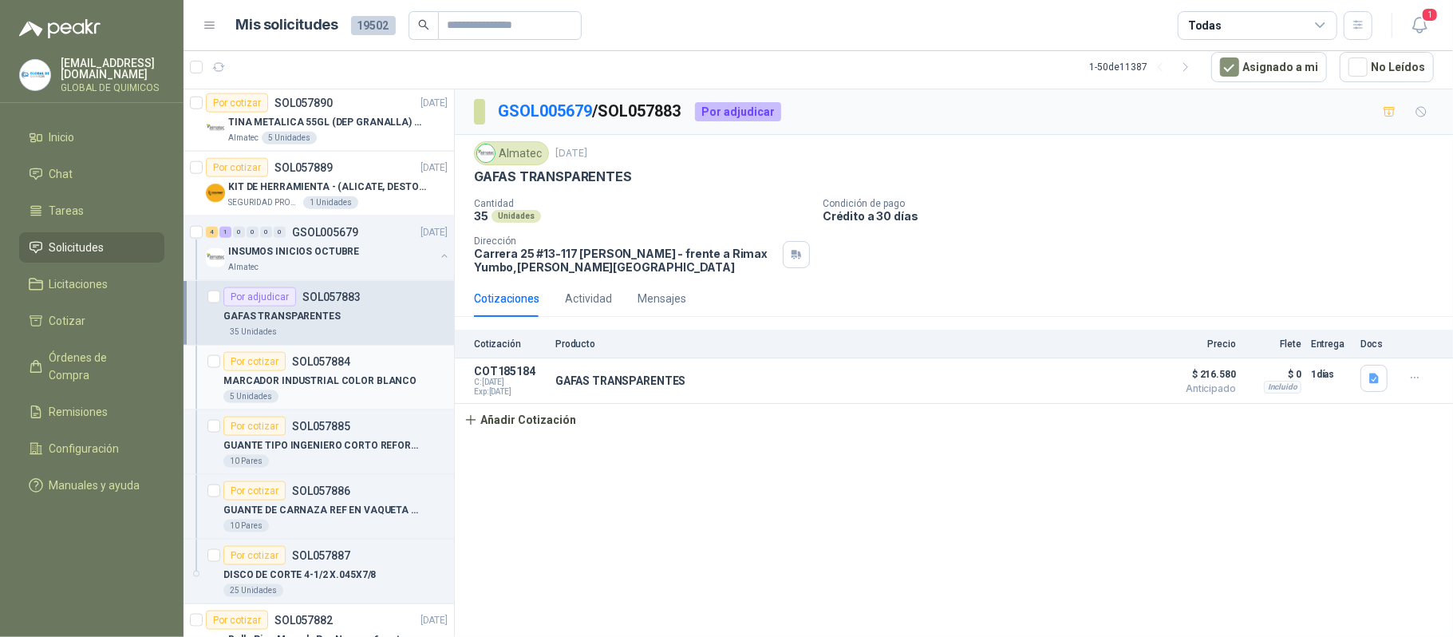
scroll to position [5852, 0]
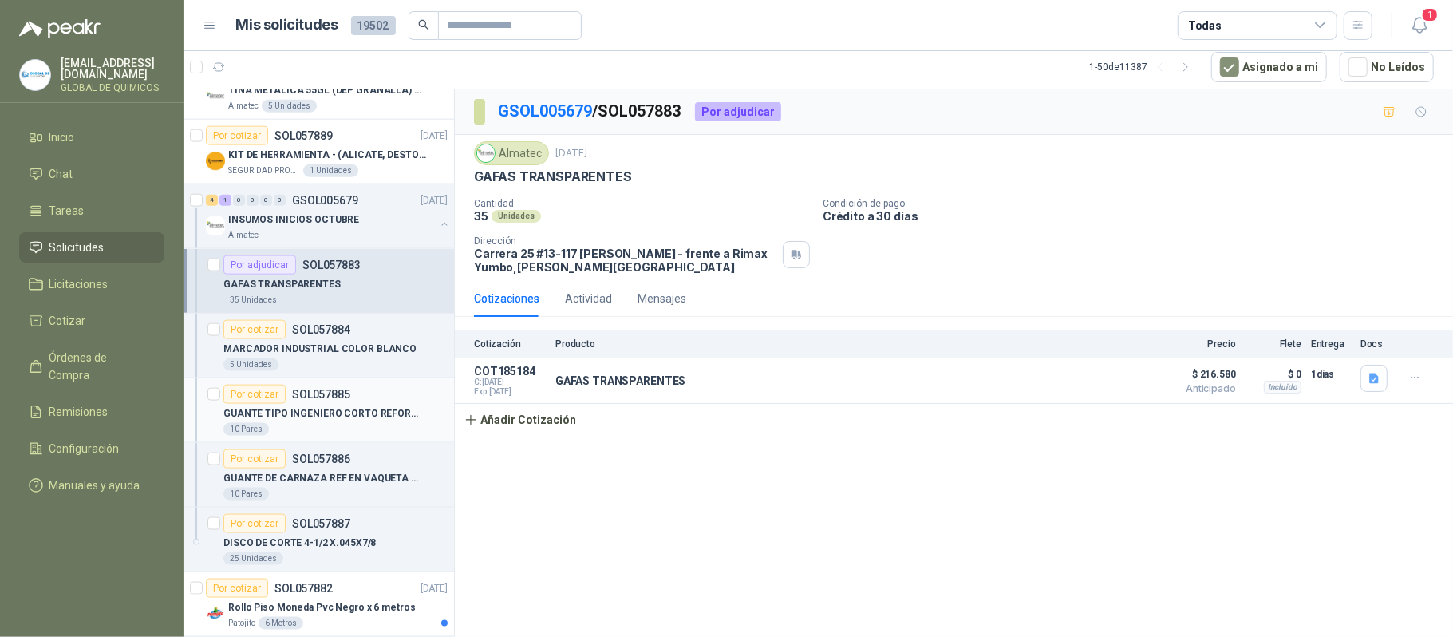
click at [346, 421] on p "GUANTE TIPO INGENIERO CORTO REFORZADO" at bounding box center [322, 413] width 199 height 15
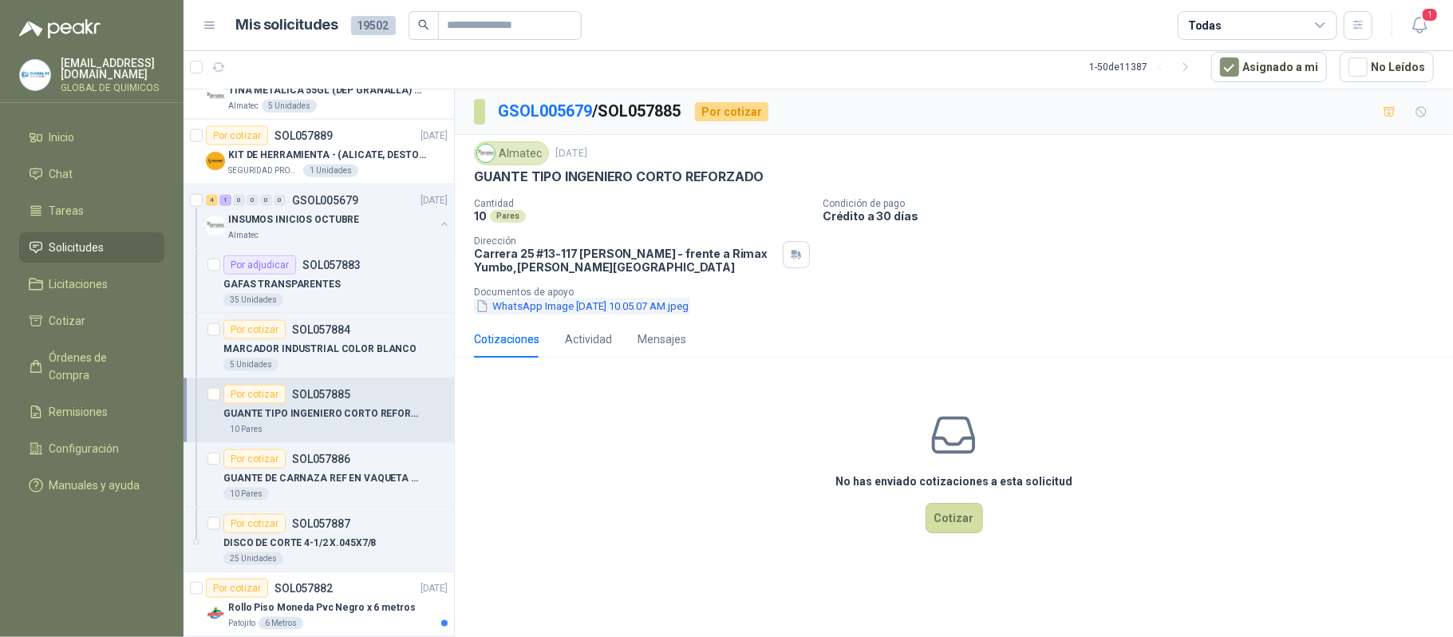
click at [621, 303] on button "WhatsApp Image 2025-09-29 at 10.05.07 AM.jpeg" at bounding box center [582, 306] width 216 height 17
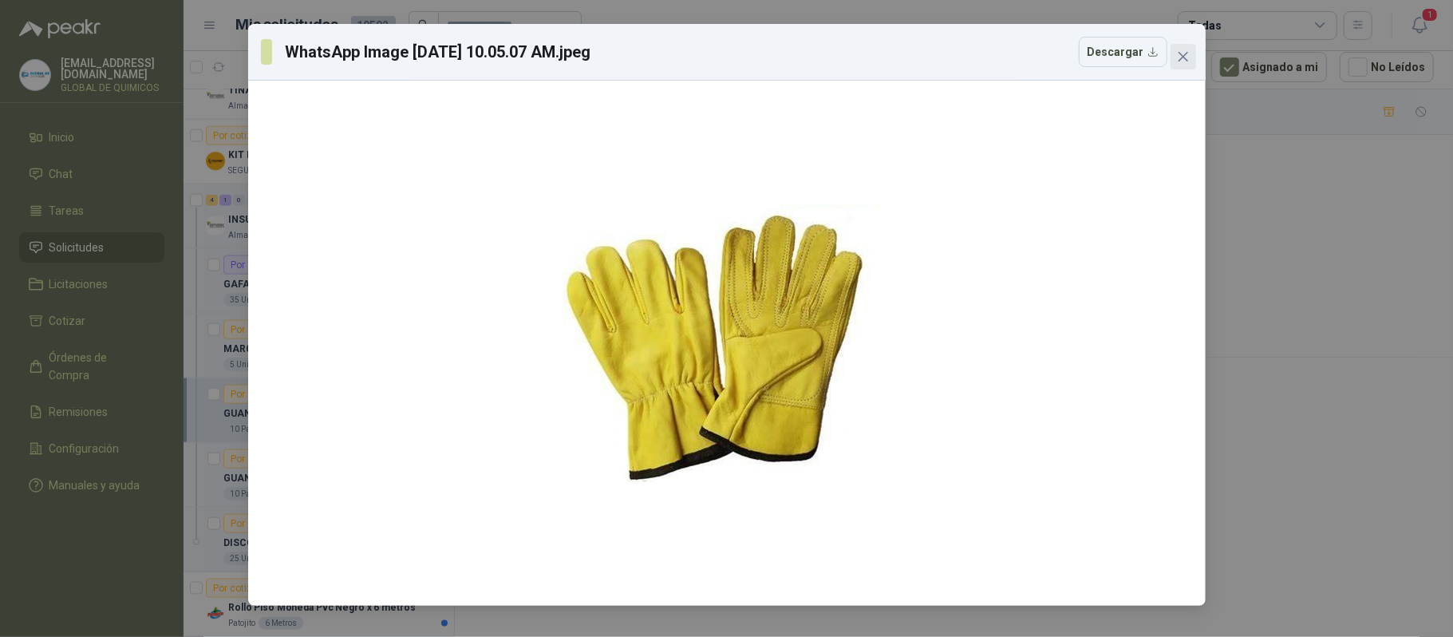
click at [1024, 61] on icon "close" at bounding box center [1183, 56] width 13 height 13
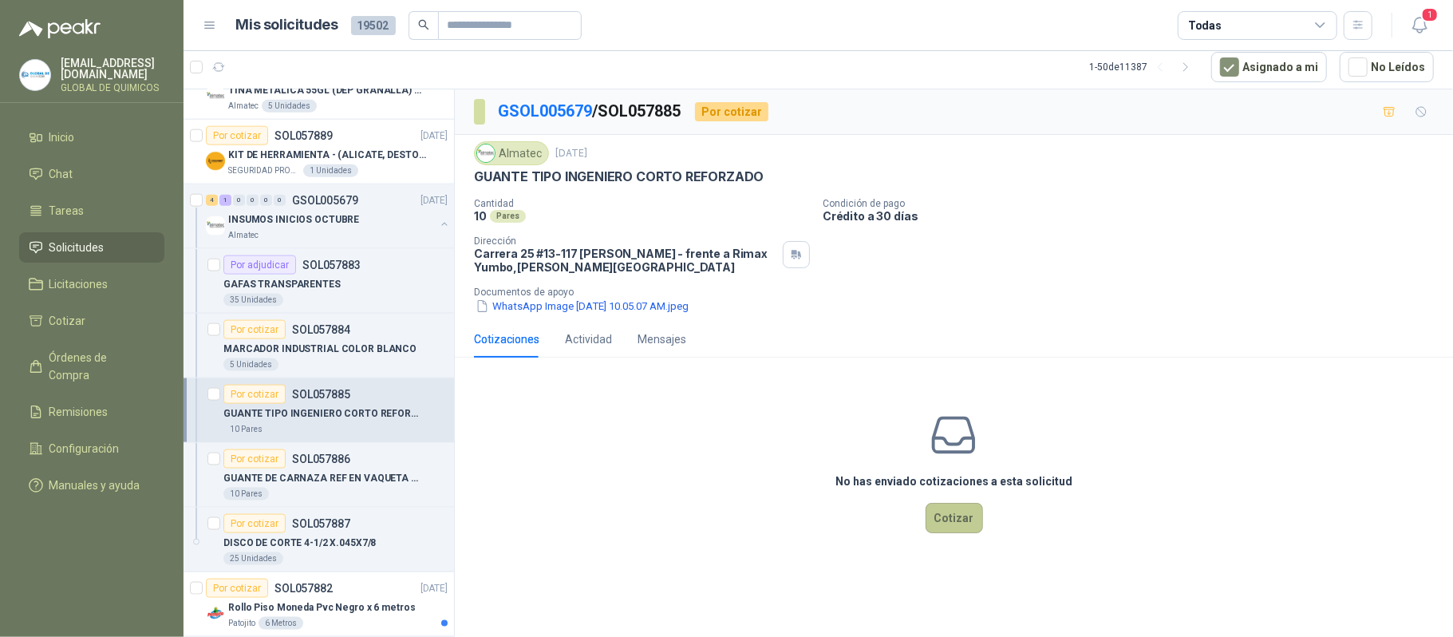
click at [962, 524] on button "Cotizar" at bounding box center [954, 518] width 57 height 30
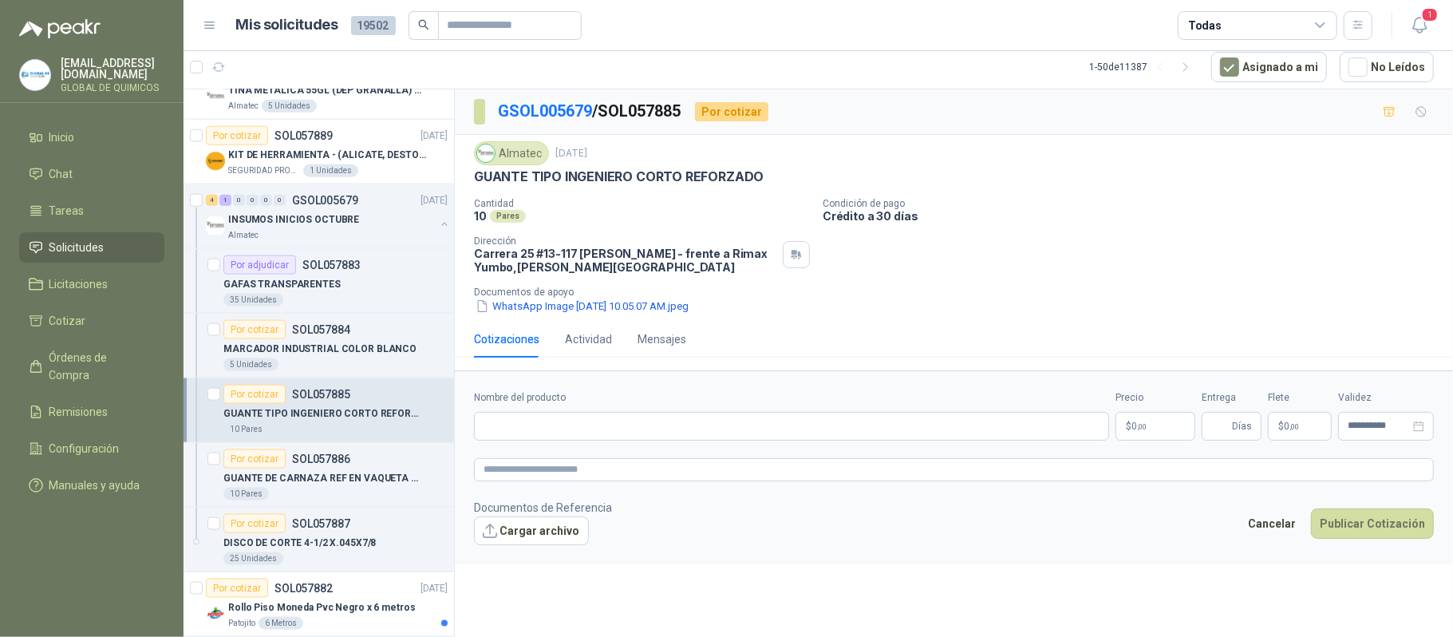
click at [640, 172] on p "GUANTE TIPO INGENIERO CORTO REFORZADO" at bounding box center [619, 176] width 290 height 17
click at [527, 434] on input "Nombre del producto" at bounding box center [791, 426] width 635 height 29
click at [621, 434] on input "*" at bounding box center [791, 426] width 635 height 29
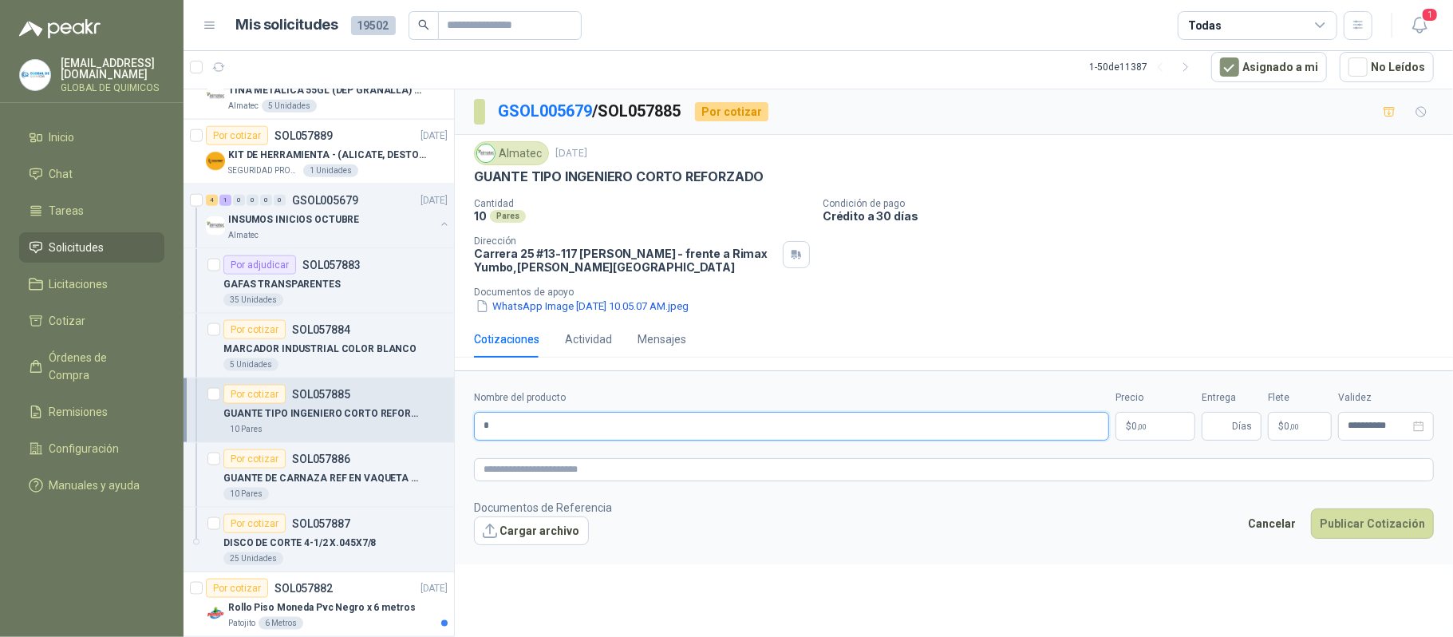
click at [621, 434] on input "*" at bounding box center [791, 426] width 635 height 29
drag, startPoint x: 621, startPoint y: 434, endPoint x: 531, endPoint y: 172, distance: 276.6
click at [531, 172] on p "GUANTE TIPO INGENIERO CORTO REFORZADO" at bounding box center [619, 176] width 290 height 17
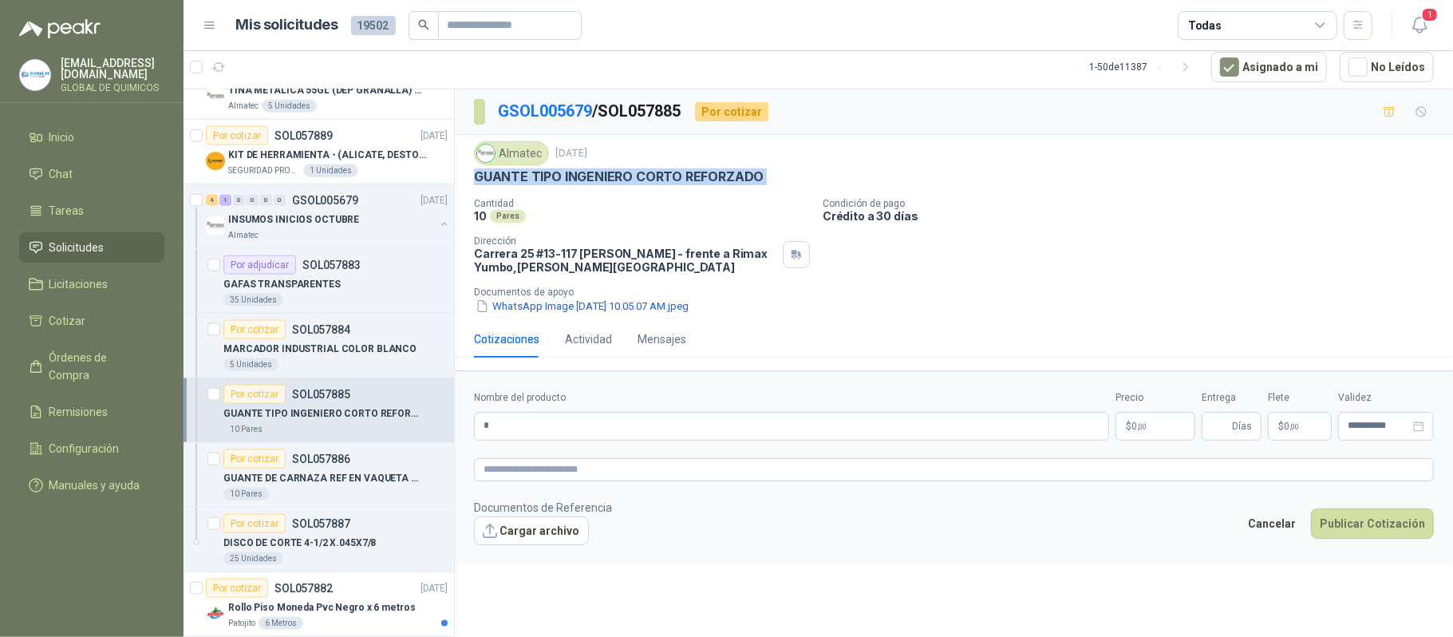
copy p "GUANTE TIPO INGENIERO CORTO REFORZADO"
click at [492, 426] on input "*" at bounding box center [791, 426] width 635 height 29
paste input "**********"
type input "**********"
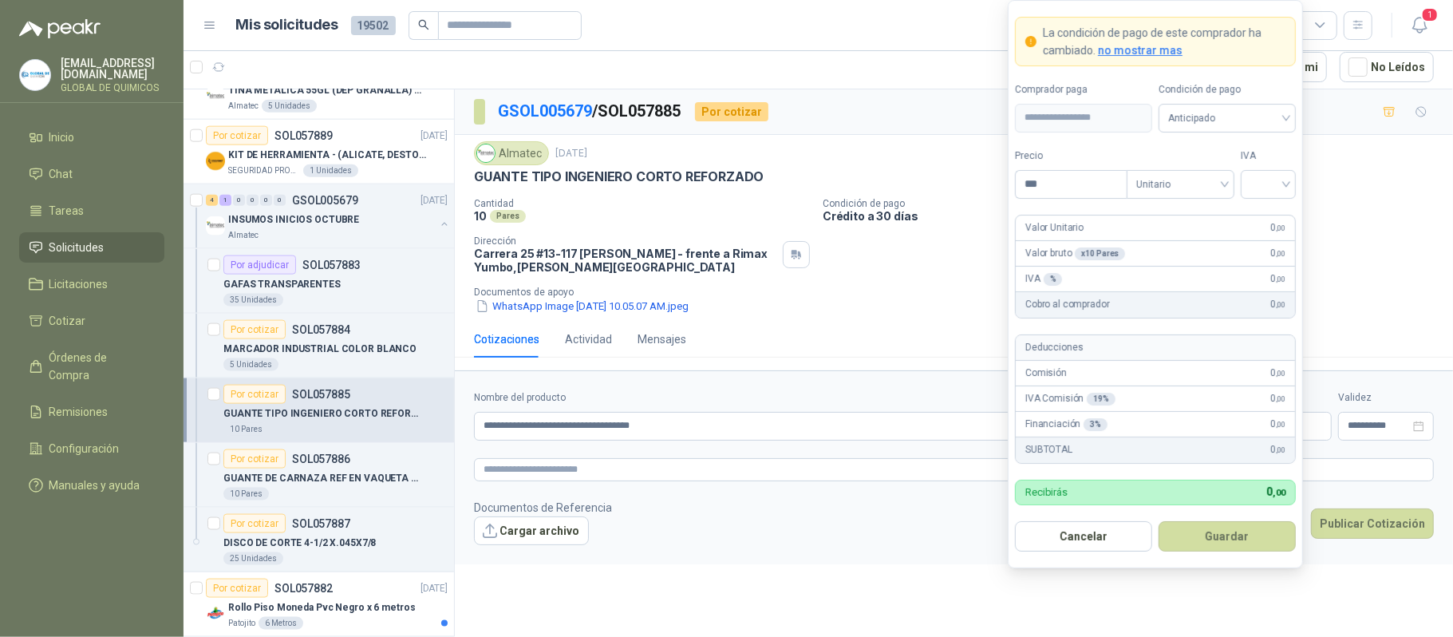
click at [1024, 425] on body "globaldequimicos@gmail.com GLOBAL DE QUIMICOS Inicio Chat Tareas Solicitudes Li…" at bounding box center [726, 318] width 1453 height 637
click at [1024, 179] on input "search" at bounding box center [1269, 183] width 36 height 24
click at [1024, 217] on div "19%" at bounding box center [1269, 216] width 30 height 18
click at [1024, 173] on input "********" at bounding box center [1071, 184] width 111 height 27
click at [1024, 182] on input "********" at bounding box center [1071, 184] width 111 height 27
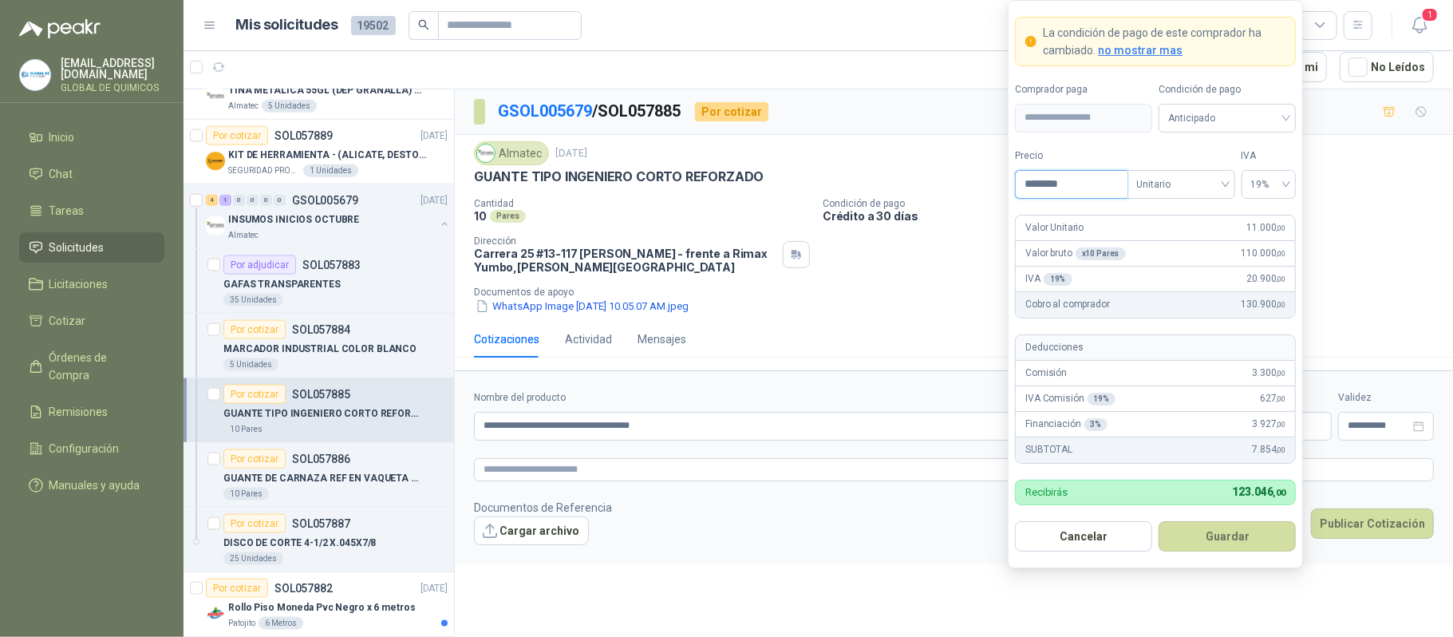
click at [1024, 182] on input "********" at bounding box center [1071, 184] width 111 height 27
type input "********"
click at [1024, 535] on button "Guardar" at bounding box center [1227, 536] width 137 height 30
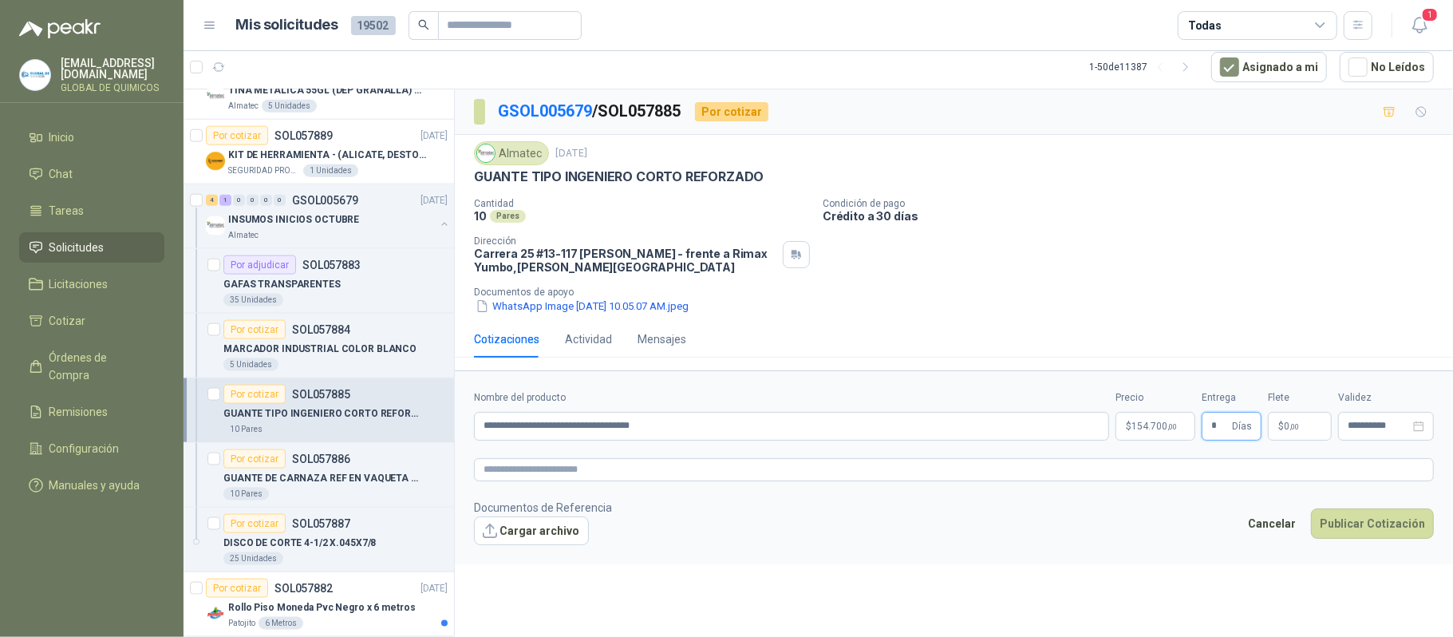
type input "*"
click at [1024, 433] on p "$ 0 ,00" at bounding box center [1300, 426] width 64 height 29
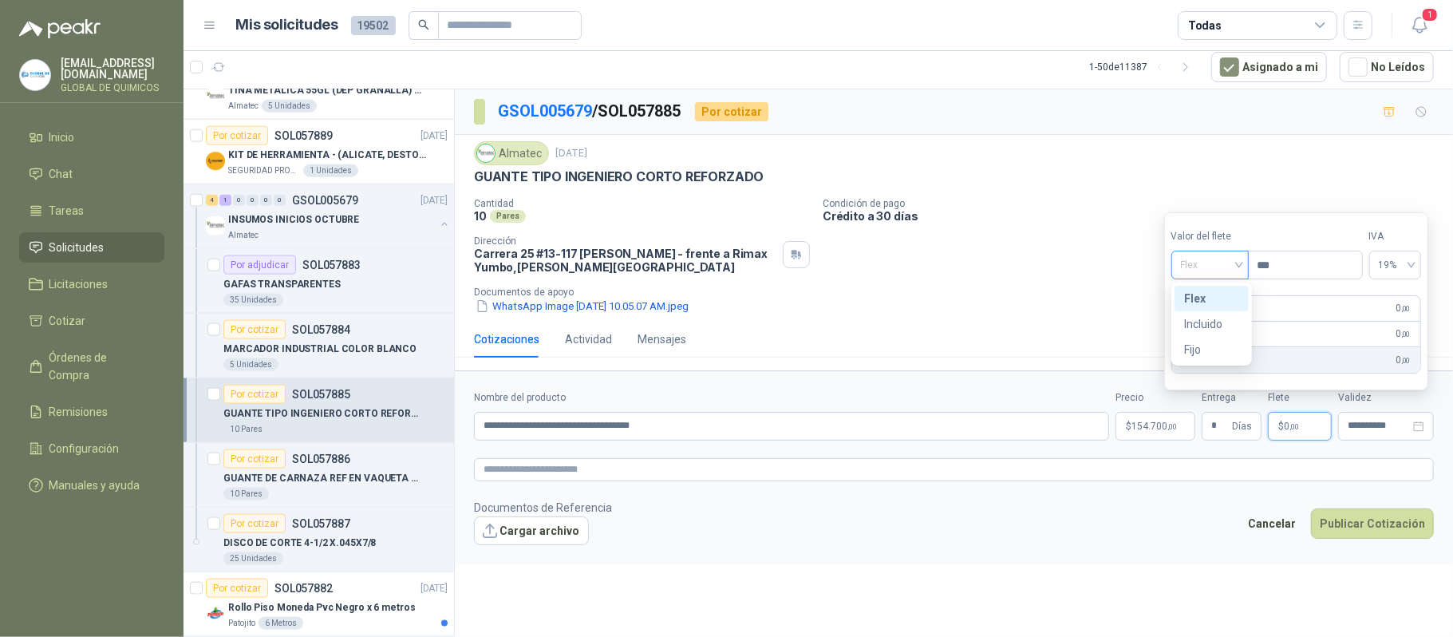
click at [1024, 273] on span "Flex" at bounding box center [1210, 265] width 58 height 24
click at [1024, 330] on div "Incluido" at bounding box center [1211, 324] width 55 height 18
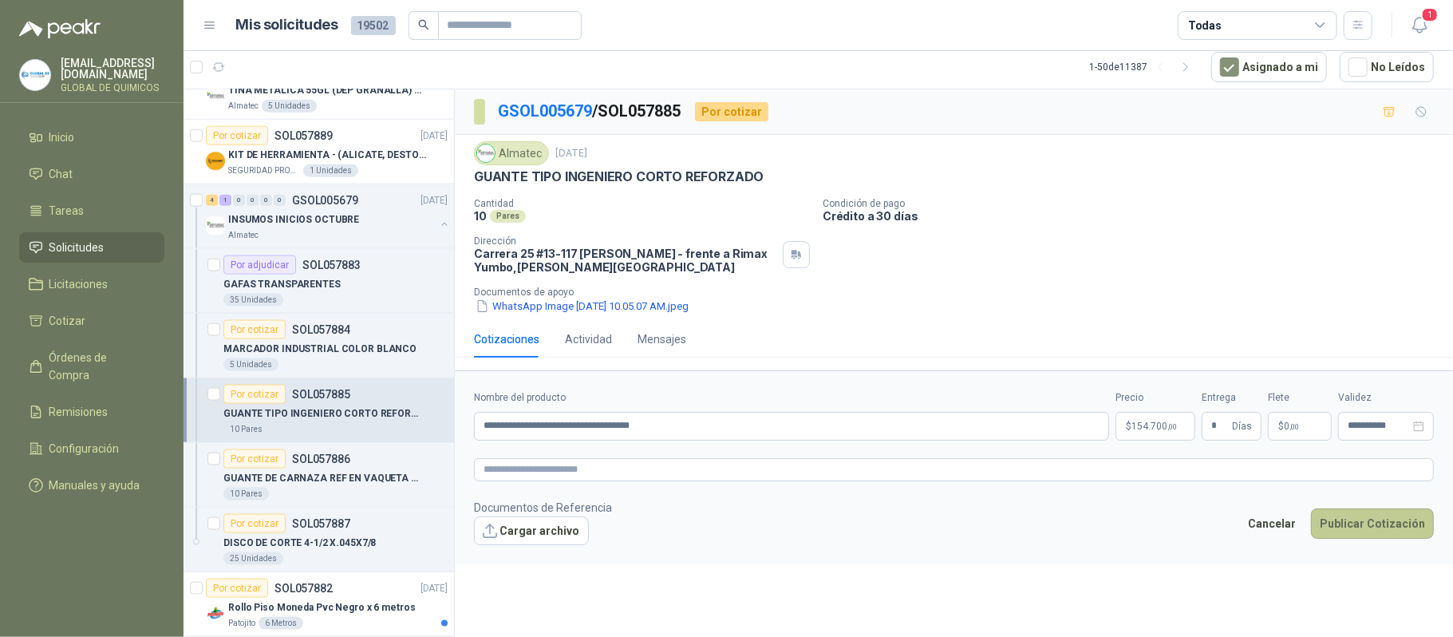
click at [1024, 539] on button "Publicar Cotización" at bounding box center [1372, 523] width 123 height 30
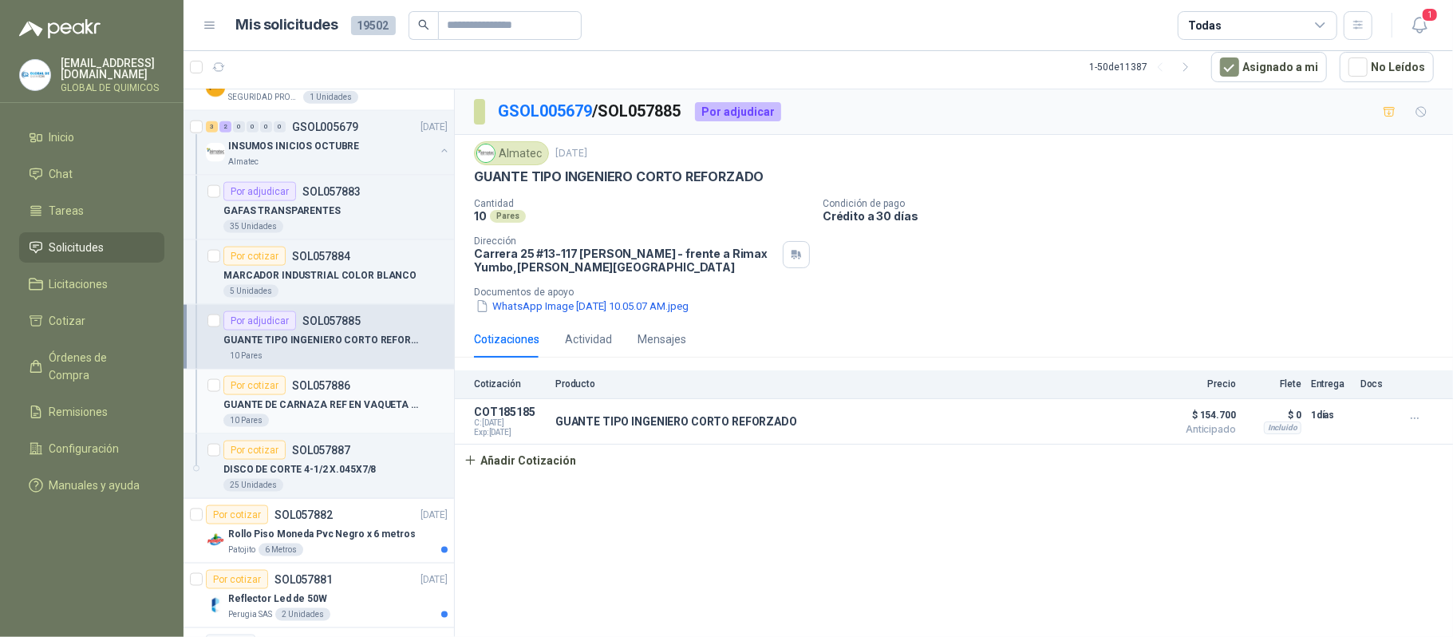
scroll to position [5958, 0]
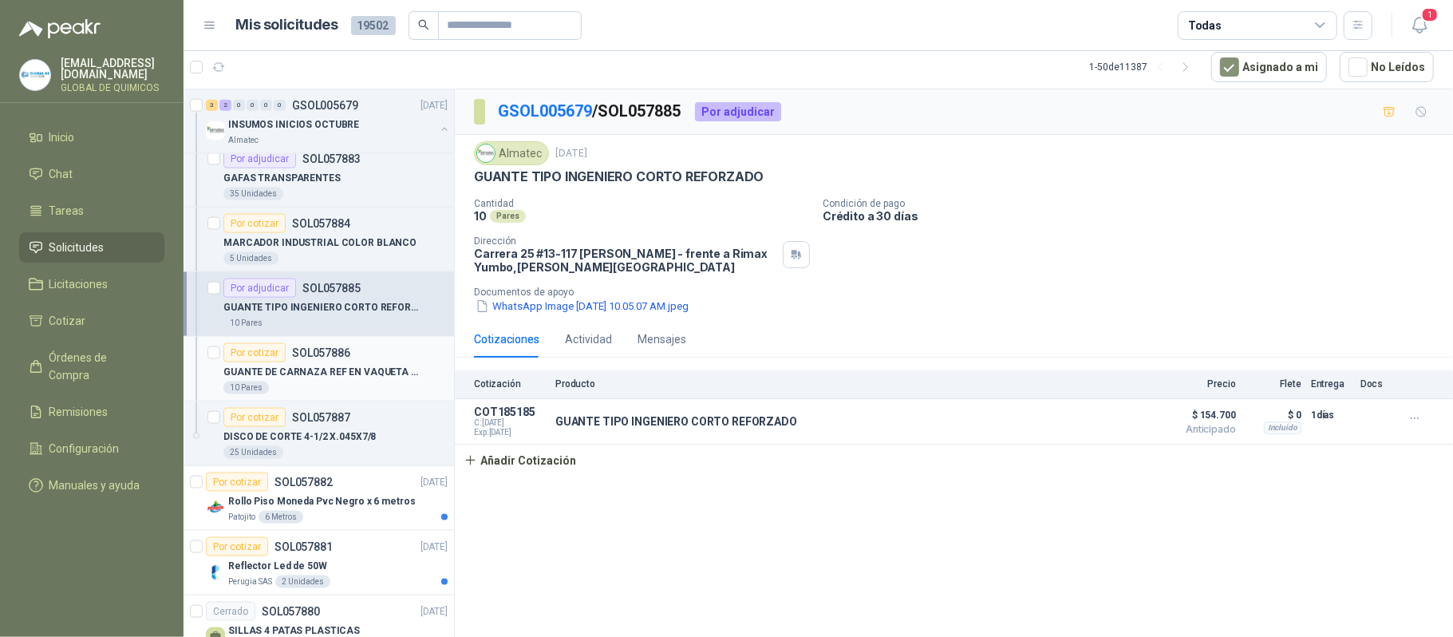
click at [383, 381] on div "GUANTE DE CARNAZA REF EN VAQUETA LARGO" at bounding box center [335, 371] width 224 height 19
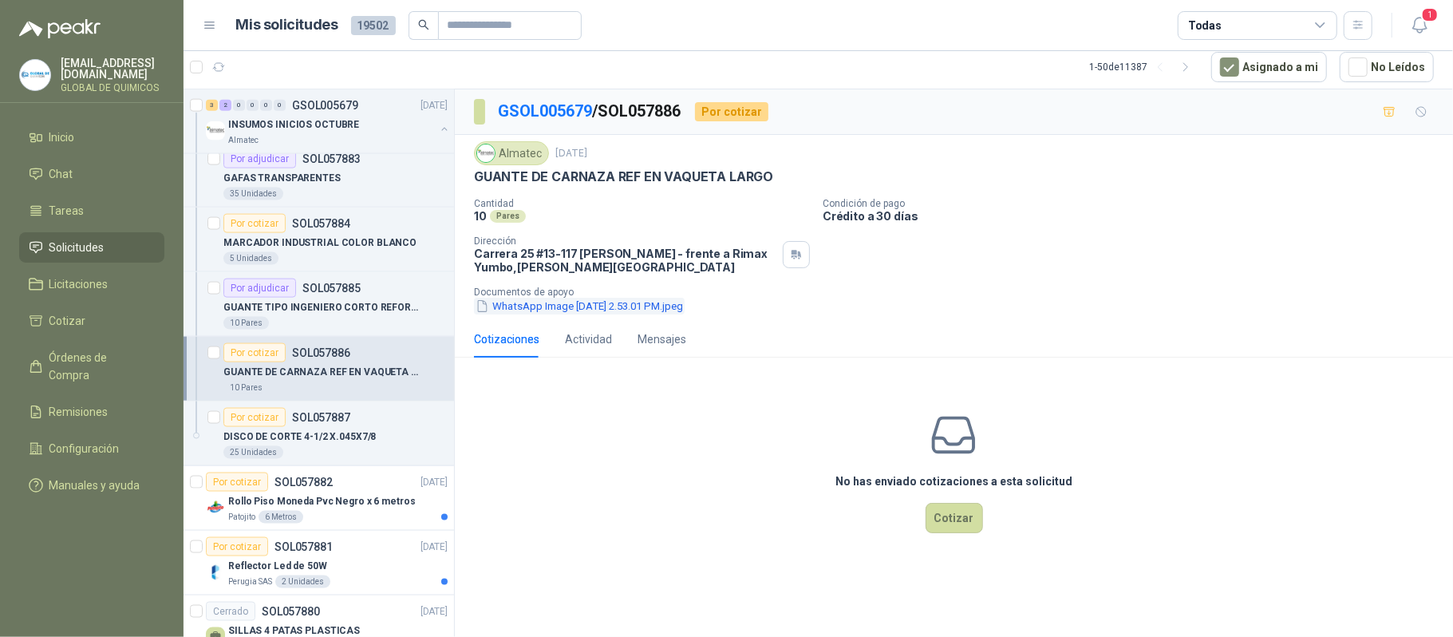
click at [616, 308] on button "WhatsApp Image 2025-09-22 at 2.53.01 PM.jpeg" at bounding box center [579, 306] width 211 height 17
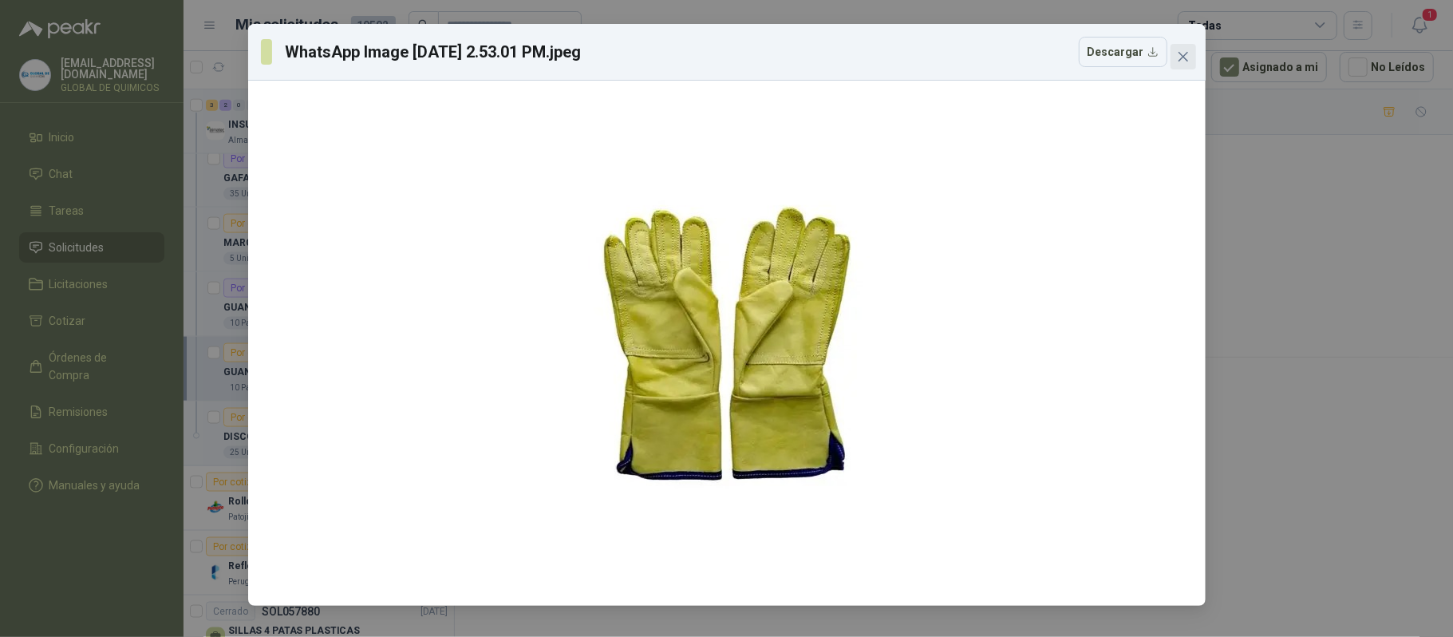
click at [1024, 56] on span "Close" at bounding box center [1184, 56] width 26 height 13
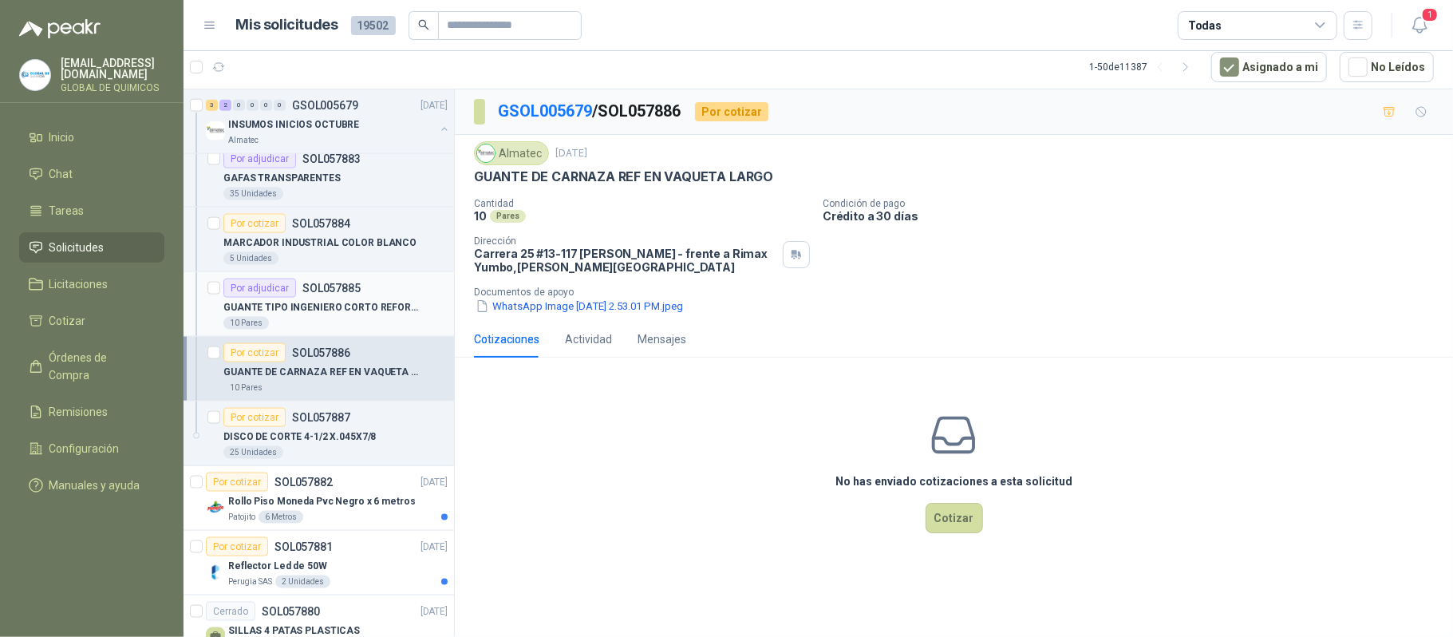
click at [365, 315] on p "GUANTE TIPO INGENIERO CORTO REFORZADO" at bounding box center [322, 307] width 199 height 15
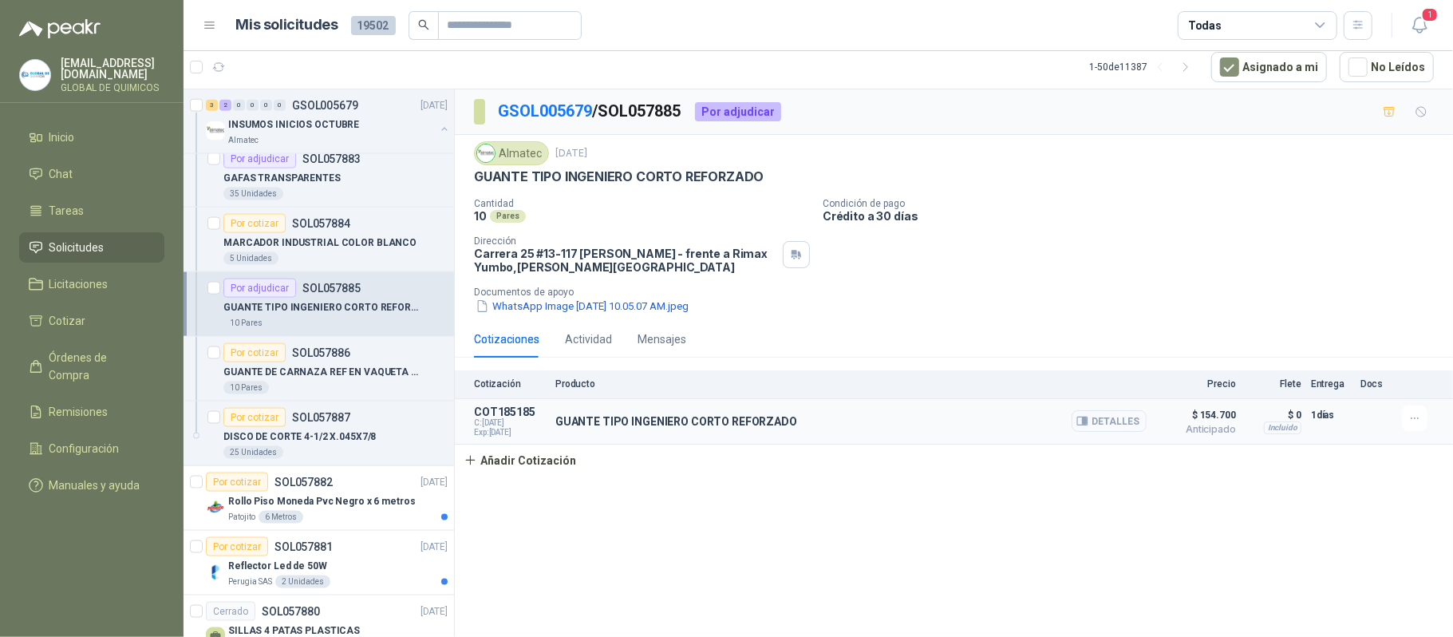
click at [1024, 423] on button "Detalles" at bounding box center [1109, 421] width 75 height 22
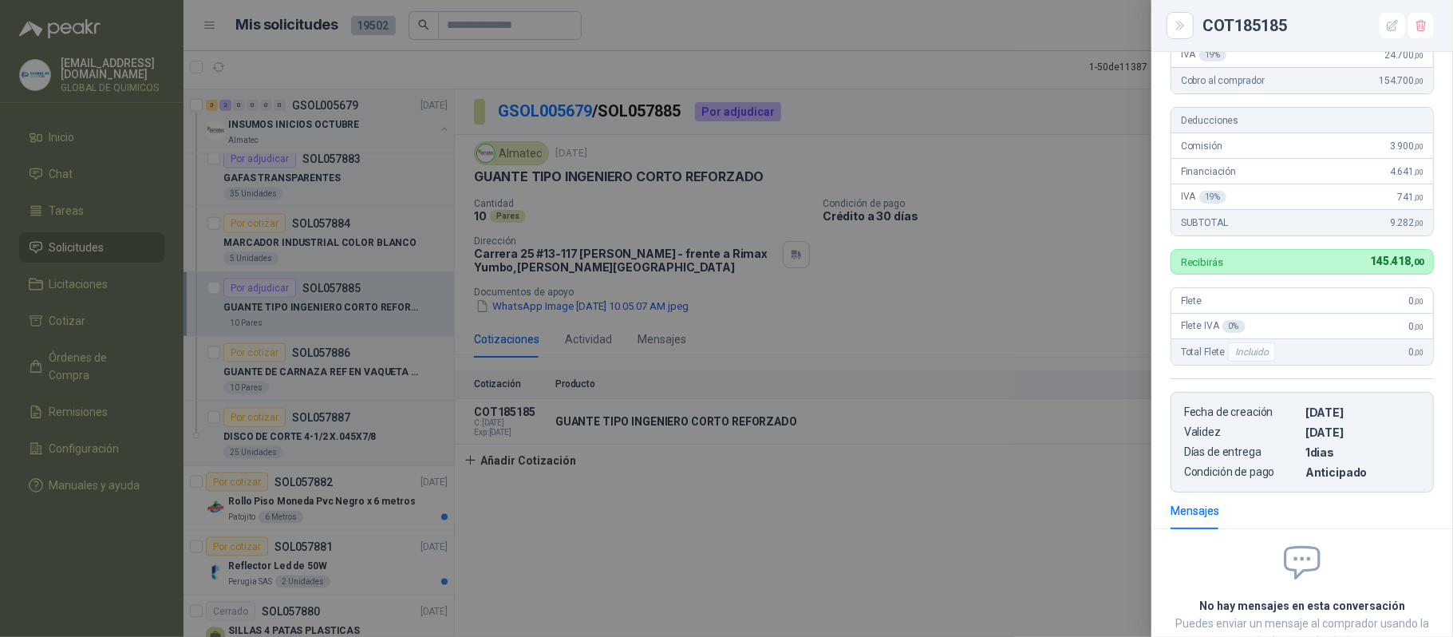
scroll to position [19, 0]
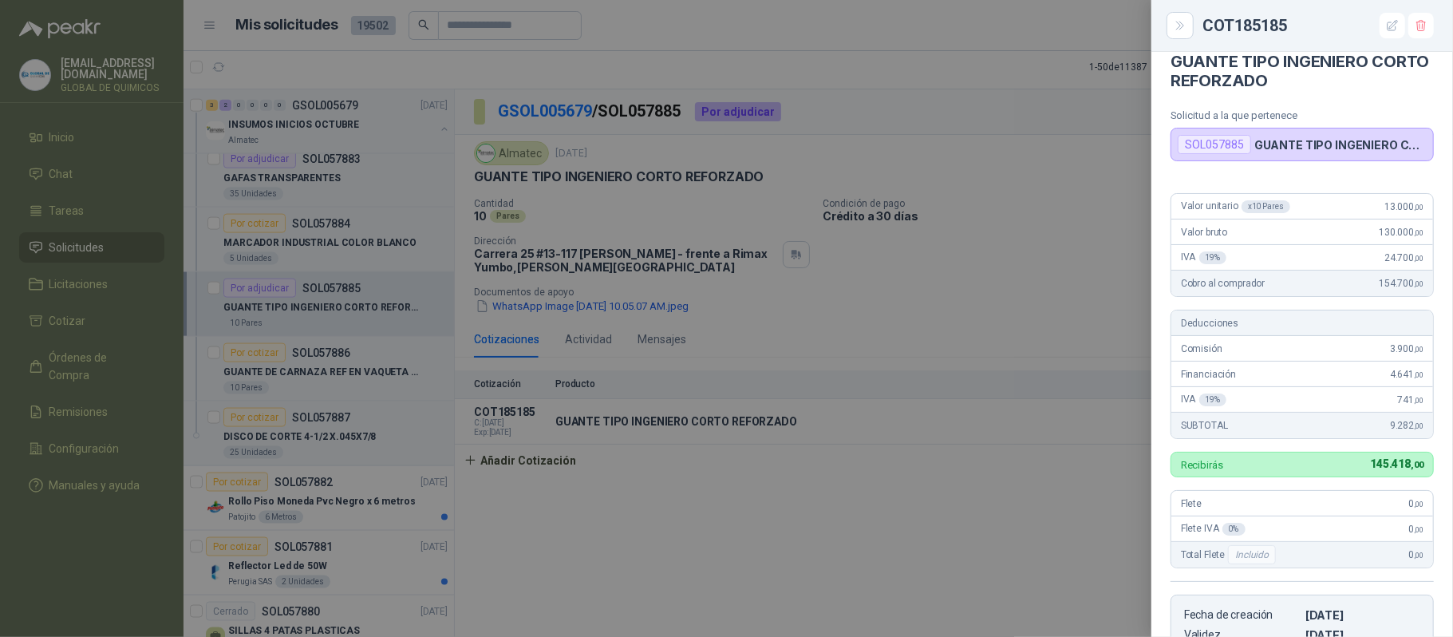
click at [1010, 536] on div at bounding box center [726, 318] width 1453 height 637
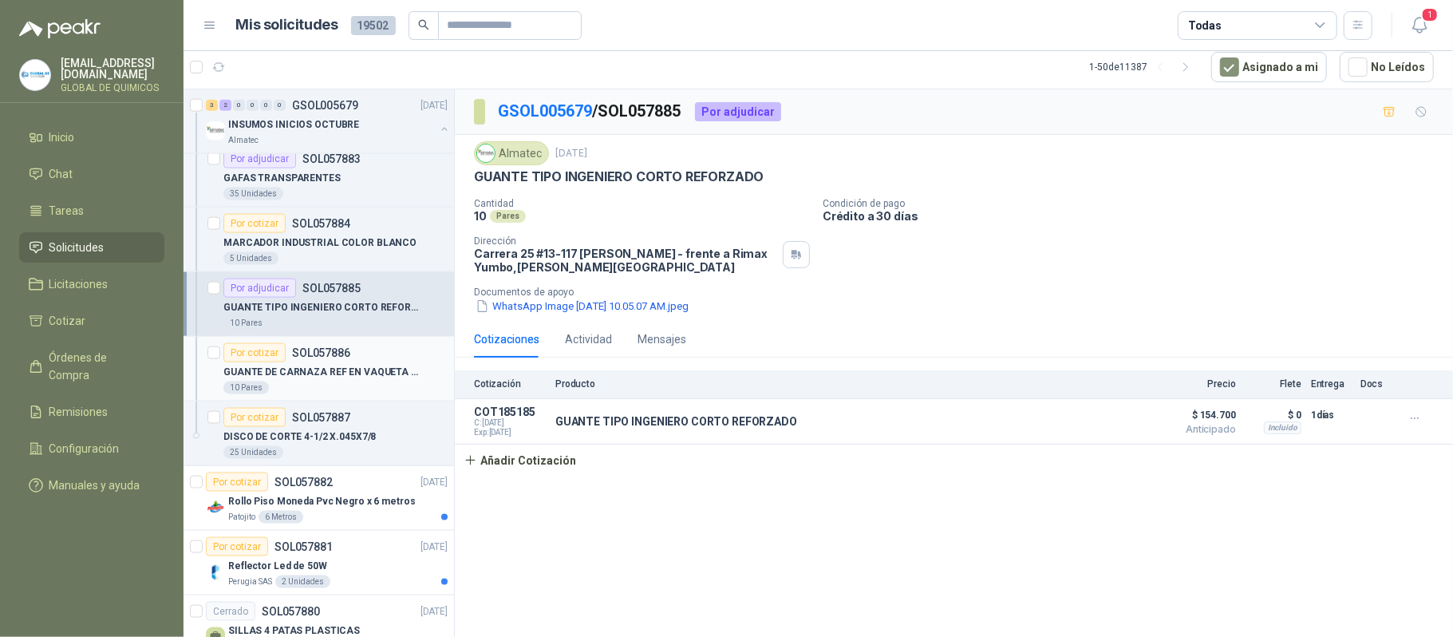
click at [326, 380] on p "GUANTE DE CARNAZA REF EN VAQUETA LARGO" at bounding box center [322, 372] width 199 height 15
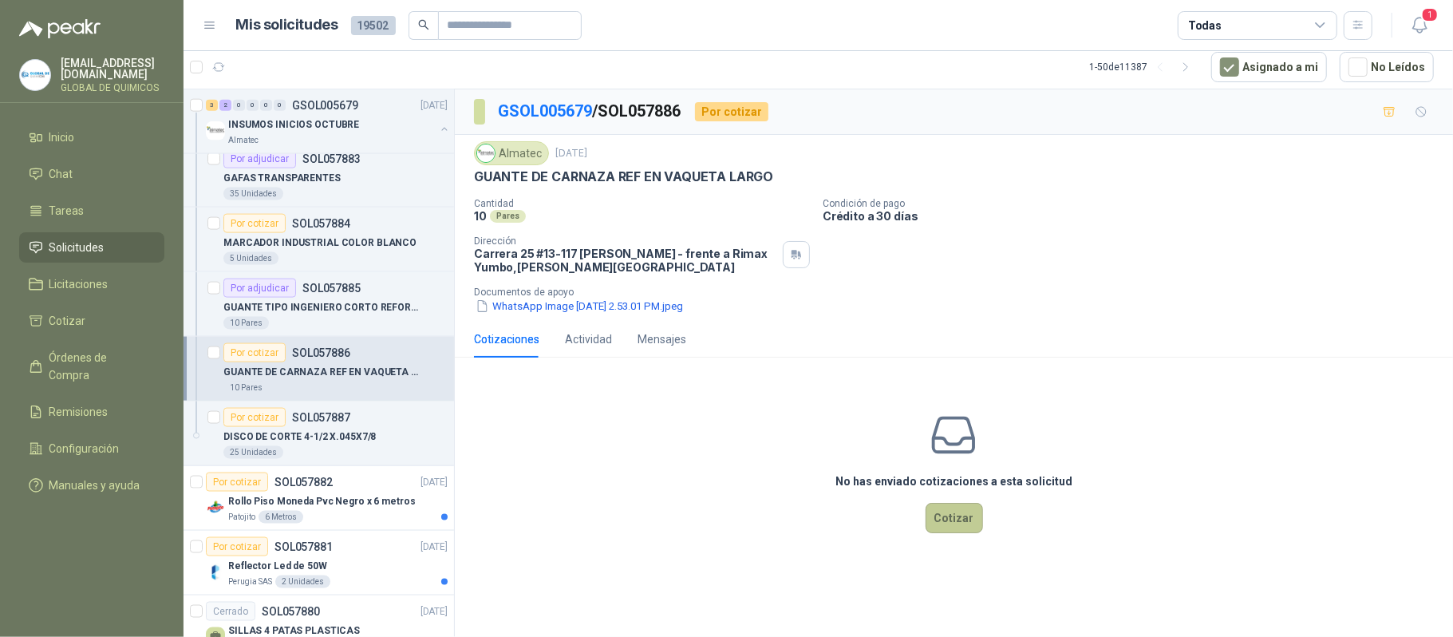
click at [942, 516] on button "Cotizar" at bounding box center [954, 518] width 57 height 30
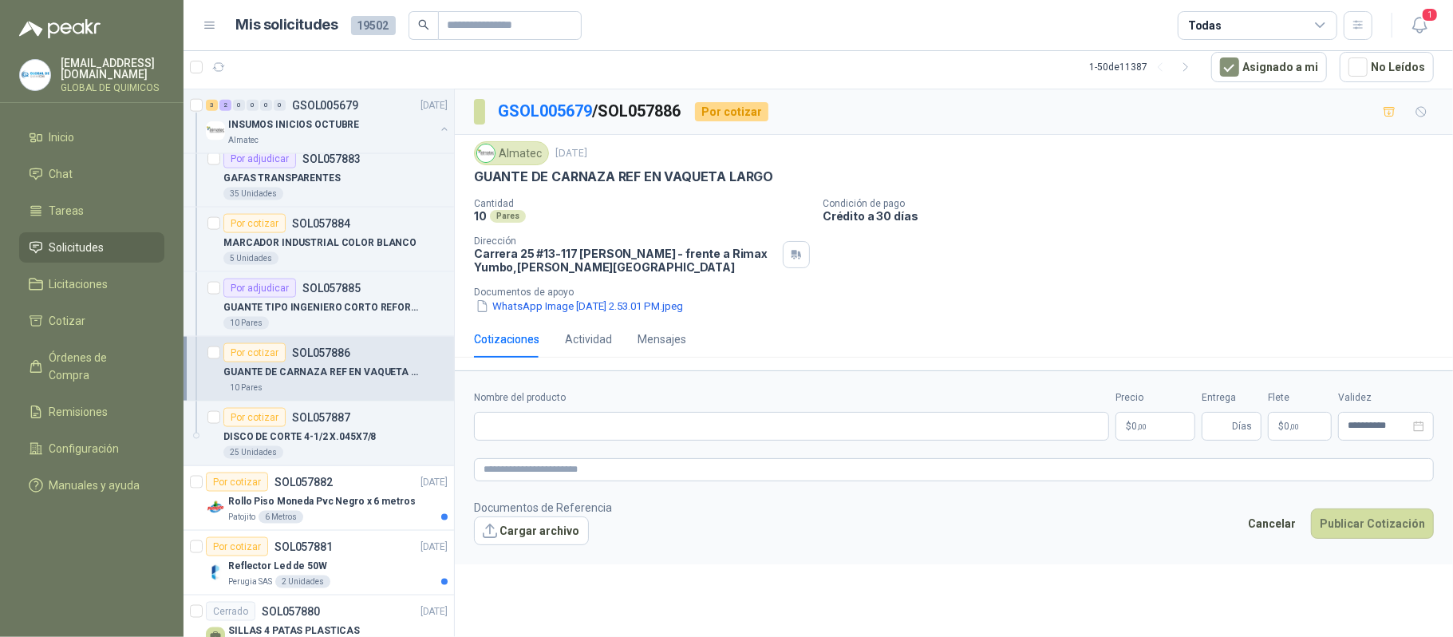
click at [547, 174] on p "GUANTE DE CARNAZA REF EN VAQUETA LARGO" at bounding box center [623, 176] width 299 height 17
drag, startPoint x: 547, startPoint y: 174, endPoint x: 557, endPoint y: 182, distance: 13.1
click at [557, 182] on p "GUANTE DE CARNAZA REF EN VAQUETA LARGO" at bounding box center [623, 176] width 299 height 17
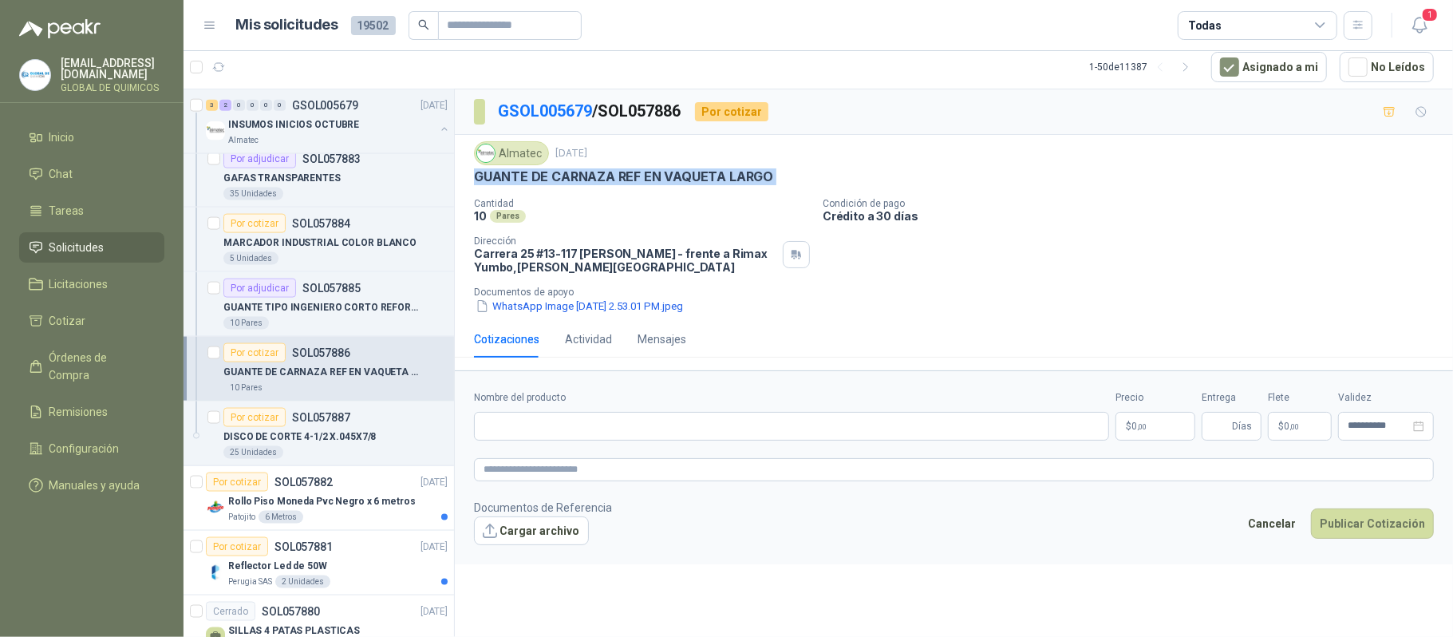
copy p "GUANTE DE CARNAZA REF EN VAQUETA LARGO"
click at [581, 435] on input "Nombre del producto" at bounding box center [791, 426] width 635 height 29
paste input "**********"
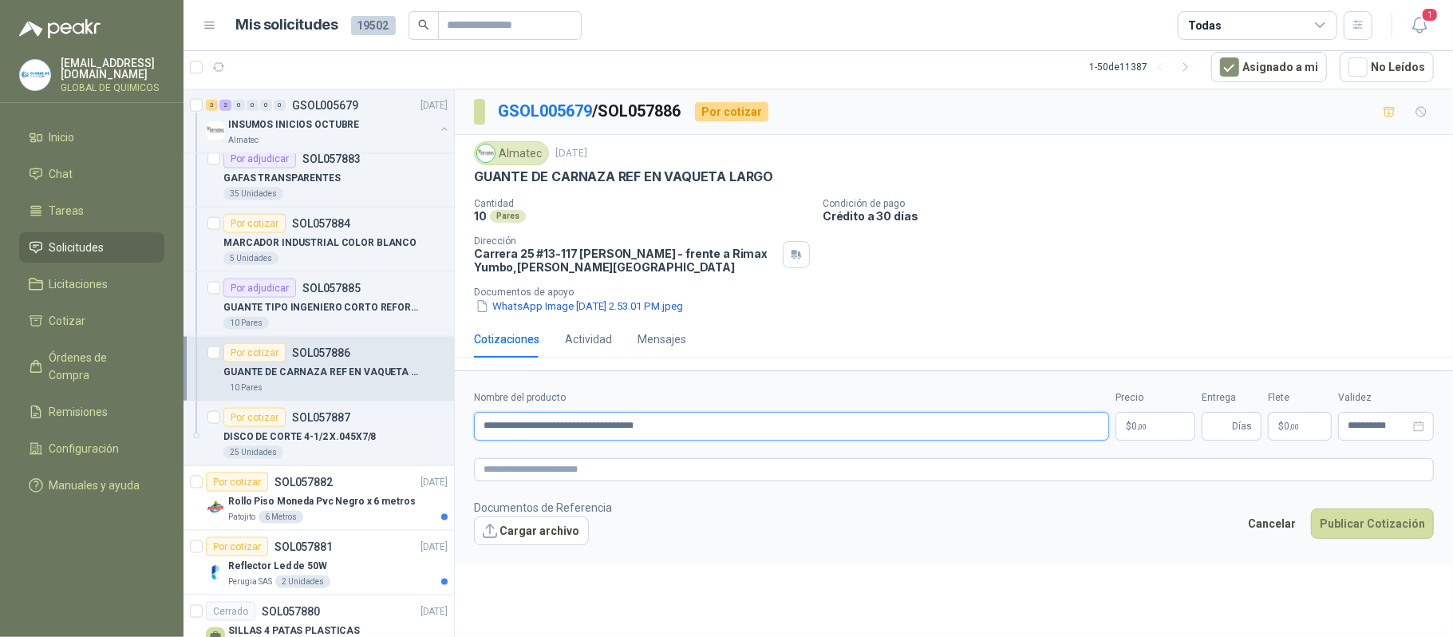
type input "**********"
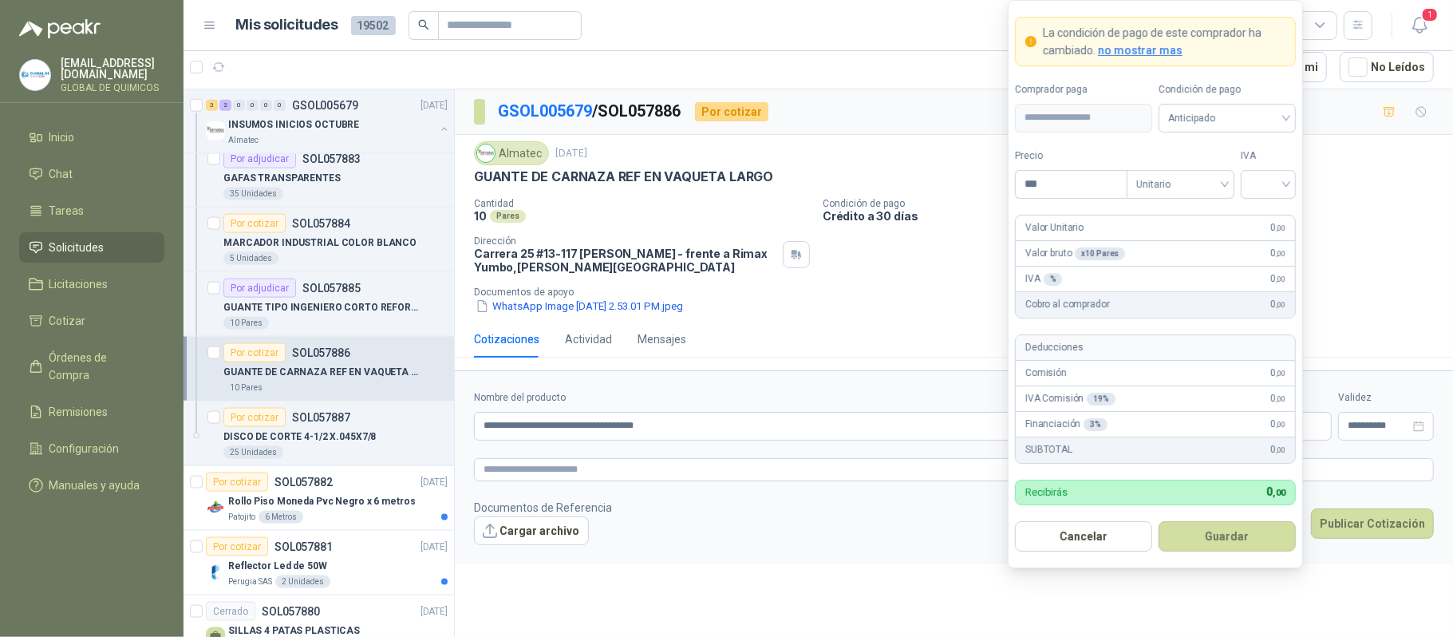
click at [1024, 416] on body "globaldequimicos@gmail.com GLOBAL DE QUIMICOS Inicio Chat Tareas Solicitudes Li…" at bounding box center [726, 318] width 1453 height 637
type input "********"
click at [1024, 180] on input "search" at bounding box center [1269, 183] width 36 height 24
click at [1024, 196] on div at bounding box center [1269, 184] width 55 height 29
click at [1024, 536] on button "Guardar" at bounding box center [1227, 536] width 137 height 30
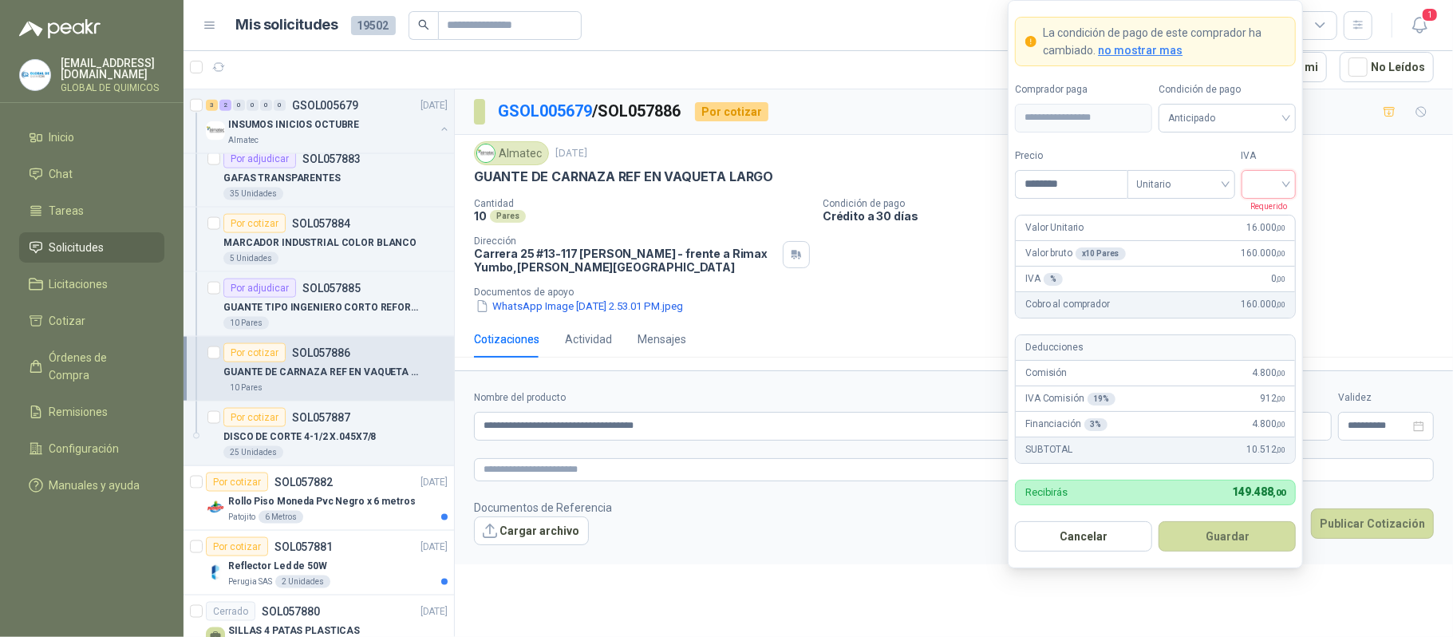
click at [1024, 177] on input "search" at bounding box center [1269, 183] width 36 height 24
click at [1024, 211] on div "19%" at bounding box center [1269, 216] width 30 height 18
click at [1024, 535] on button "Guardar" at bounding box center [1227, 536] width 137 height 30
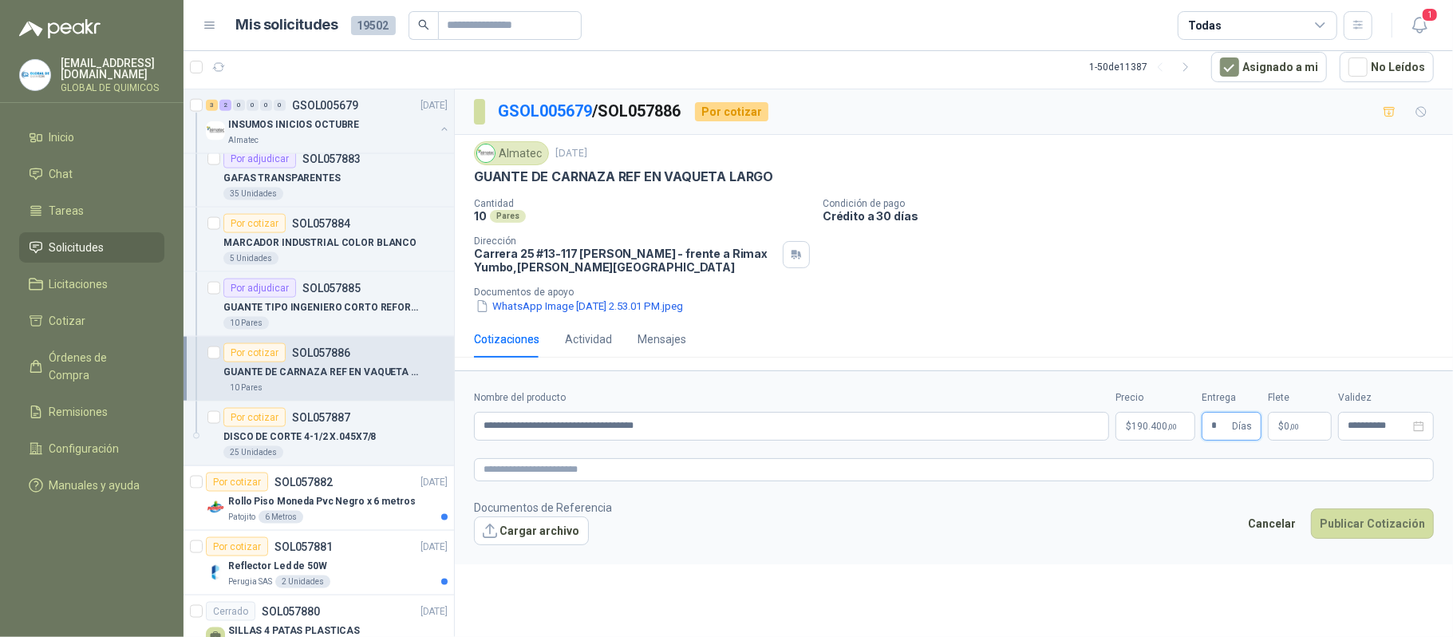
type input "*"
click at [1024, 441] on p "$ 0 ,00" at bounding box center [1300, 426] width 64 height 29
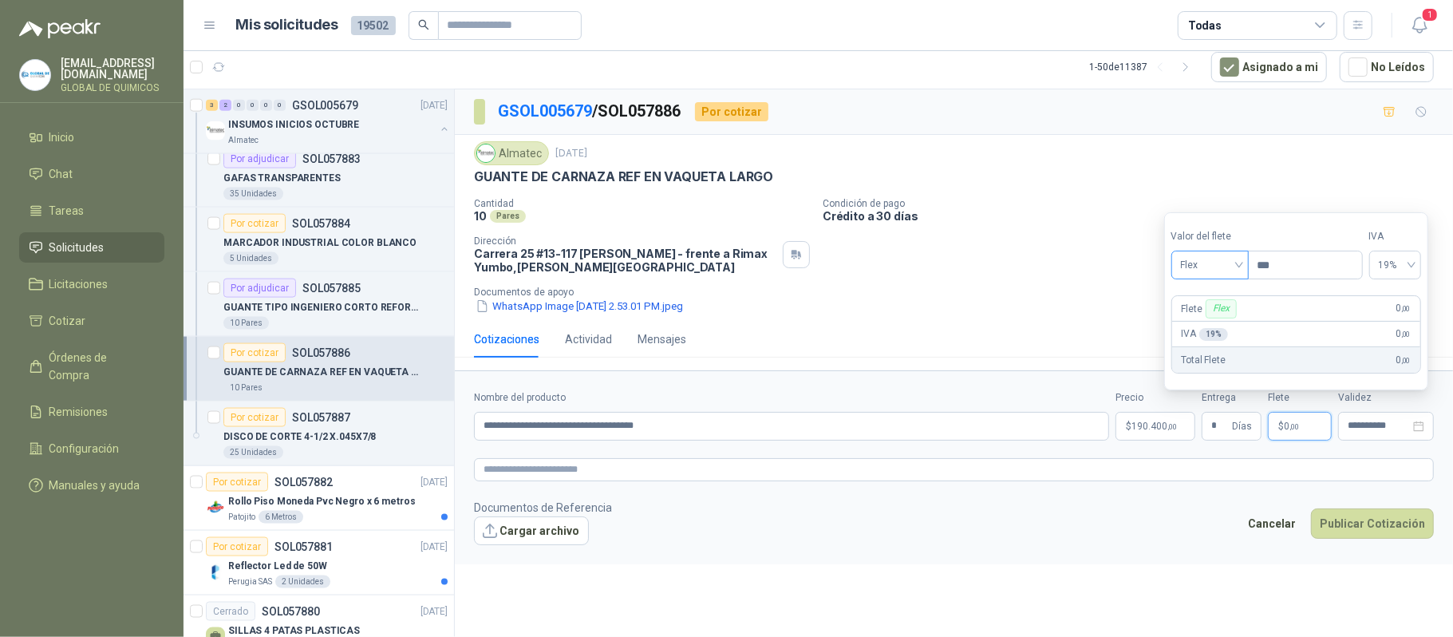
click at [1024, 259] on span "Flex" at bounding box center [1210, 265] width 58 height 24
drag, startPoint x: 1207, startPoint y: 317, endPoint x: 1299, endPoint y: 492, distance: 198.5
click at [1024, 326] on div "Incluido" at bounding box center [1211, 324] width 55 height 18
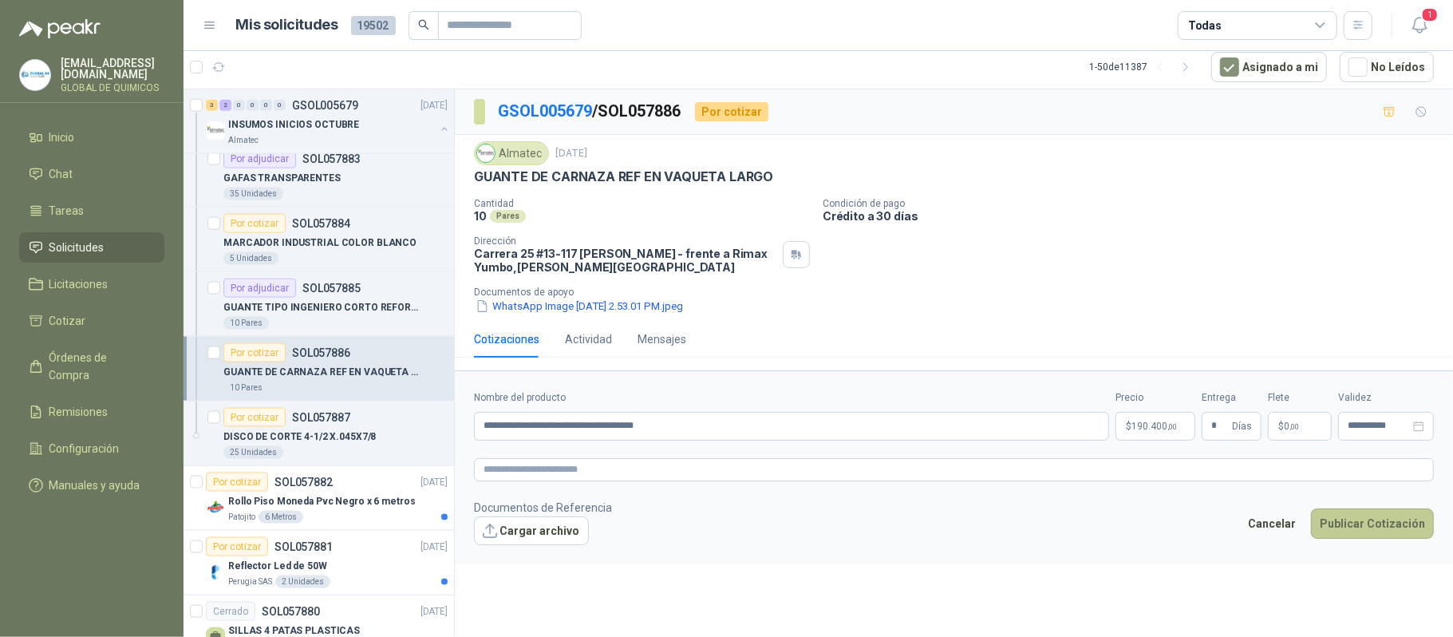
click at [1024, 531] on button "Publicar Cotización" at bounding box center [1372, 523] width 123 height 30
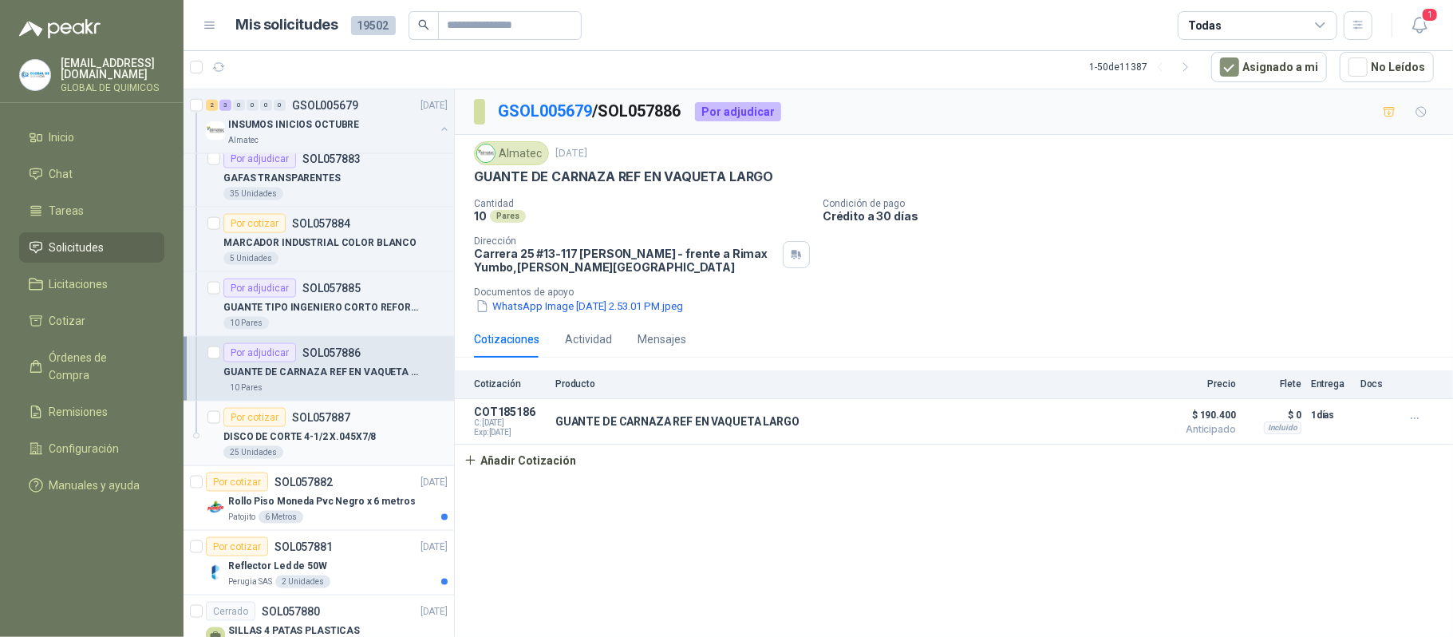
click at [373, 446] on div "DISCO DE CORTE 4-1/2 X.045X7/8" at bounding box center [335, 436] width 224 height 19
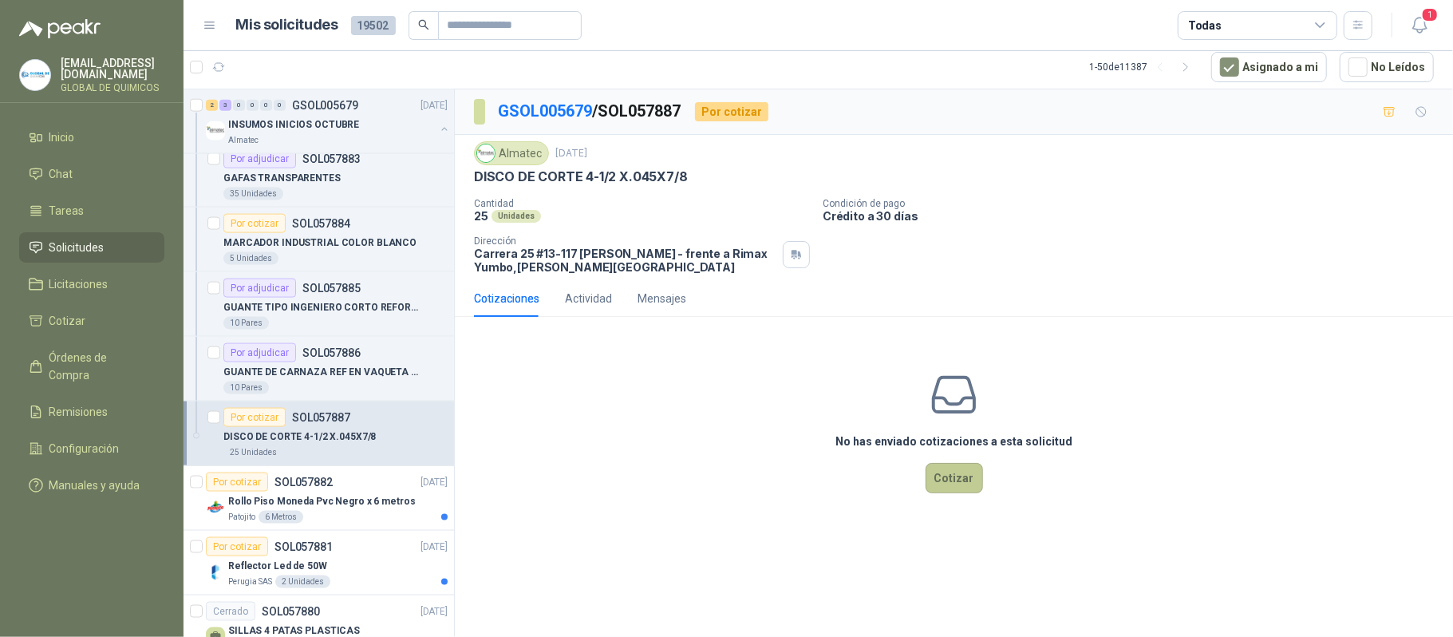
click at [945, 484] on button "Cotizar" at bounding box center [954, 478] width 57 height 30
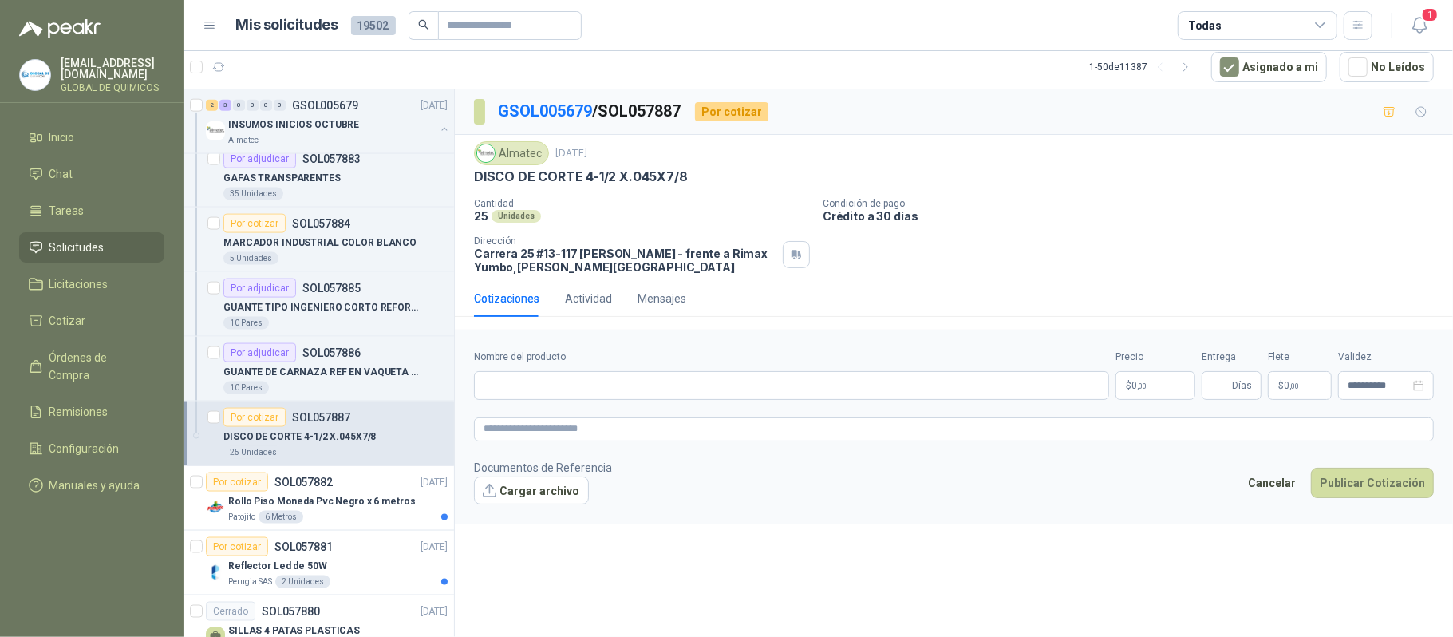
click at [614, 174] on p "DISCO DE CORTE 4-1/2 X.045X7/8" at bounding box center [581, 176] width 214 height 17
copy p "DISCO DE CORTE 4-1/2 X.045X7/8"
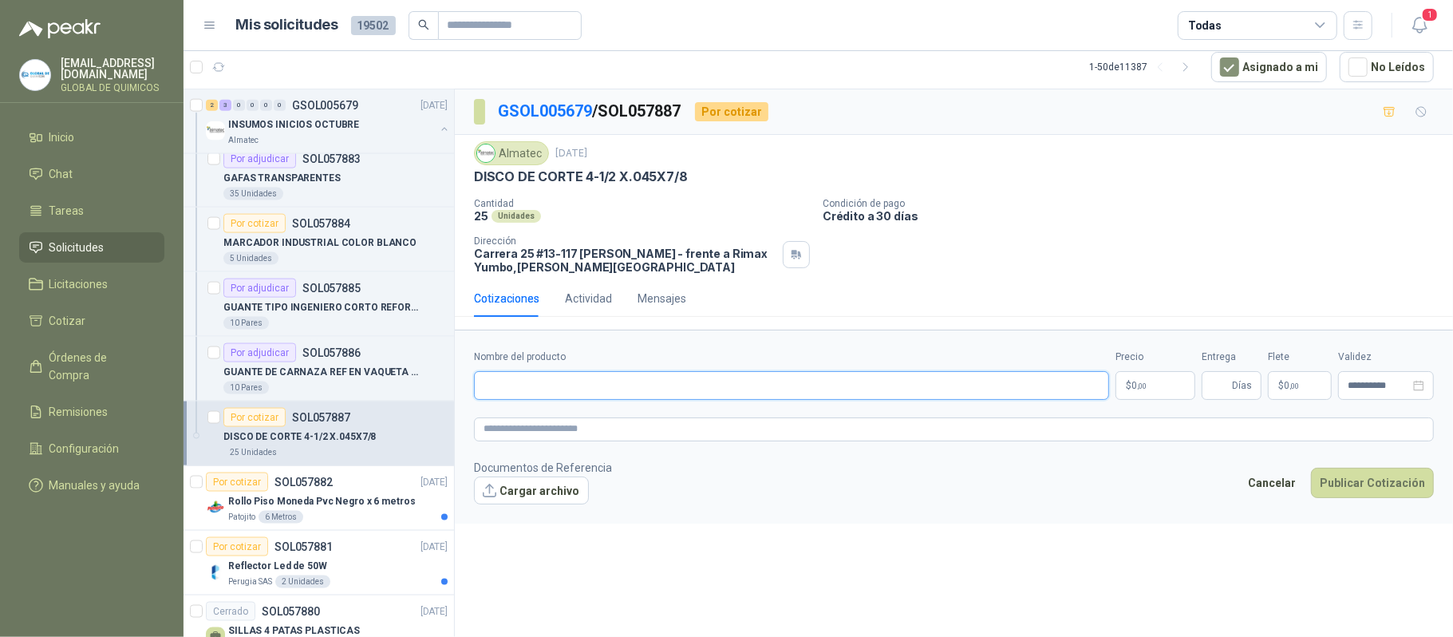
click at [544, 388] on input "Nombre del producto" at bounding box center [791, 385] width 635 height 29
paste input "**********"
type input "**********"
drag, startPoint x: 1140, startPoint y: 393, endPoint x: 1108, endPoint y: 305, distance: 93.9
click at [1024, 393] on body "globaldequimicos@gmail.com GLOBAL DE QUIMICOS Inicio Chat Tareas Solicitudes Li…" at bounding box center [726, 318] width 1453 height 637
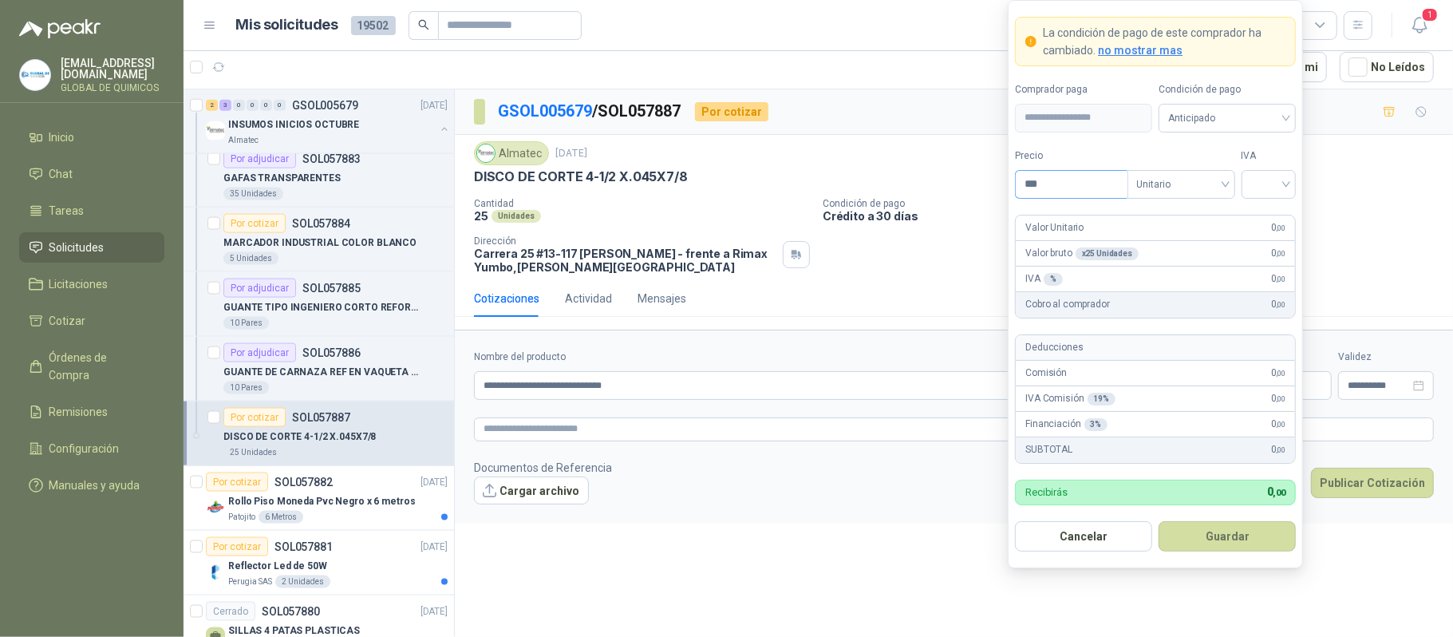
click at [1024, 177] on input "***" at bounding box center [1071, 184] width 111 height 27
click at [1024, 176] on input "***" at bounding box center [1071, 184] width 111 height 27
click at [1024, 182] on input "search" at bounding box center [1269, 183] width 36 height 24
click at [1024, 172] on div "Precio *** Tipo Unitario" at bounding box center [1124, 173] width 219 height 50
click at [1024, 172] on input "***" at bounding box center [1071, 184] width 111 height 27
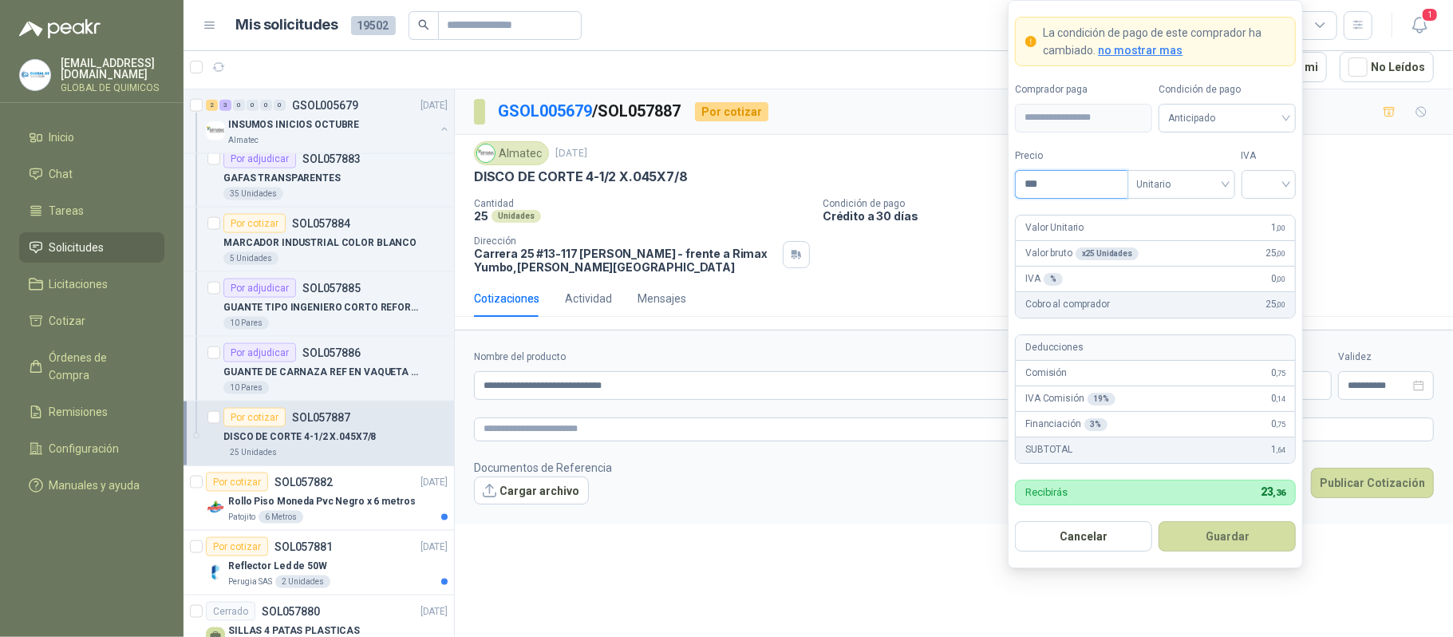
click at [1024, 172] on input "***" at bounding box center [1071, 184] width 111 height 27
type input "*******"
click at [1024, 176] on input "search" at bounding box center [1269, 183] width 36 height 24
click at [1024, 207] on div "19%" at bounding box center [1269, 216] width 30 height 18
click at [1024, 536] on button "Guardar" at bounding box center [1227, 536] width 137 height 30
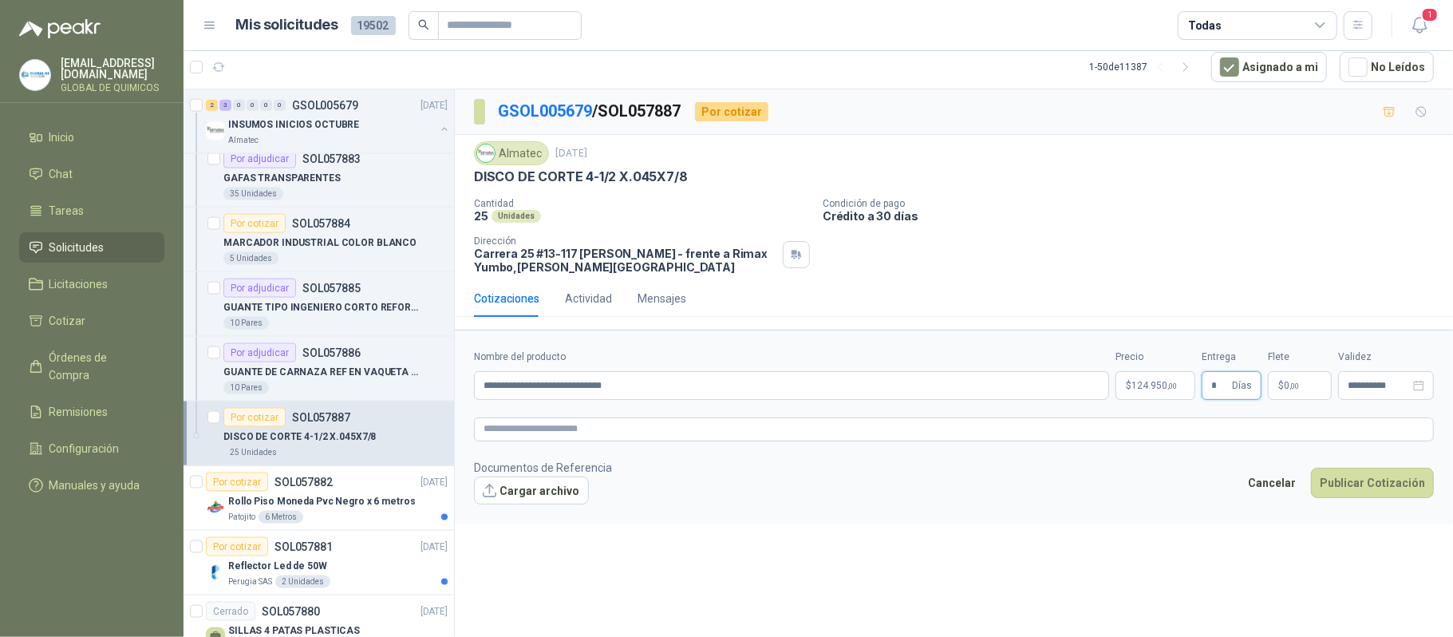
type input "*"
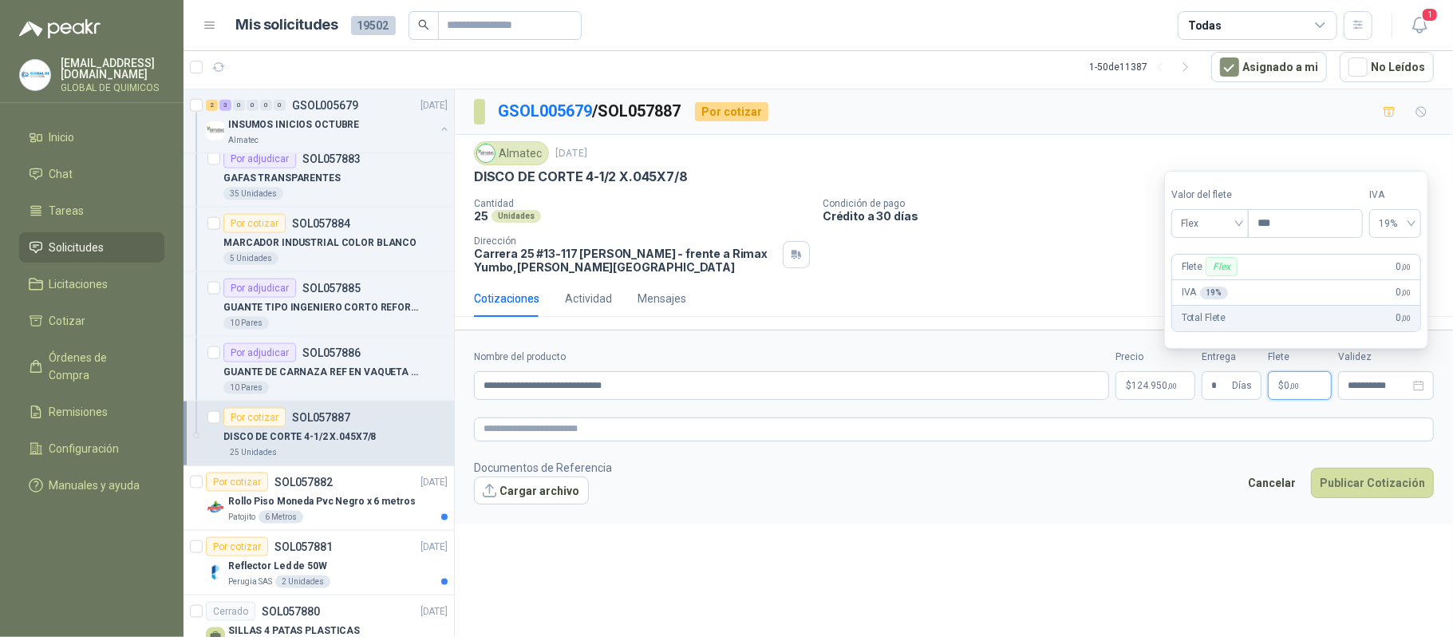
click at [1024, 386] on p "$ 0 ,00" at bounding box center [1300, 385] width 64 height 29
click at [1024, 221] on span "Flex" at bounding box center [1210, 223] width 58 height 24
click at [1024, 279] on div "Incluido" at bounding box center [1211, 283] width 55 height 18
click at [1024, 490] on button "Publicar Cotización" at bounding box center [1372, 483] width 123 height 30
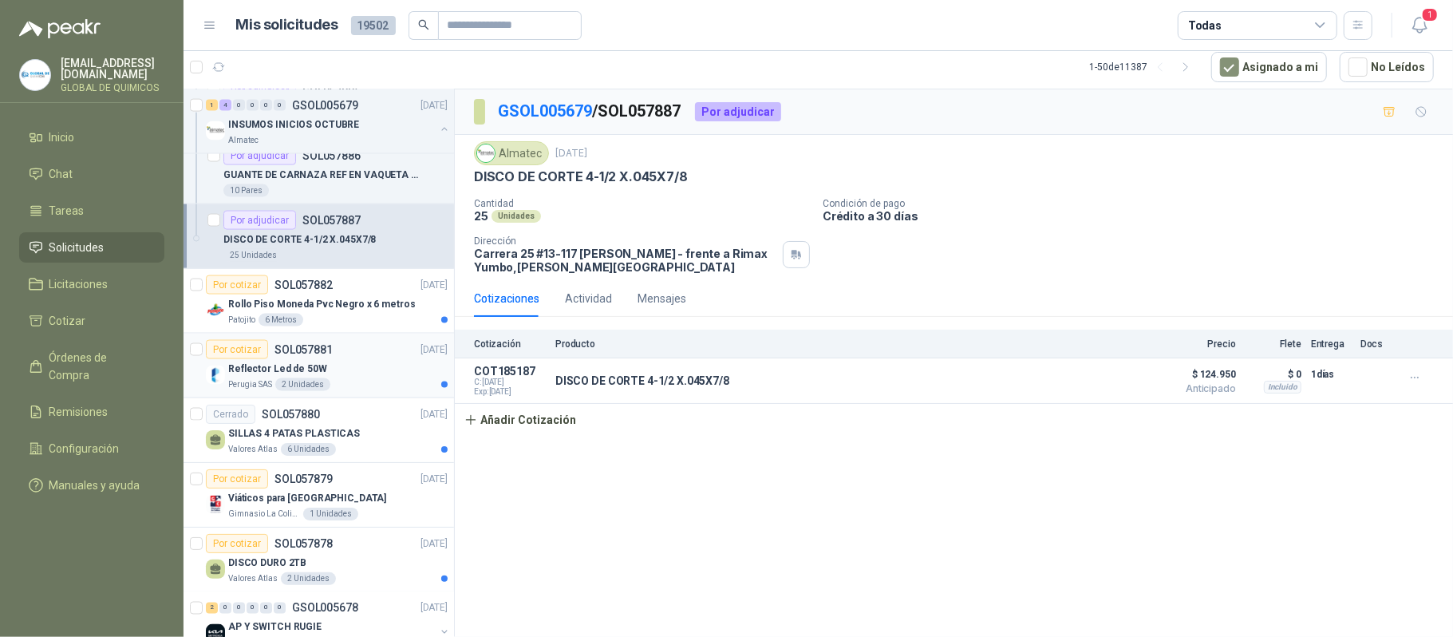
scroll to position [6171, 0]
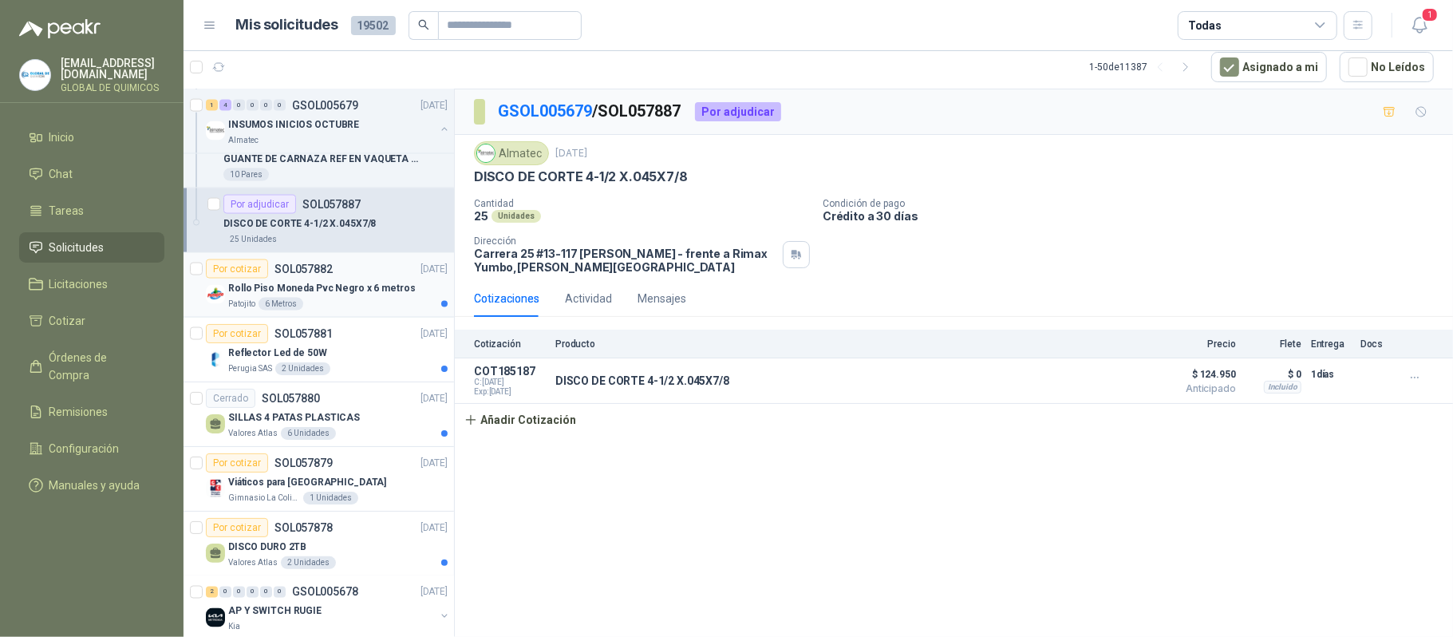
click at [332, 296] on p "Rollo Piso Moneda Pvc Negro x 6 metros" at bounding box center [321, 288] width 187 height 15
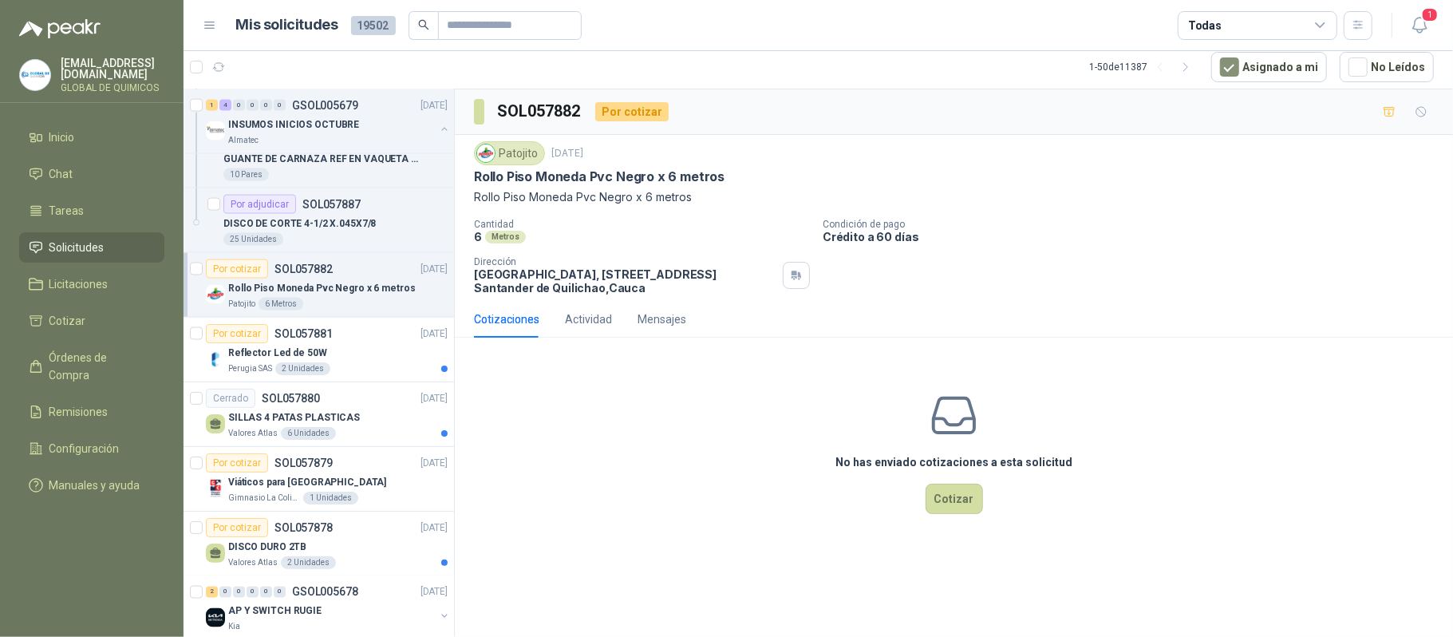
click at [626, 184] on p "Rollo Piso Moneda Pvc Negro x 6 metros" at bounding box center [599, 176] width 251 height 17
click at [620, 180] on p "Rollo Piso Moneda Pvc Negro x 6 metros" at bounding box center [599, 176] width 251 height 17
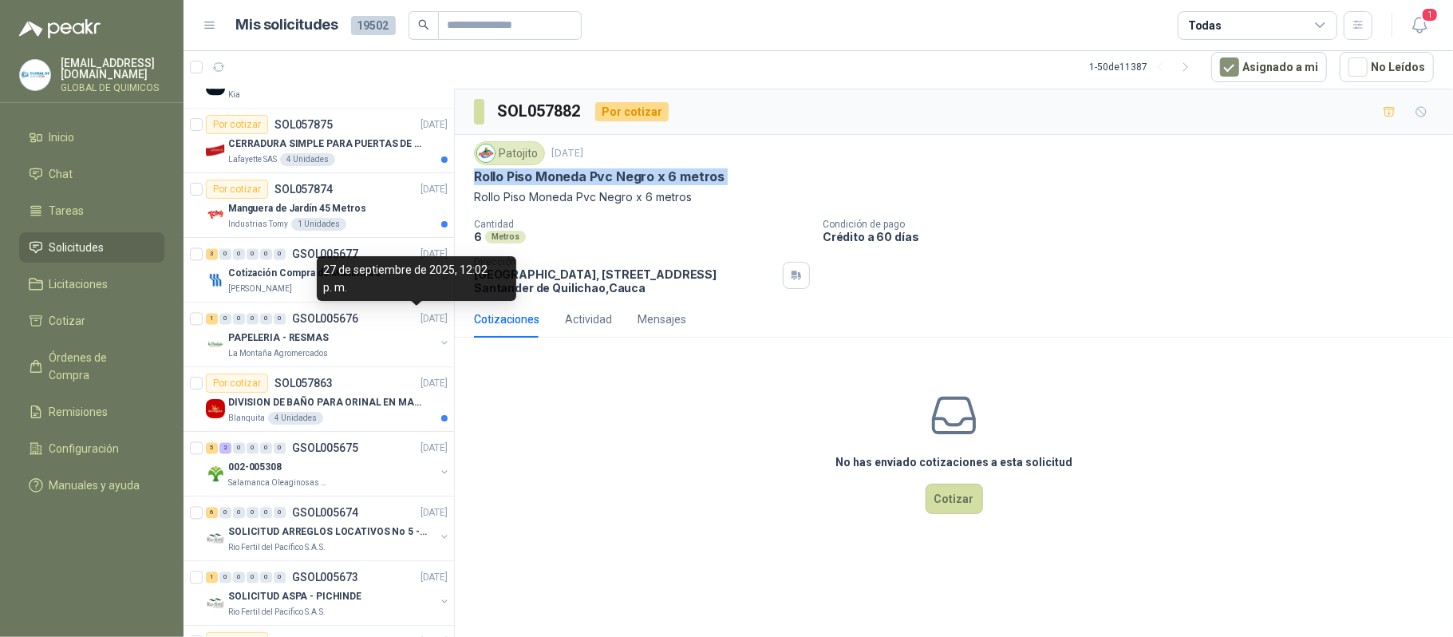
scroll to position [6810, 0]
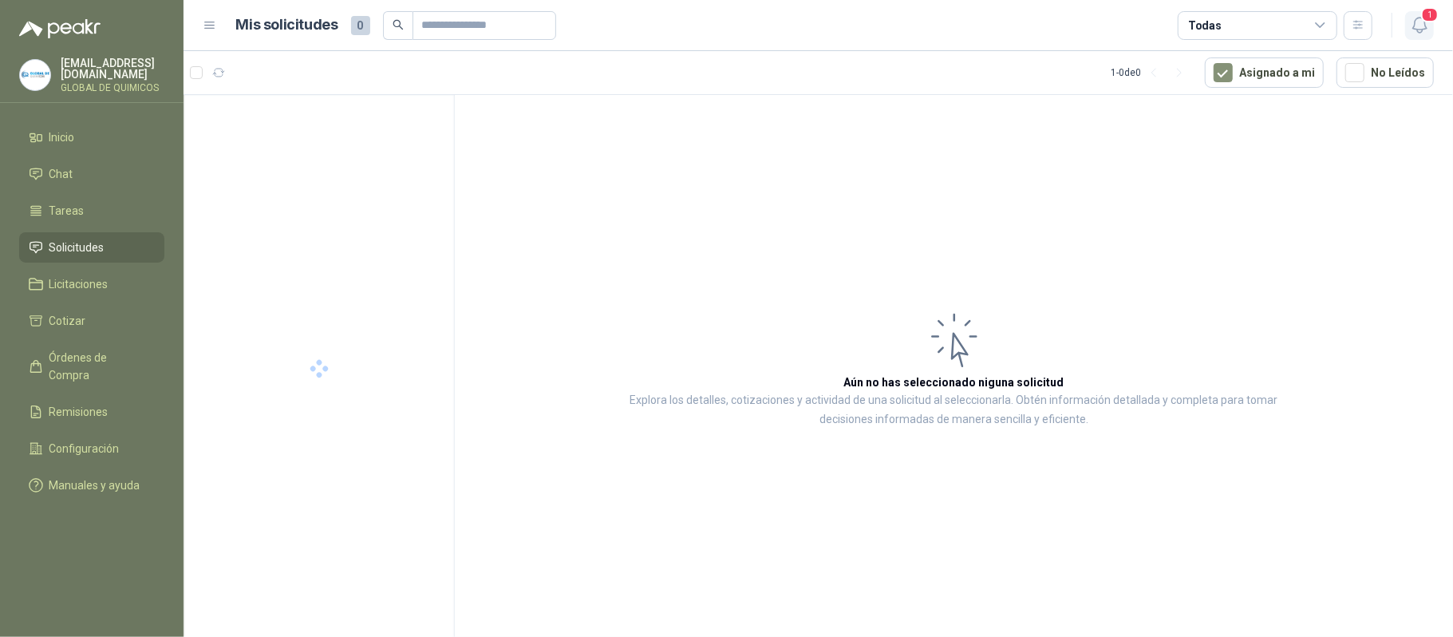
click at [1420, 29] on icon "button" at bounding box center [1420, 25] width 20 height 20
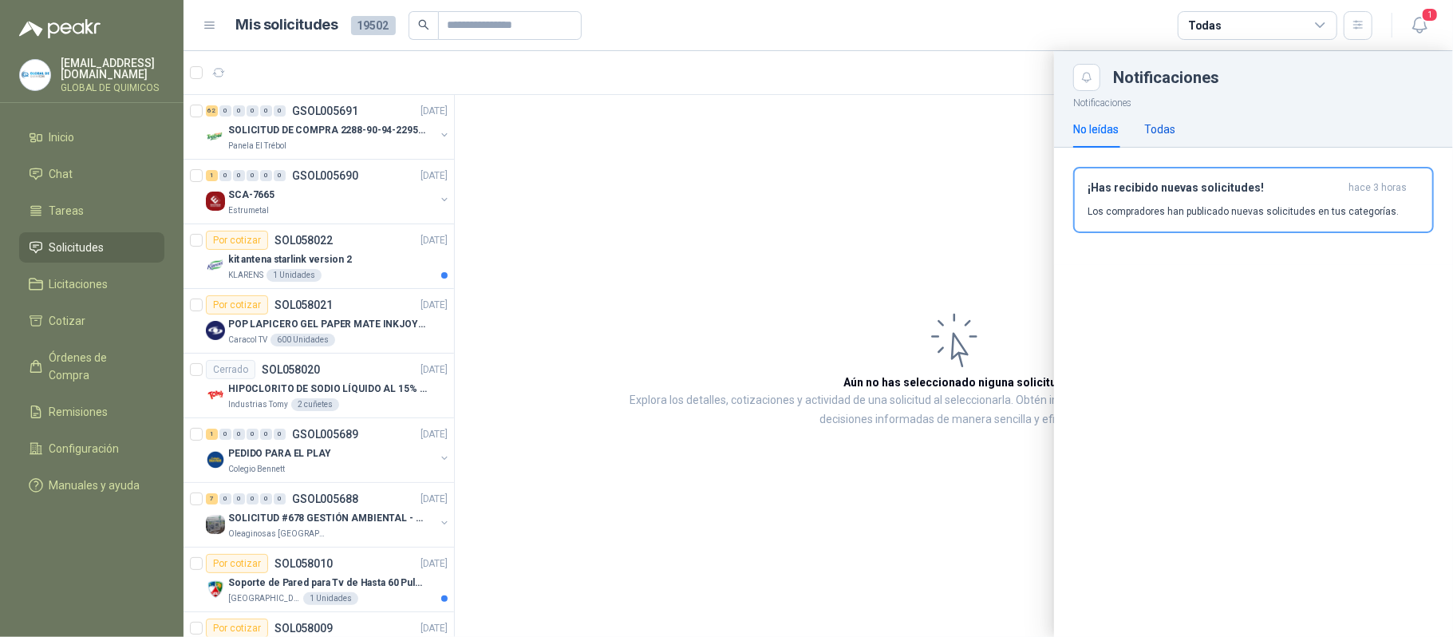
click at [1170, 122] on div "Todas" at bounding box center [1159, 130] width 31 height 18
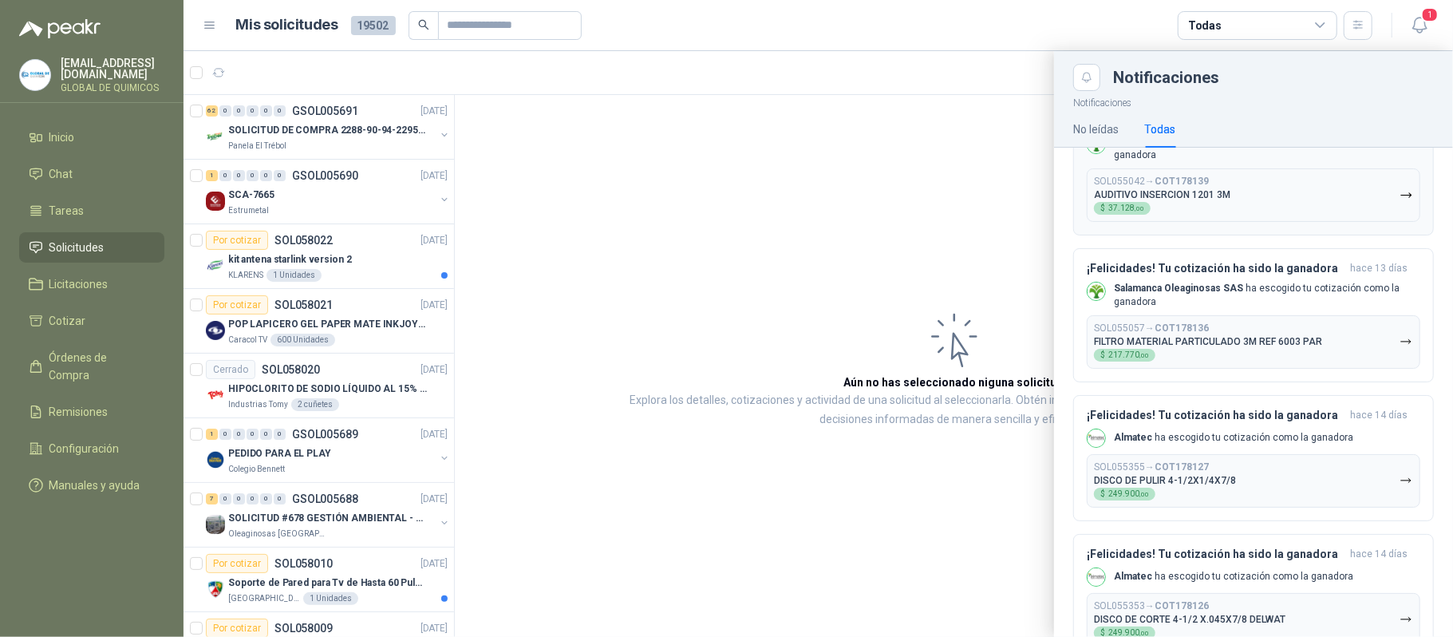
scroll to position [745, 0]
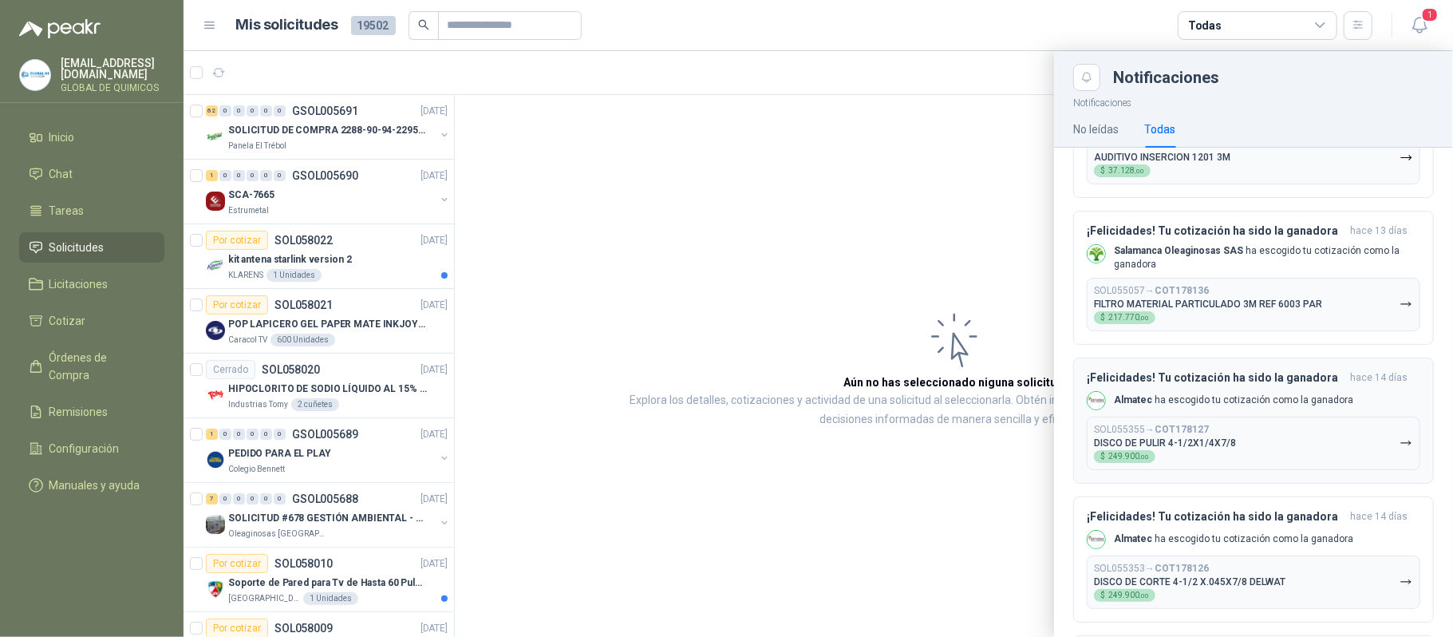
click at [1342, 445] on button "SOL055355 → COT178127 DISCO DE PULIR 4-1/2X1/4X7/8 $ 249.900 ,00" at bounding box center [1254, 443] width 334 height 53
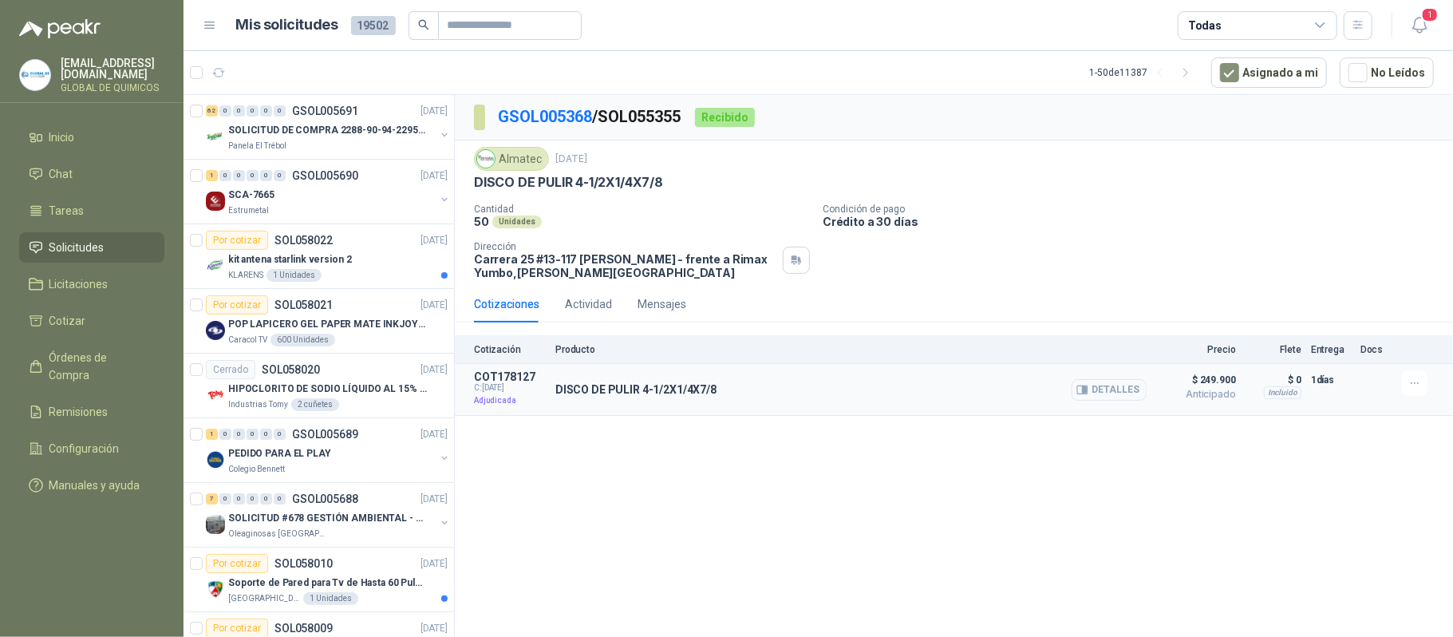
click at [1117, 384] on button "Detalles" at bounding box center [1109, 390] width 75 height 22
